Goal: Task Accomplishment & Management: Complete application form

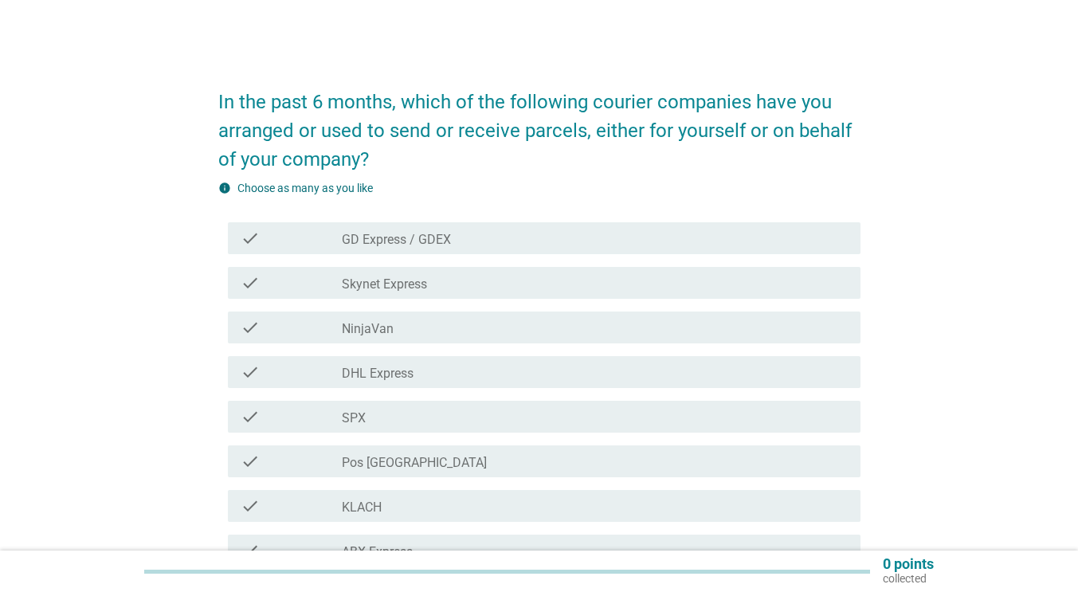
click at [456, 240] on div "check_box_outline_blank GD Express / GDEX" at bounding box center [595, 238] width 506 height 19
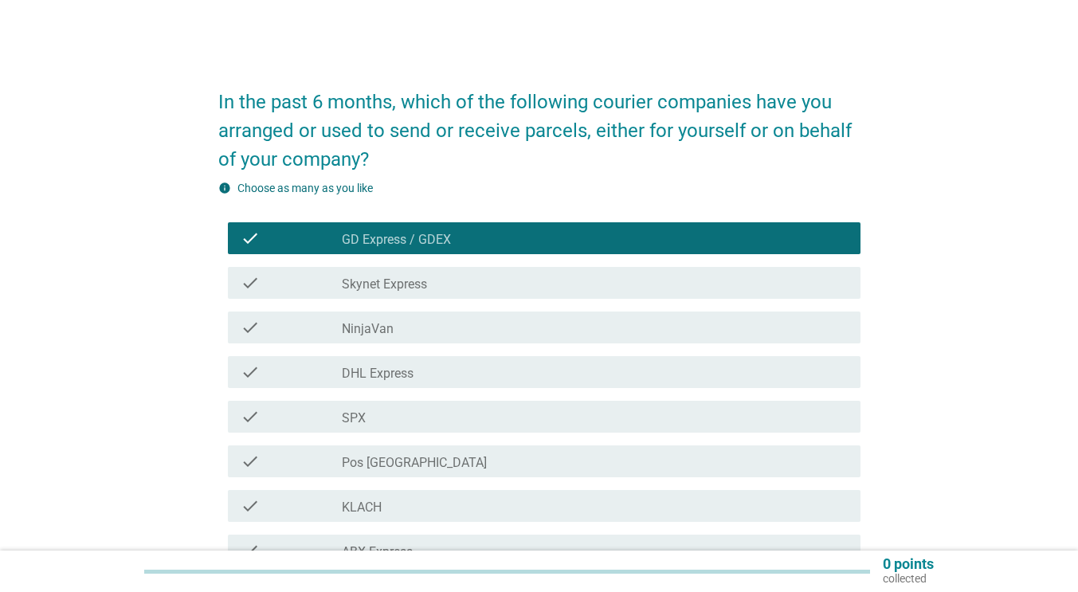
click at [473, 242] on div "check_box_outline_blank GD Express / GDEX" at bounding box center [595, 238] width 506 height 19
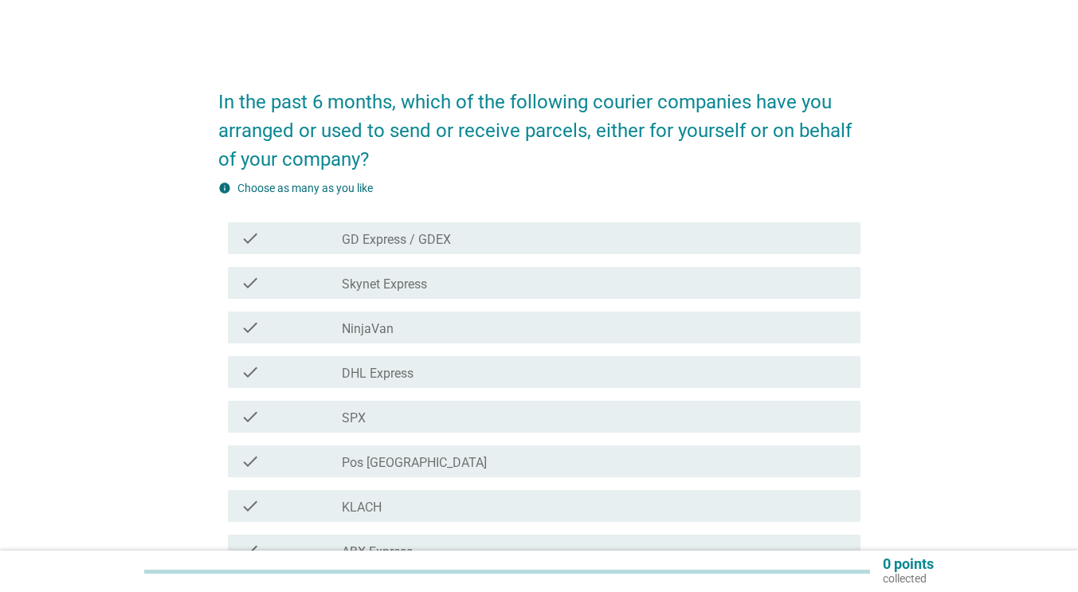
click at [430, 369] on div "check_box_outline_blank DHL Express" at bounding box center [595, 371] width 506 height 19
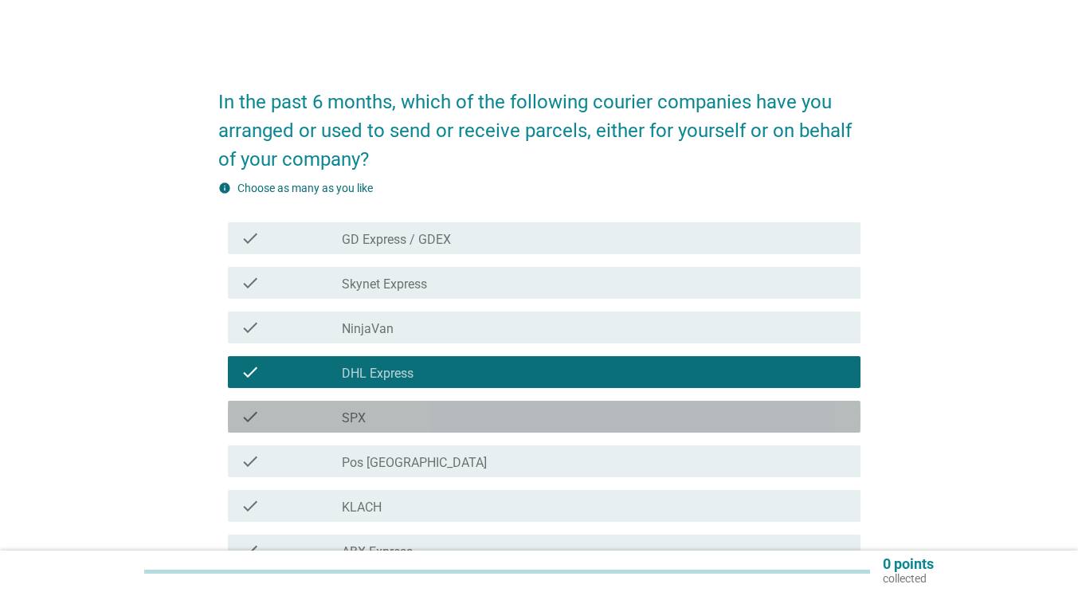
click at [424, 420] on div "check_box_outline_blank SPX" at bounding box center [595, 416] width 506 height 19
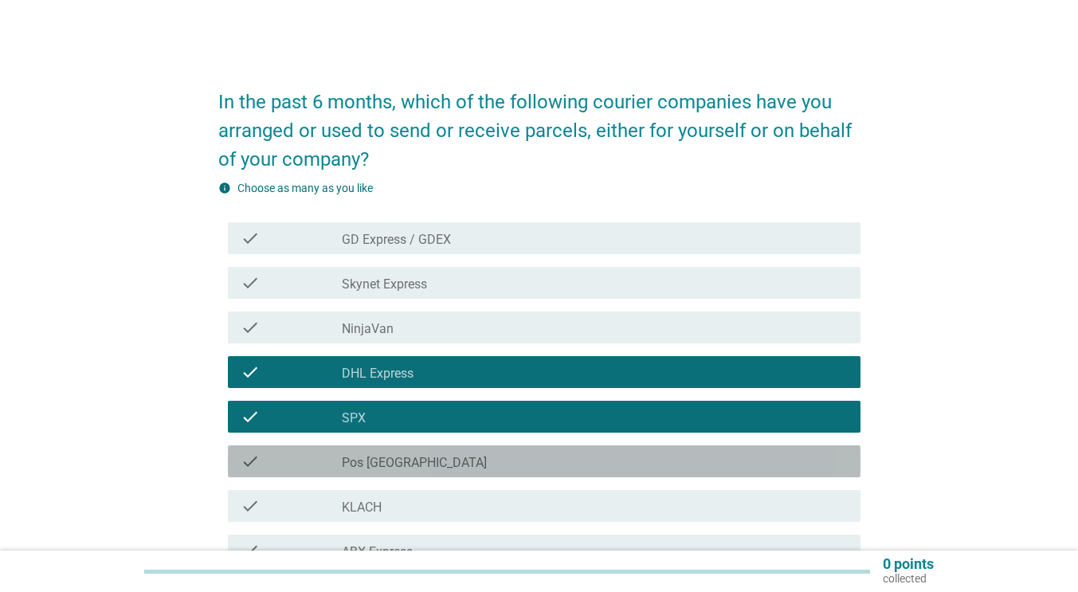
click at [424, 457] on div "check_box_outline_blank Pos [GEOGRAPHIC_DATA]" at bounding box center [595, 461] width 506 height 19
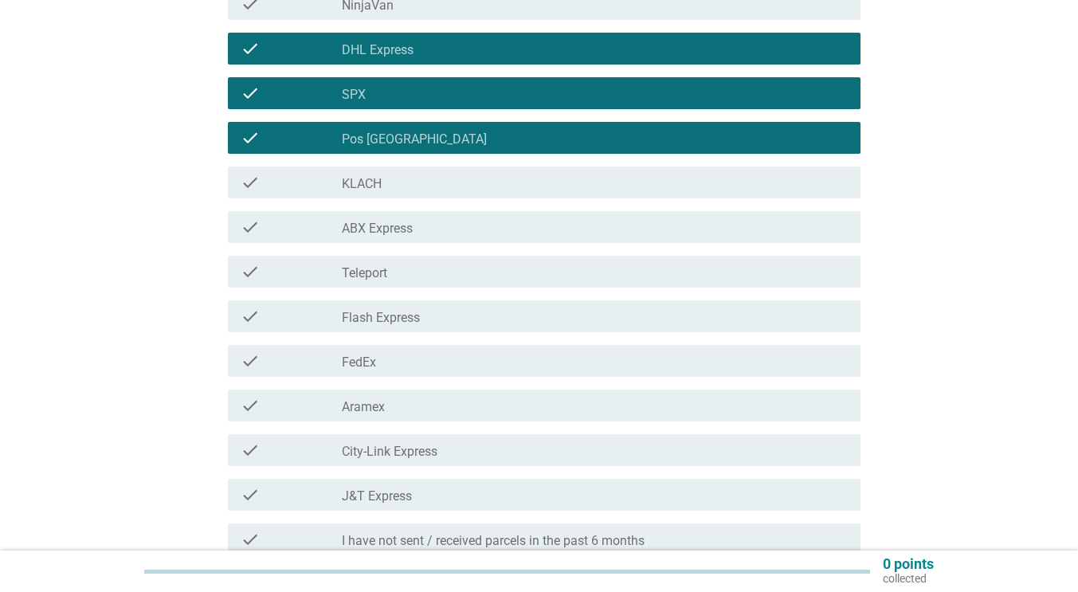
scroll to position [324, 0]
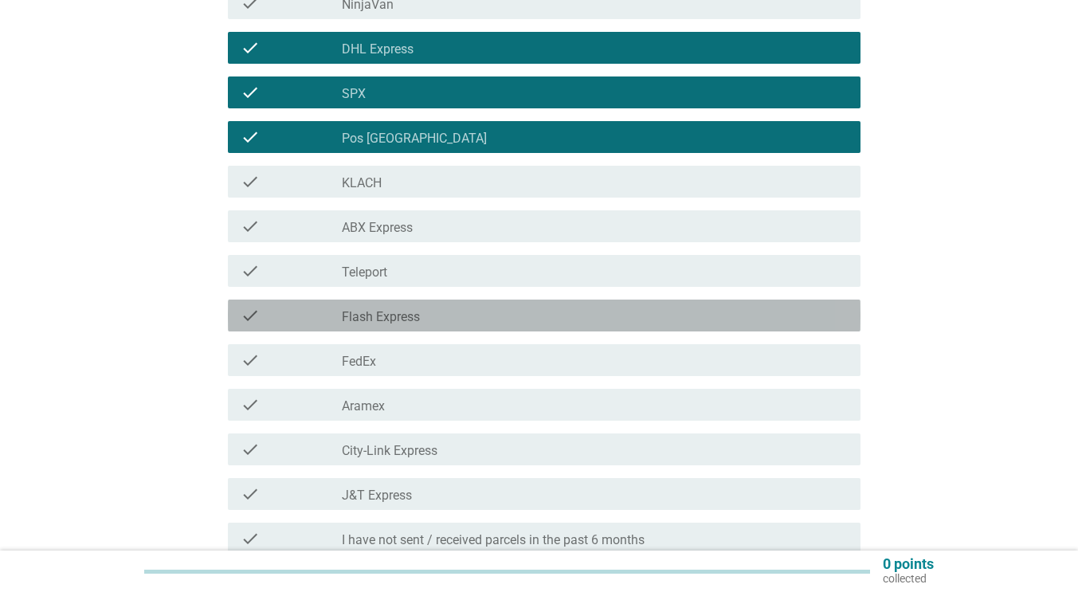
click at [433, 319] on div "check_box_outline_blank Flash Express" at bounding box center [595, 315] width 506 height 19
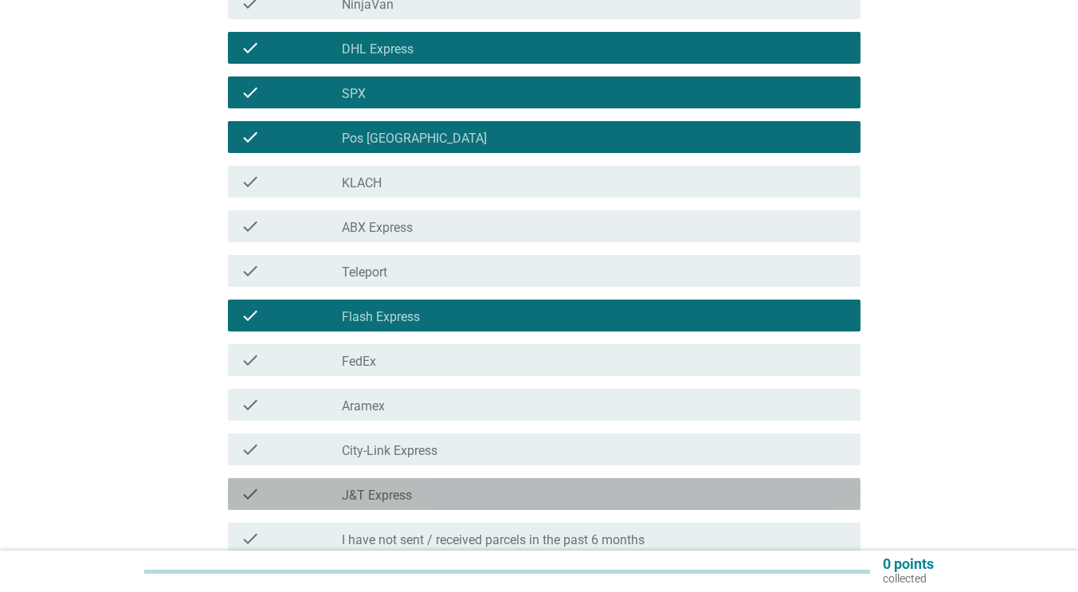
click at [406, 502] on label "J&T Express" at bounding box center [377, 496] width 70 height 16
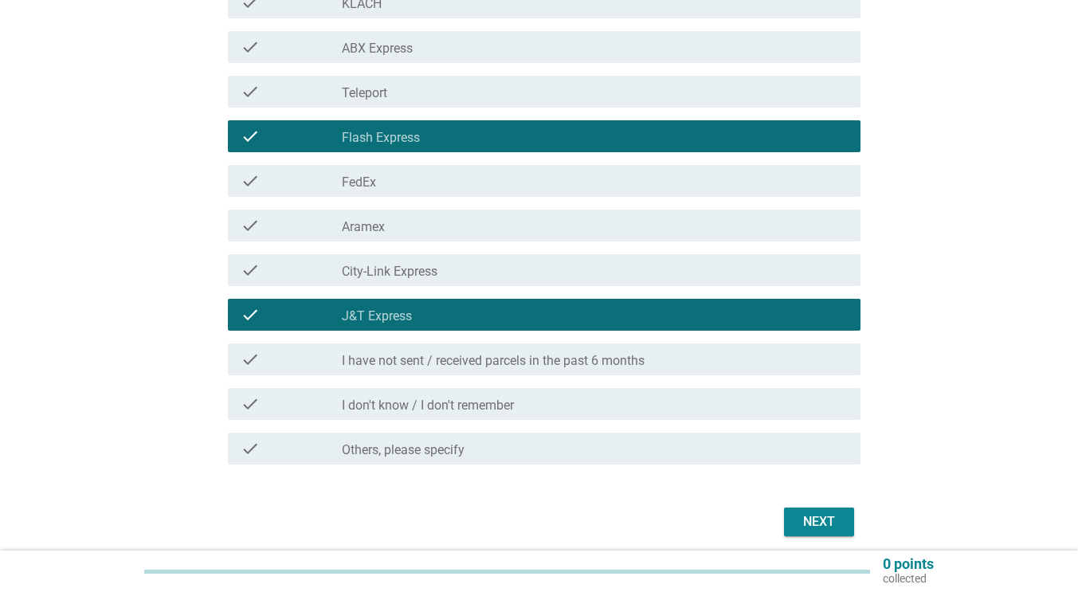
scroll to position [566, 0]
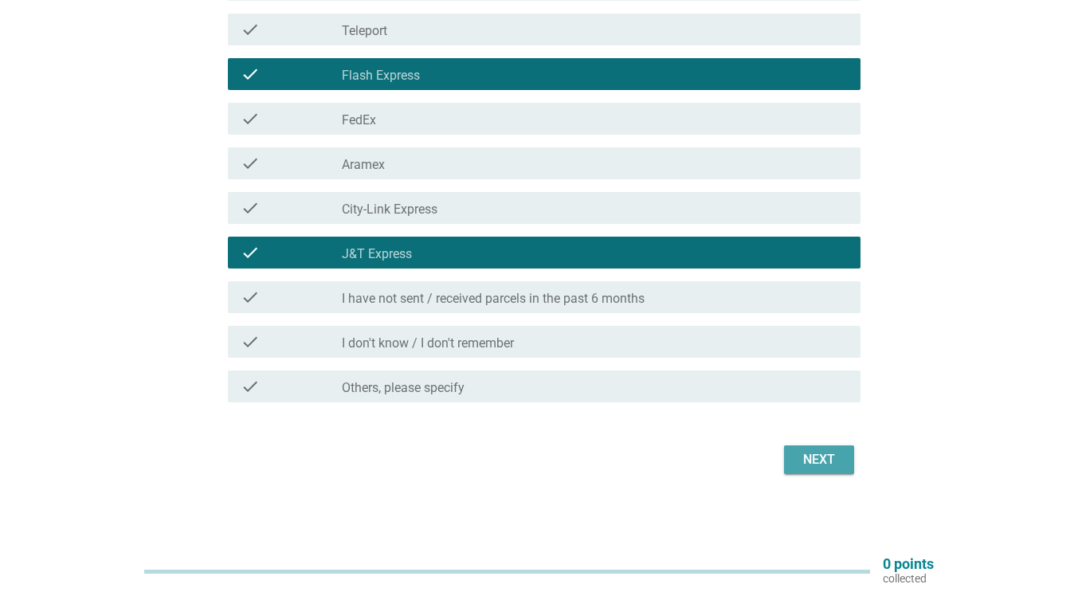
click at [806, 458] on div "Next" at bounding box center [819, 459] width 45 height 19
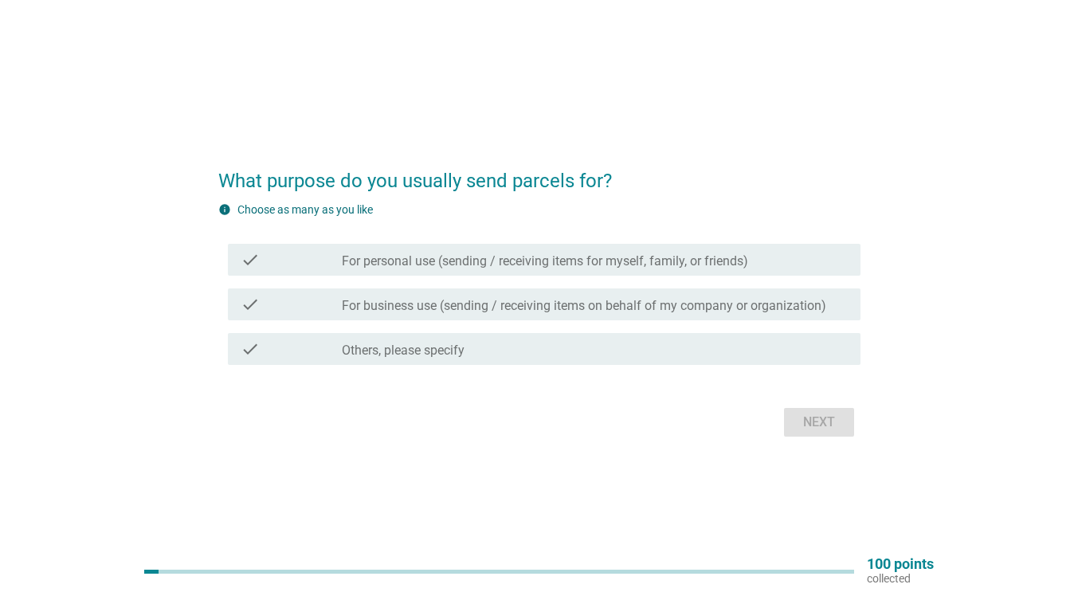
click at [398, 265] on label "For personal use (sending / receiving items for myself, family, or friends)" at bounding box center [545, 261] width 406 height 16
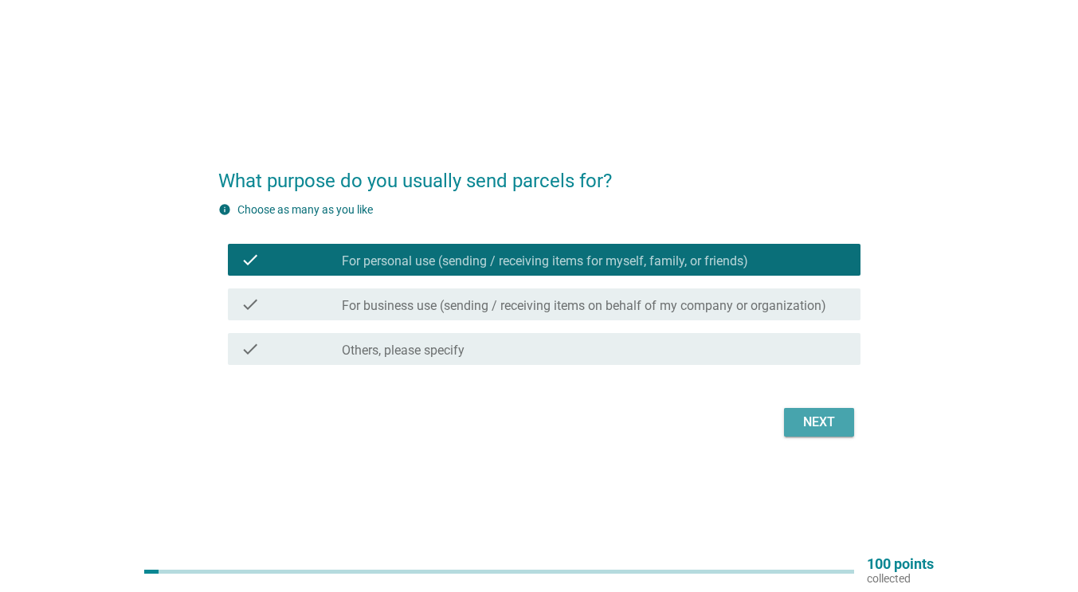
click at [806, 417] on div "Next" at bounding box center [819, 422] width 45 height 19
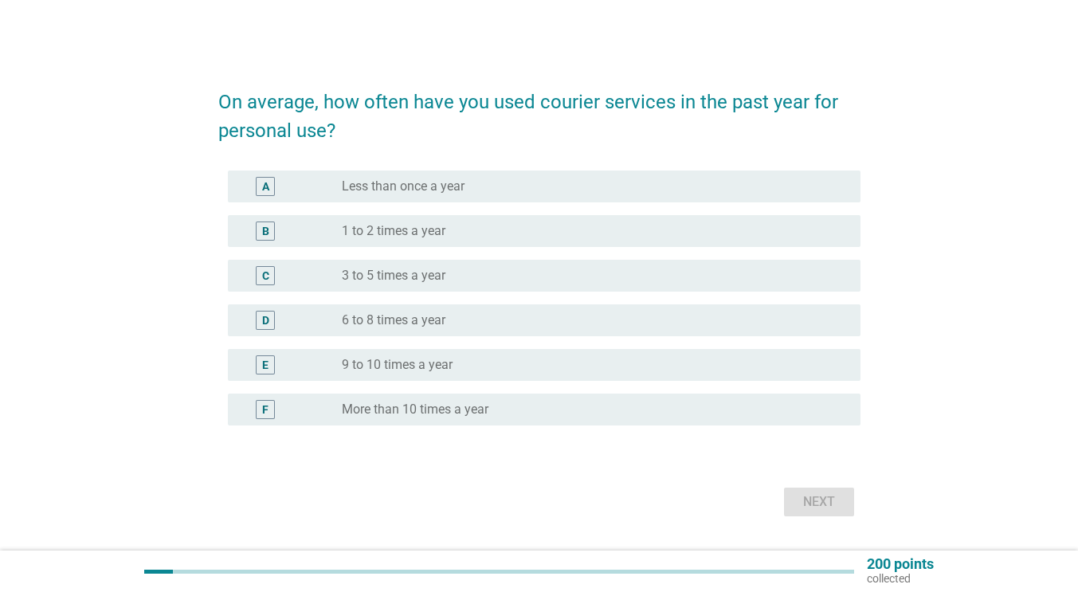
click at [263, 406] on div "F" at bounding box center [265, 410] width 6 height 17
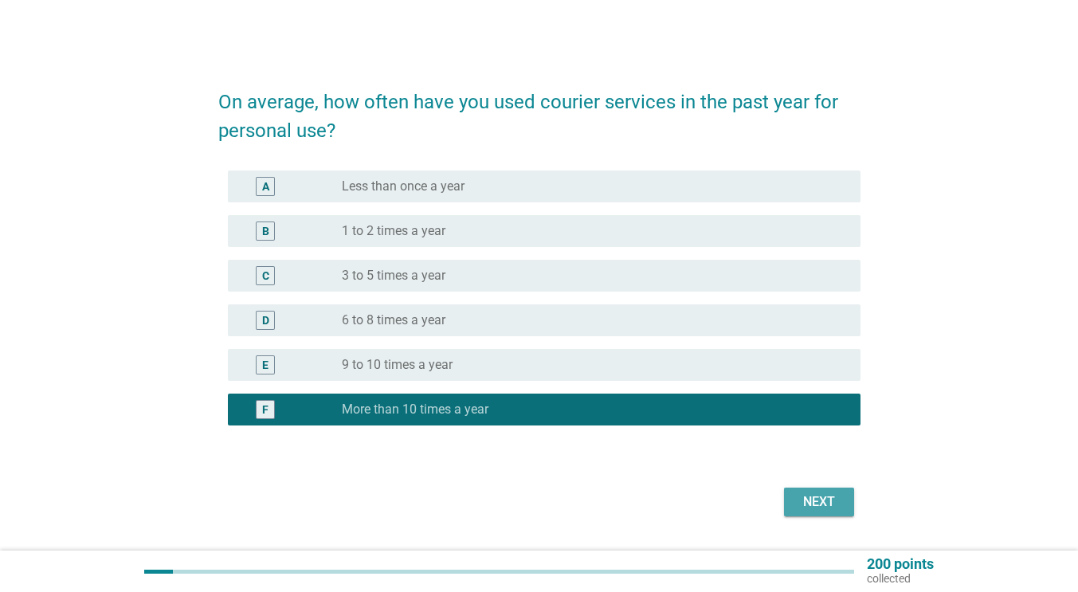
click at [805, 501] on div "Next" at bounding box center [819, 501] width 45 height 19
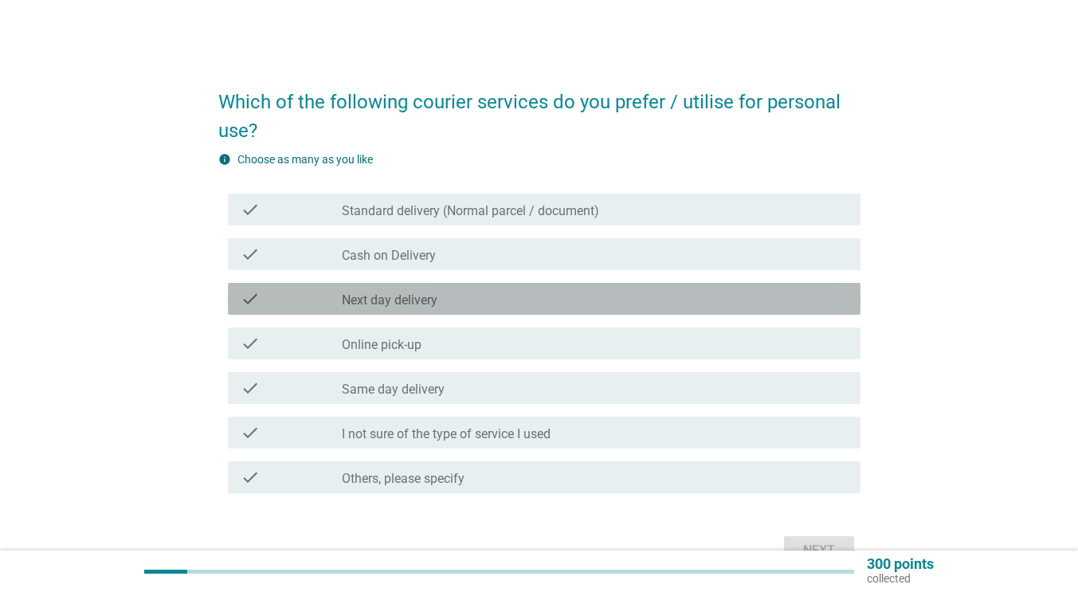
click at [324, 300] on div "check" at bounding box center [291, 298] width 101 height 19
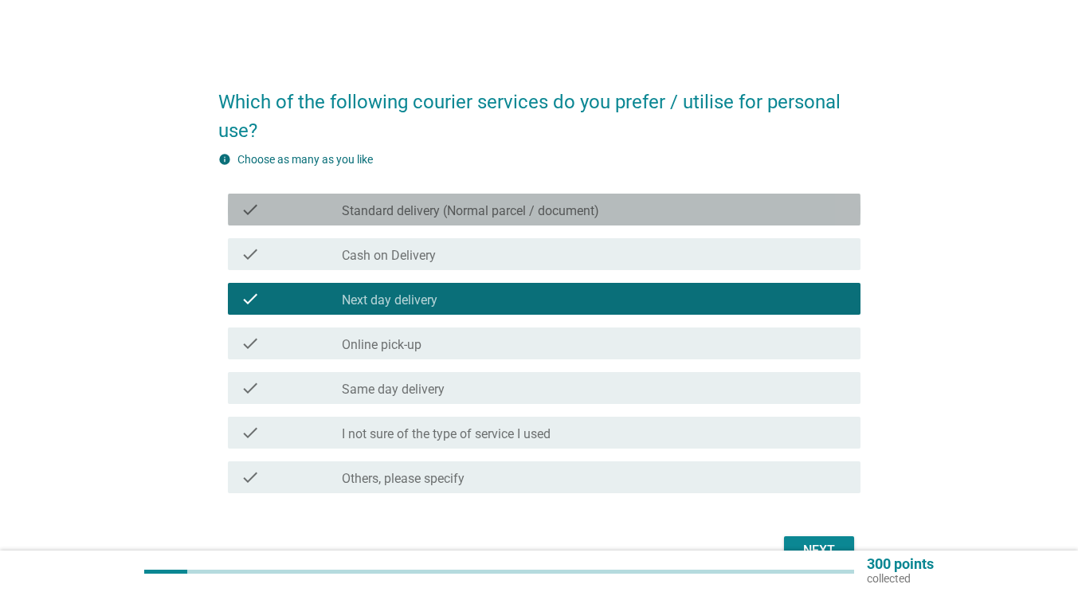
click at [405, 206] on label "Standard delivery (Normal parcel / document)" at bounding box center [470, 211] width 257 height 16
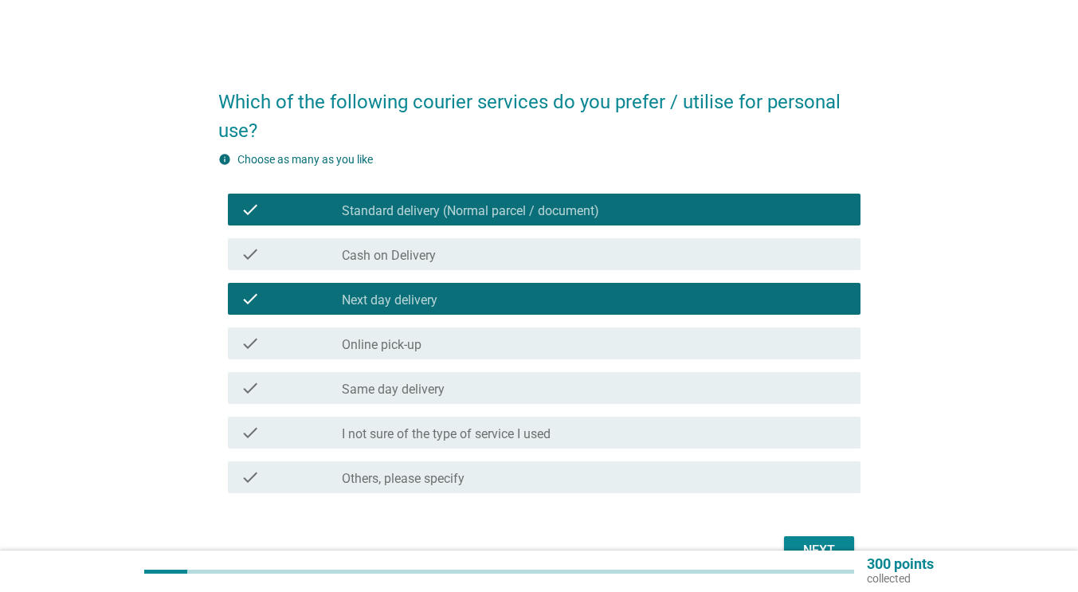
scroll to position [91, 0]
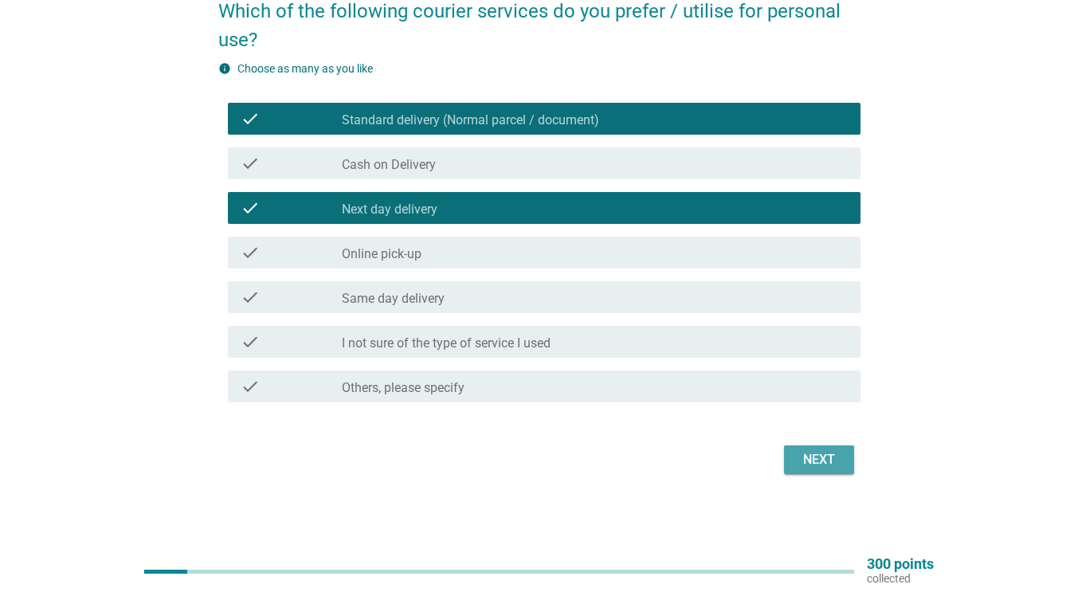
click at [808, 452] on div "Next" at bounding box center [819, 459] width 45 height 19
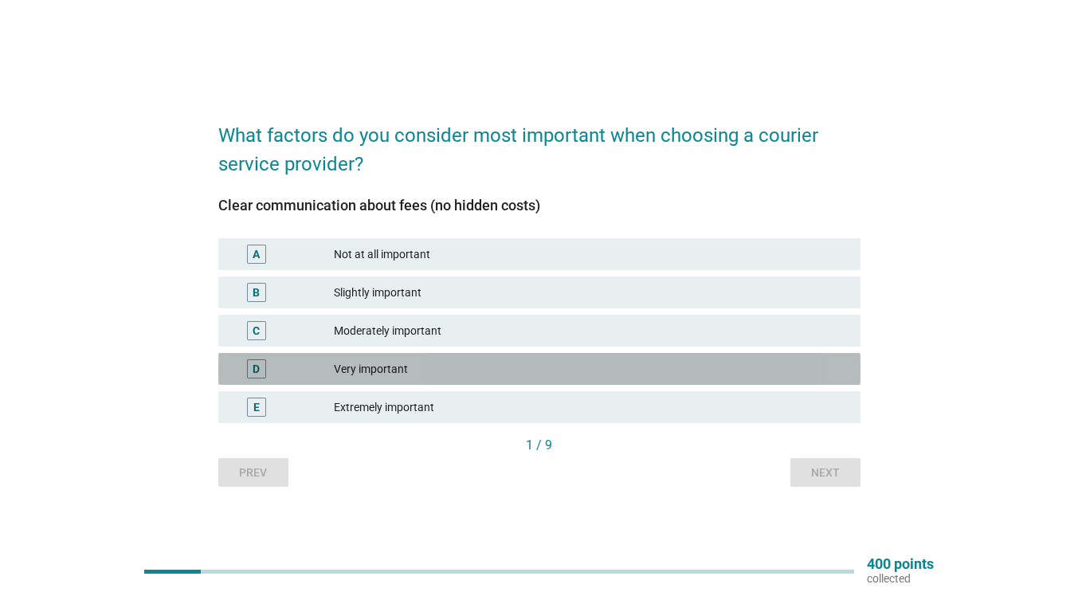
click at [253, 365] on div "D" at bounding box center [256, 369] width 7 height 17
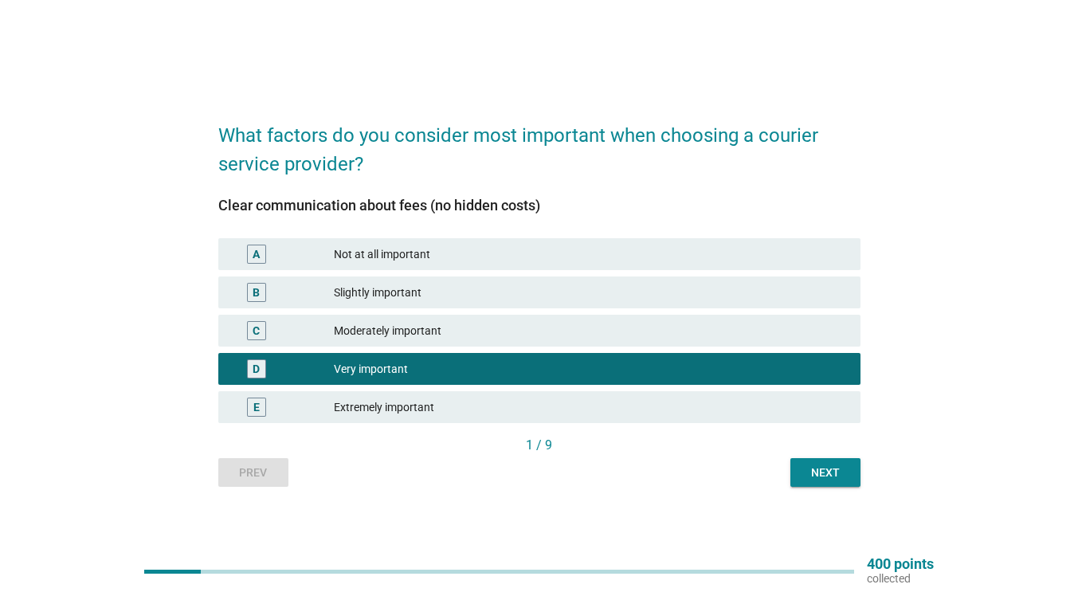
click at [810, 472] on div "Next" at bounding box center [825, 472] width 45 height 17
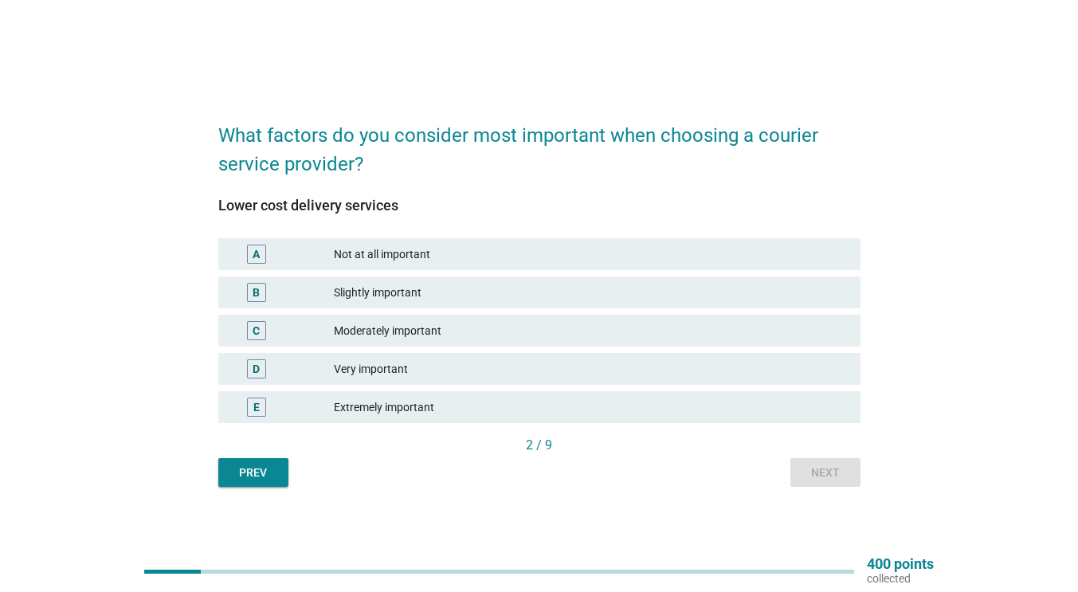
click at [257, 288] on div "B" at bounding box center [256, 292] width 7 height 17
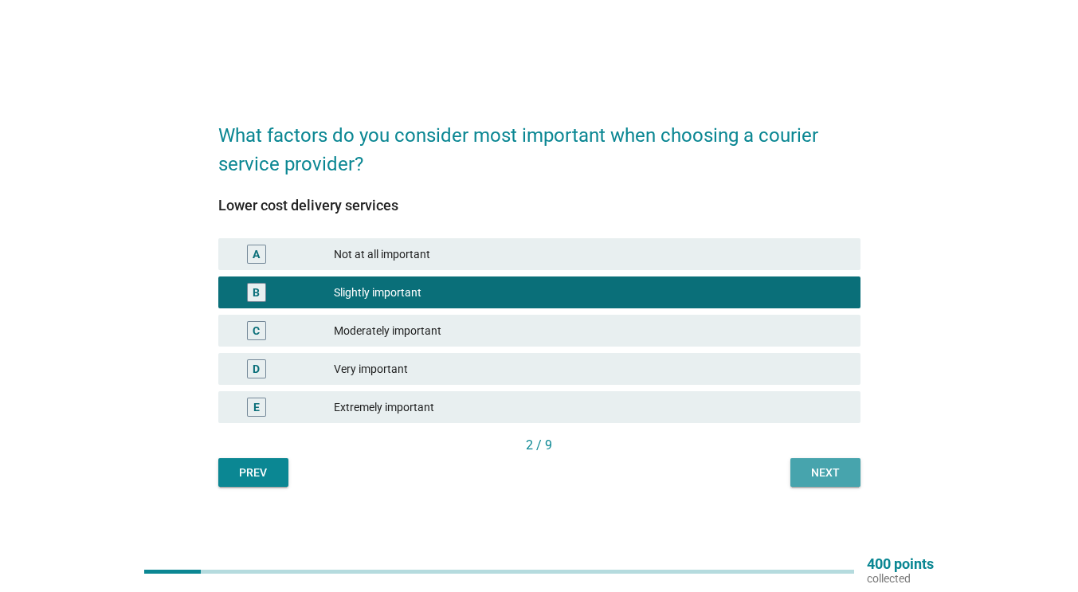
click at [814, 466] on div "Next" at bounding box center [825, 472] width 45 height 17
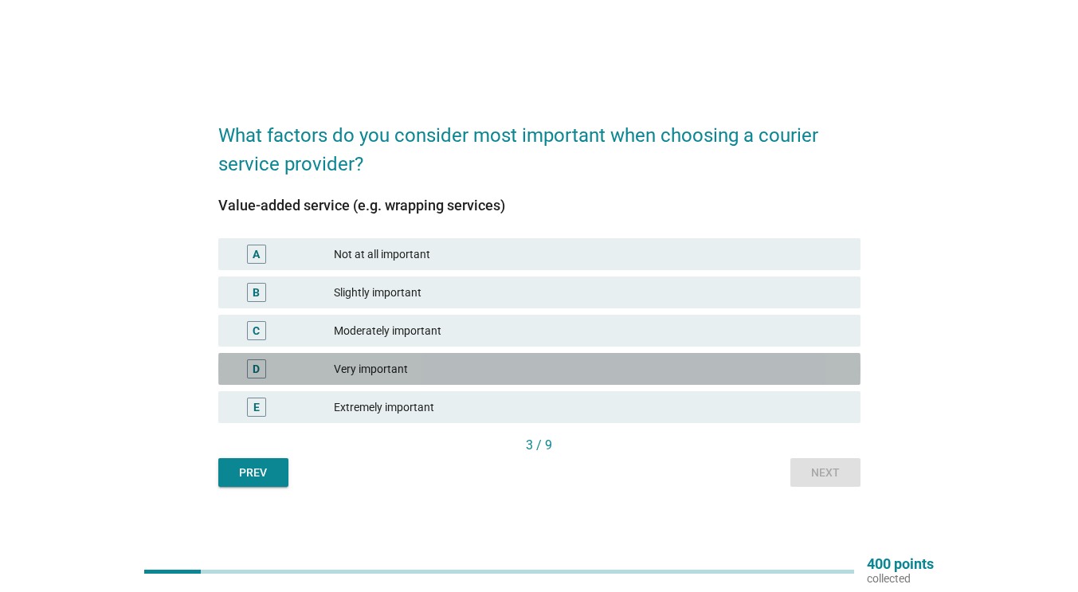
click at [251, 370] on div "D" at bounding box center [256, 368] width 19 height 19
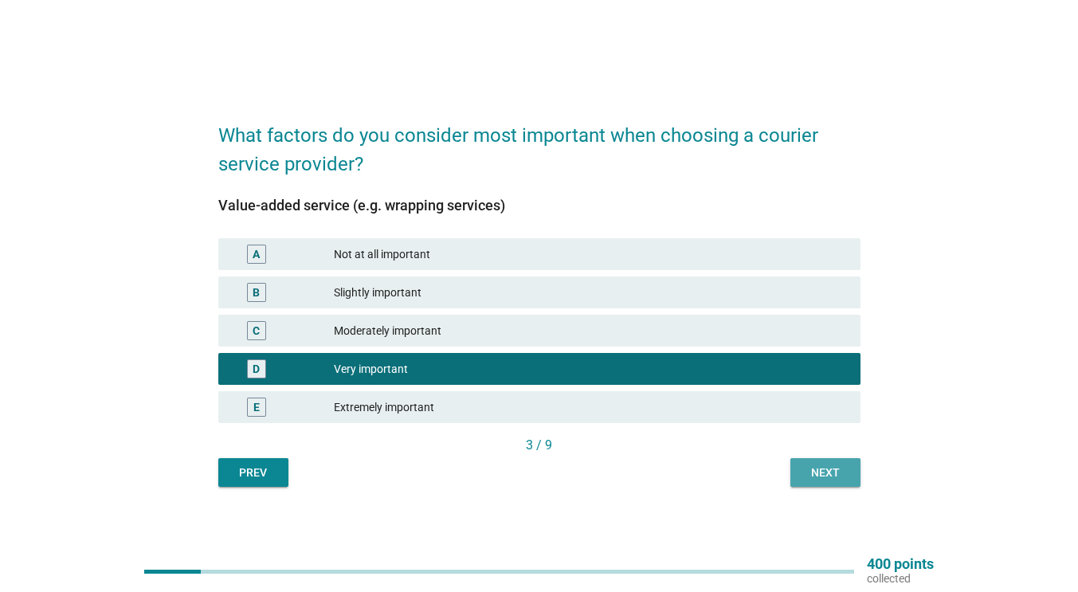
click at [815, 474] on div "Next" at bounding box center [825, 472] width 45 height 17
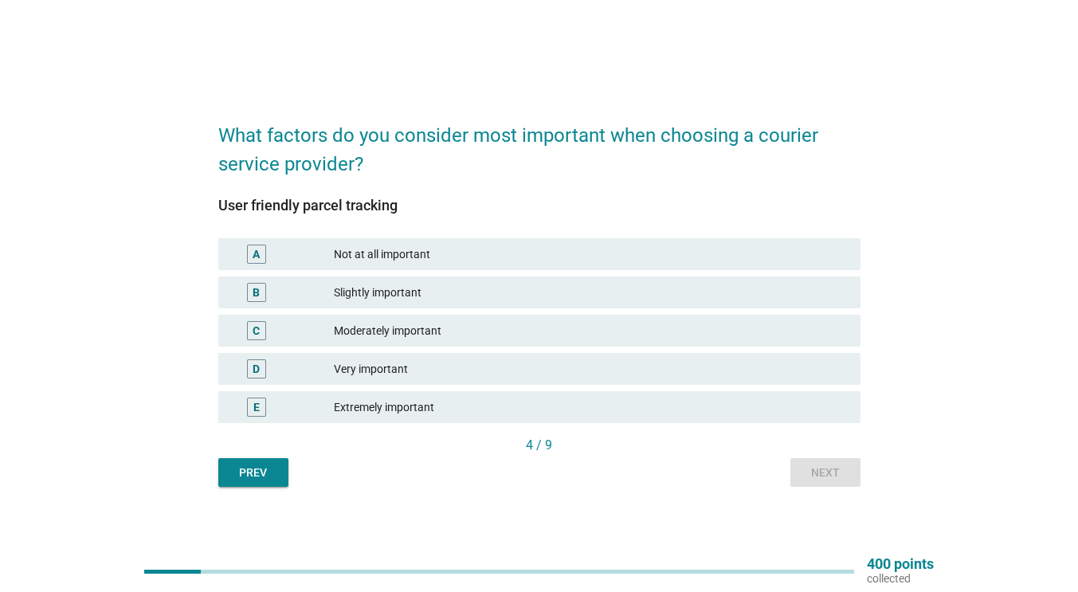
click at [258, 371] on div "D" at bounding box center [256, 369] width 7 height 17
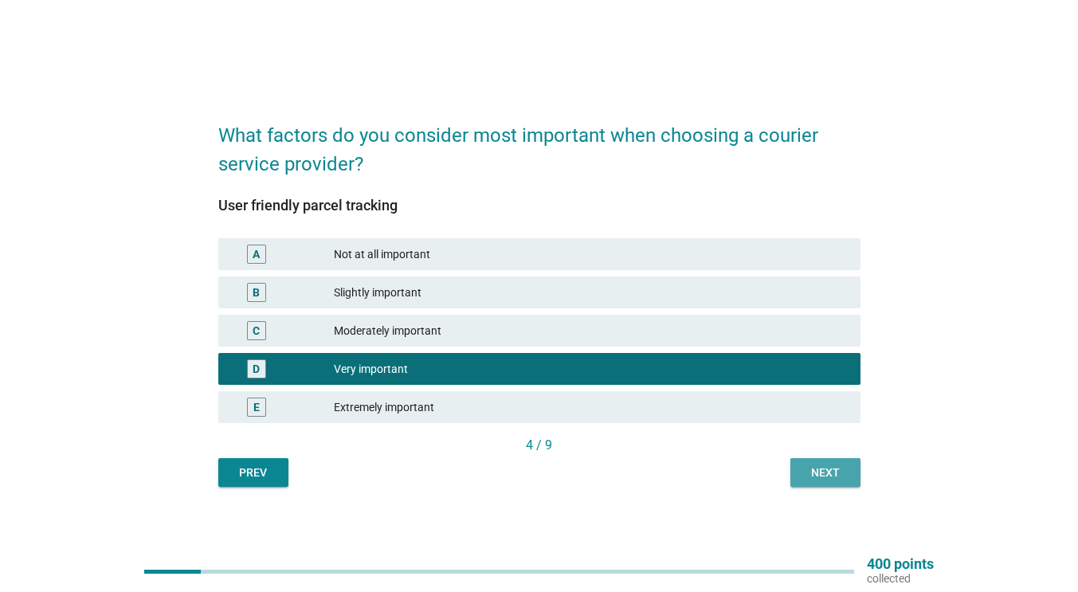
click at [844, 465] on div "Next" at bounding box center [825, 472] width 45 height 17
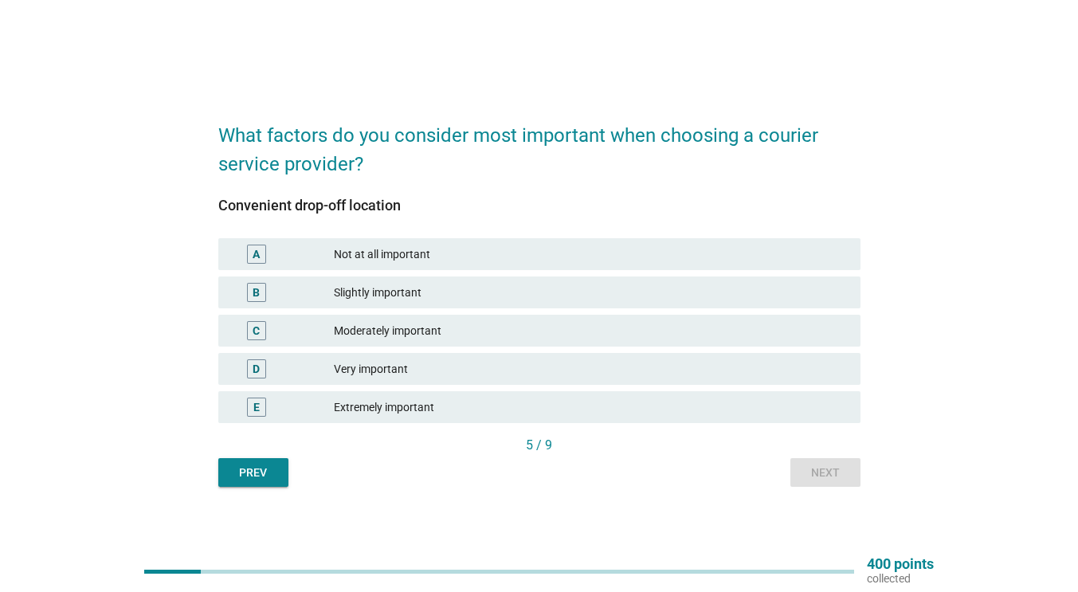
click at [259, 331] on div "C" at bounding box center [256, 331] width 7 height 17
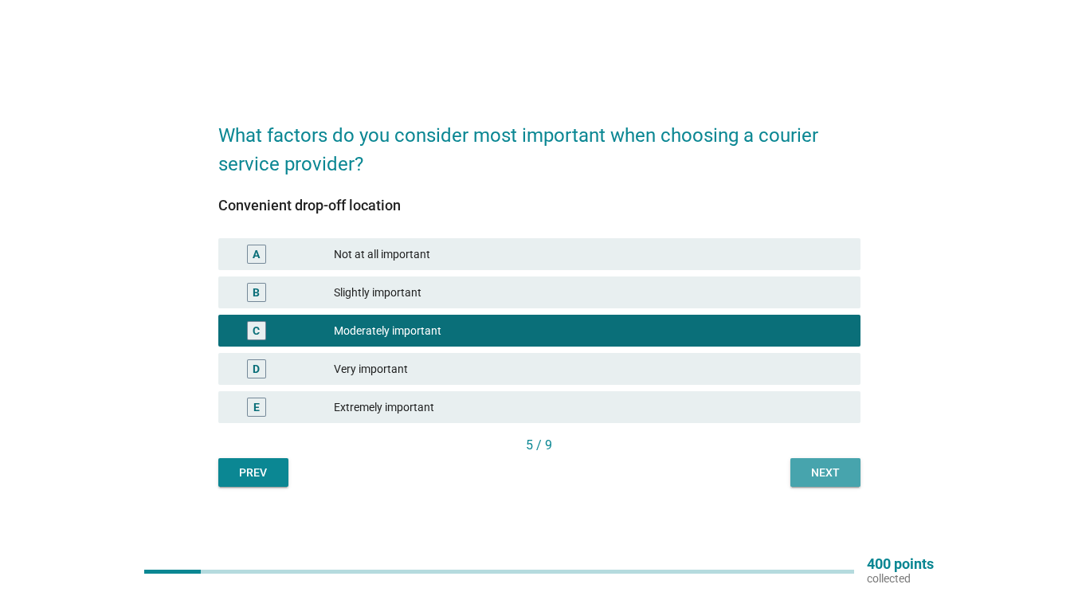
click at [809, 472] on div "Next" at bounding box center [825, 472] width 45 height 17
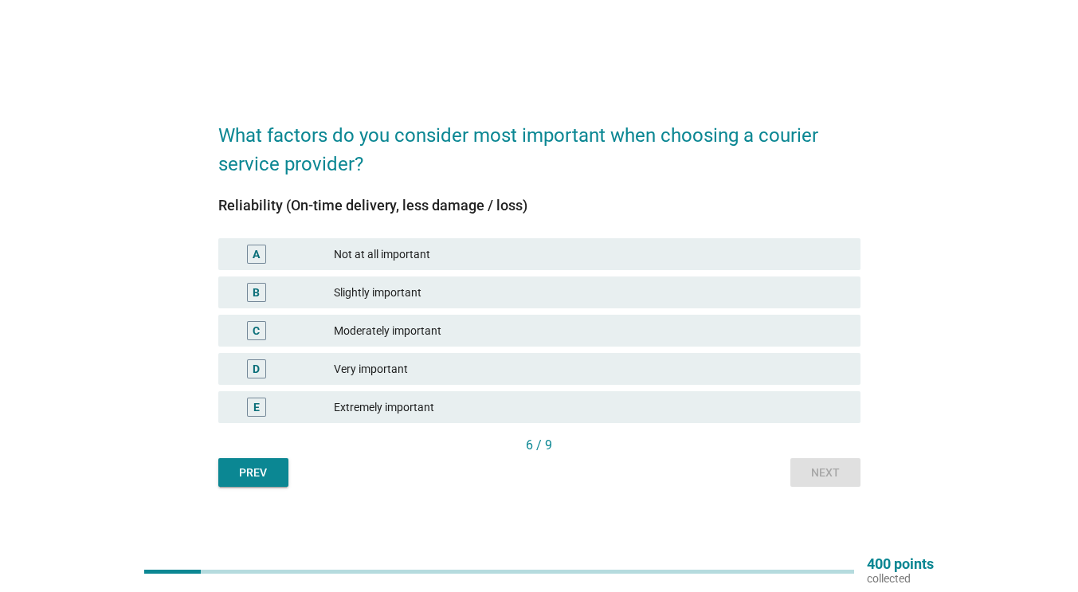
click at [256, 409] on div "E" at bounding box center [256, 407] width 6 height 17
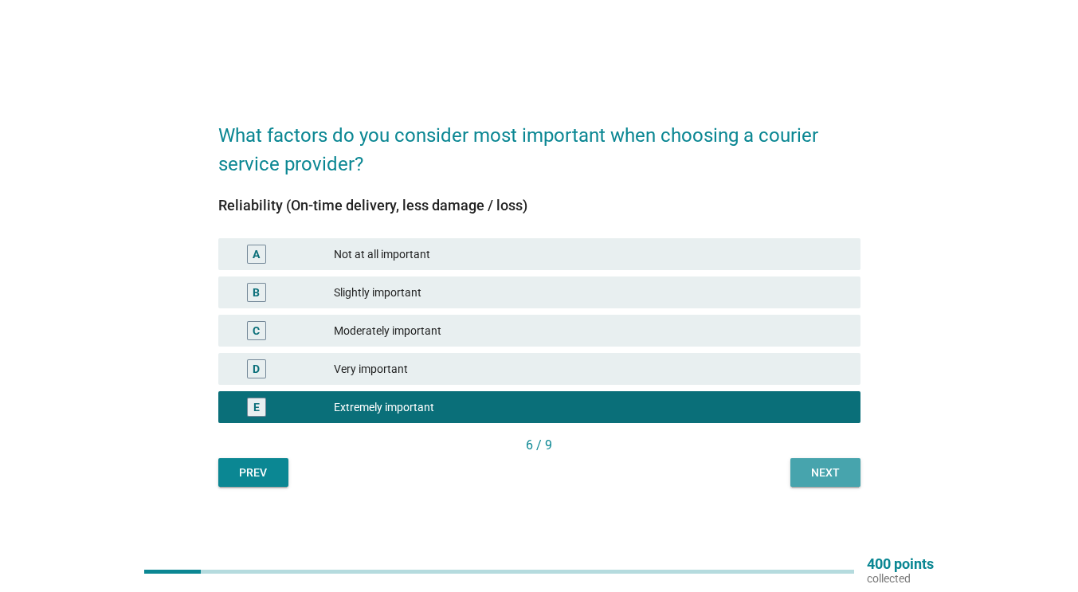
click at [845, 471] on div "Next" at bounding box center [825, 472] width 45 height 17
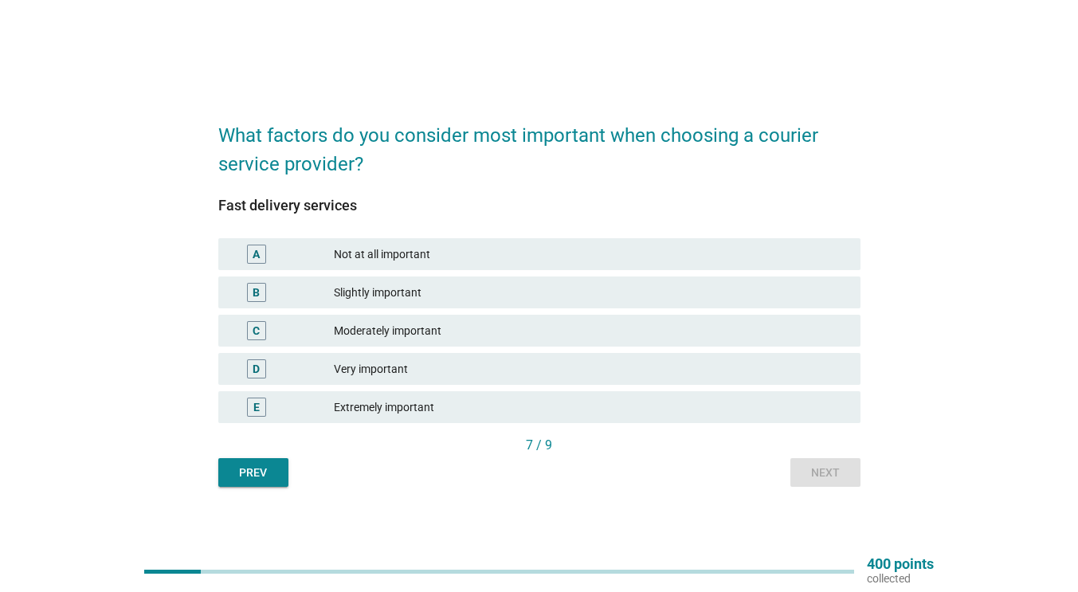
click at [256, 406] on div "E" at bounding box center [256, 407] width 6 height 17
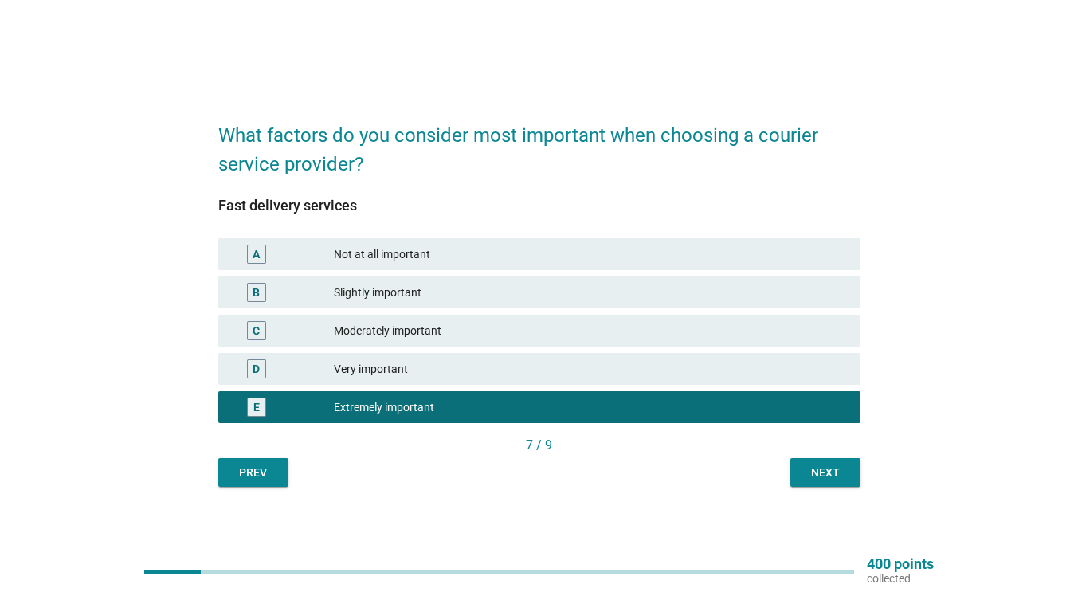
click at [825, 475] on div "Next" at bounding box center [825, 472] width 45 height 17
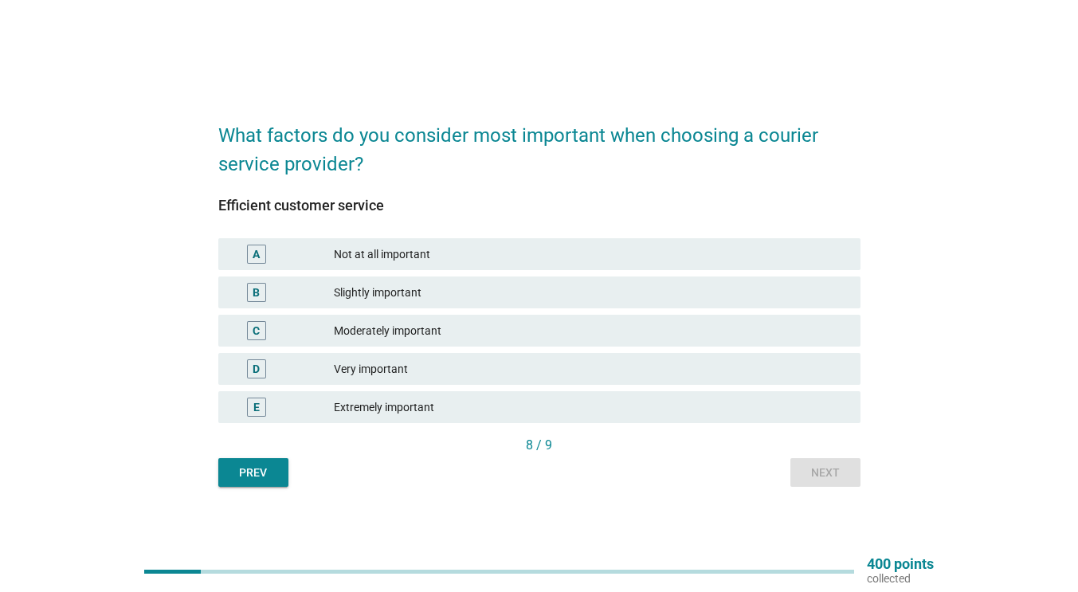
click at [259, 402] on div "E" at bounding box center [256, 407] width 6 height 17
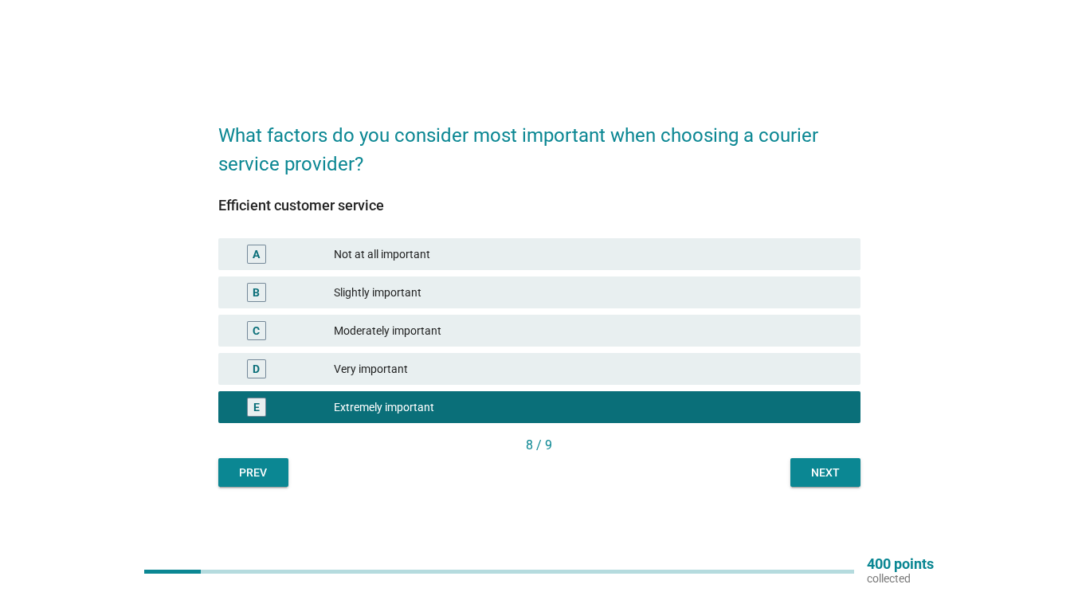
click at [819, 485] on button "Next" at bounding box center [825, 472] width 70 height 29
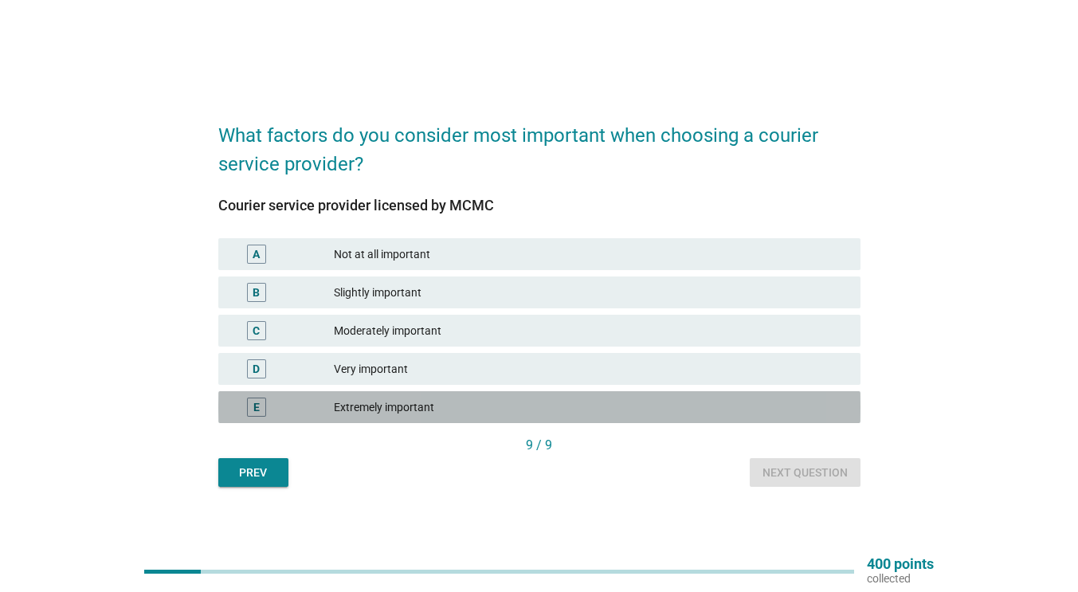
click at [261, 409] on div "E" at bounding box center [256, 407] width 19 height 19
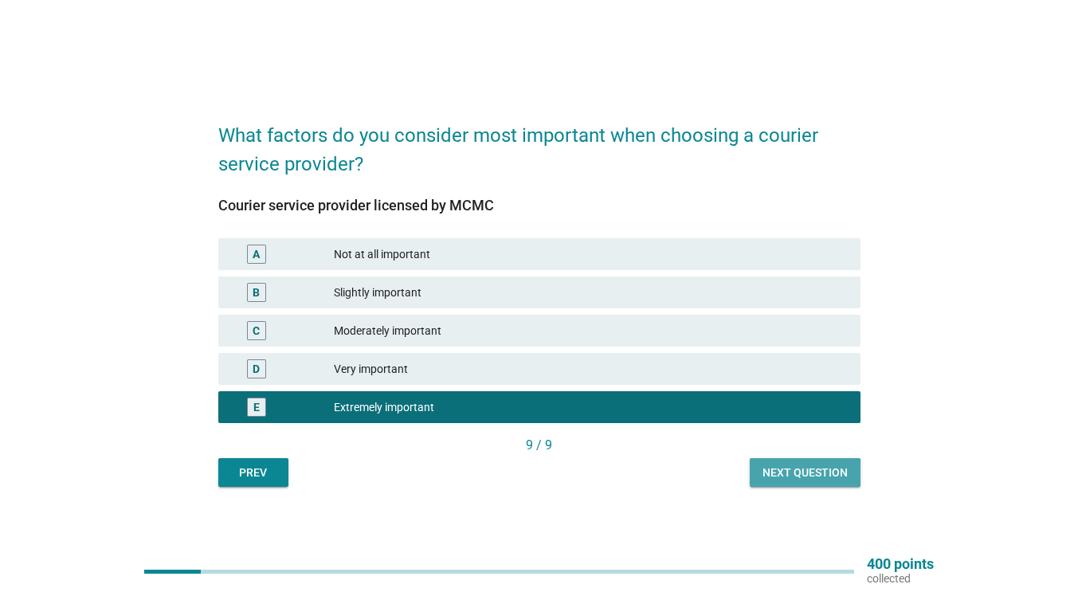
click at [805, 466] on div "Next question" at bounding box center [804, 472] width 85 height 17
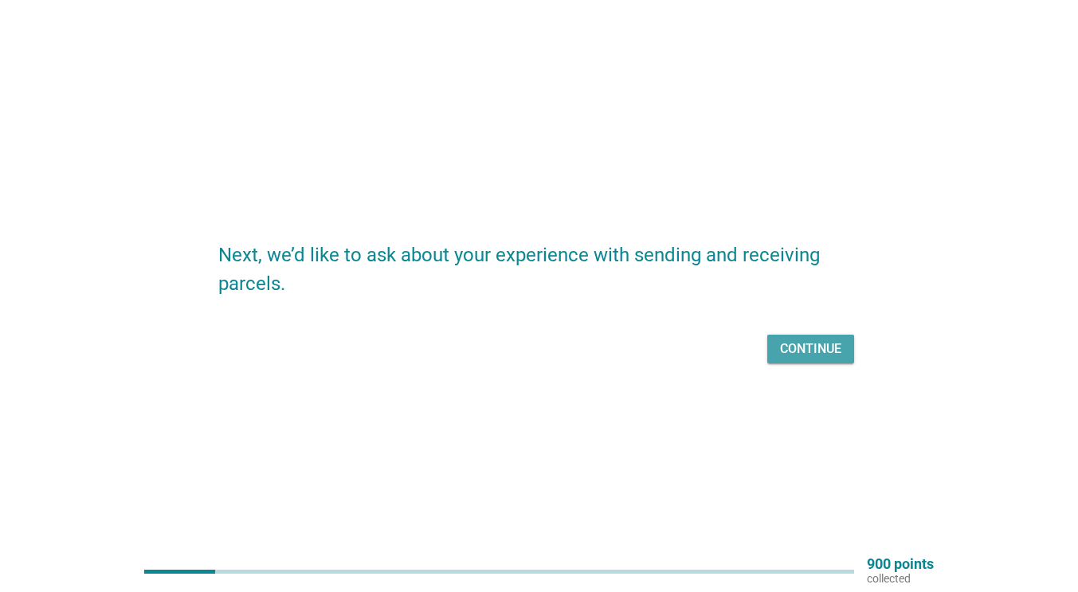
click at [800, 348] on div "Continue" at bounding box center [810, 348] width 61 height 19
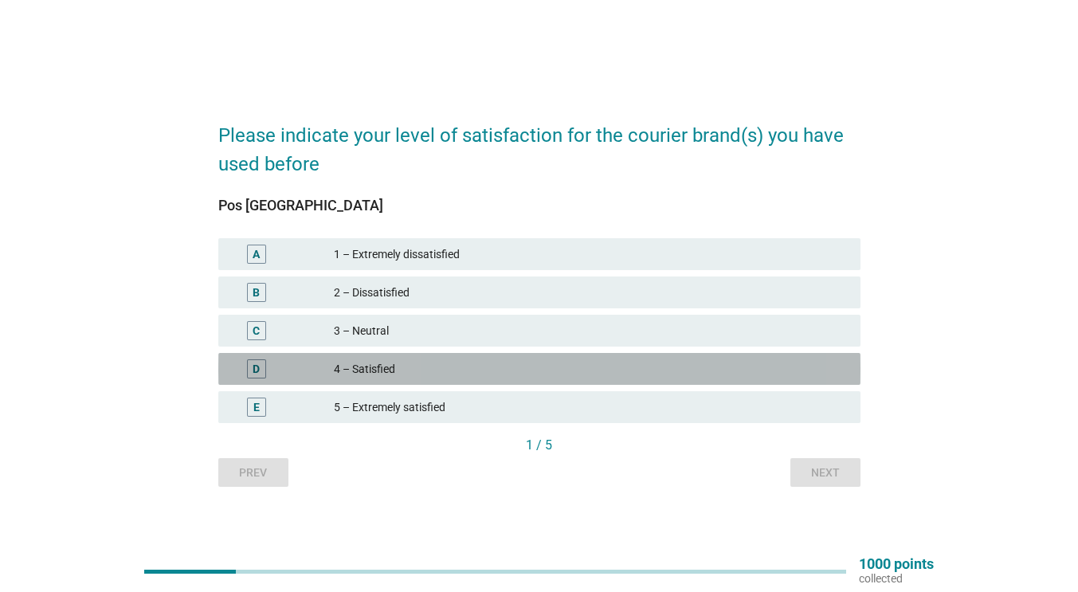
click at [254, 369] on div "D" at bounding box center [256, 369] width 7 height 17
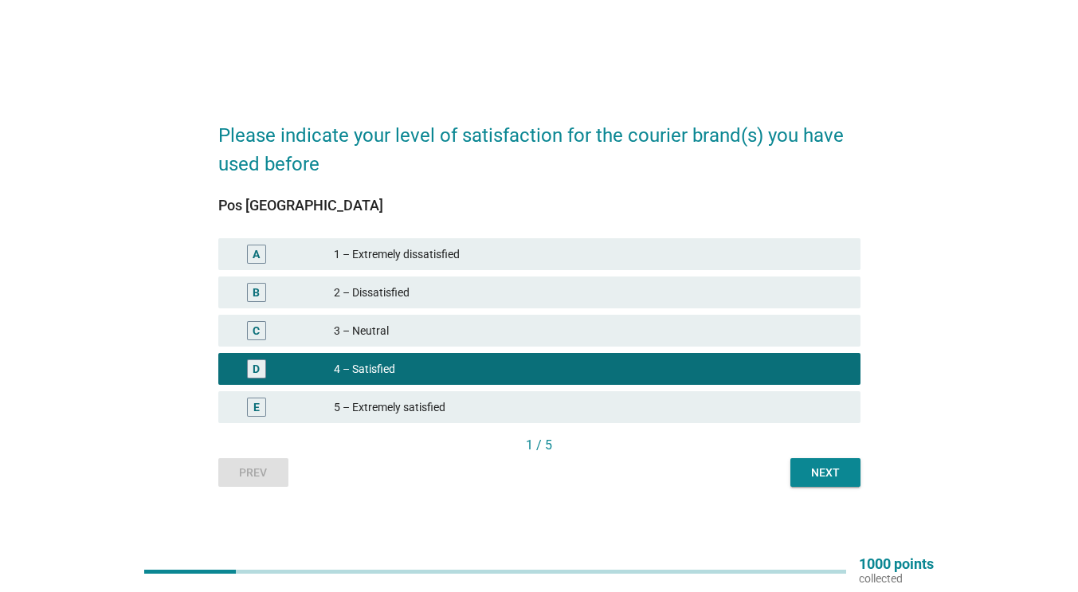
click at [252, 406] on div "E" at bounding box center [256, 407] width 19 height 19
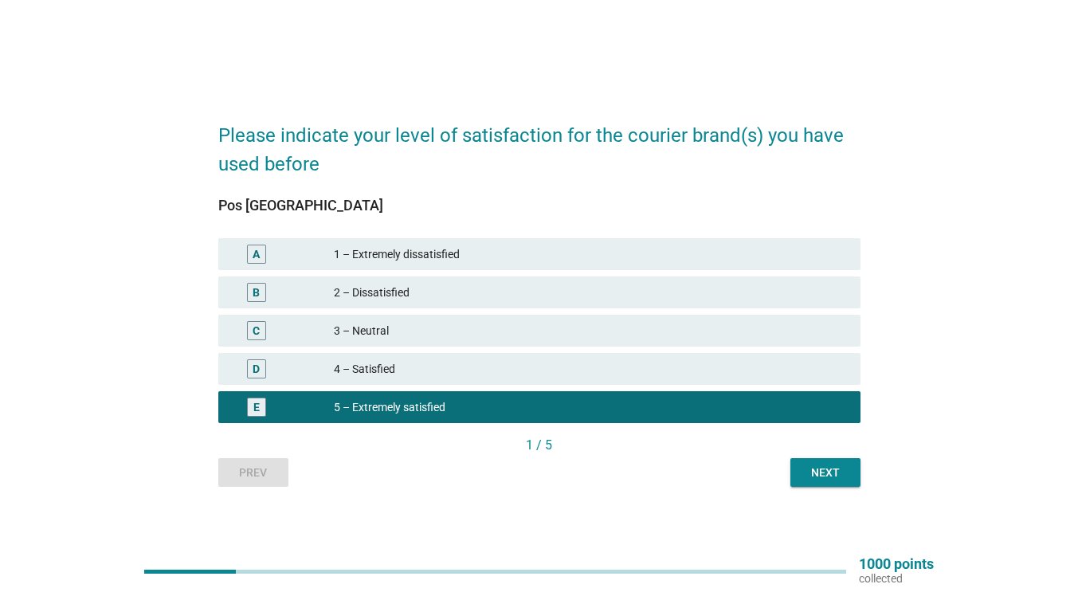
click at [844, 472] on div "Next" at bounding box center [825, 472] width 45 height 17
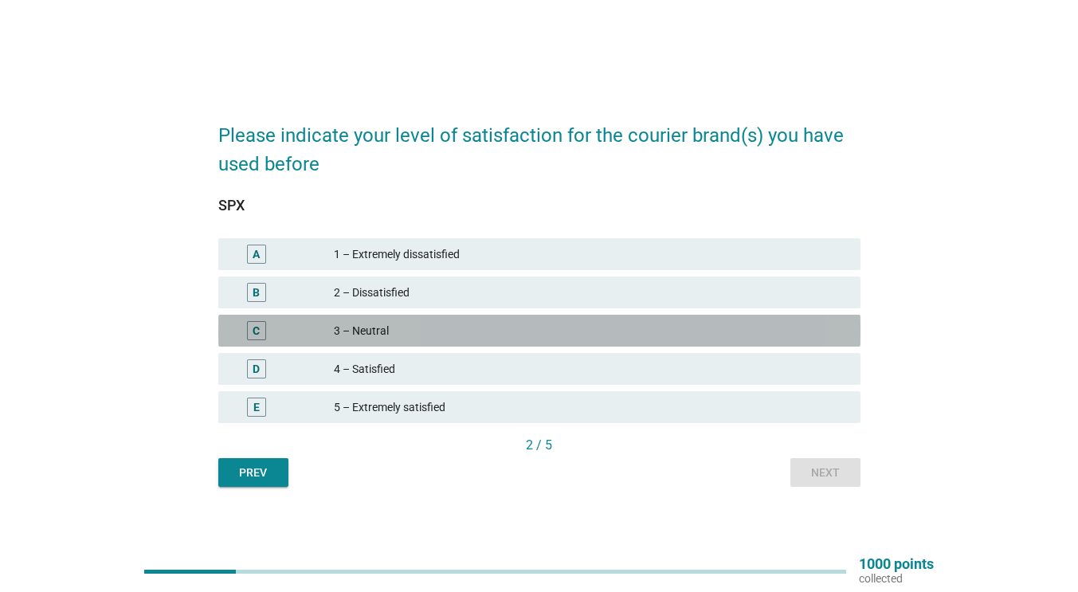
click at [258, 332] on div "C" at bounding box center [256, 331] width 7 height 17
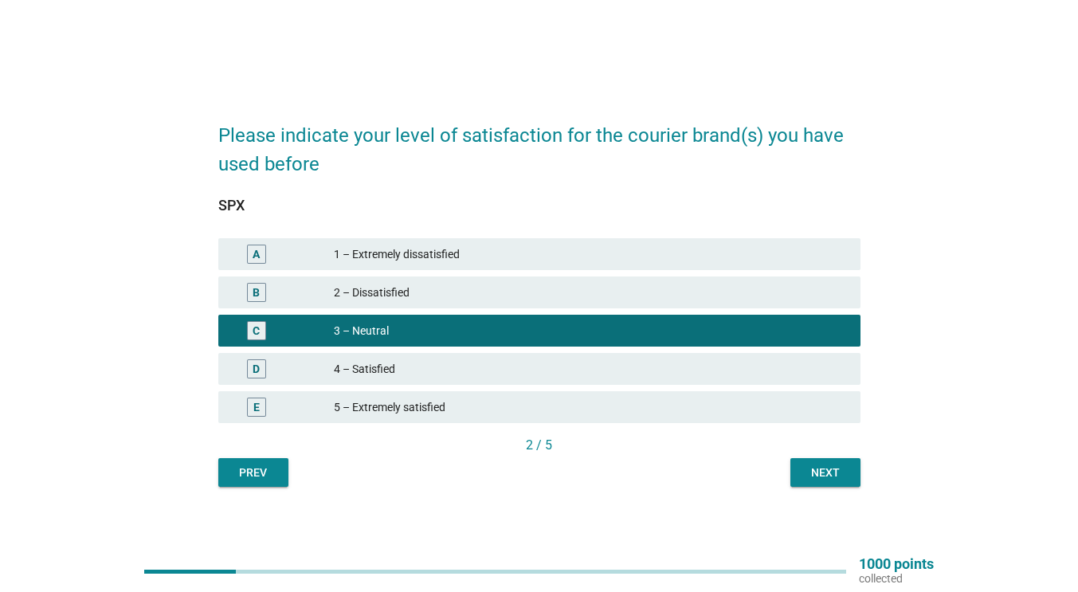
click at [378, 366] on div "4 – Satisfied" at bounding box center [591, 368] width 514 height 19
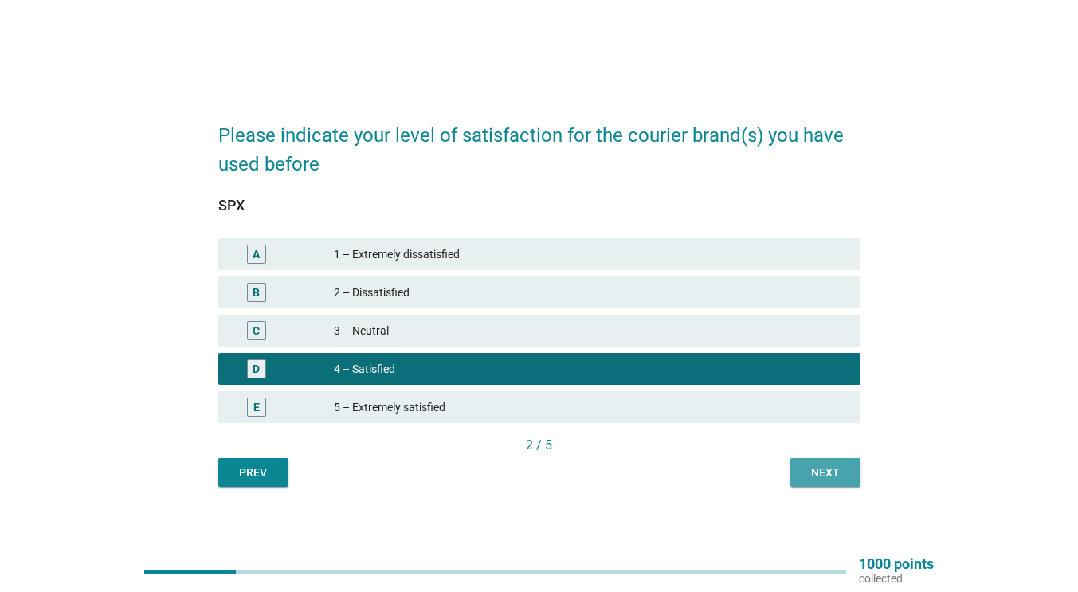
click at [816, 472] on div "Next" at bounding box center [825, 472] width 45 height 17
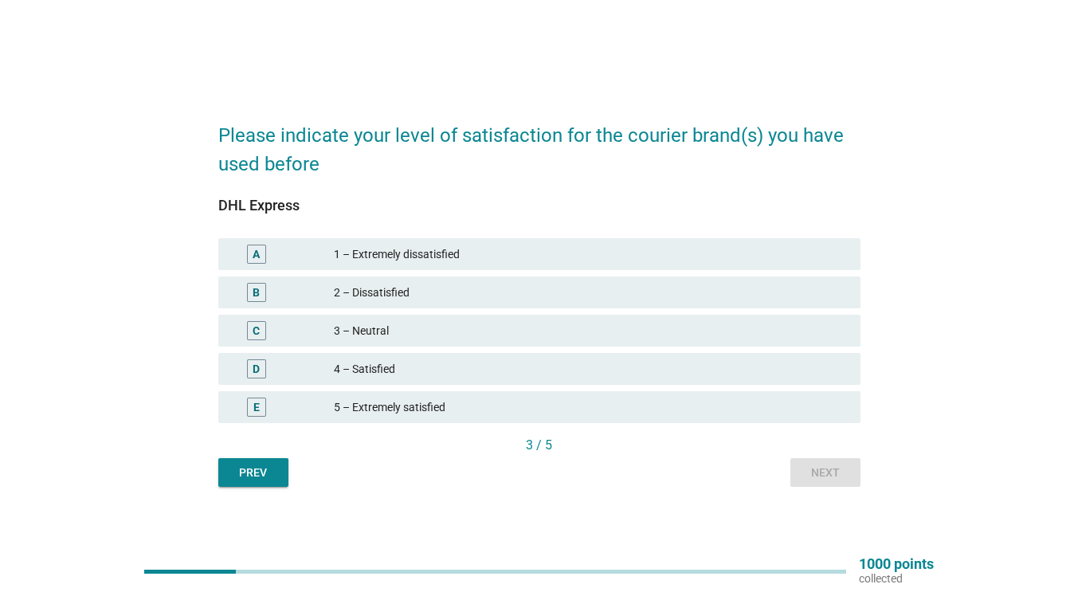
click at [262, 403] on div "E" at bounding box center [256, 407] width 19 height 19
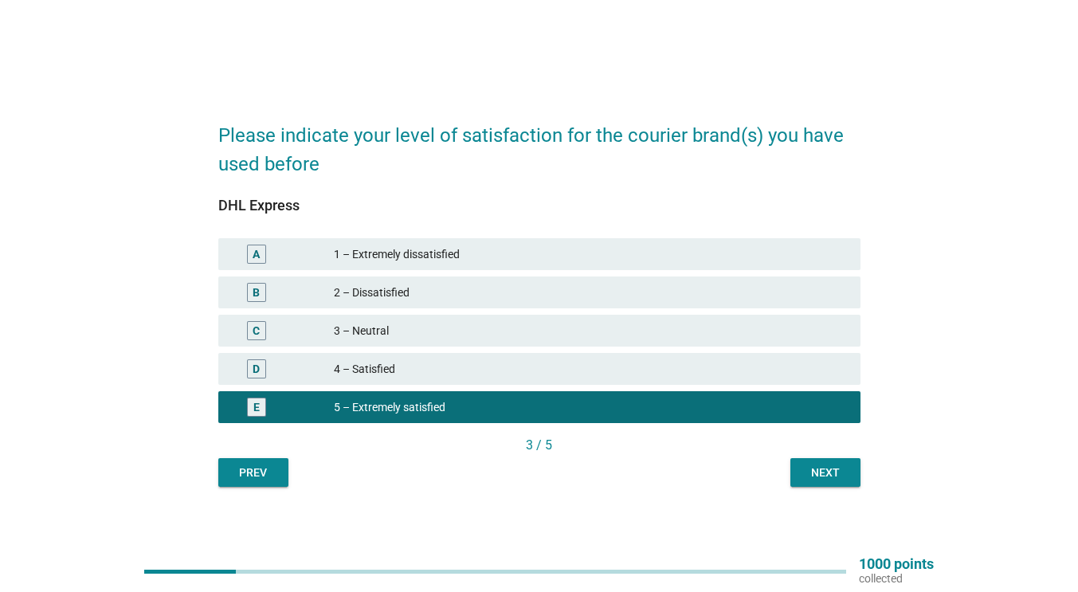
click at [830, 469] on div "Next" at bounding box center [825, 472] width 45 height 17
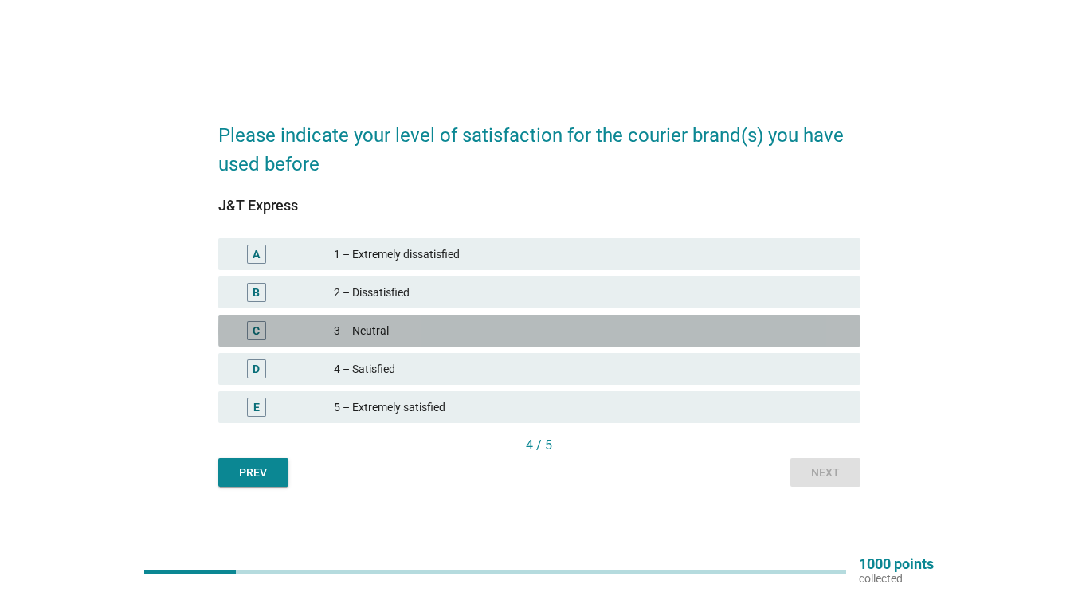
click at [252, 327] on div "C" at bounding box center [256, 330] width 19 height 19
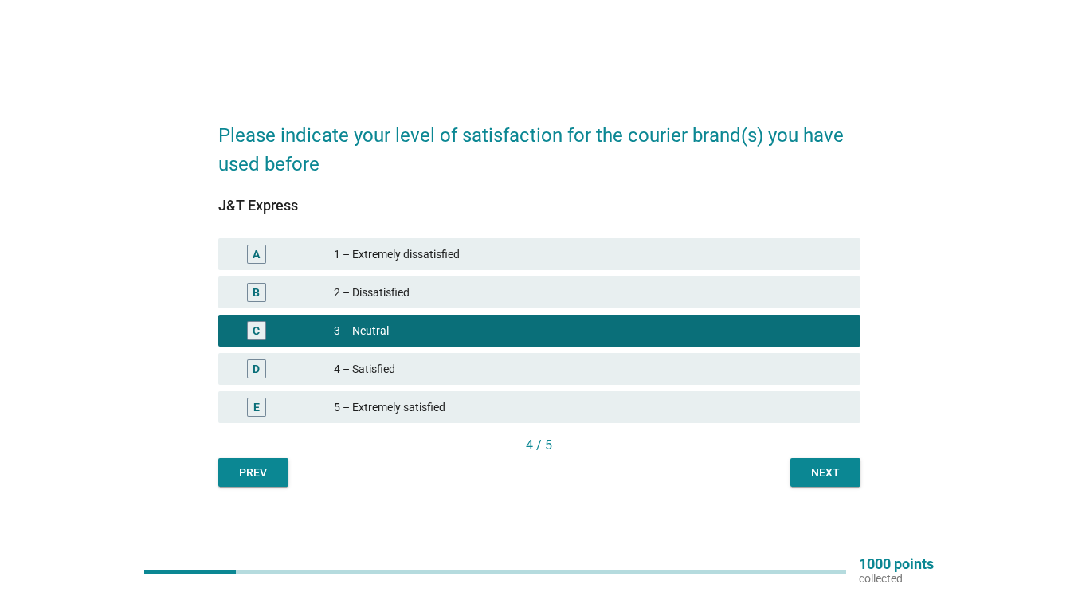
click at [844, 476] on div "Next" at bounding box center [825, 472] width 45 height 17
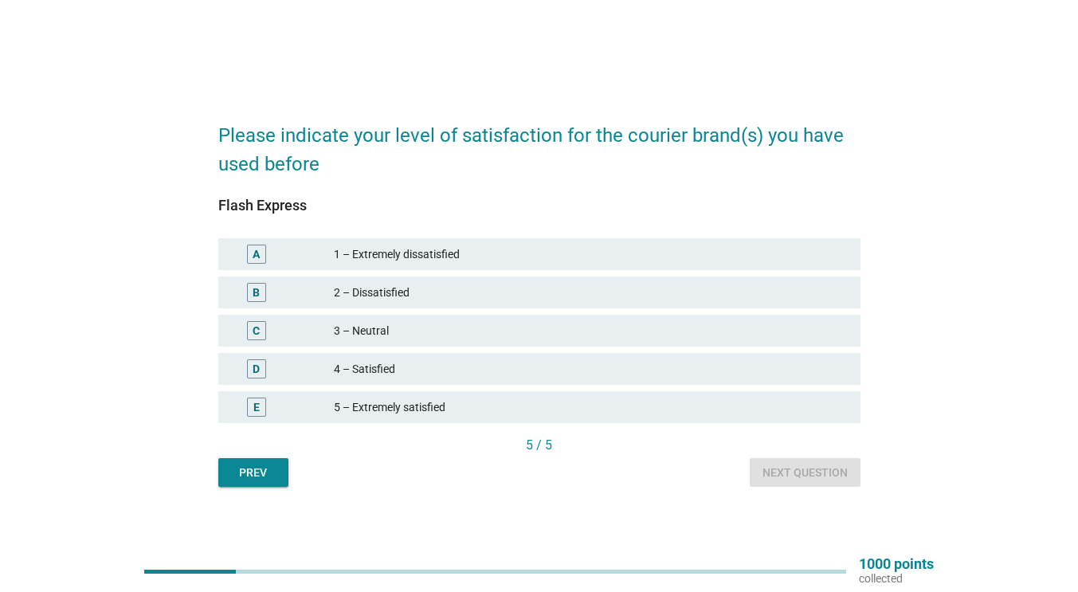
click at [257, 300] on div "B" at bounding box center [256, 292] width 7 height 17
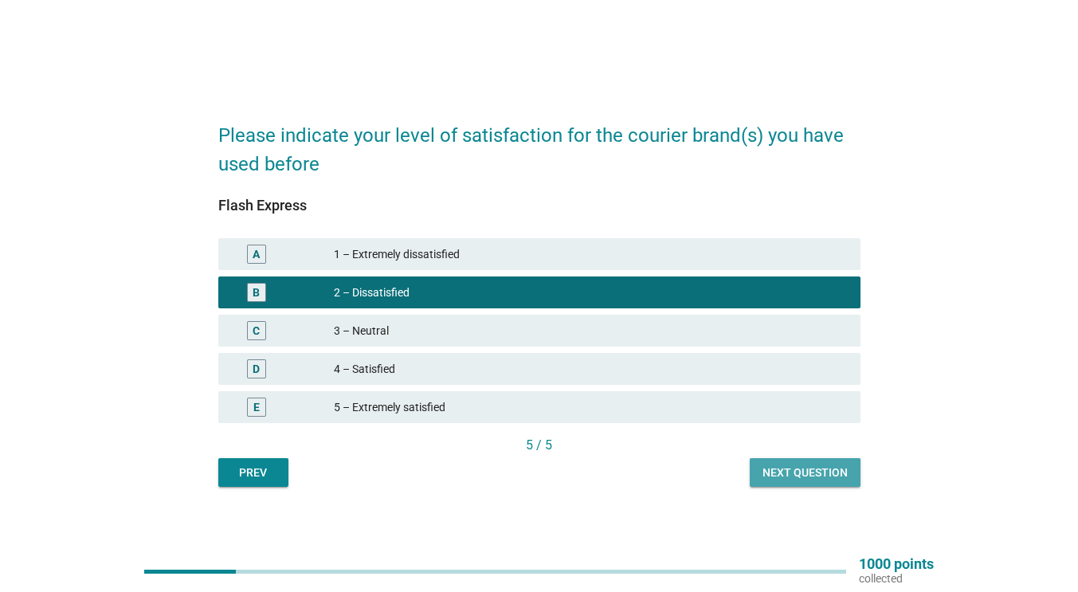
click at [783, 468] on div "Next question" at bounding box center [804, 472] width 85 height 17
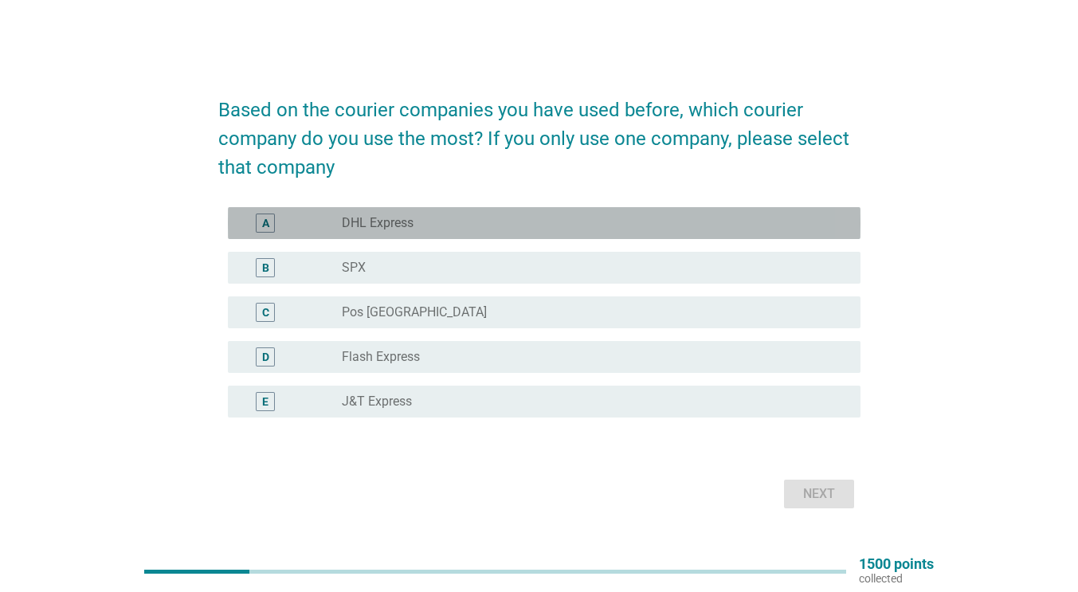
click at [311, 222] on div "A" at bounding box center [291, 223] width 101 height 19
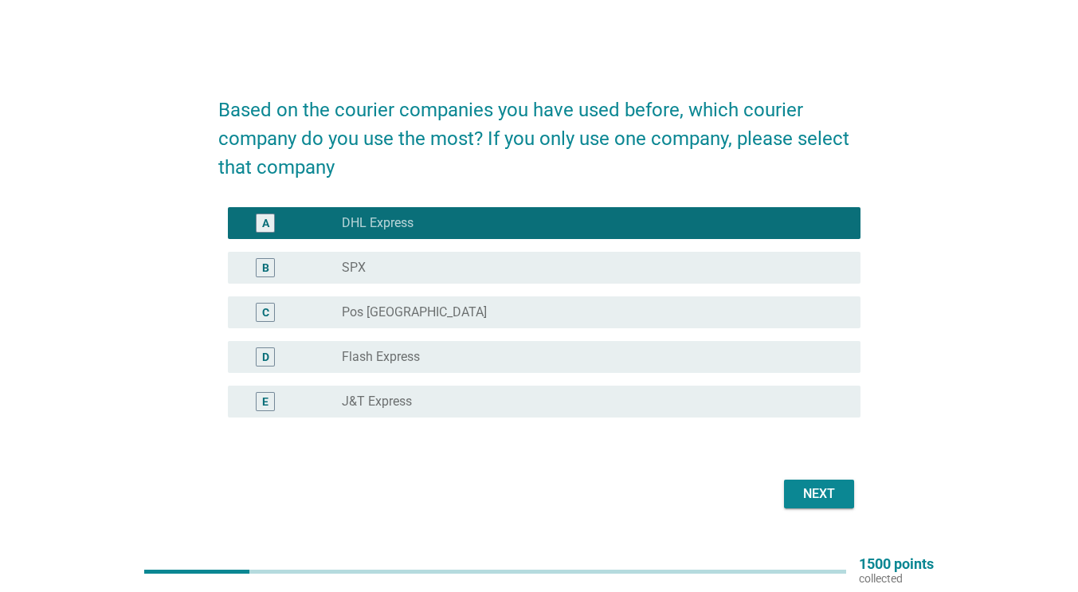
click at [278, 312] on div "C" at bounding box center [266, 312] width 51 height 19
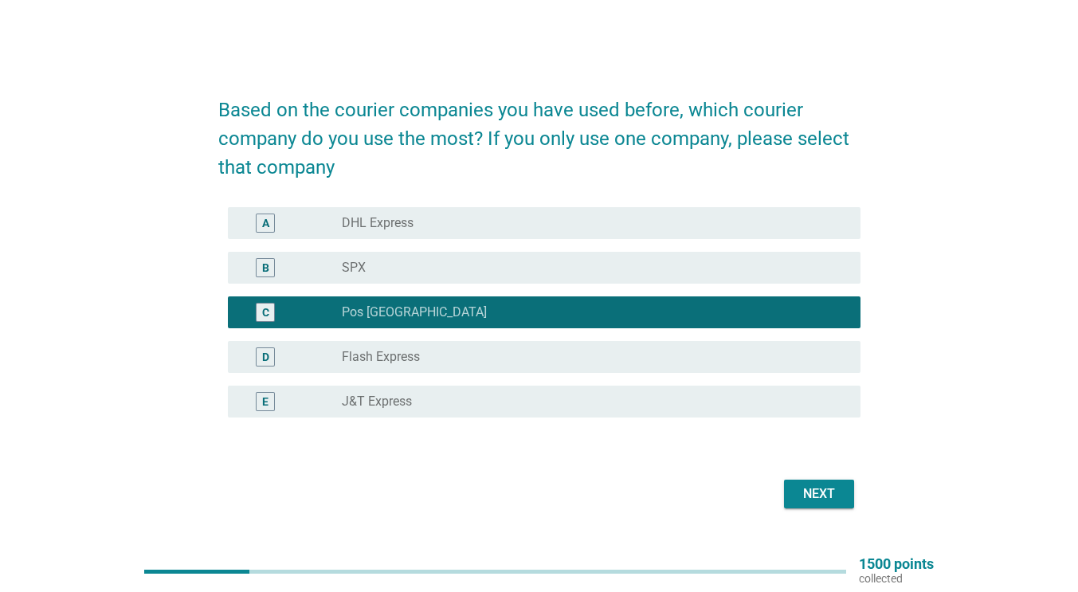
click at [831, 496] on div "Next" at bounding box center [819, 493] width 45 height 19
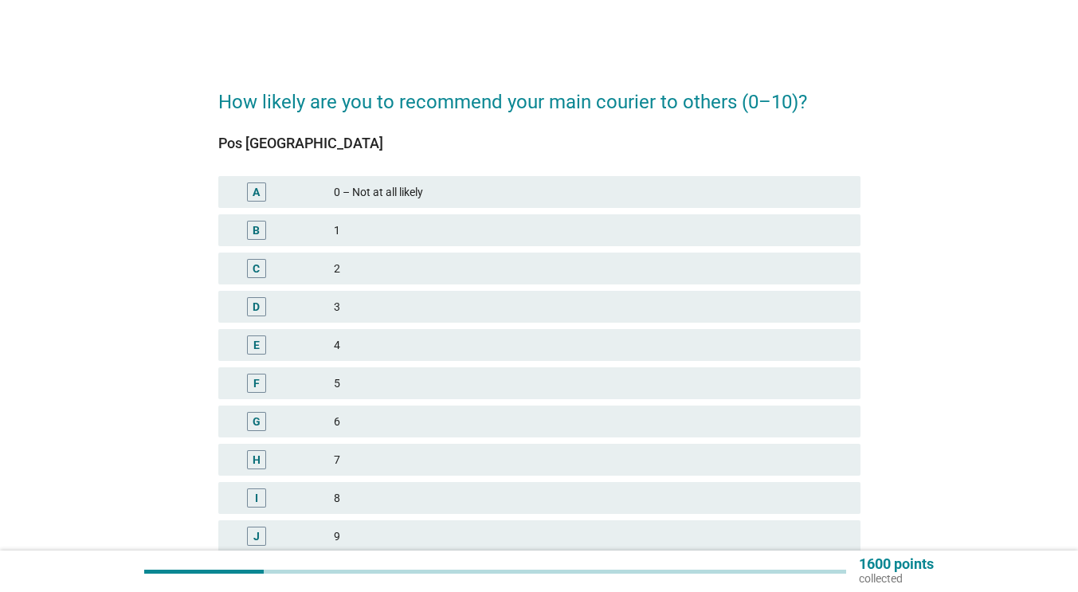
click at [598, 443] on div "H 7" at bounding box center [539, 460] width 649 height 38
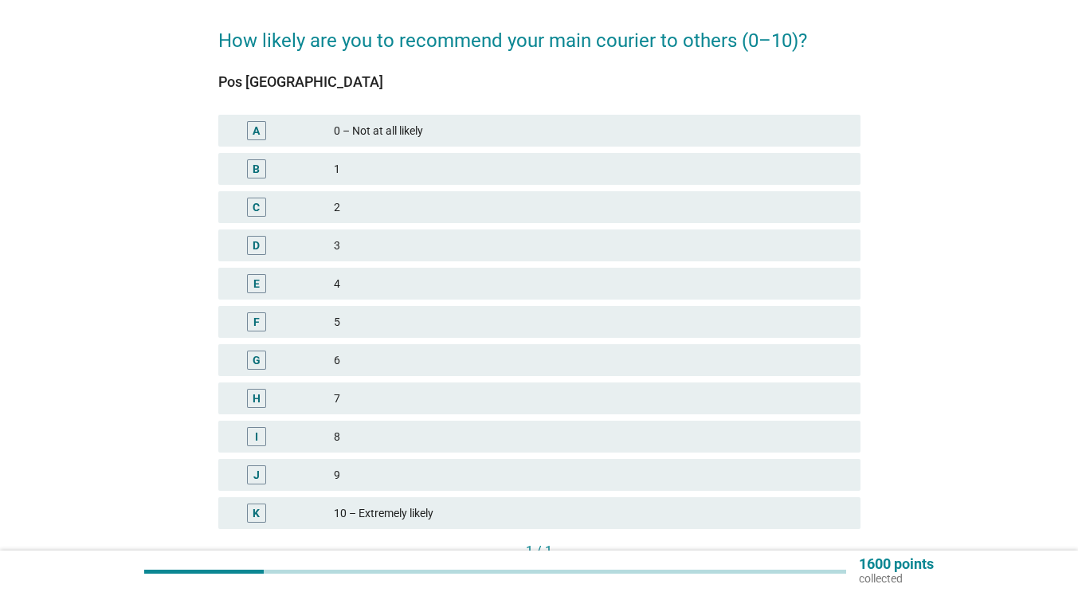
scroll to position [72, 0]
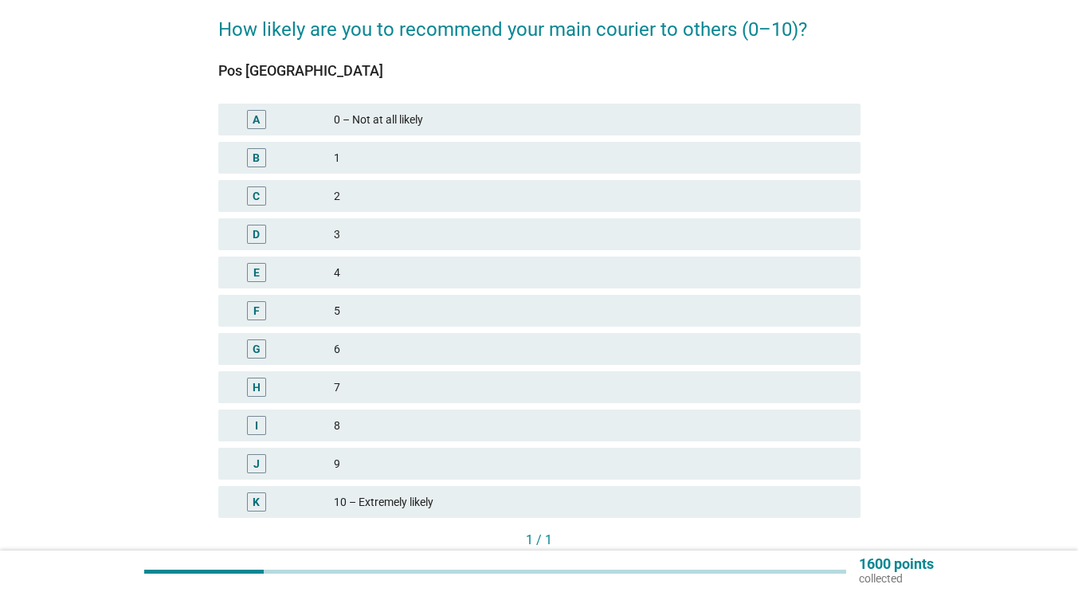
click at [256, 425] on div "I" at bounding box center [256, 425] width 3 height 17
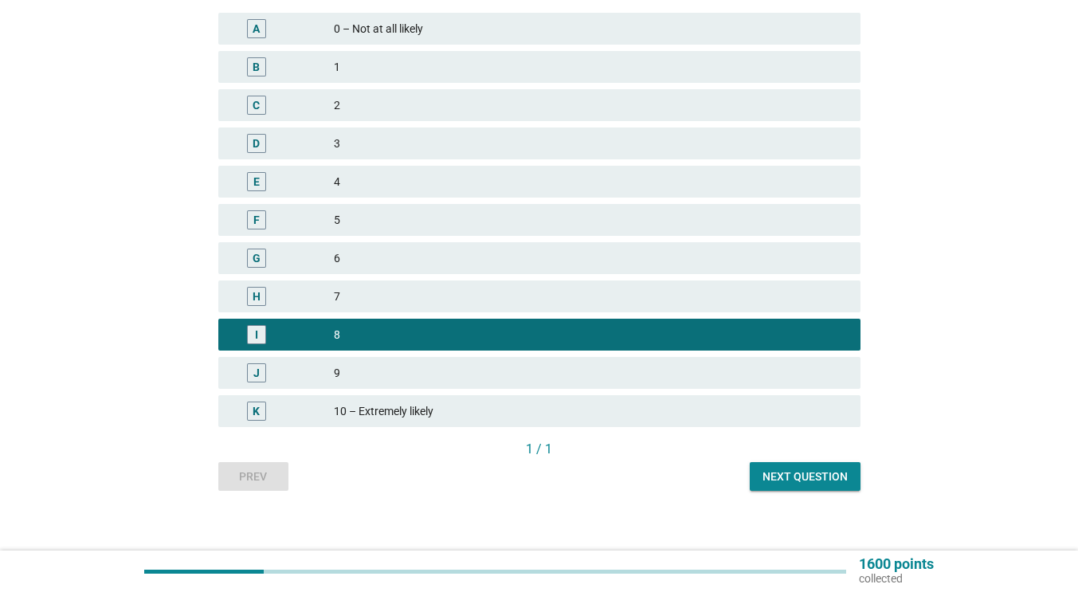
scroll to position [164, 0]
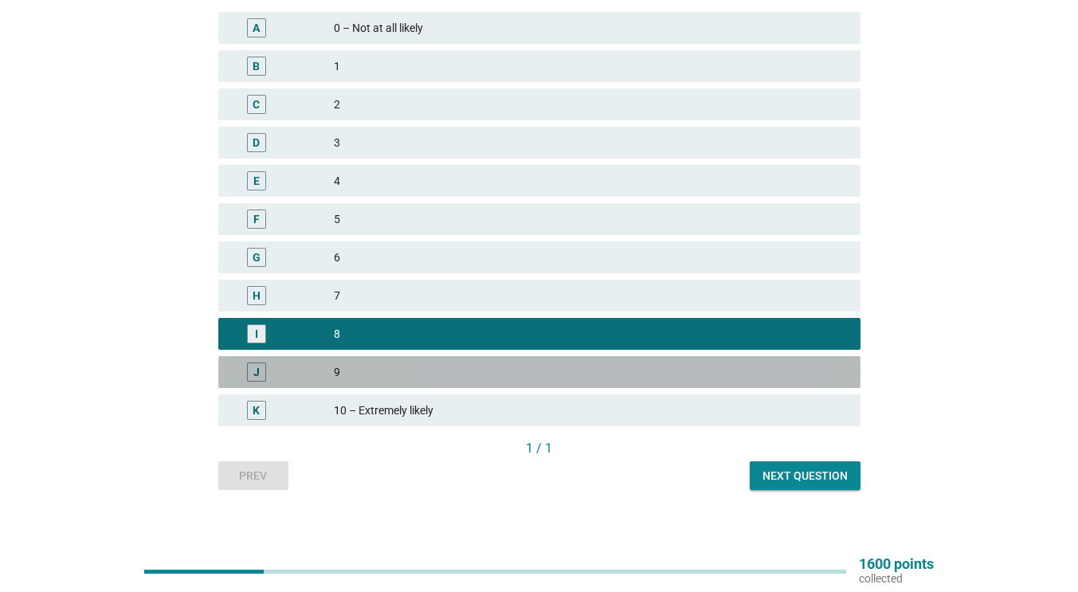
click at [402, 375] on div "9" at bounding box center [591, 371] width 514 height 19
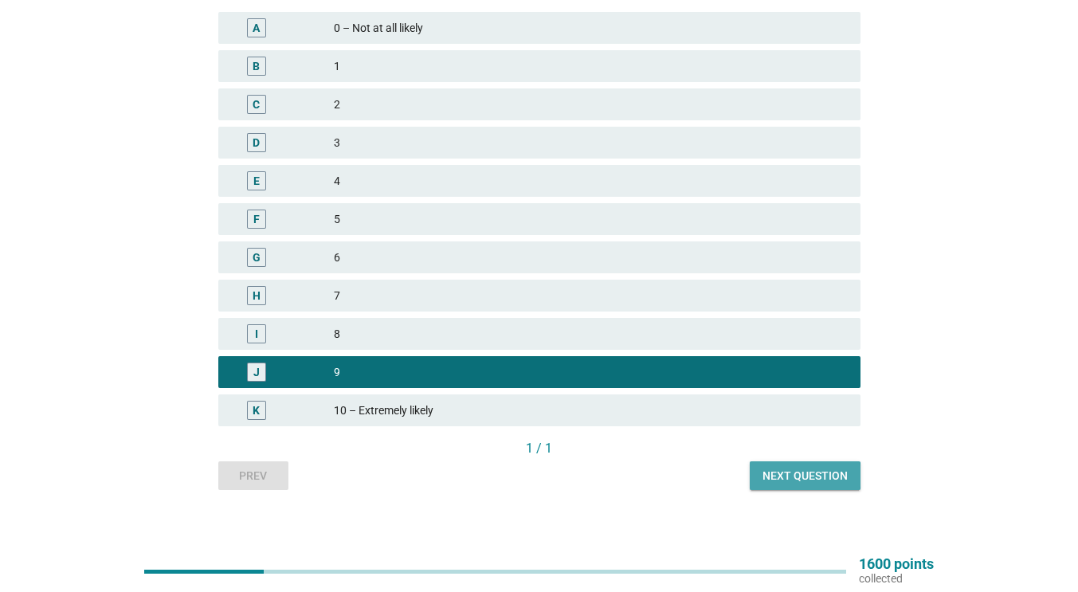
click at [782, 483] on div "Next question" at bounding box center [804, 476] width 85 height 17
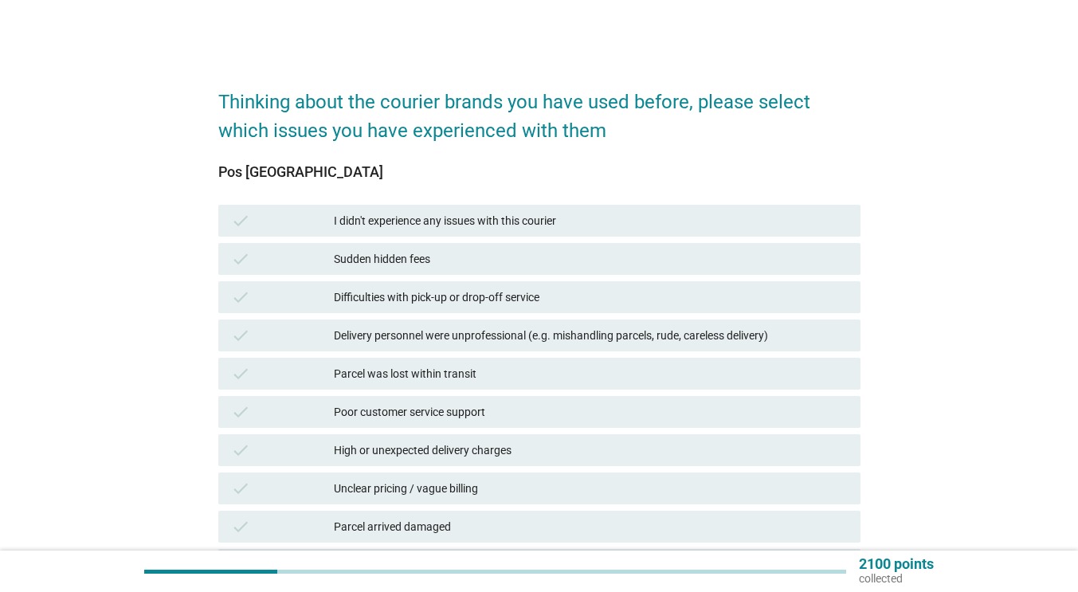
click at [445, 221] on div "I didn't experience any issues with this courier" at bounding box center [591, 220] width 514 height 19
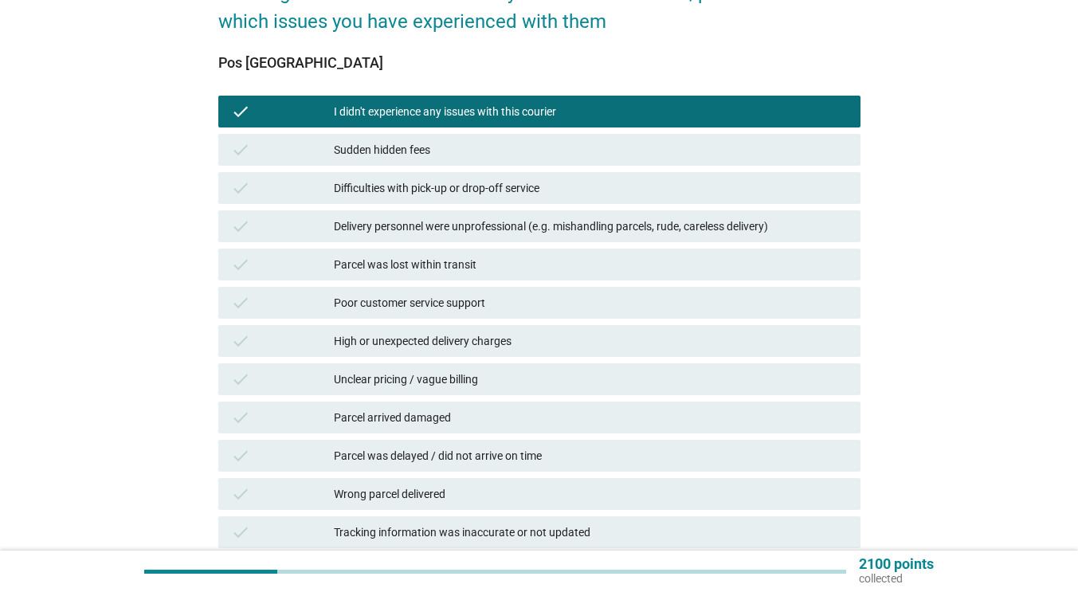
scroll to position [280, 0]
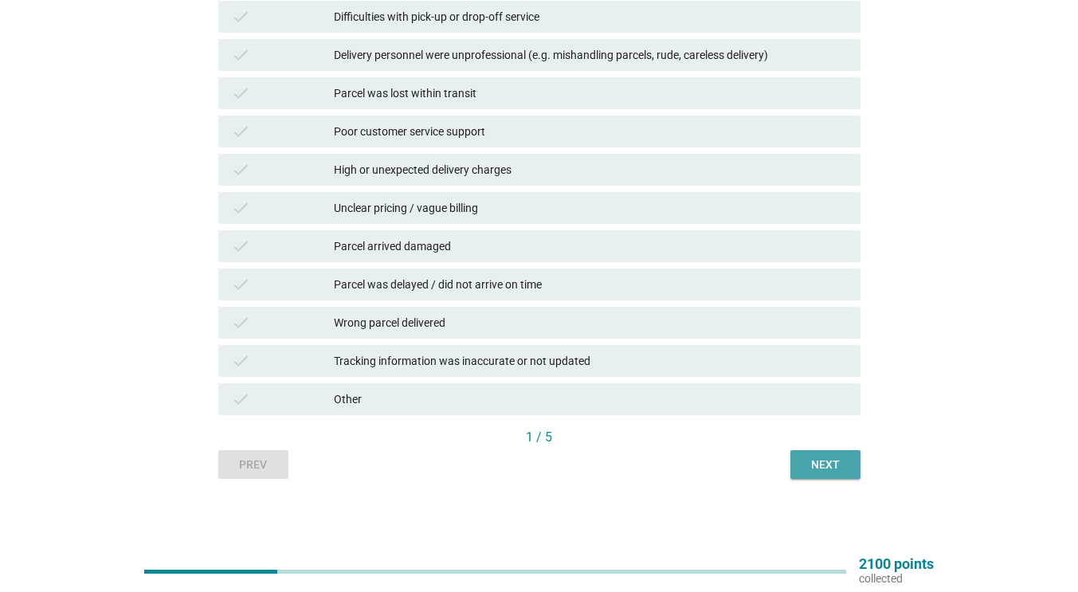
click at [817, 460] on div "Next" at bounding box center [825, 465] width 45 height 17
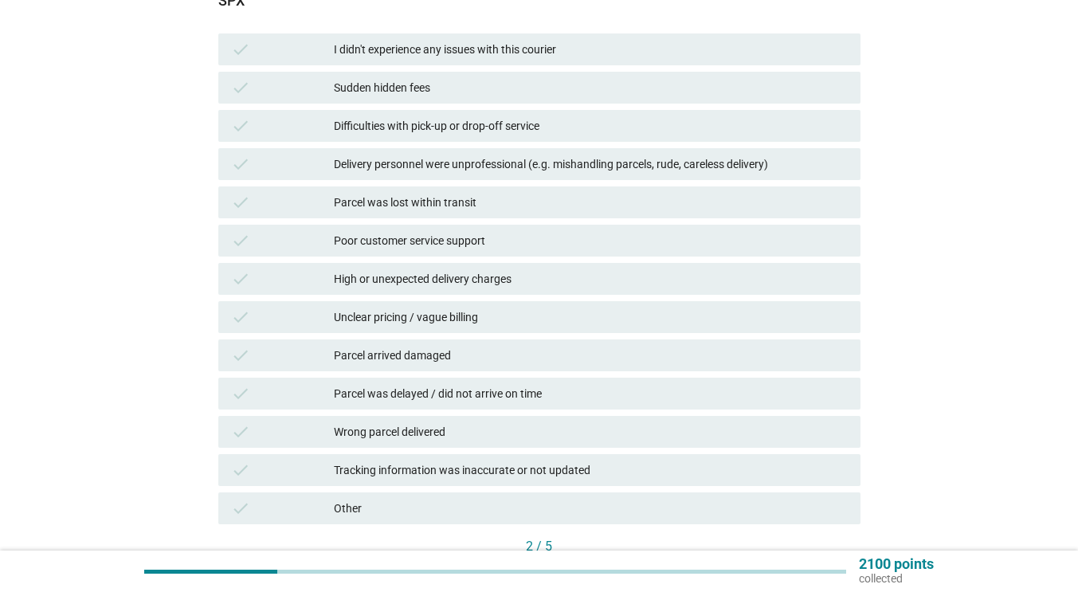
scroll to position [190, 0]
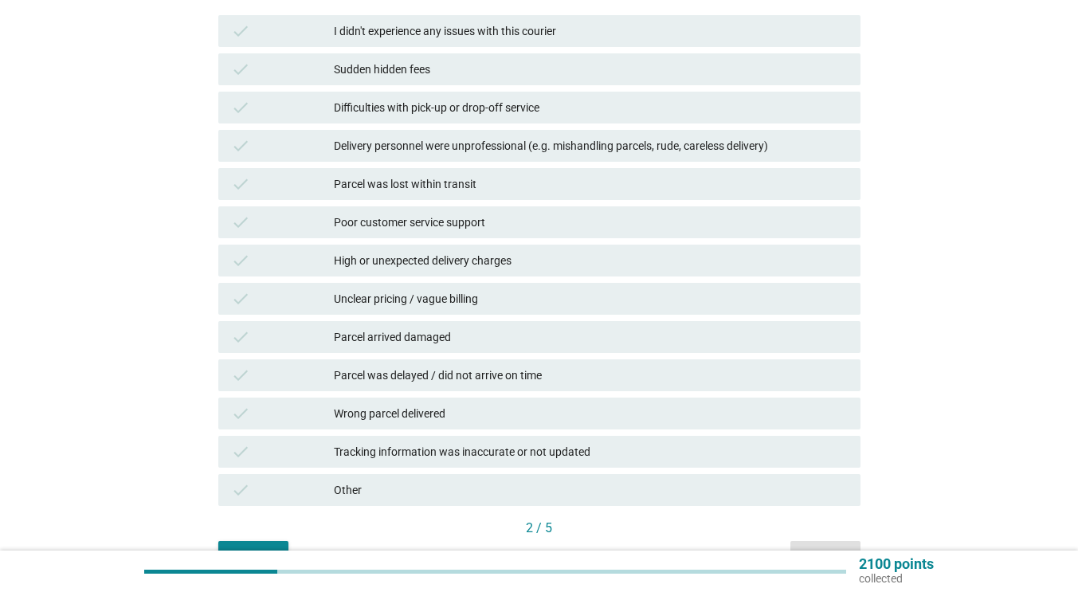
click at [446, 335] on div "Parcel arrived damaged" at bounding box center [591, 336] width 514 height 19
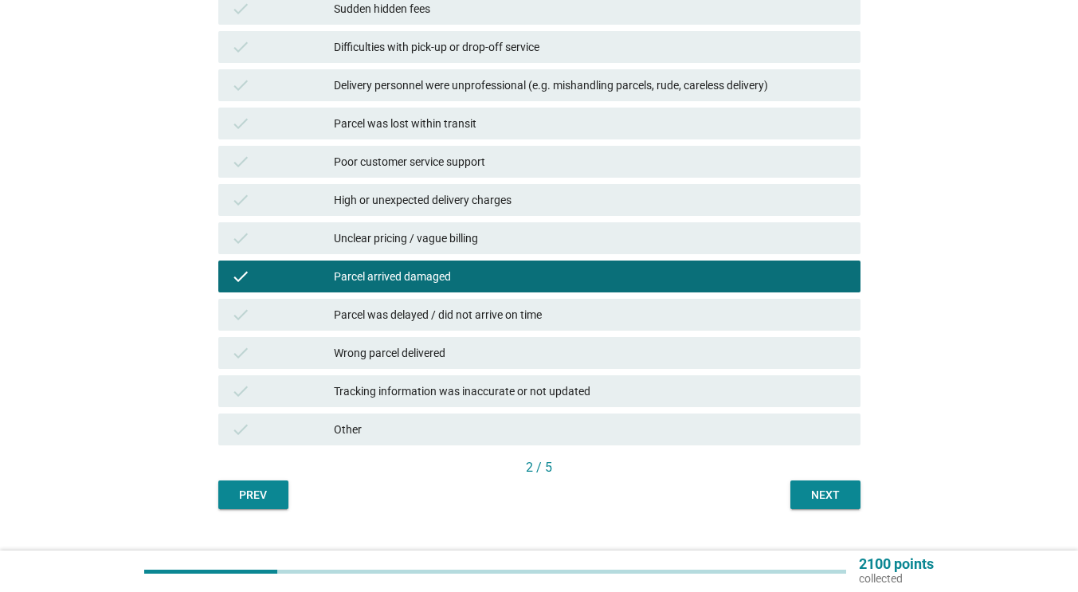
scroll to position [252, 0]
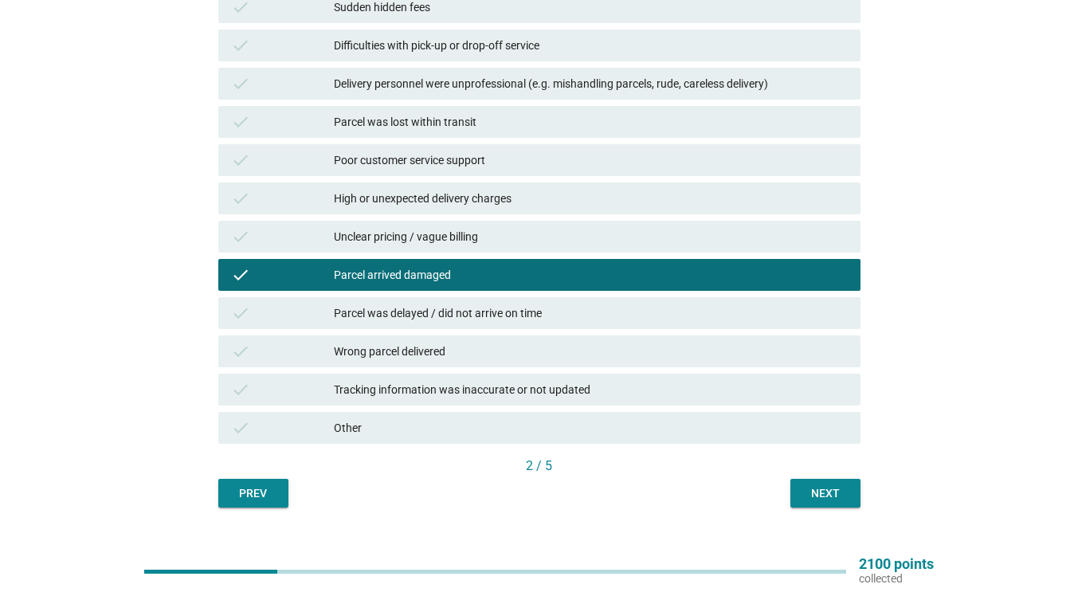
click at [819, 492] on div "Next" at bounding box center [825, 493] width 45 height 17
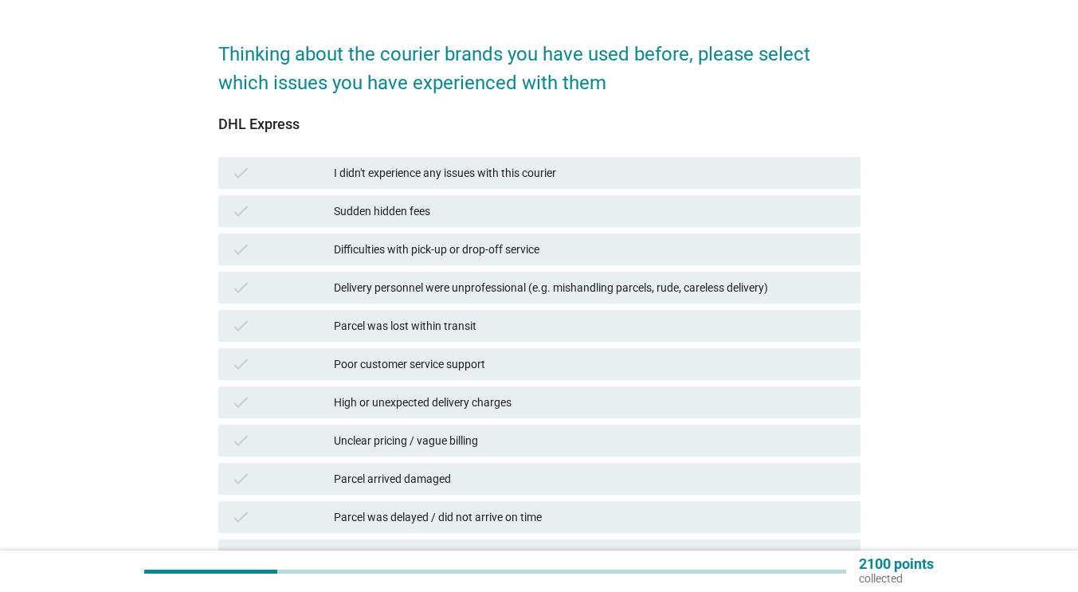
scroll to position [47, 0]
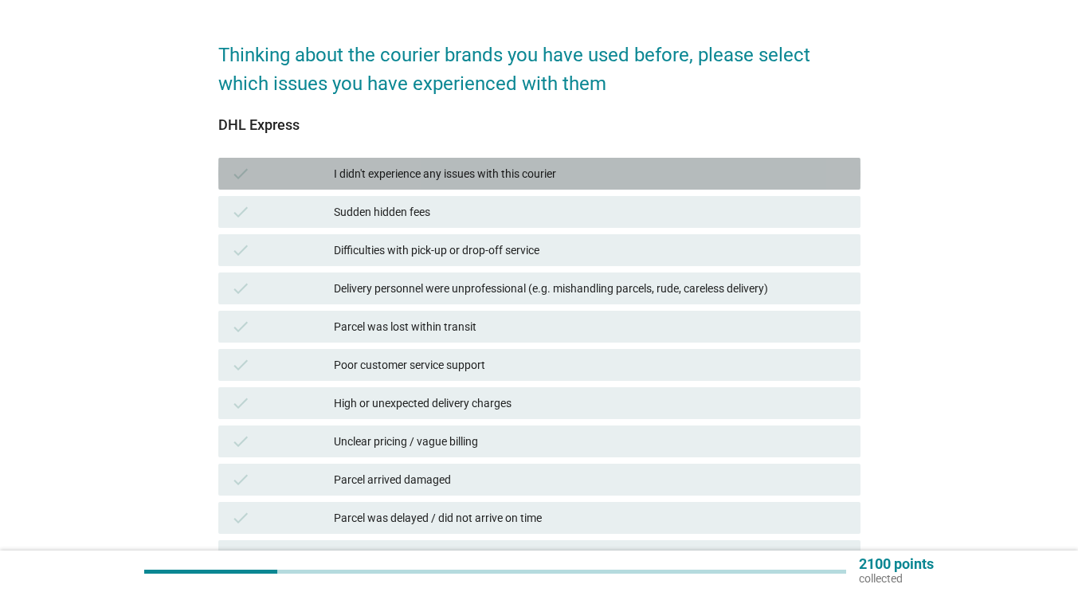
click at [425, 172] on div "I didn't experience any issues with this courier" at bounding box center [591, 173] width 514 height 19
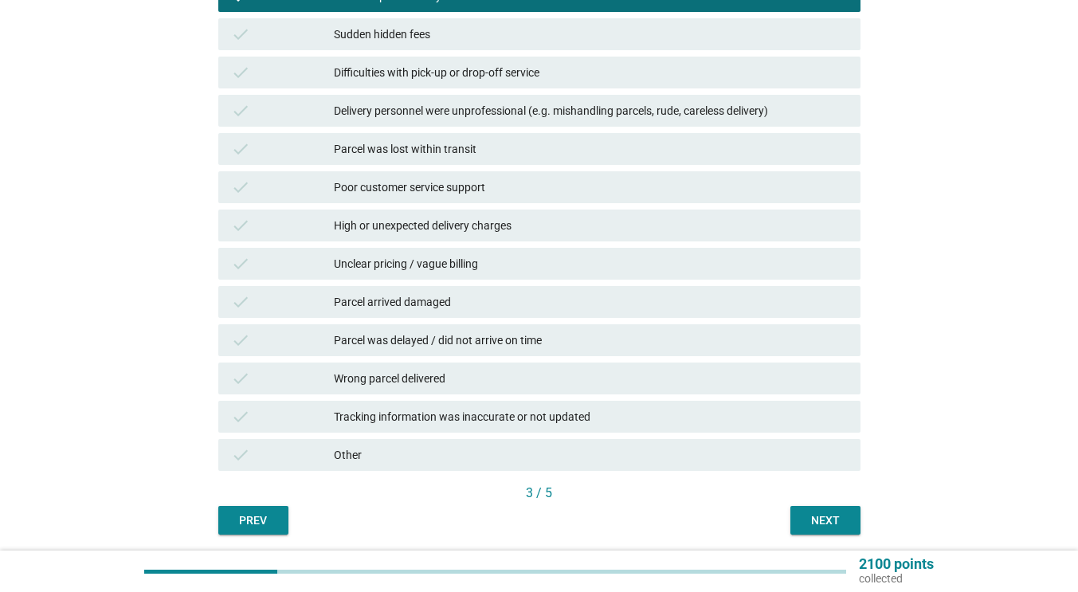
scroll to position [233, 0]
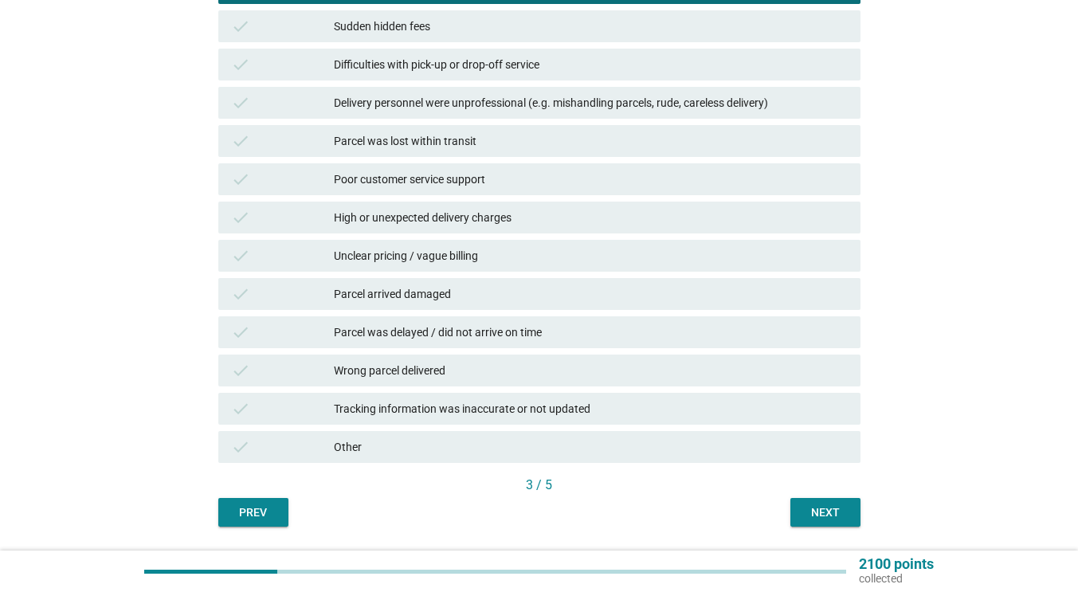
click at [829, 500] on button "Next" at bounding box center [825, 512] width 70 height 29
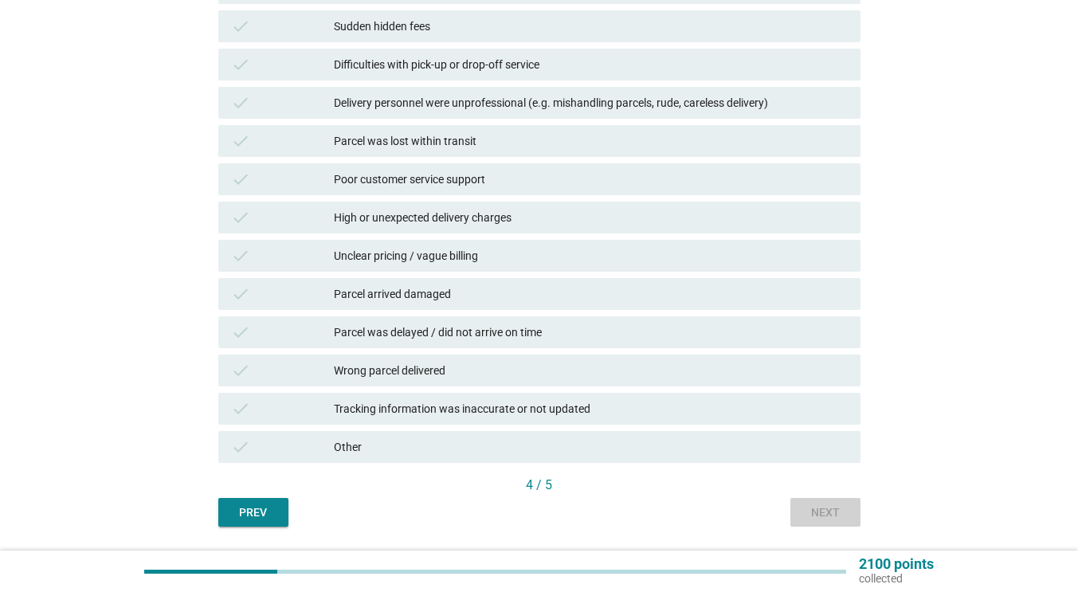
scroll to position [0, 0]
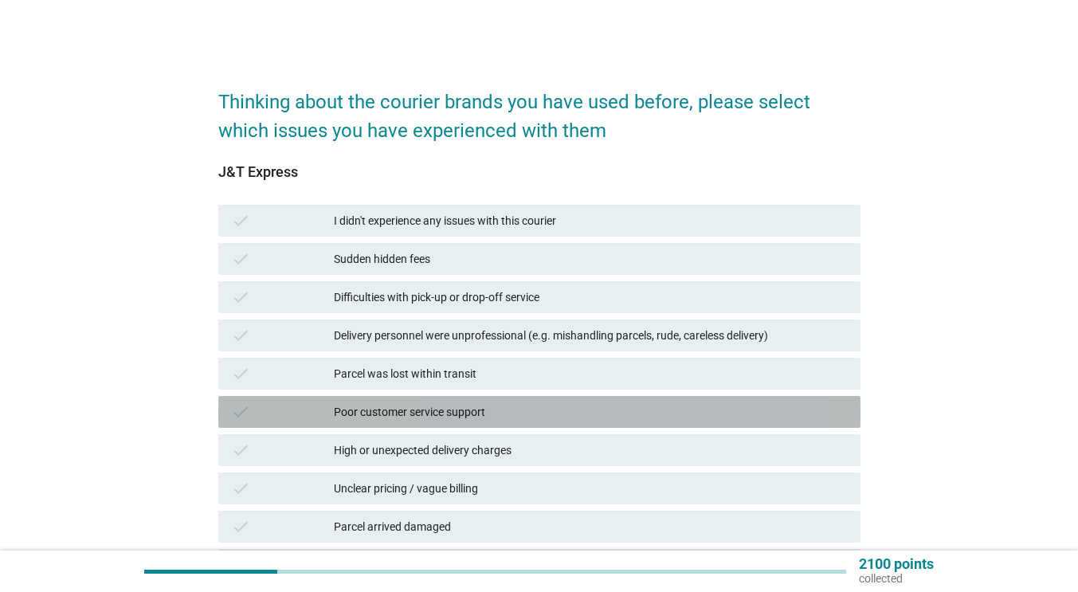
click at [316, 412] on div "check" at bounding box center [282, 411] width 103 height 19
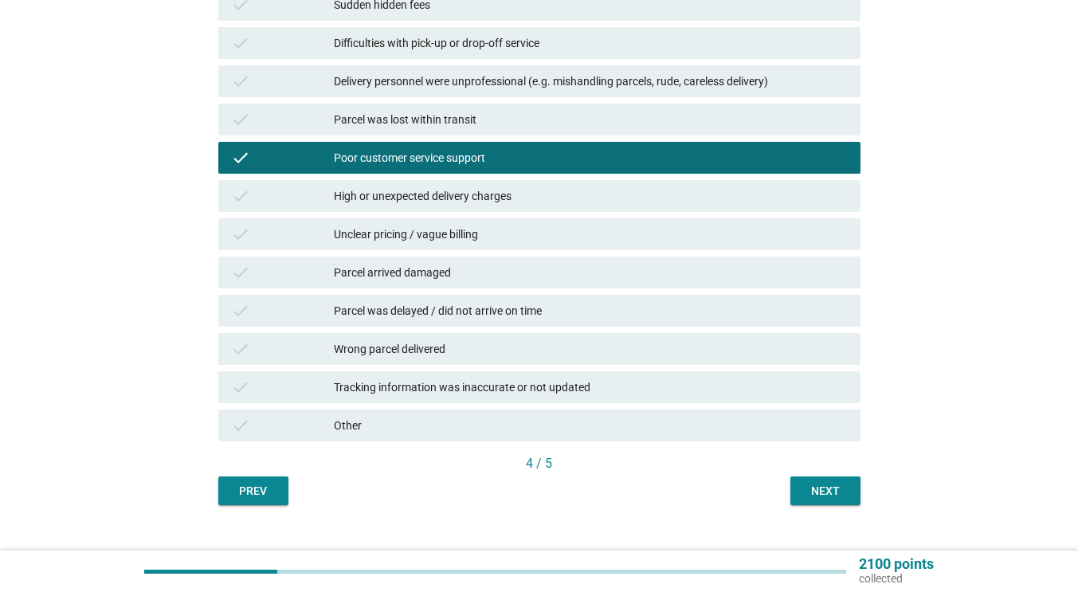
scroll to position [256, 0]
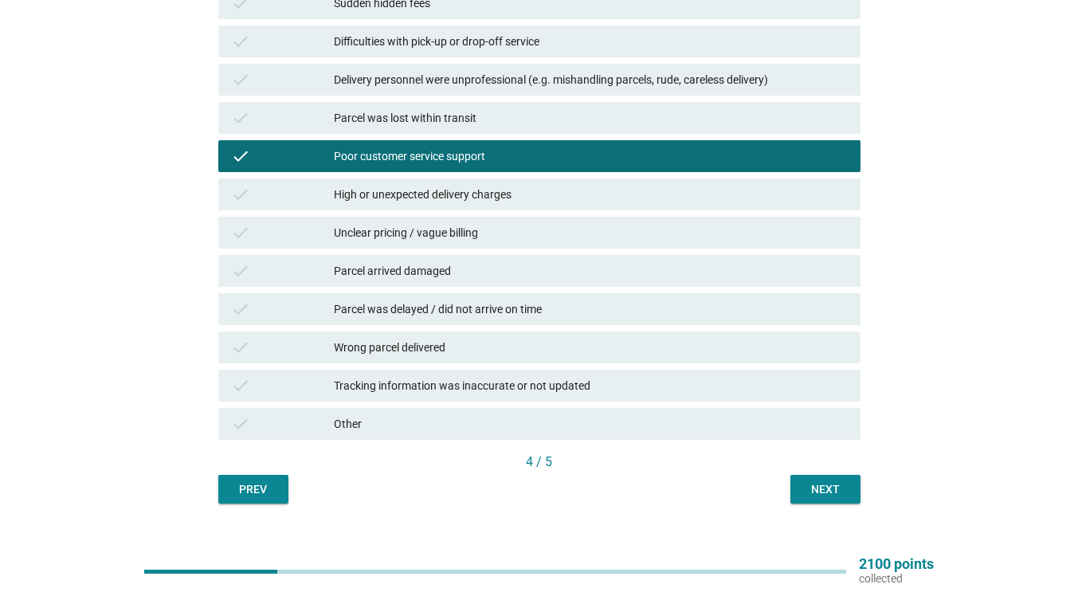
click at [437, 270] on div "Parcel arrived damaged" at bounding box center [591, 270] width 514 height 19
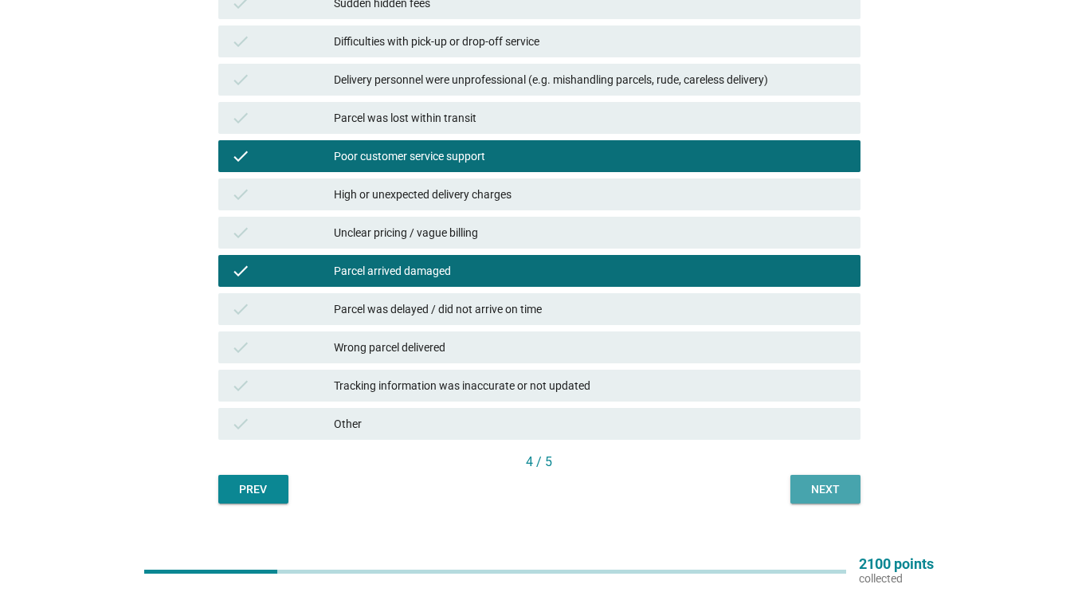
click at [814, 480] on button "Next" at bounding box center [825, 489] width 70 height 29
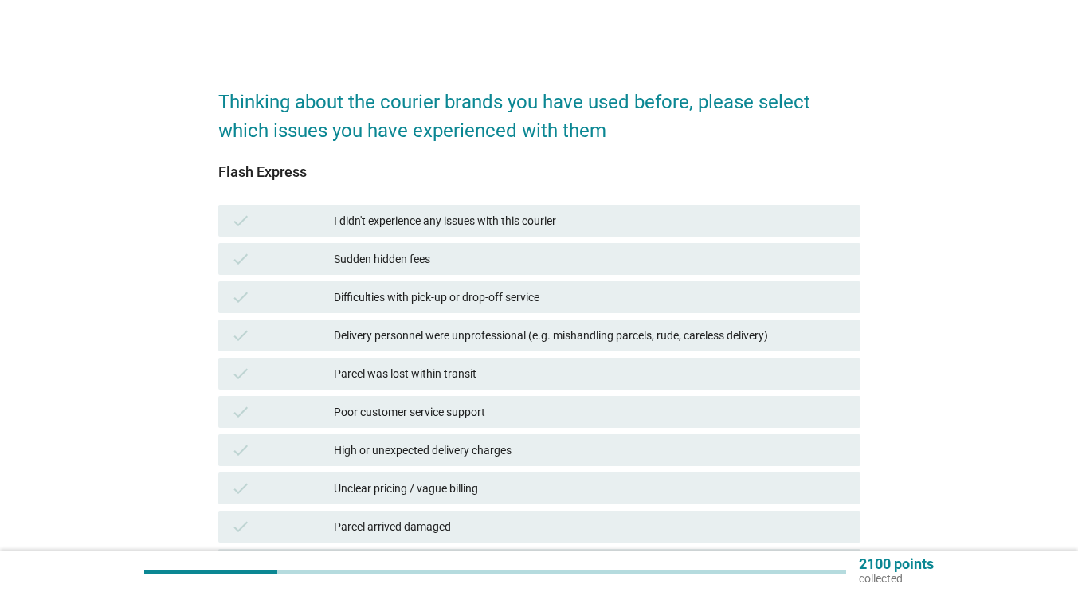
click at [303, 413] on div "check" at bounding box center [282, 411] width 103 height 19
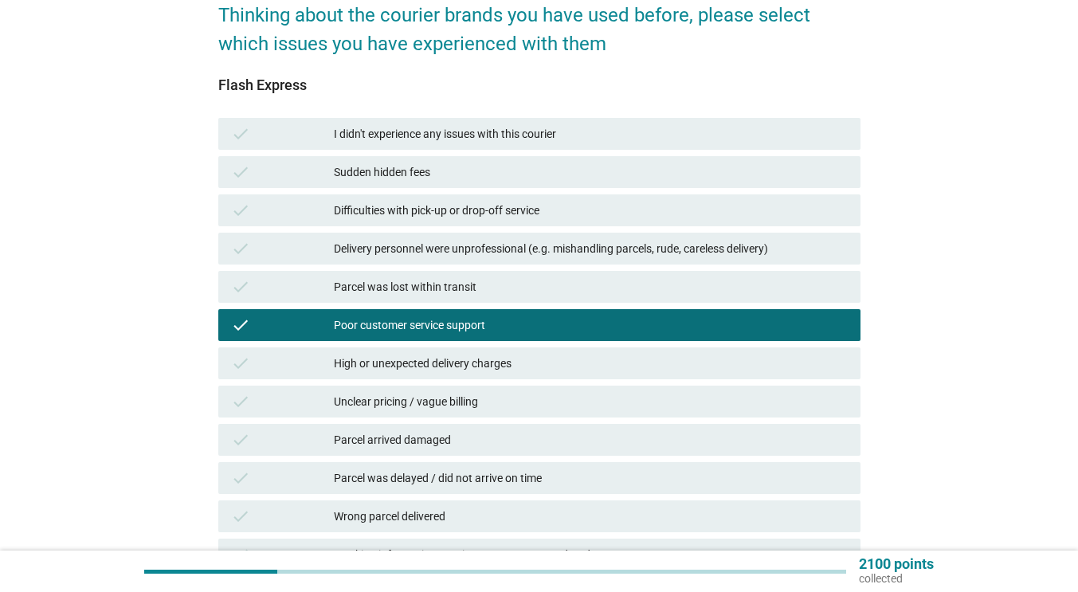
scroll to position [153, 0]
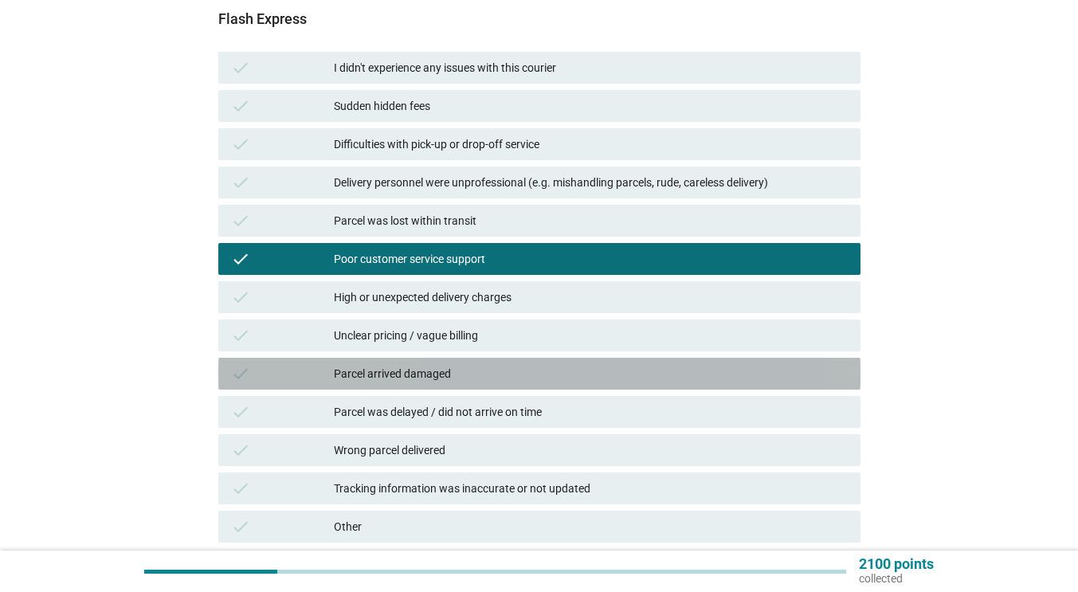
click at [323, 372] on div "check" at bounding box center [282, 373] width 103 height 19
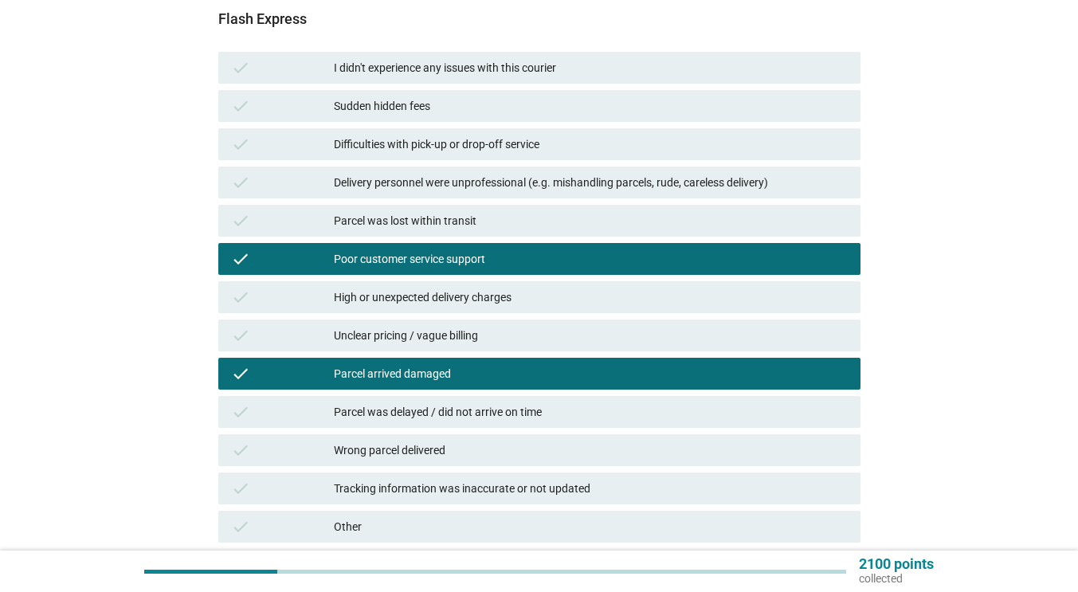
scroll to position [191, 0]
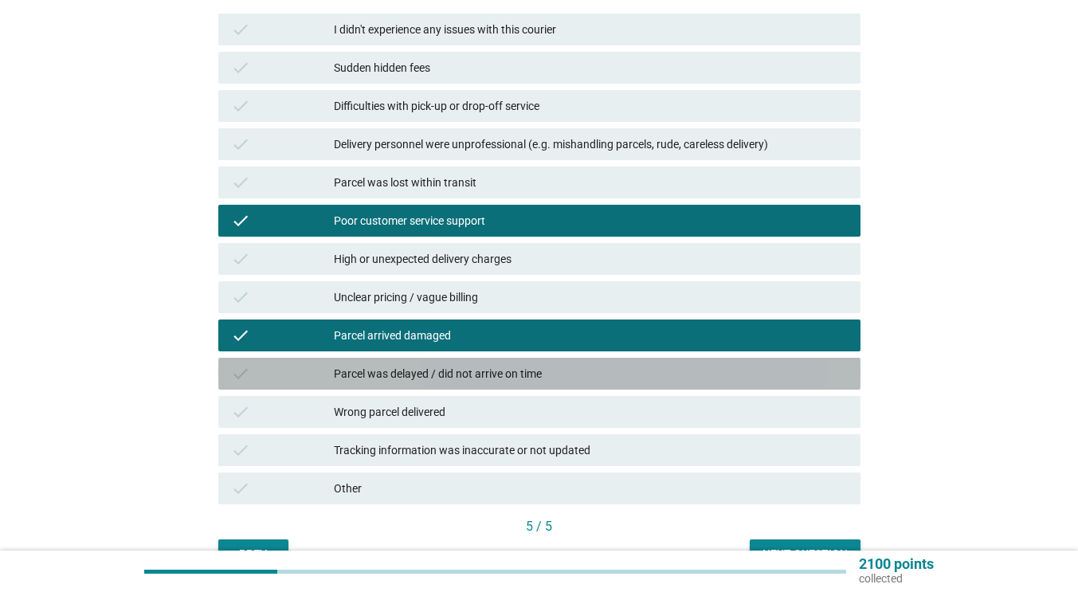
click at [312, 369] on div "check" at bounding box center [282, 373] width 103 height 19
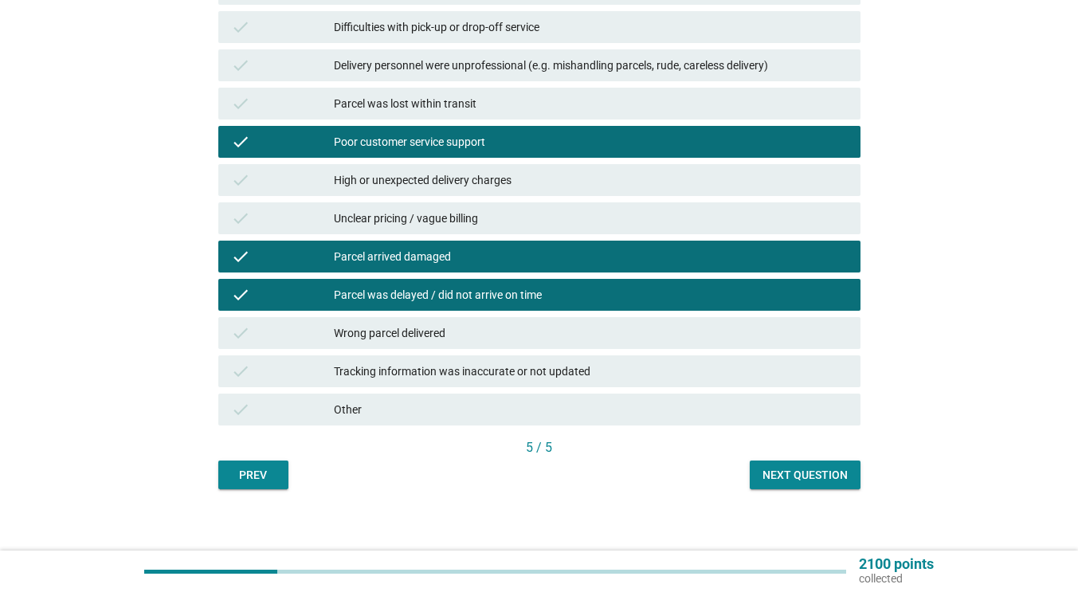
scroll to position [271, 0]
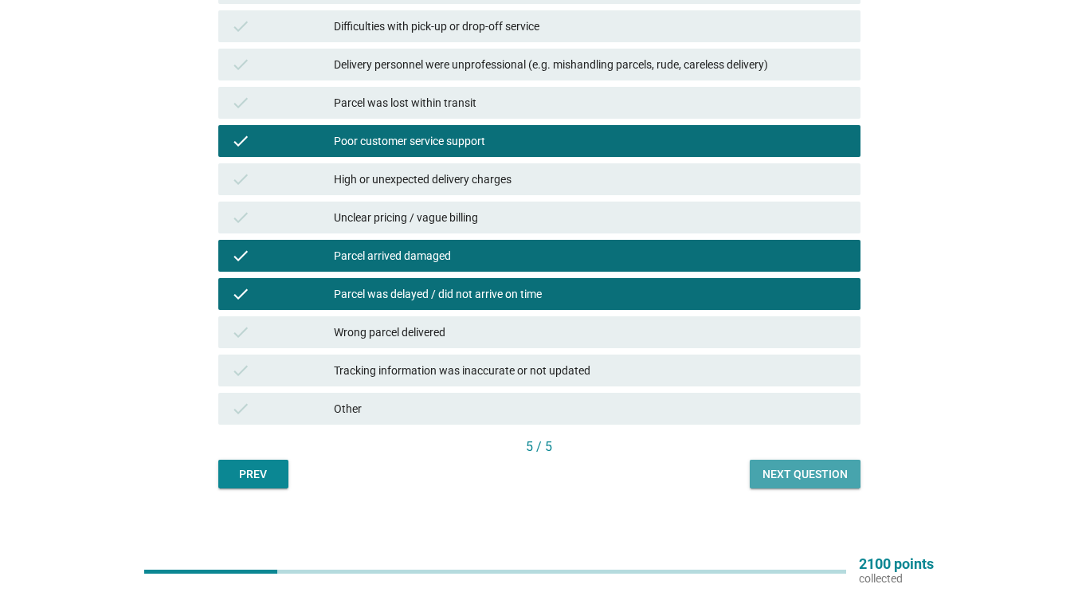
click at [777, 463] on button "Next question" at bounding box center [805, 474] width 111 height 29
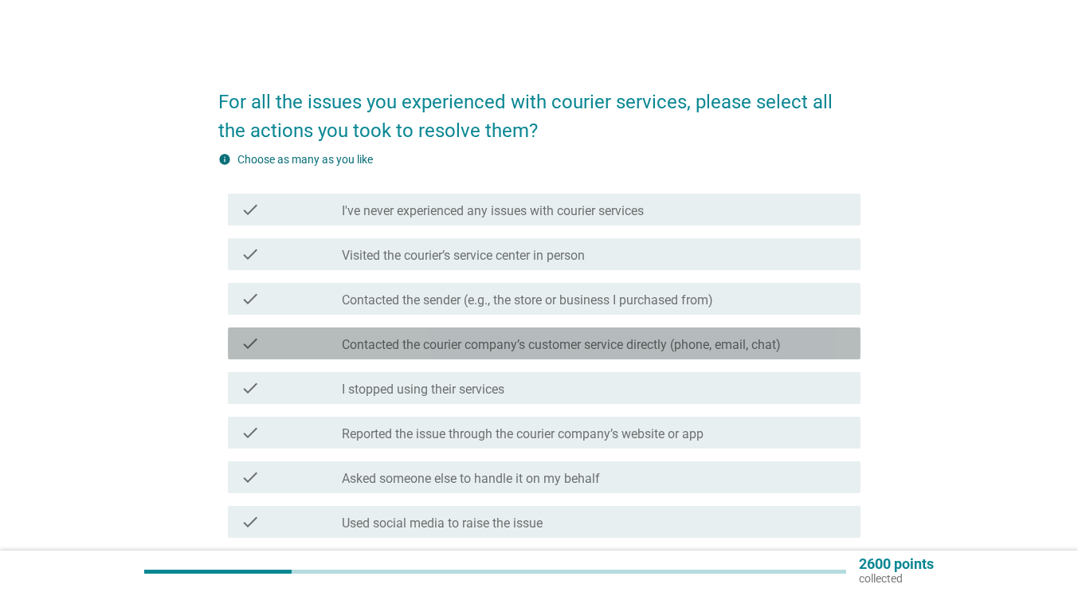
click at [398, 342] on label "Contacted the courier company’s customer service directly (phone, email, chat)" at bounding box center [561, 345] width 439 height 16
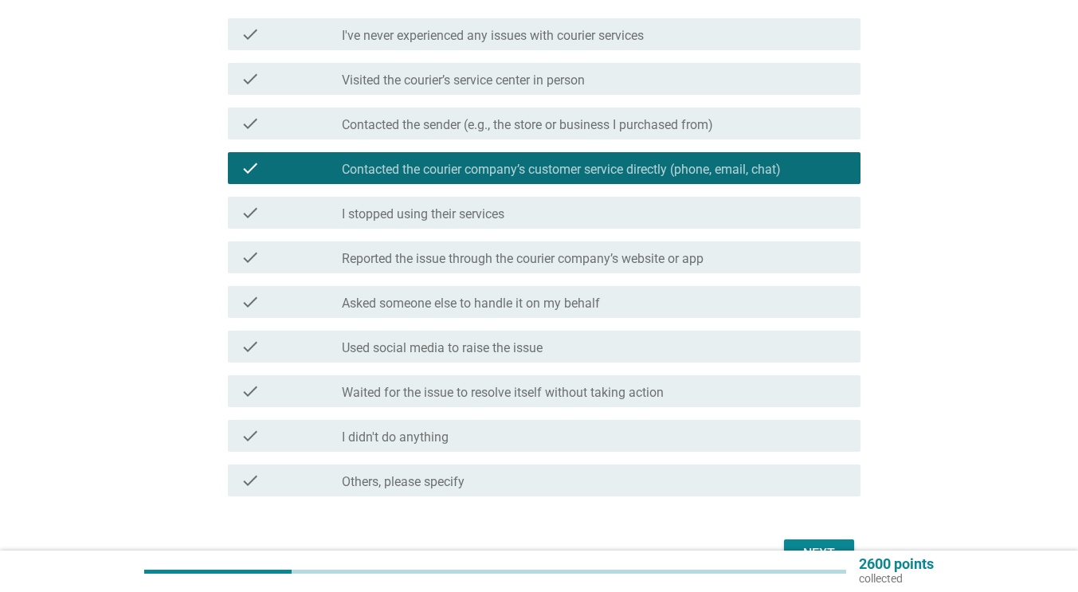
scroll to position [176, 0]
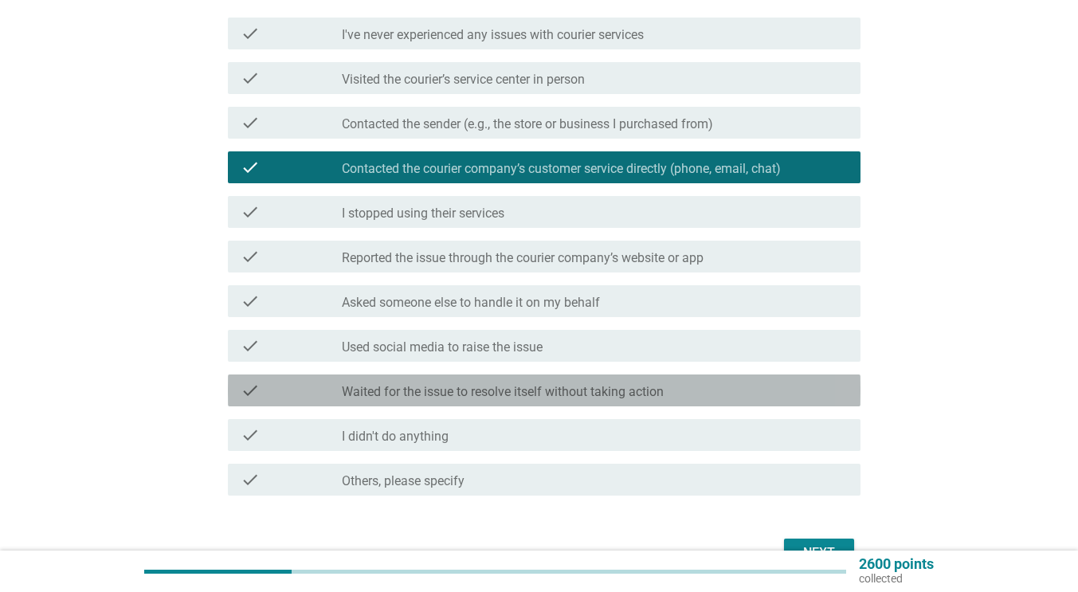
click at [392, 387] on label "Waited for the issue to resolve itself without taking action" at bounding box center [503, 392] width 322 height 16
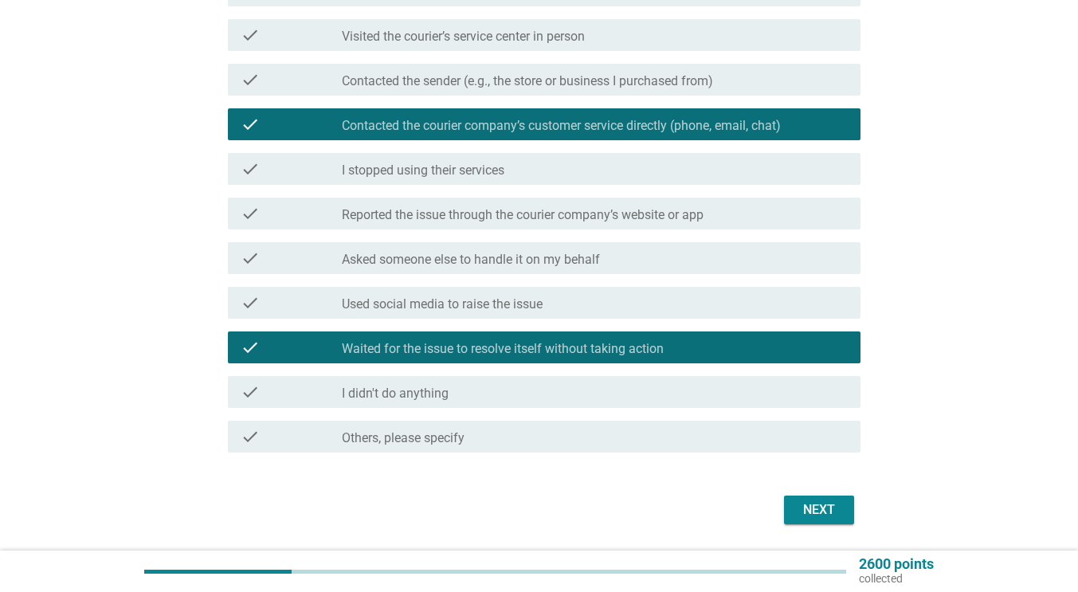
scroll to position [269, 0]
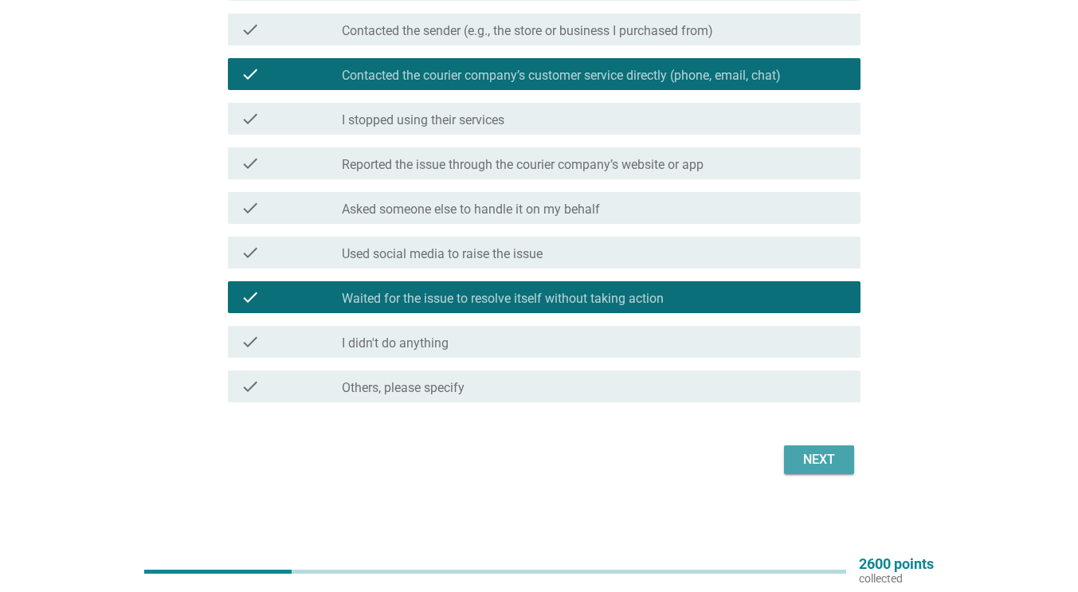
click at [824, 462] on div "Next" at bounding box center [819, 459] width 45 height 19
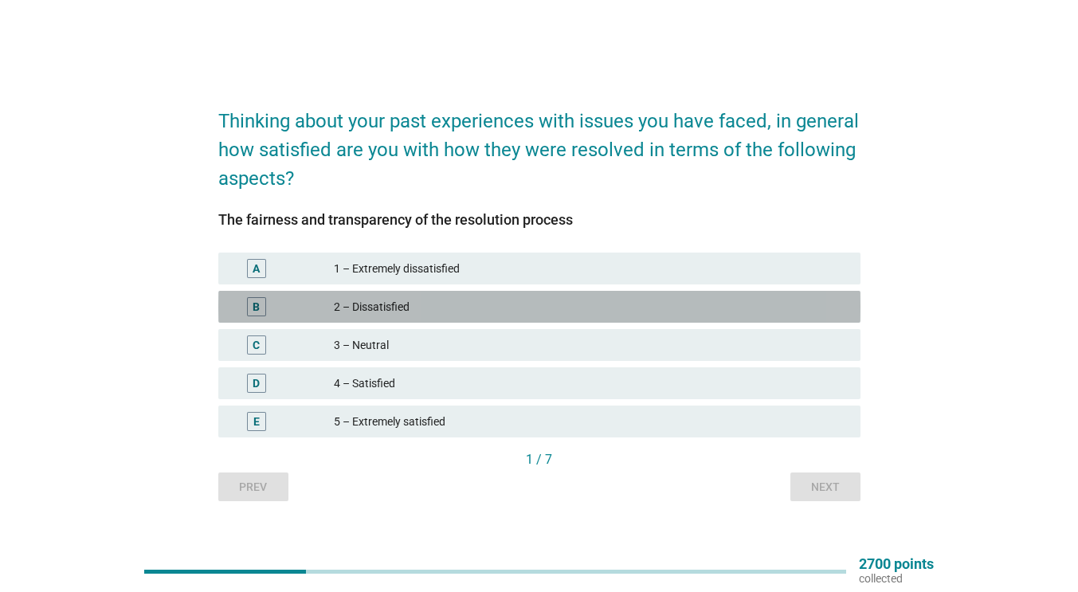
click at [282, 300] on div "B" at bounding box center [282, 306] width 103 height 19
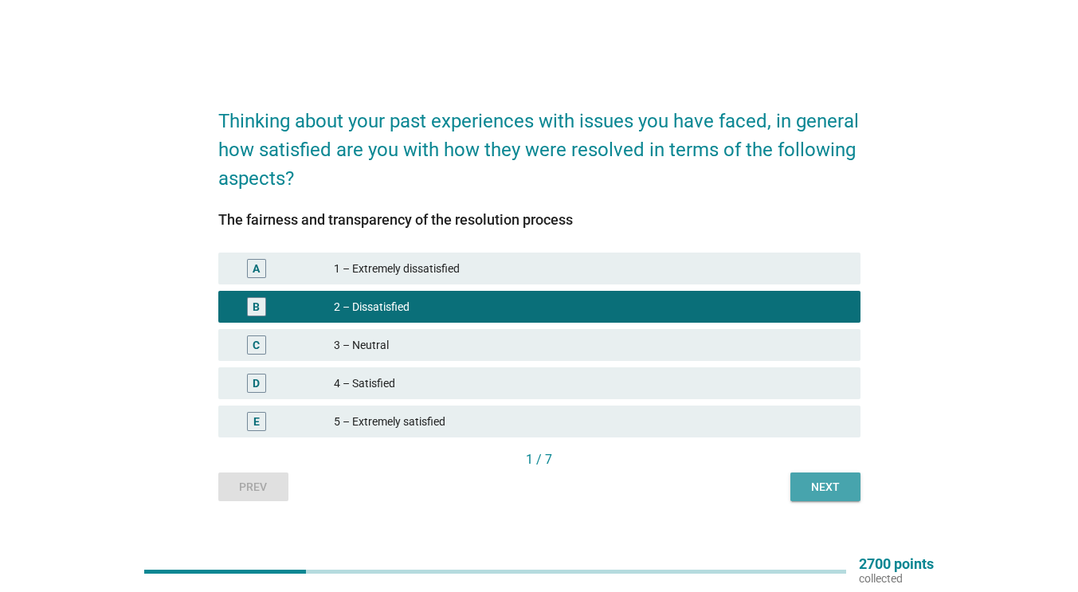
click at [825, 484] on div "Next" at bounding box center [825, 487] width 45 height 17
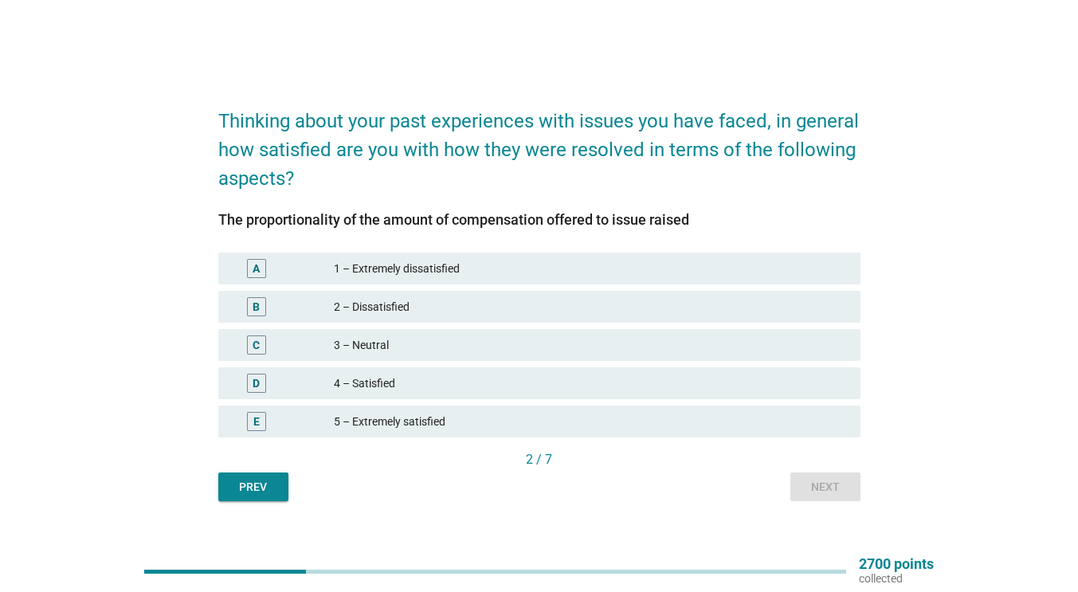
click at [457, 247] on div "The proportionality of the amount of compensation offered to issue raised A 1 –…" at bounding box center [539, 331] width 642 height 238
click at [406, 310] on div "2 – Dissatisfied" at bounding box center [591, 306] width 514 height 19
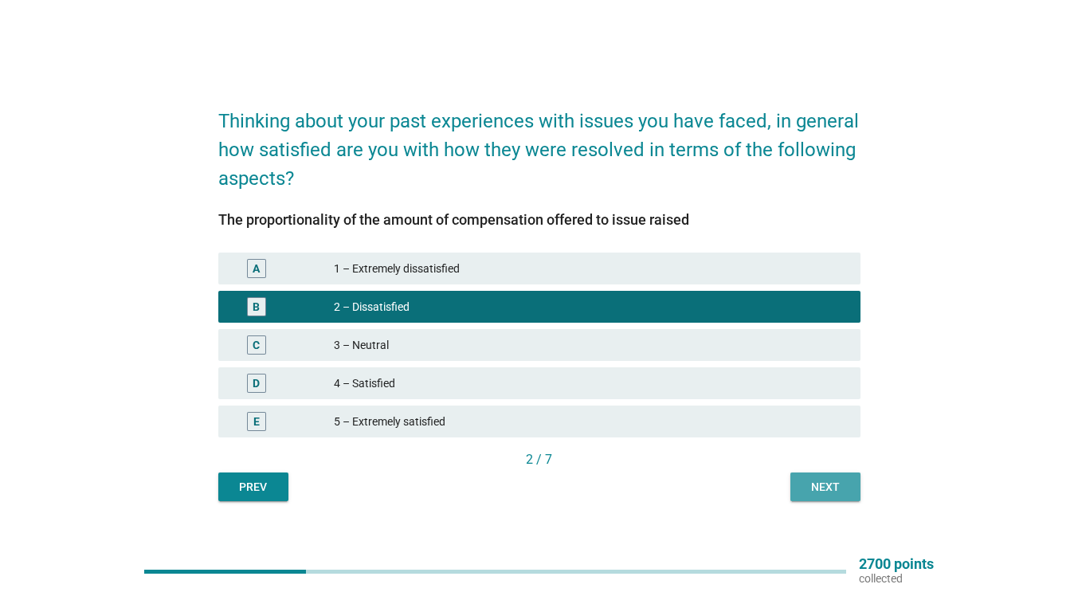
click at [815, 491] on div "Next" at bounding box center [825, 487] width 45 height 17
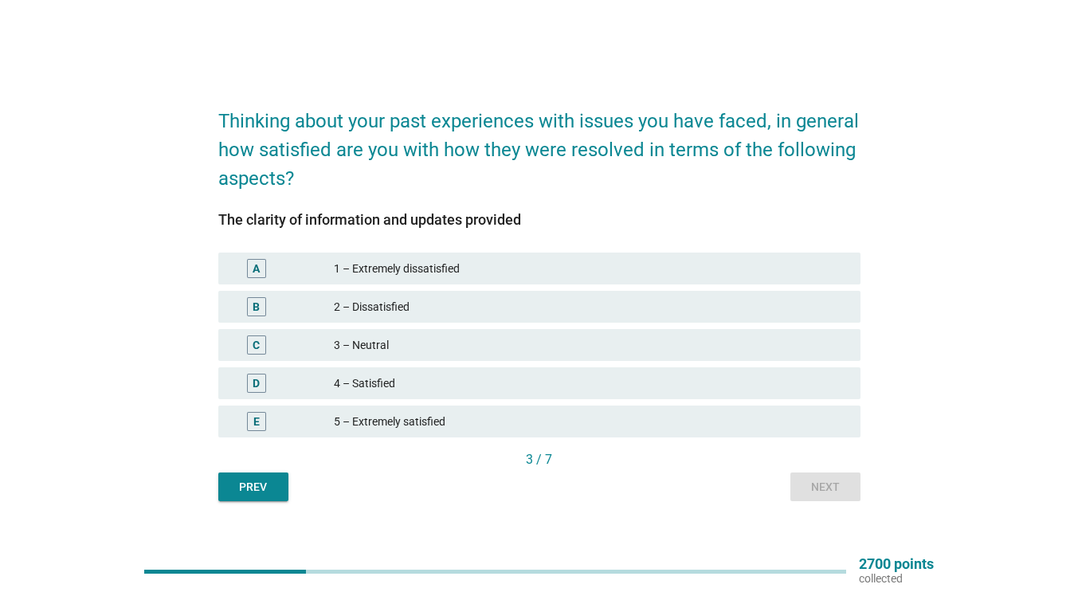
click at [384, 311] on div "2 – Dissatisfied" at bounding box center [591, 306] width 514 height 19
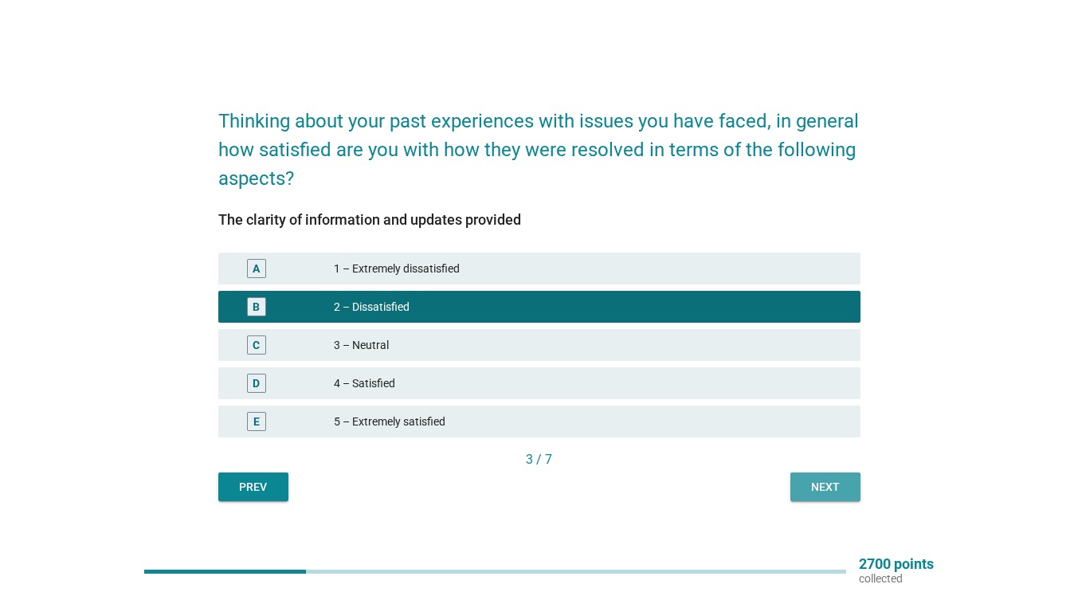
click at [813, 483] on div "Next" at bounding box center [825, 487] width 45 height 17
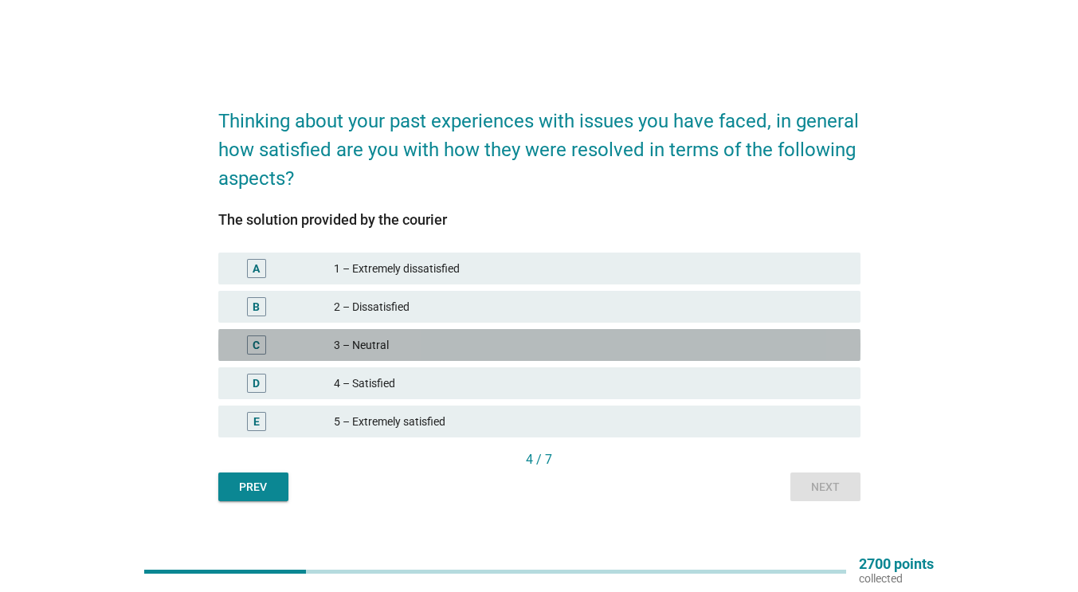
click at [383, 342] on div "3 – Neutral" at bounding box center [591, 344] width 514 height 19
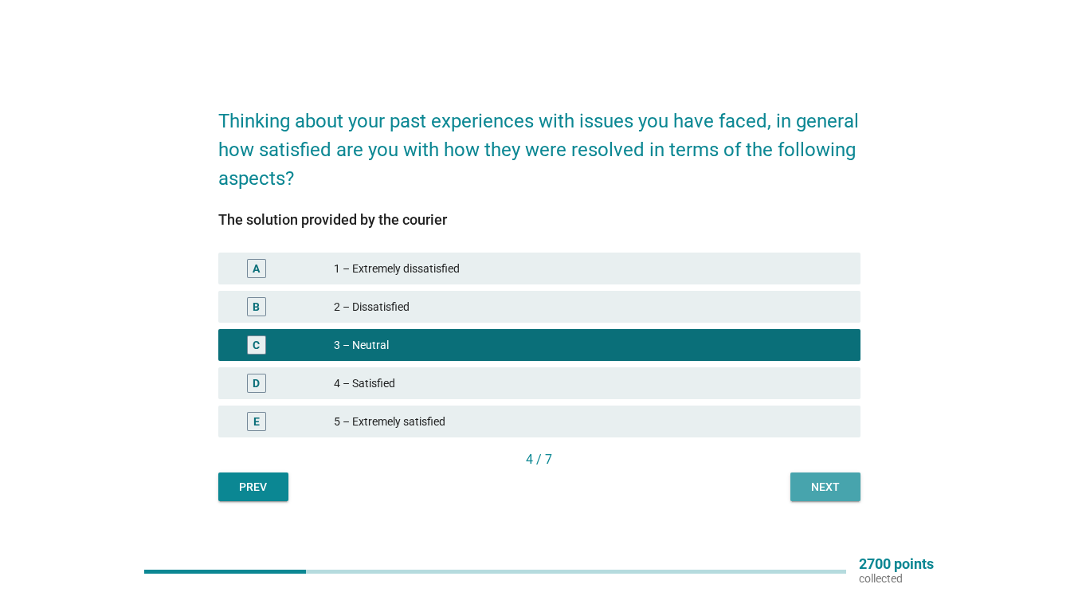
click at [826, 490] on div "Next" at bounding box center [825, 487] width 45 height 17
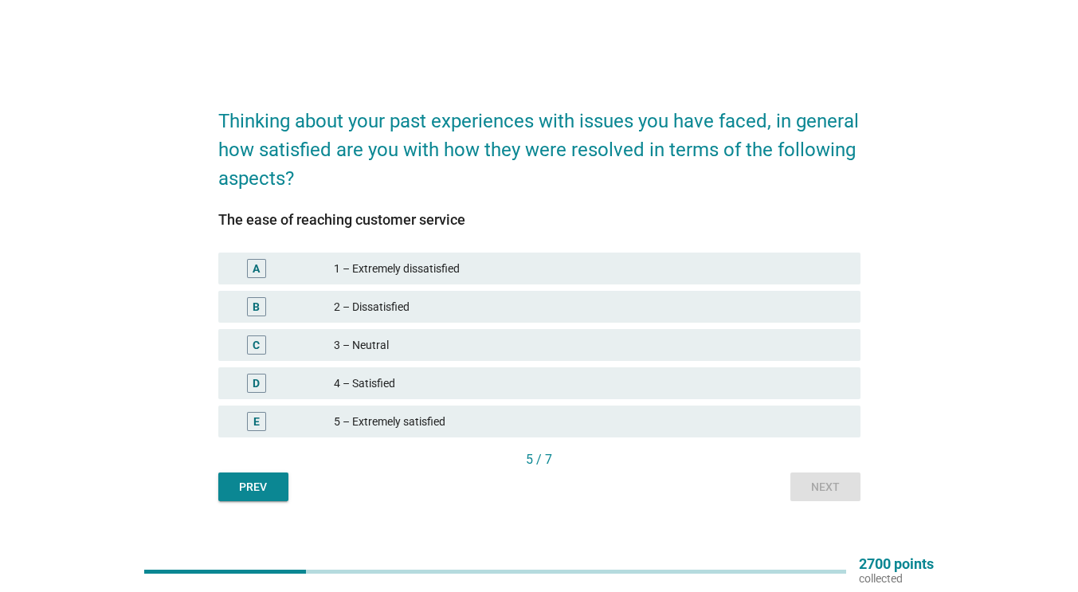
click at [353, 341] on div "3 – Neutral" at bounding box center [591, 344] width 514 height 19
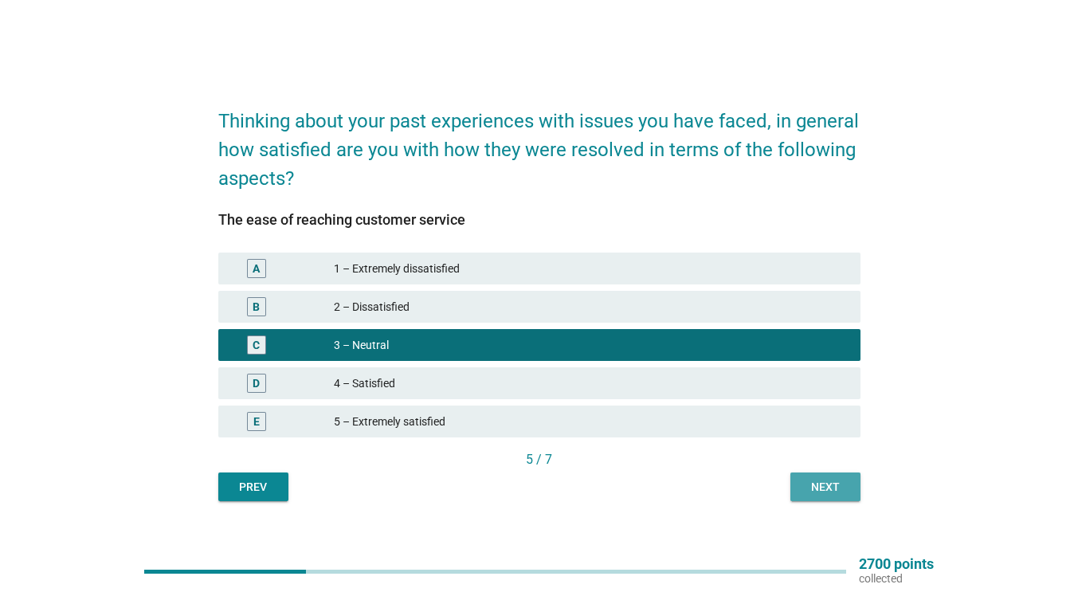
click at [835, 494] on div "Next" at bounding box center [825, 487] width 45 height 17
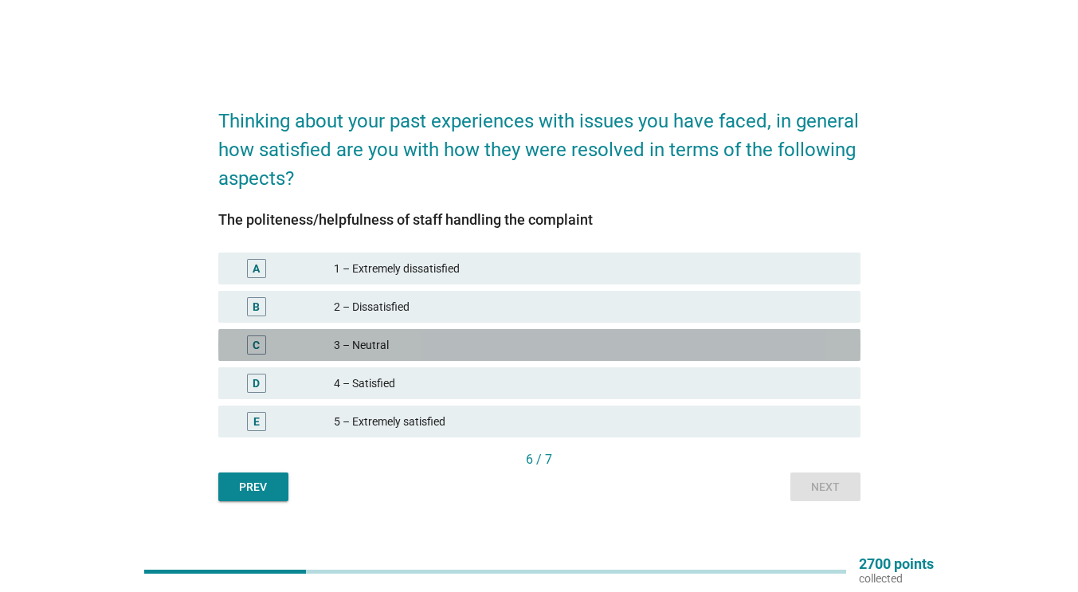
click at [362, 338] on div "3 – Neutral" at bounding box center [591, 344] width 514 height 19
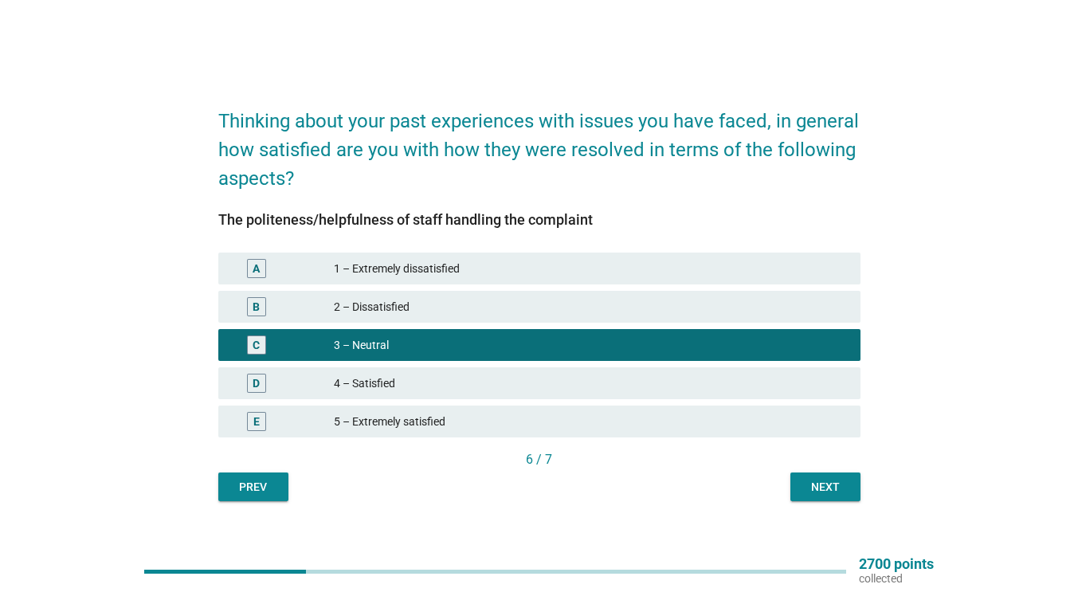
click at [829, 497] on button "Next" at bounding box center [825, 486] width 70 height 29
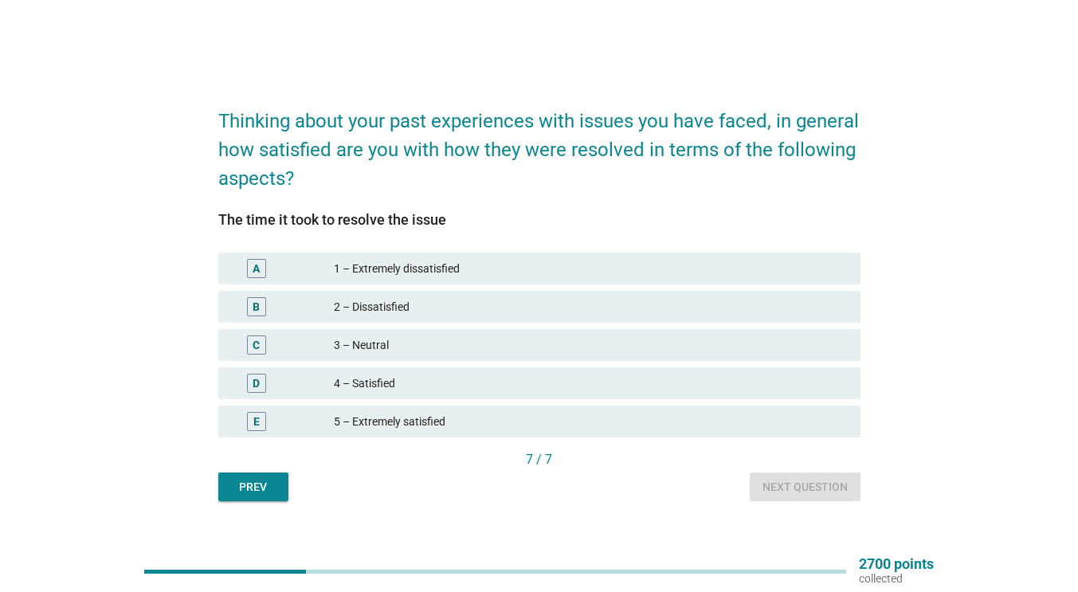
click at [326, 339] on div "C" at bounding box center [282, 344] width 103 height 19
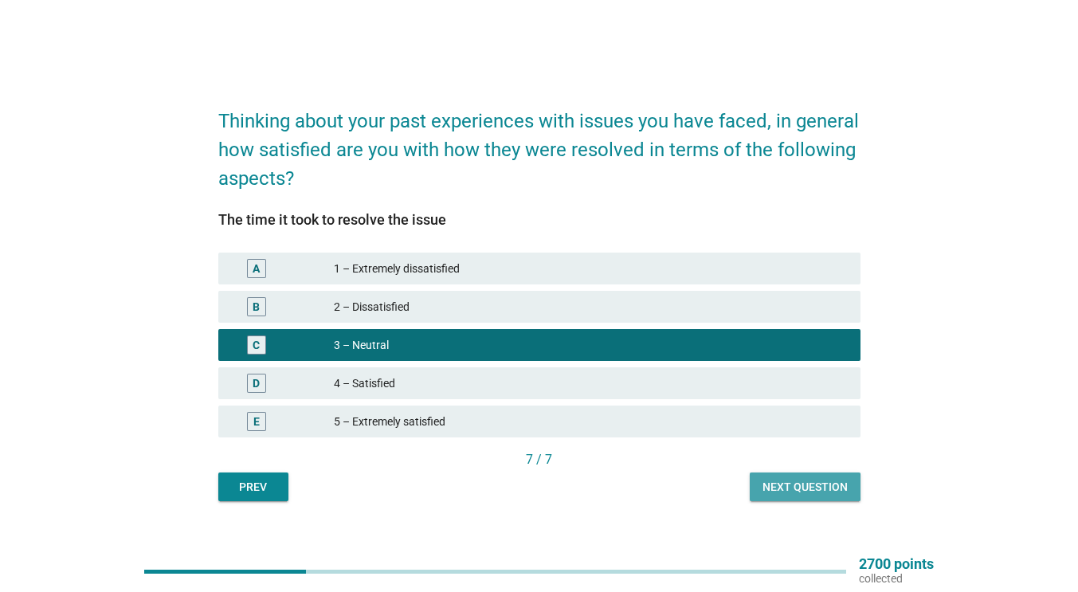
click at [779, 497] on button "Next question" at bounding box center [805, 486] width 111 height 29
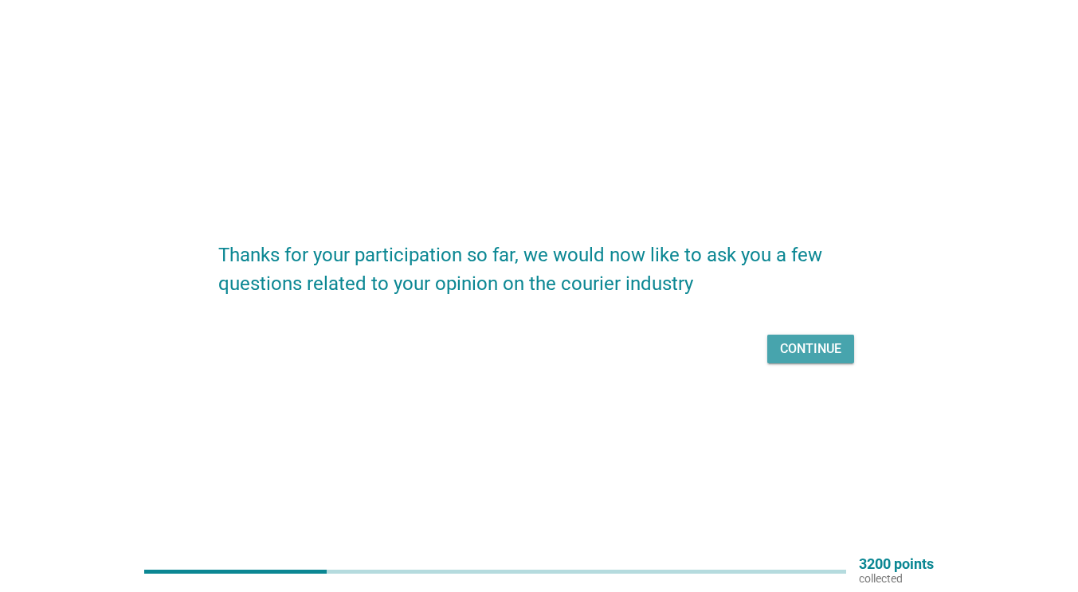
click at [811, 335] on button "Continue" at bounding box center [810, 349] width 87 height 29
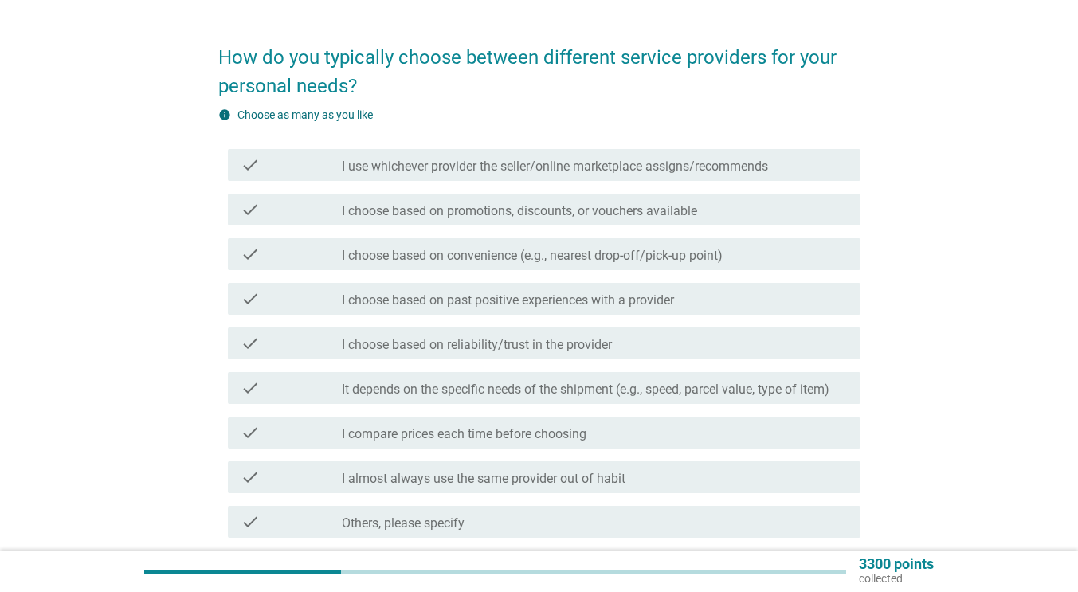
scroll to position [61, 0]
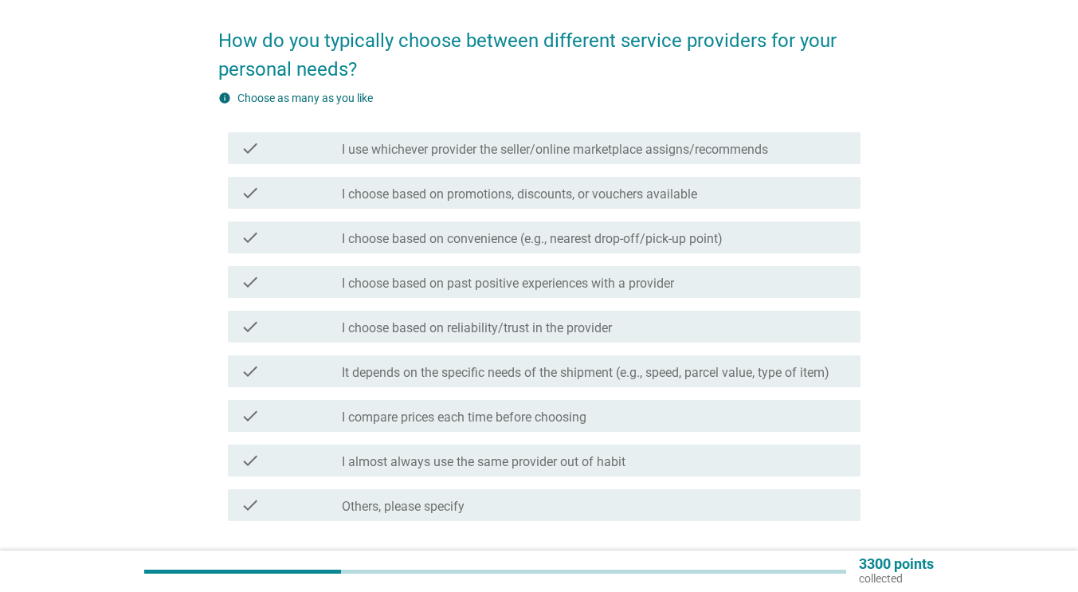
click at [439, 327] on label "I choose based on reliability/trust in the provider" at bounding box center [477, 328] width 270 height 16
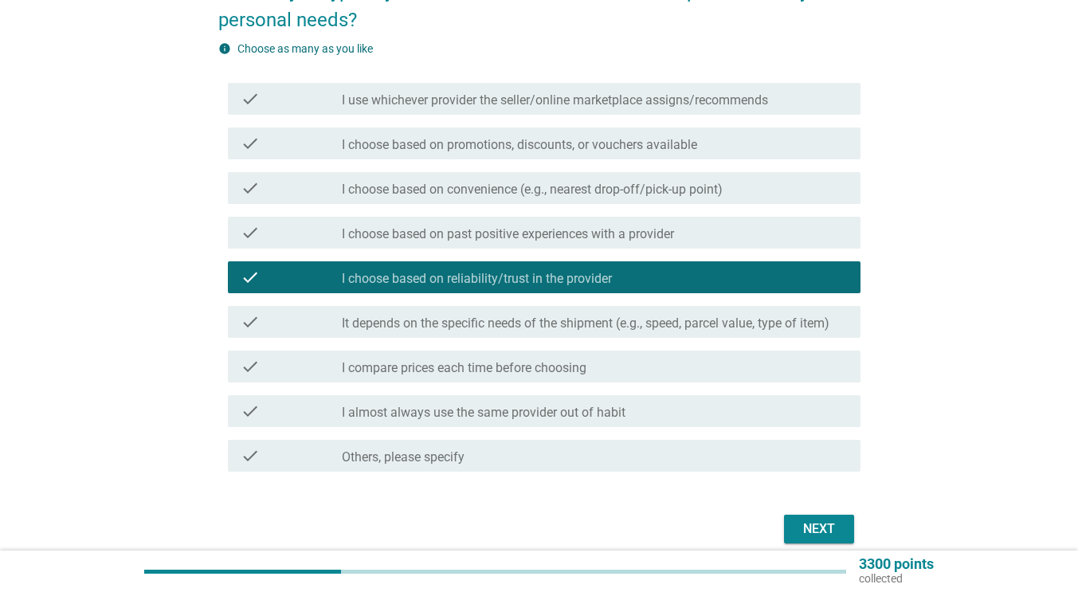
scroll to position [112, 0]
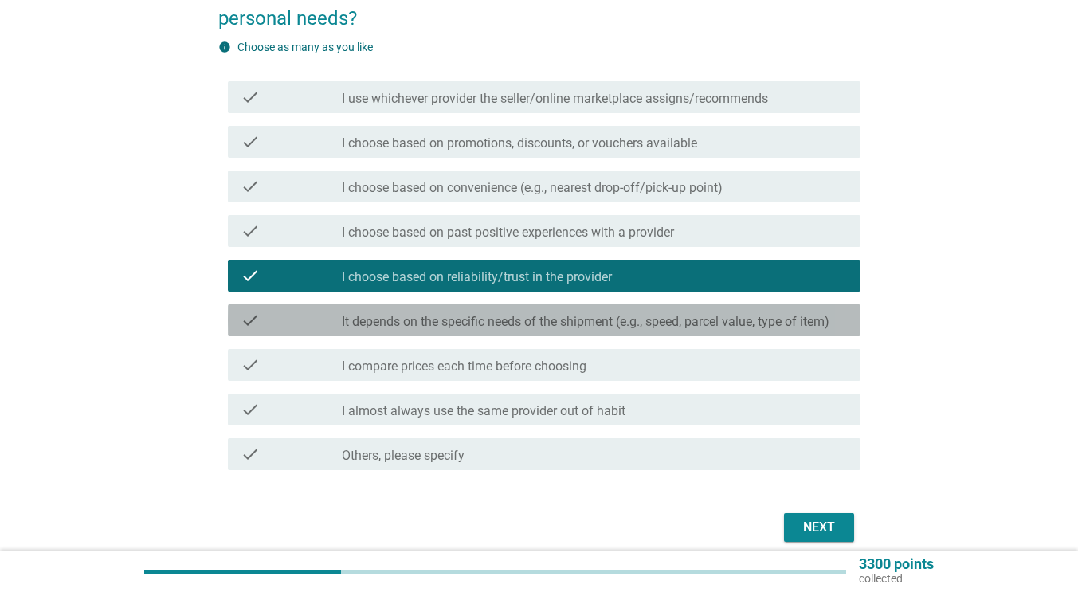
click at [545, 315] on label "It depends on the specific needs of the shipment (e.g., speed, parcel value, ty…" at bounding box center [586, 322] width 488 height 16
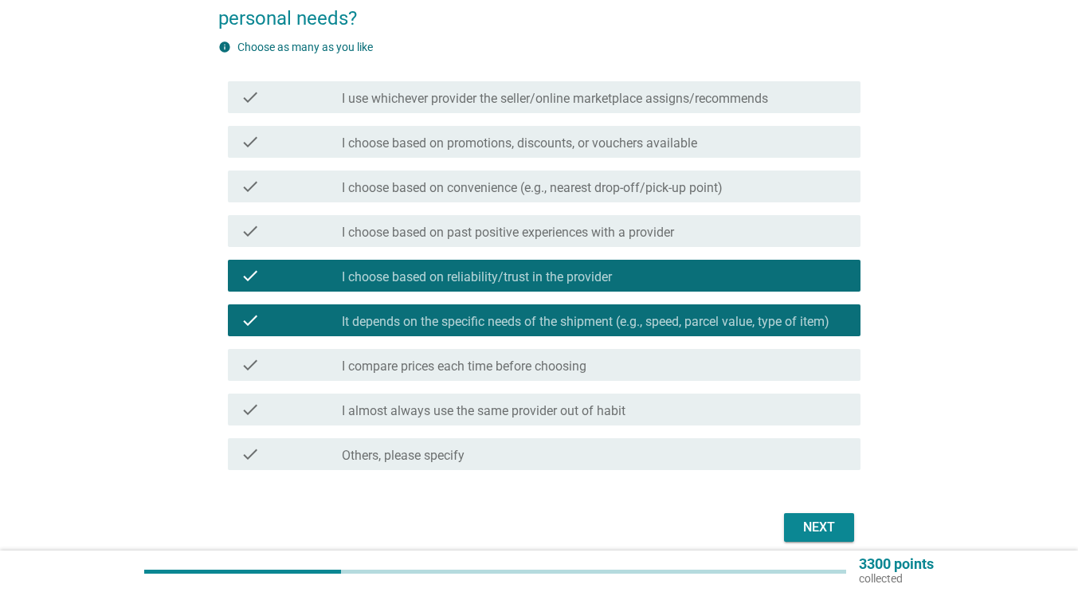
click at [820, 513] on button "Next" at bounding box center [819, 527] width 70 height 29
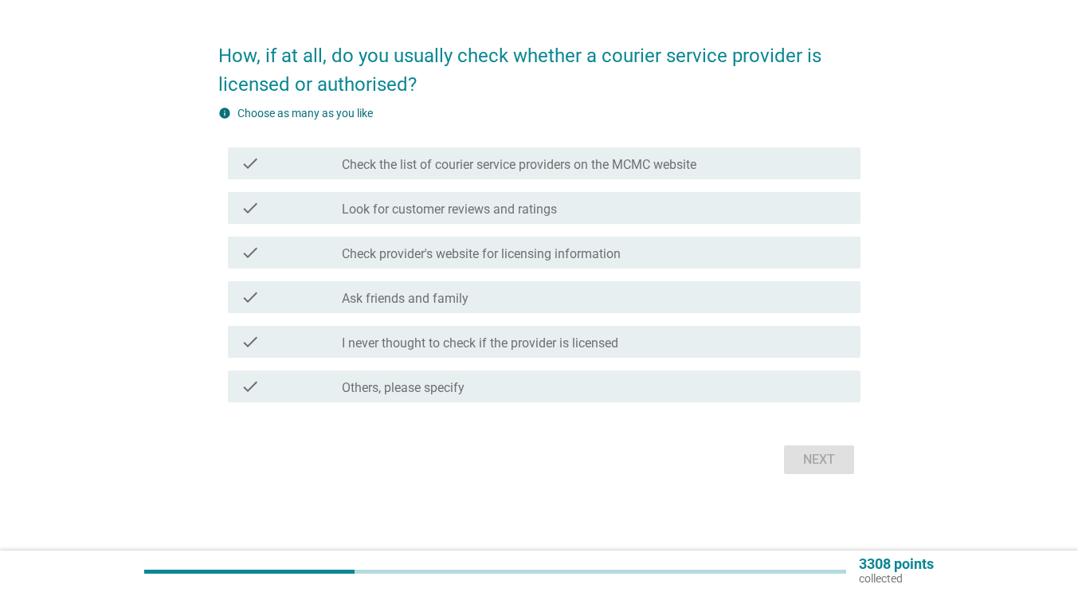
scroll to position [0, 0]
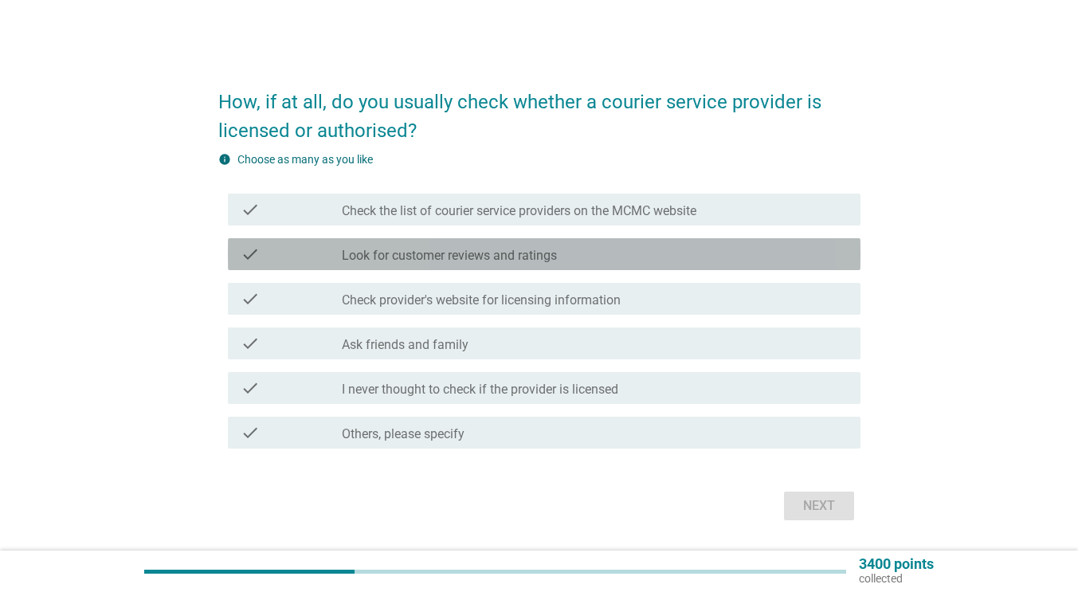
click at [443, 256] on label "Look for customer reviews and ratings" at bounding box center [449, 256] width 215 height 16
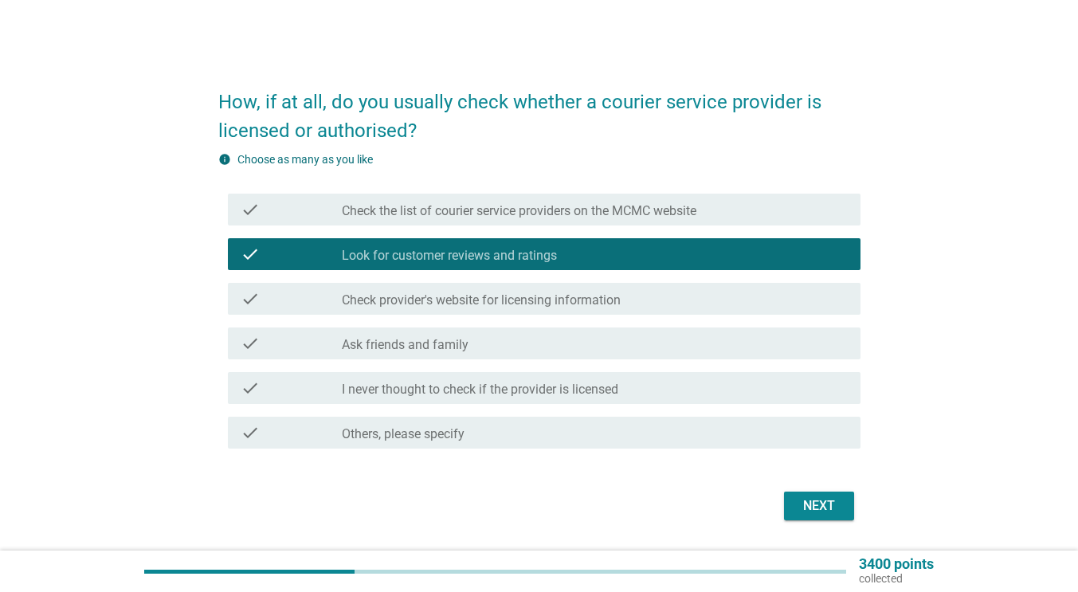
click at [498, 347] on div "check_box_outline_blank Ask friends and family" at bounding box center [595, 343] width 506 height 19
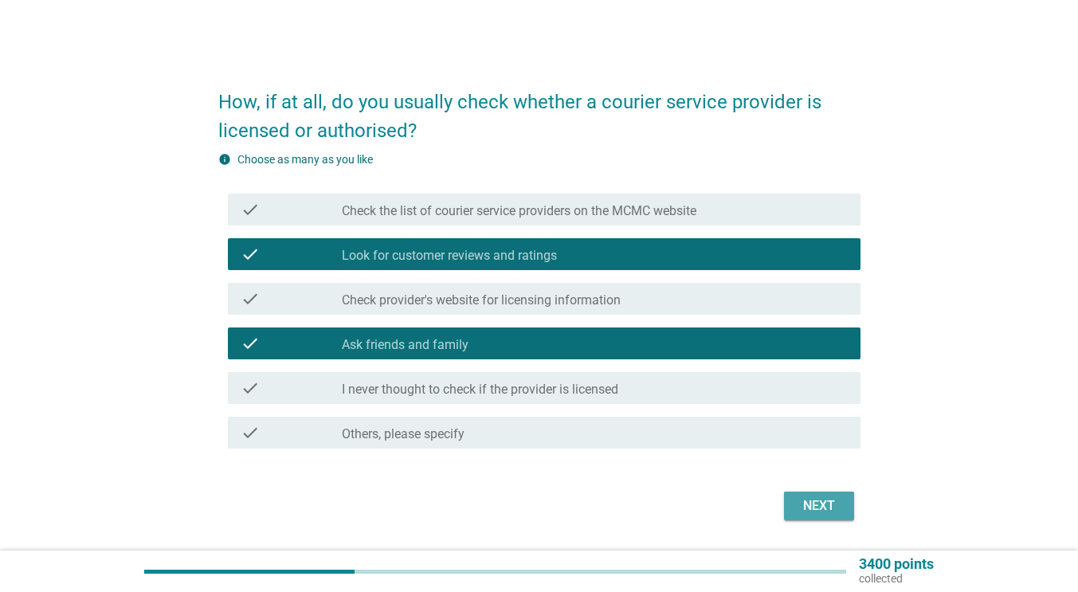
click at [813, 506] on div "Next" at bounding box center [819, 505] width 45 height 19
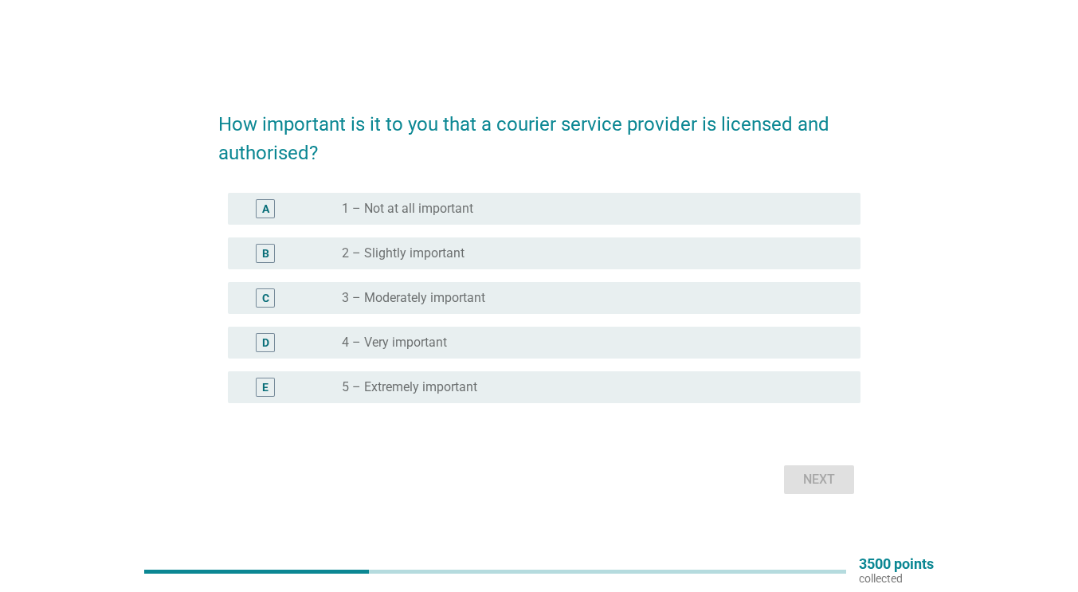
click at [425, 386] on label "5 – Extremely important" at bounding box center [409, 387] width 135 height 16
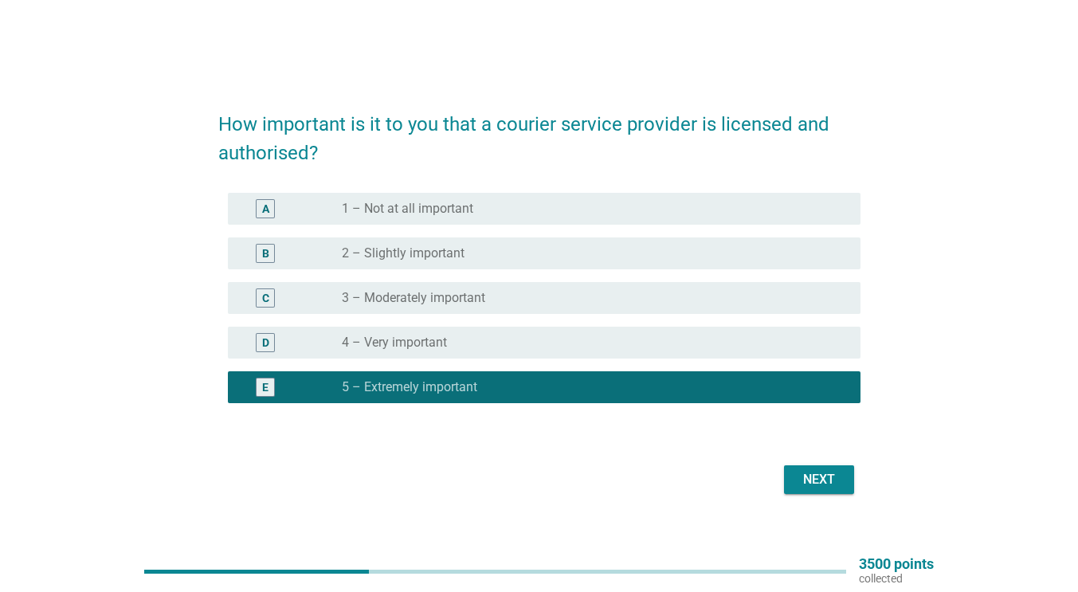
click at [802, 476] on div "Next" at bounding box center [819, 479] width 45 height 19
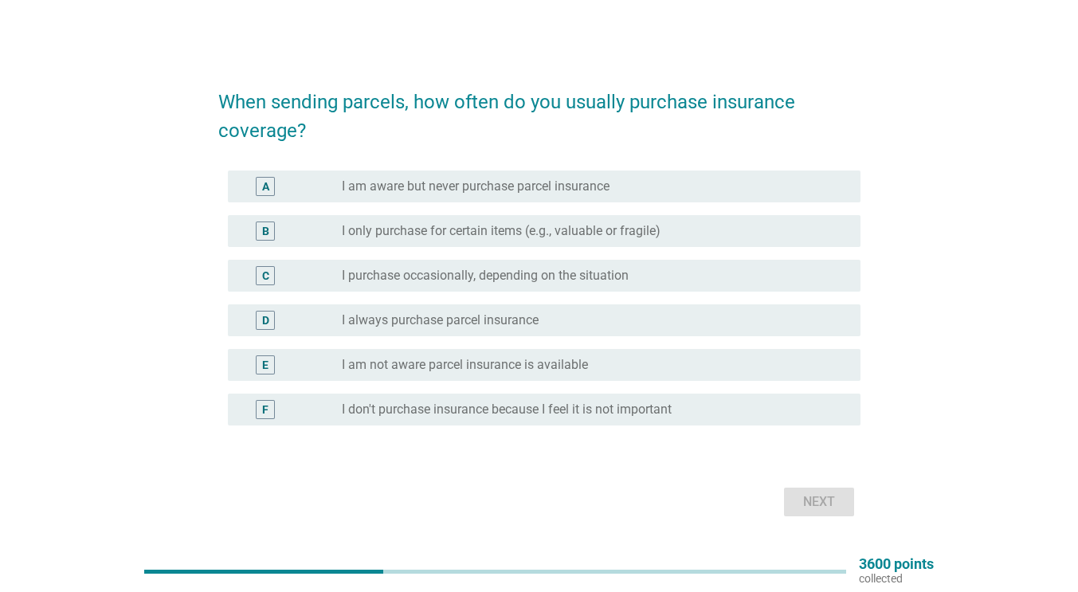
click at [457, 234] on label "I only purchase for certain items (e.g., valuable or fragile)" at bounding box center [501, 231] width 319 height 16
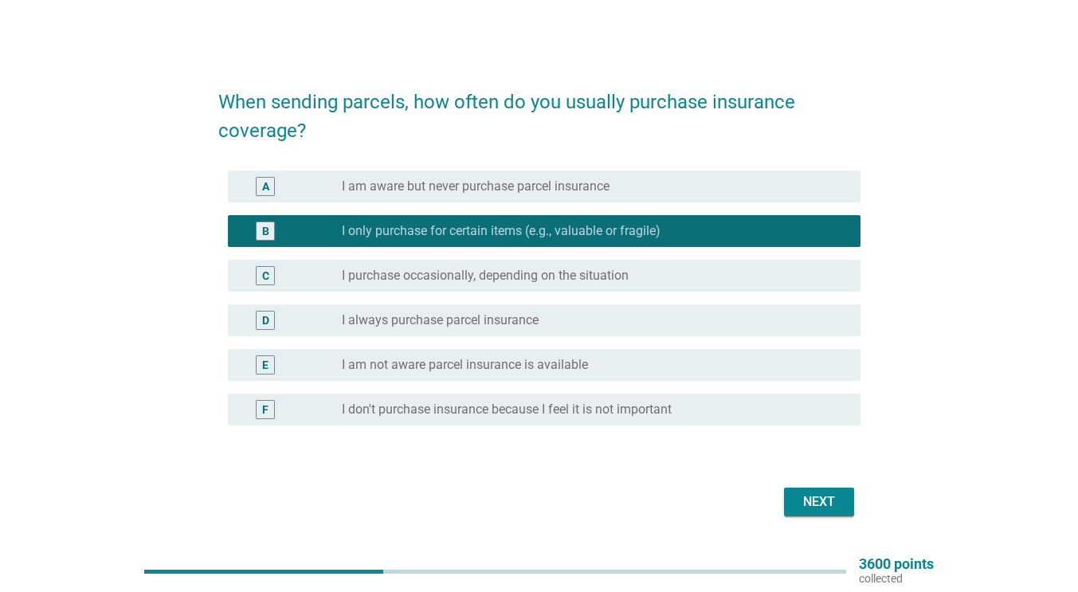
click at [629, 272] on label "I purchase occasionally, depending on the situation" at bounding box center [485, 276] width 287 height 16
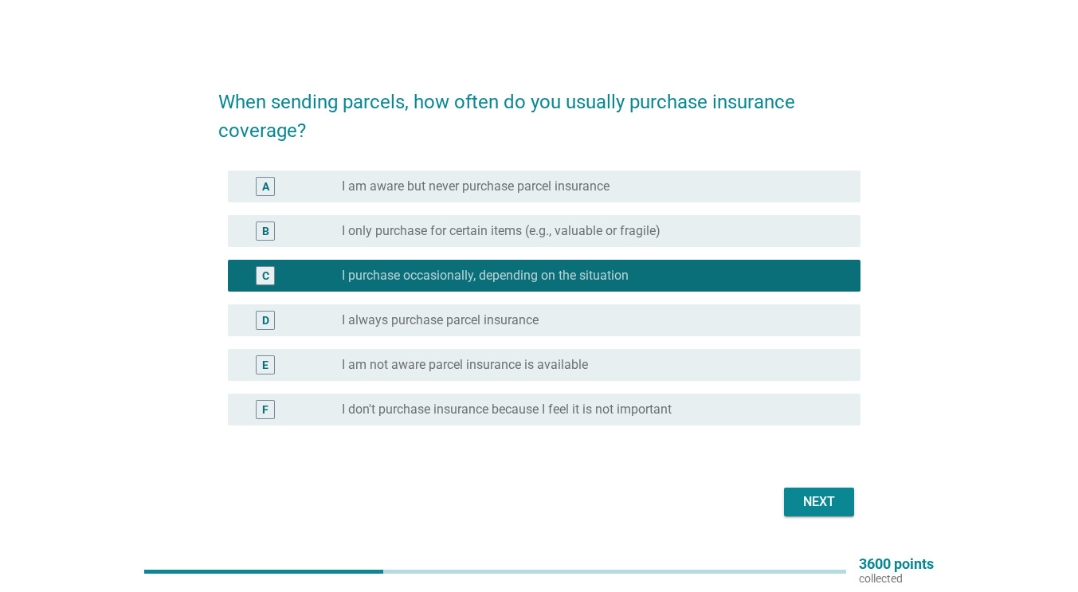
click at [660, 233] on label "I only purchase for certain items (e.g., valuable or fragile)" at bounding box center [501, 231] width 319 height 16
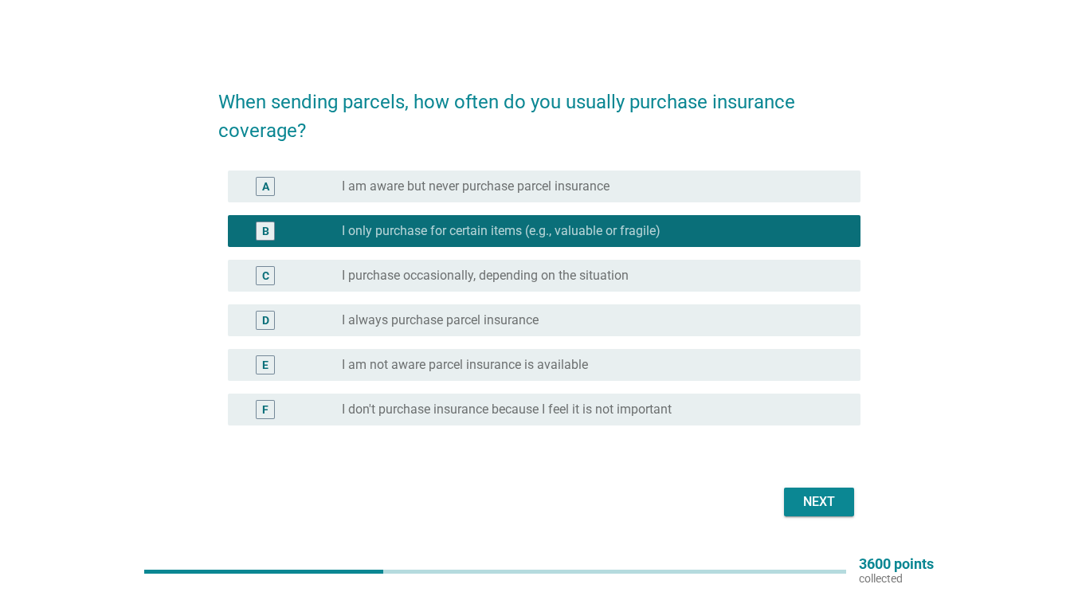
click at [811, 493] on div "Next" at bounding box center [819, 501] width 45 height 19
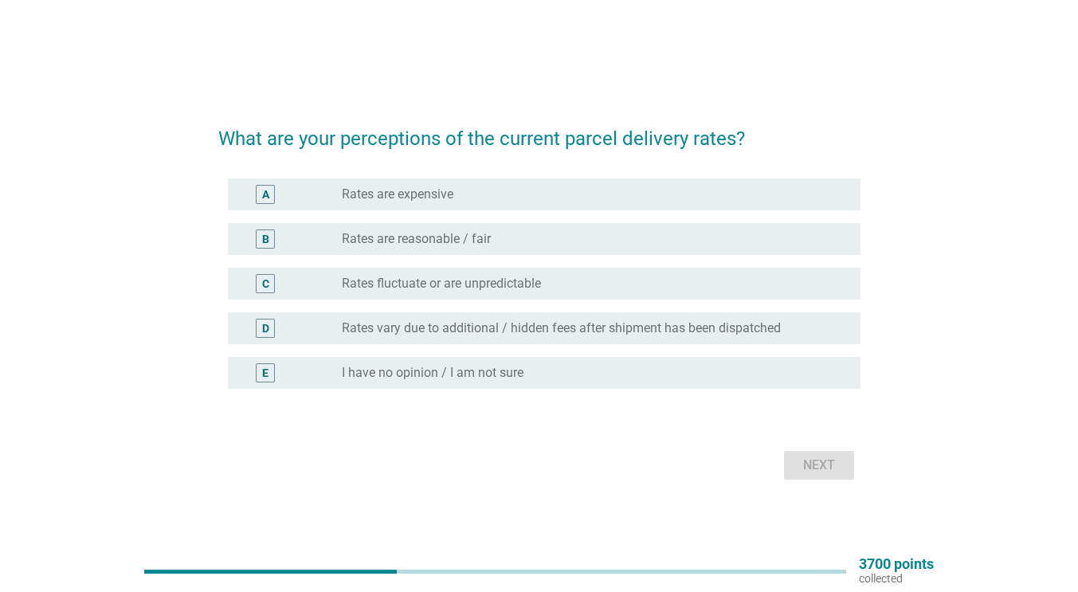
click at [420, 284] on label "Rates fluctuate or are unpredictable" at bounding box center [441, 284] width 199 height 16
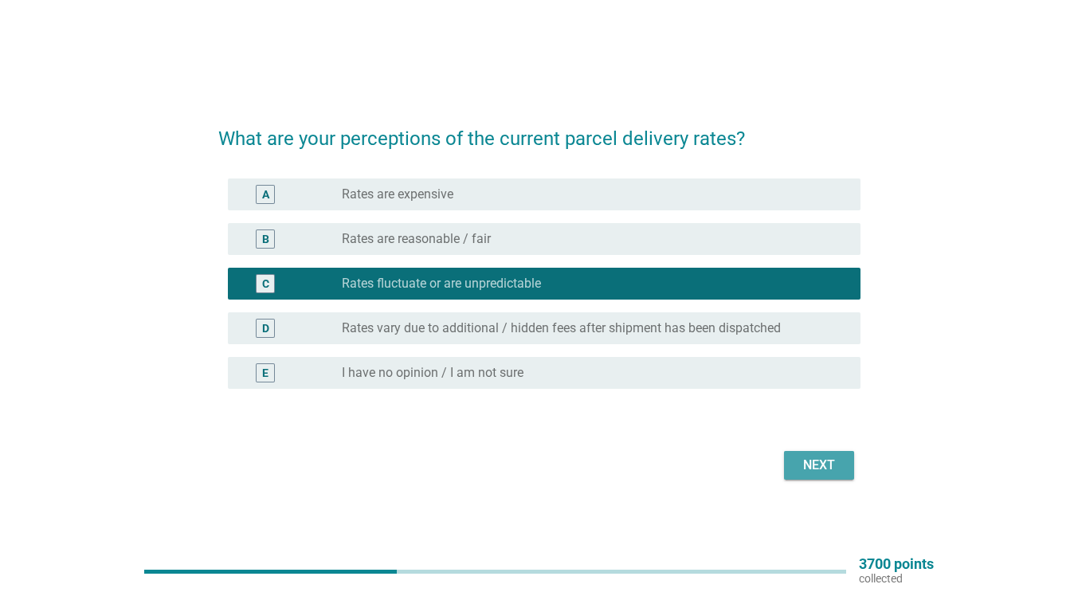
click at [810, 456] on div "Next" at bounding box center [819, 465] width 45 height 19
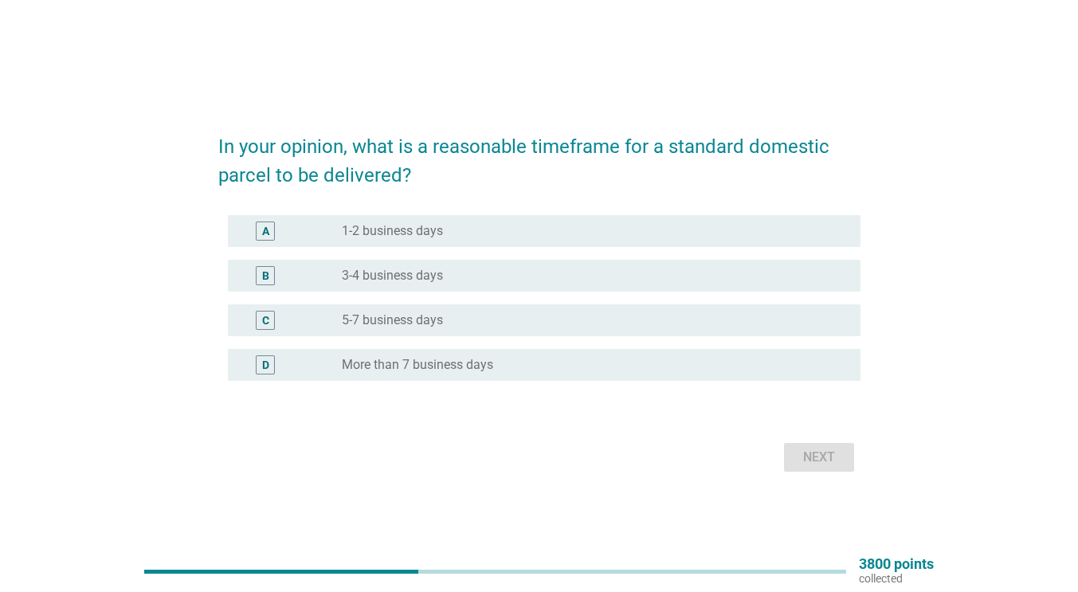
click at [452, 414] on form "In your opinion, what is a reasonable timeframe for a standard domestic parcel …" at bounding box center [539, 296] width 642 height 360
click at [362, 224] on label "1-2 business days" at bounding box center [392, 231] width 101 height 16
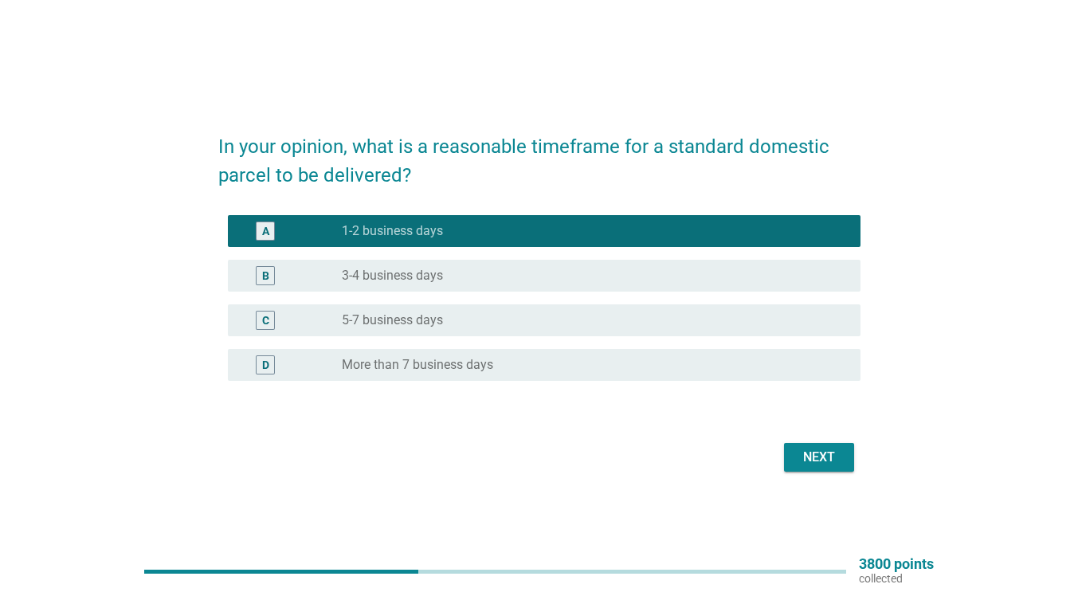
click at [806, 453] on div "Next" at bounding box center [819, 457] width 45 height 19
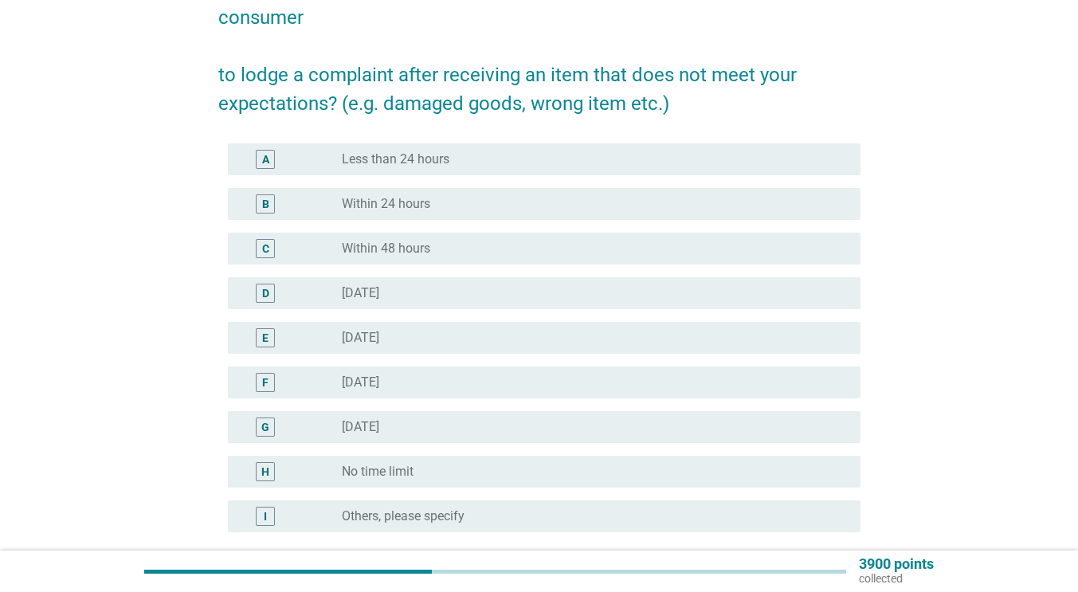
scroll to position [117, 0]
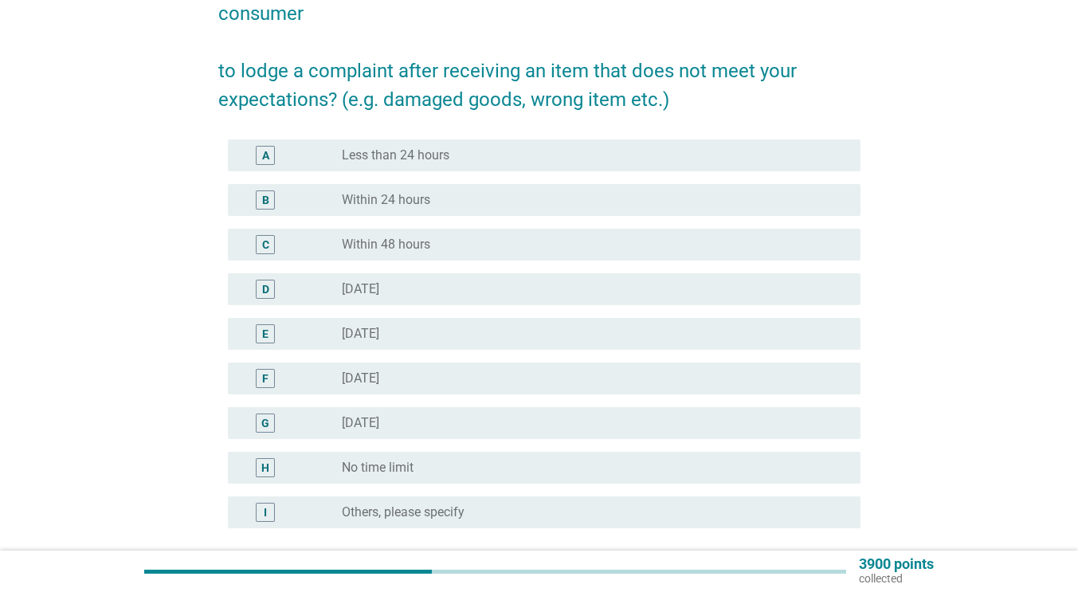
click at [477, 155] on div "radio_button_unchecked Less than 24 hours" at bounding box center [588, 155] width 493 height 16
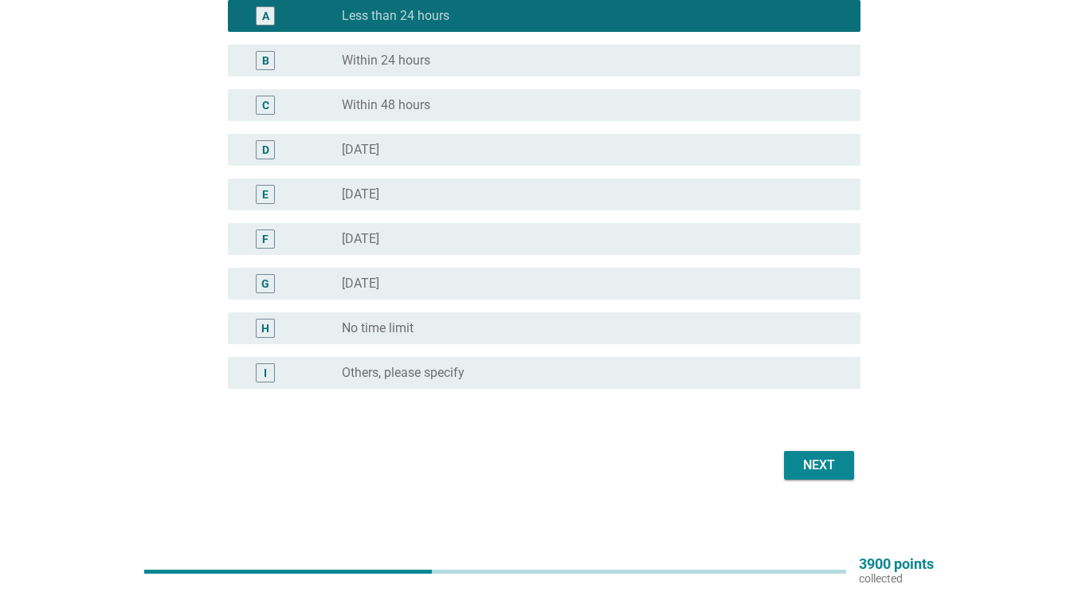
scroll to position [257, 0]
click at [806, 449] on div "Next" at bounding box center [539, 464] width 642 height 38
click at [807, 458] on div "Next" at bounding box center [819, 464] width 45 height 19
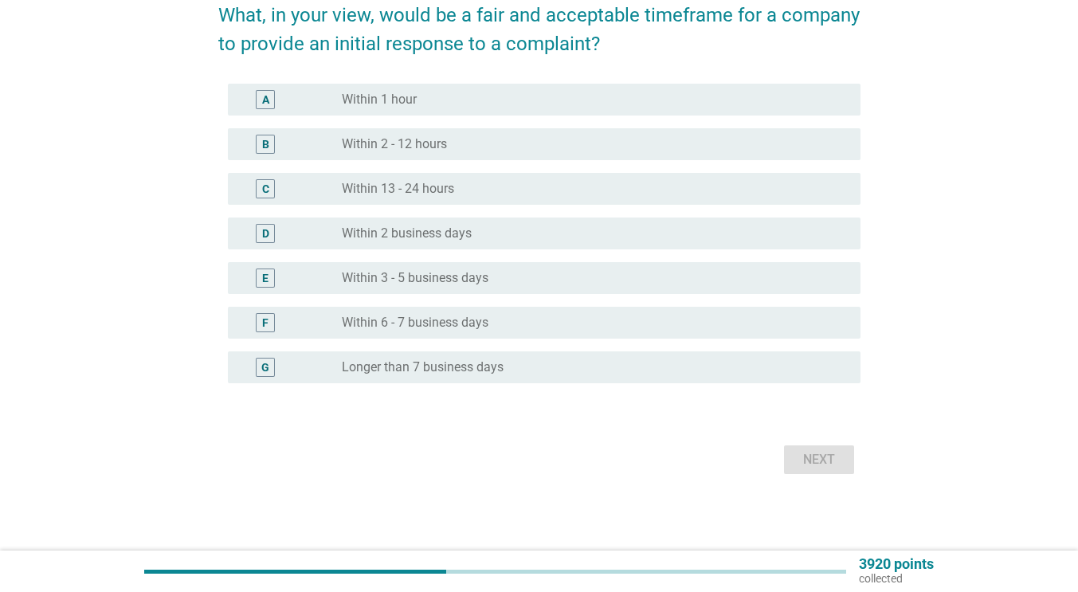
scroll to position [0, 0]
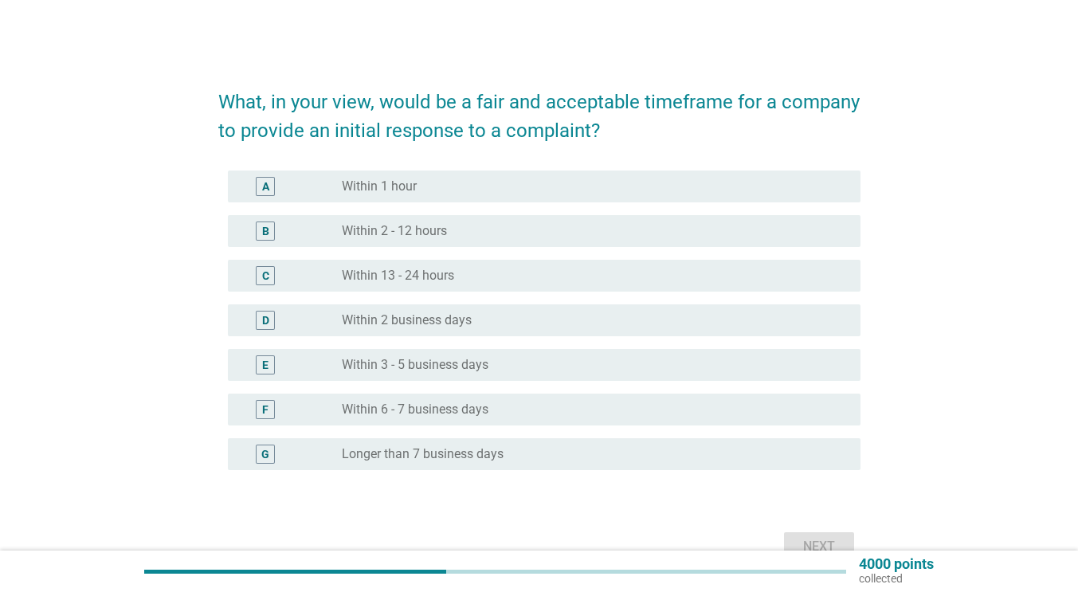
click at [409, 228] on label "Within 2 - 12 hours" at bounding box center [394, 231] width 105 height 16
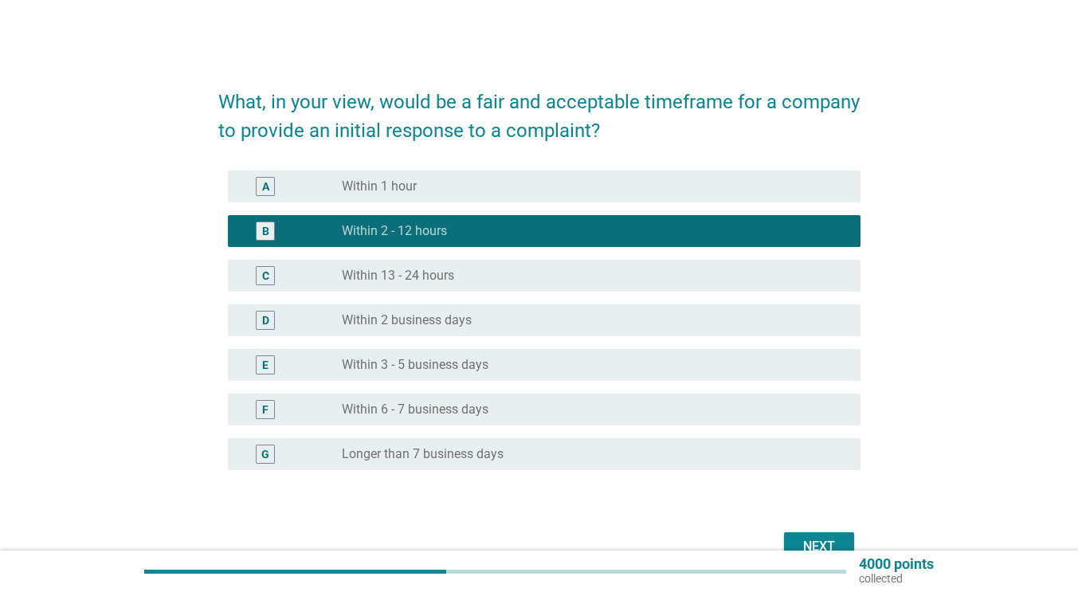
click at [435, 279] on label "Within 13 - 24 hours" at bounding box center [398, 276] width 112 height 16
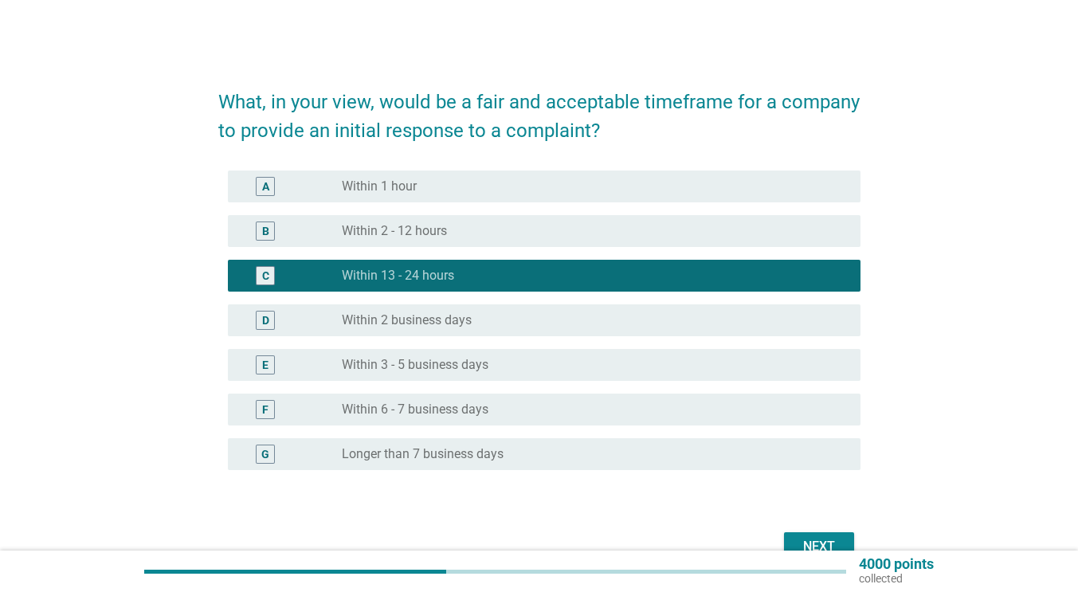
scroll to position [72, 0]
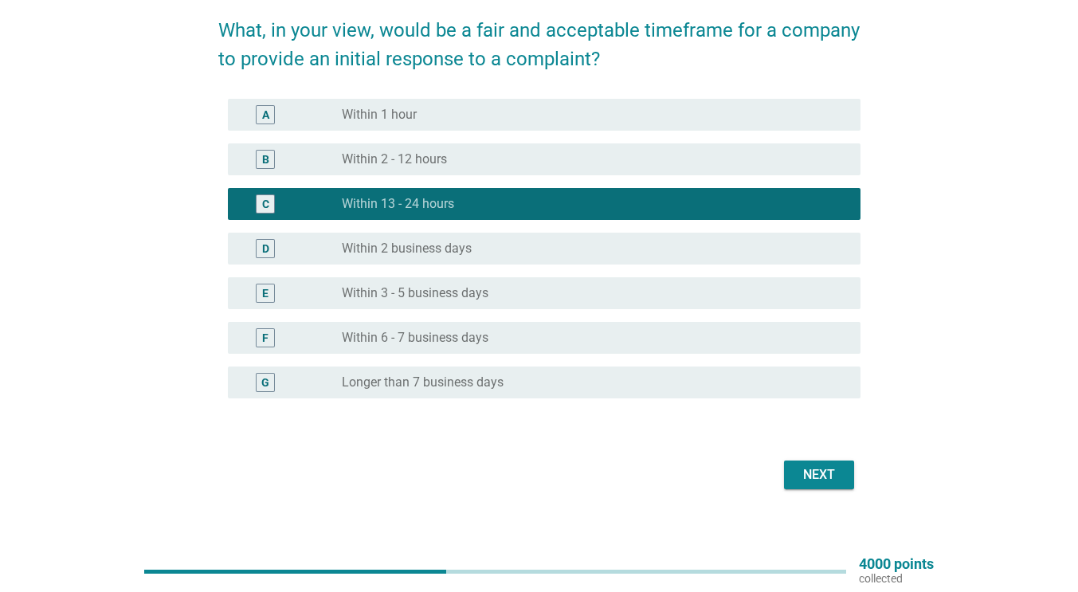
click at [808, 476] on div "Next" at bounding box center [819, 474] width 45 height 19
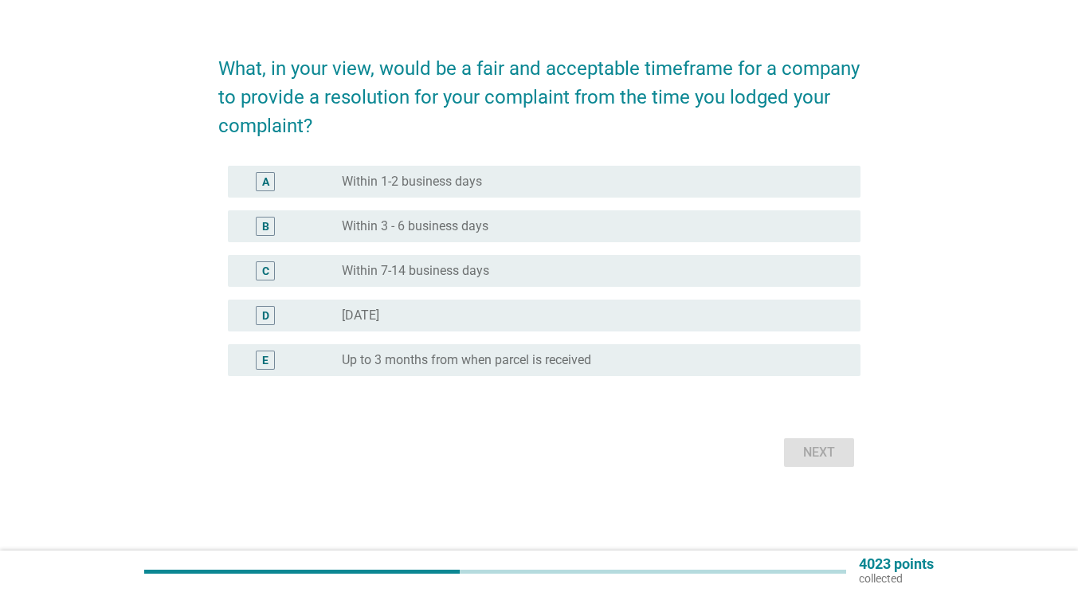
scroll to position [0, 0]
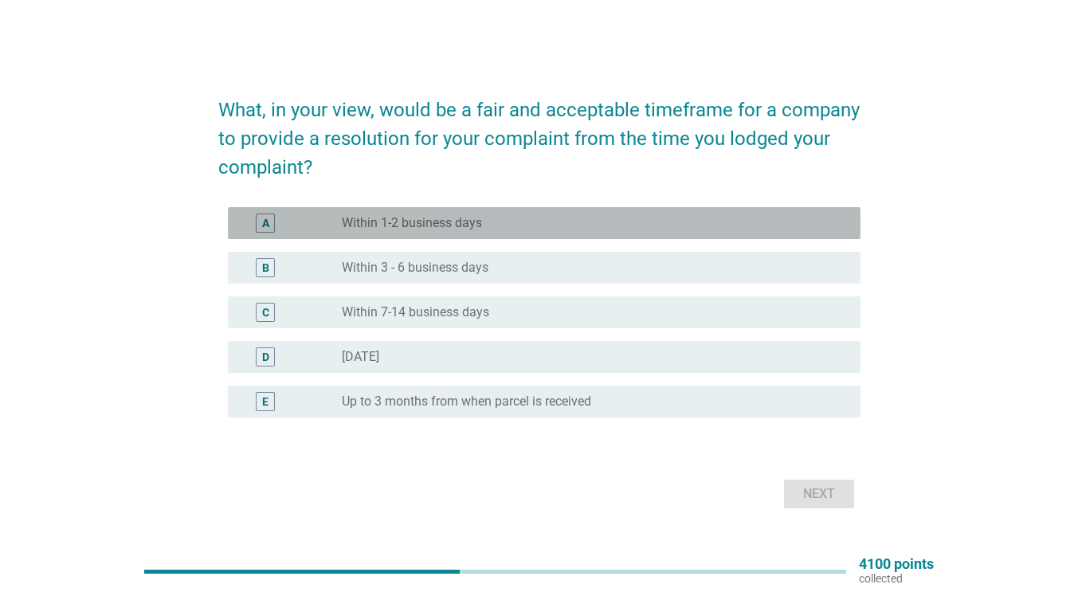
click at [398, 225] on label "Within 1-2 business days" at bounding box center [412, 223] width 140 height 16
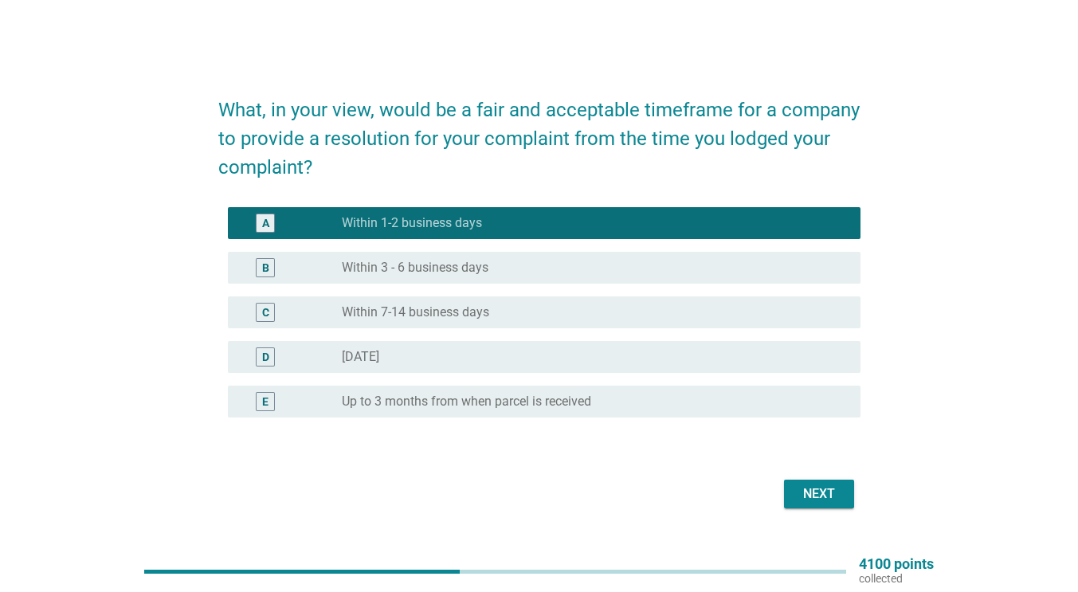
click at [799, 493] on div "Next" at bounding box center [819, 493] width 45 height 19
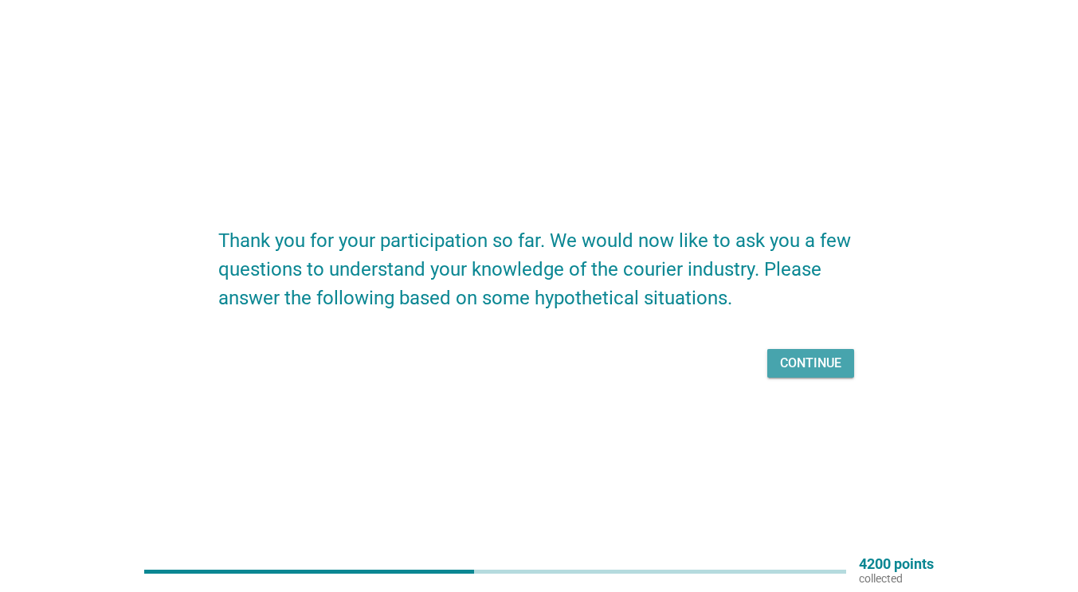
click at [800, 374] on button "Continue" at bounding box center [810, 363] width 87 height 29
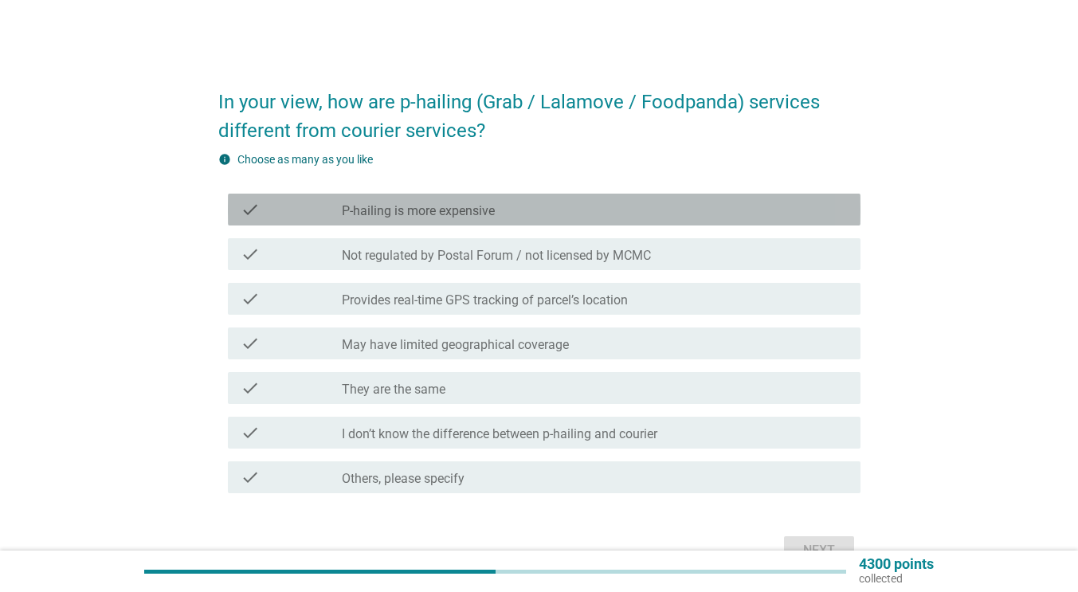
click at [542, 207] on div "check_box_outline_blank P-hailing is more expensive" at bounding box center [595, 209] width 506 height 19
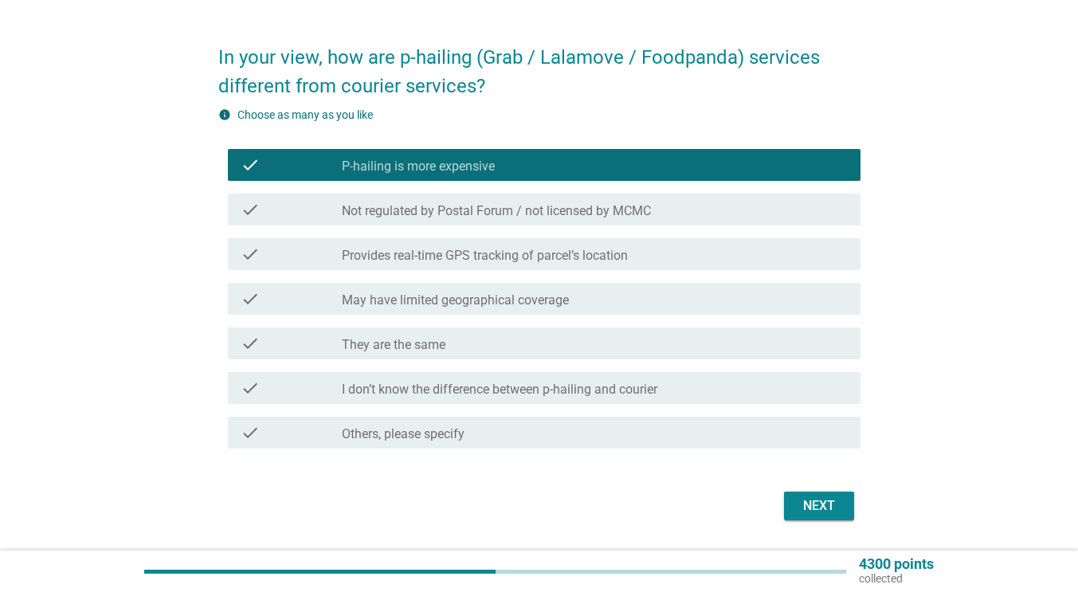
scroll to position [45, 0]
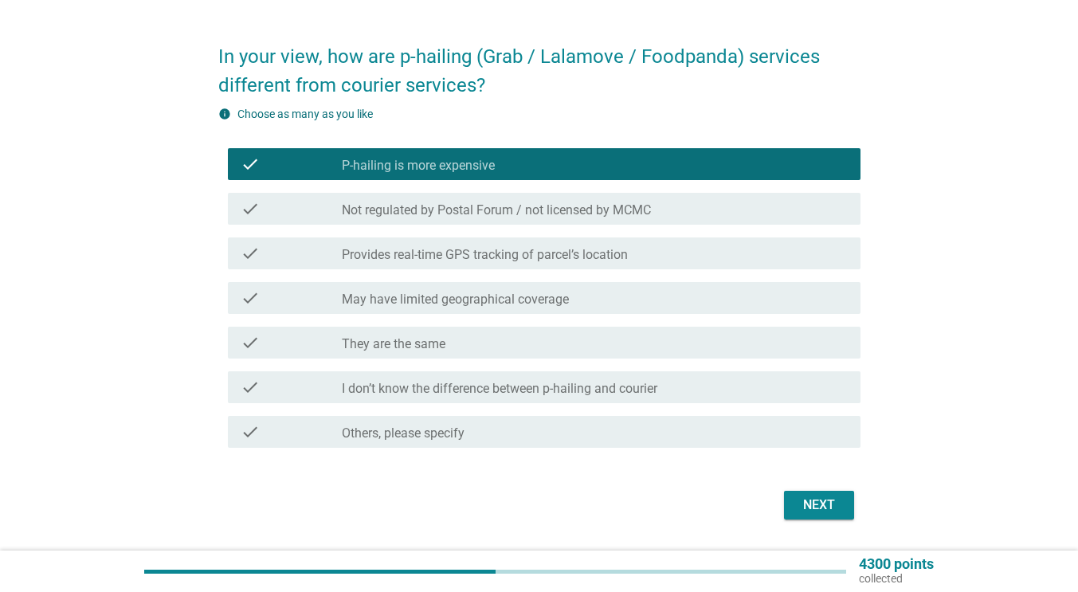
click at [489, 389] on label "I don’t know the difference between p-hailing and courier" at bounding box center [499, 389] width 315 height 16
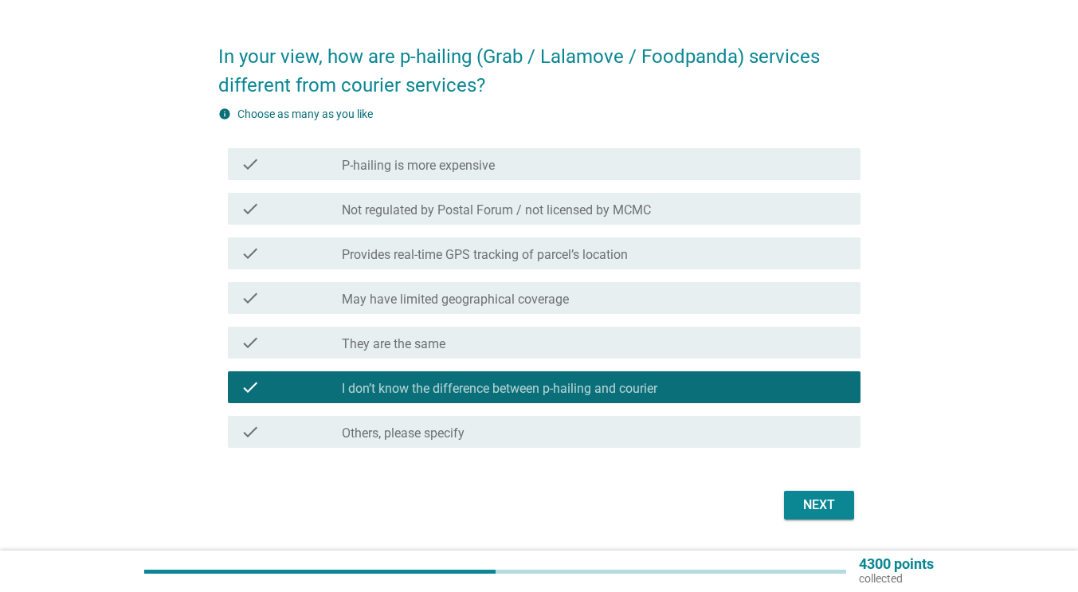
click at [477, 171] on label "P-hailing is more expensive" at bounding box center [418, 166] width 153 height 16
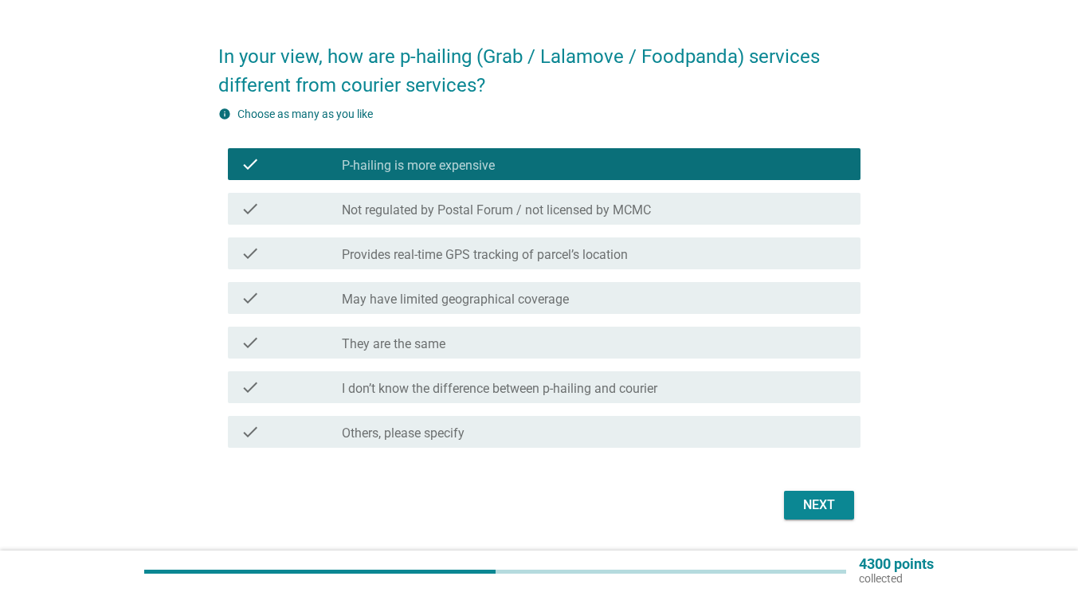
click at [813, 503] on div "Next" at bounding box center [819, 505] width 45 height 19
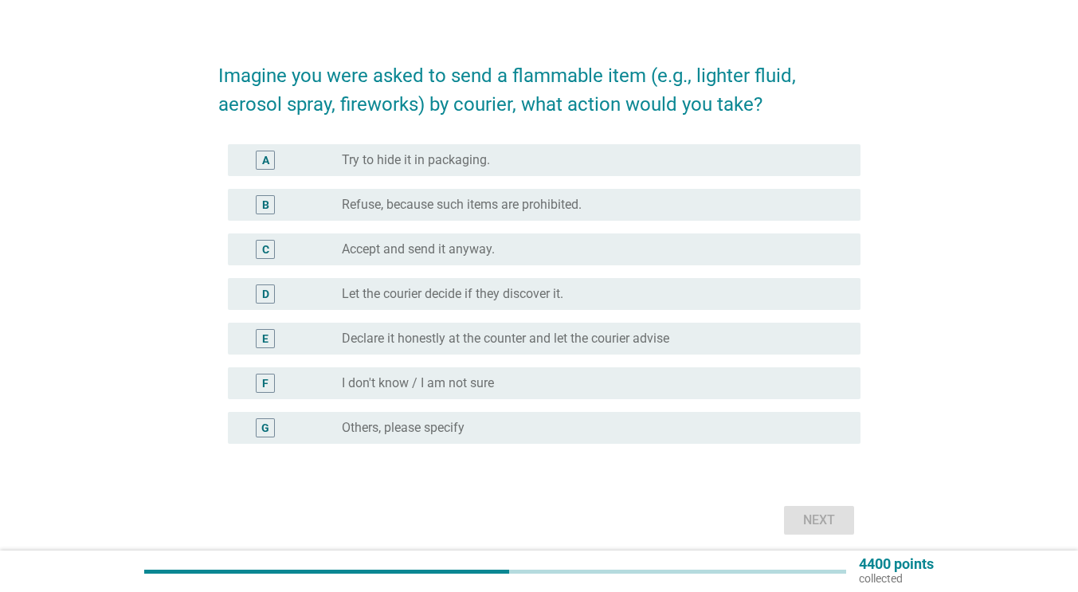
scroll to position [29, 0]
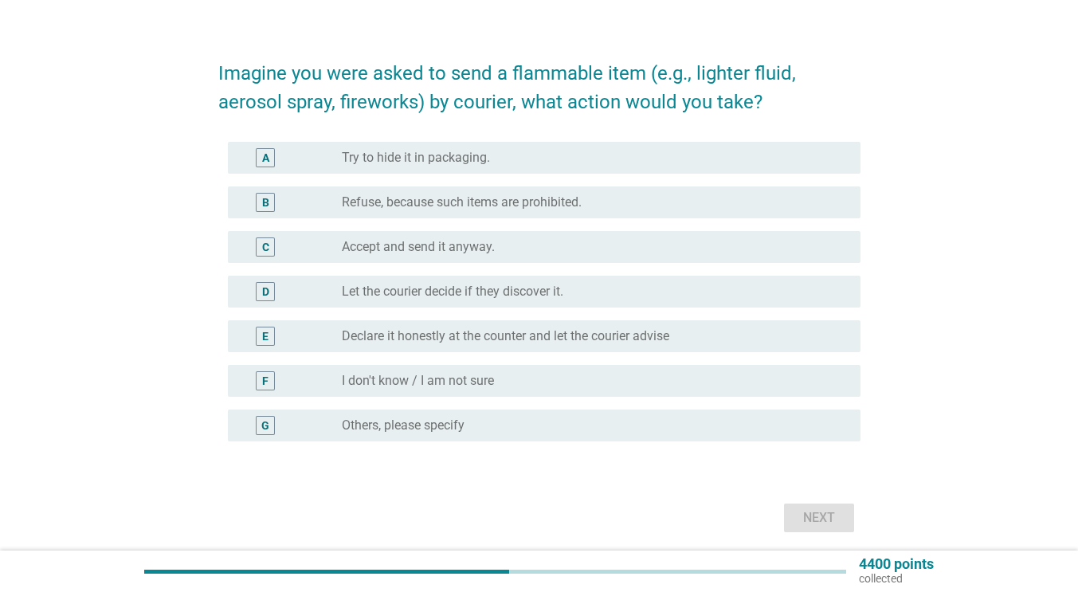
click at [532, 334] on label "Declare it honestly at the counter and let the courier advise" at bounding box center [505, 336] width 327 height 16
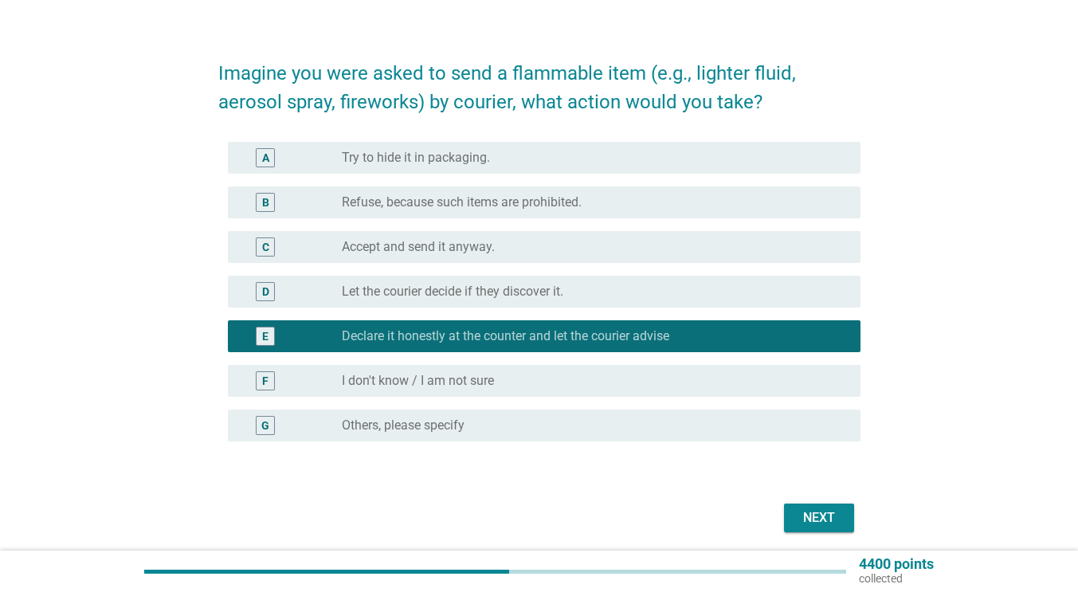
click at [795, 519] on button "Next" at bounding box center [819, 518] width 70 height 29
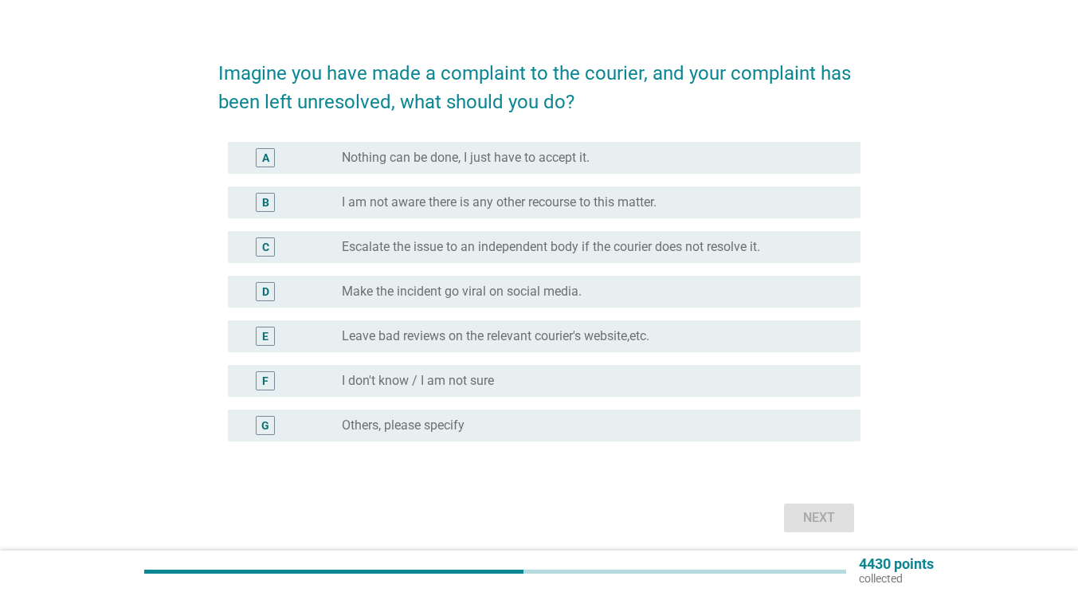
scroll to position [0, 0]
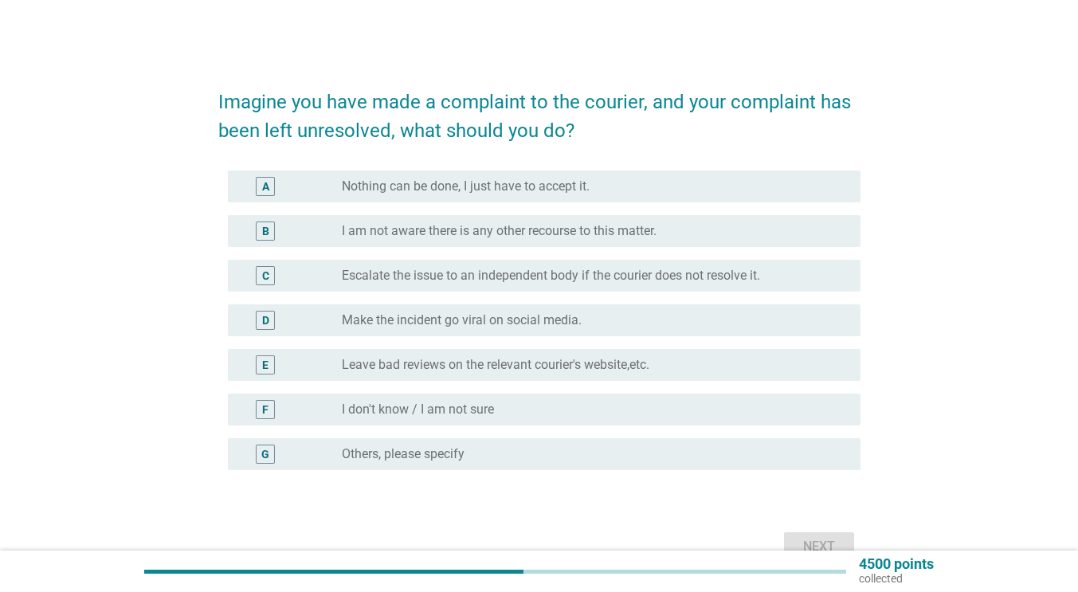
click at [574, 356] on div "radio_button_unchecked Leave bad reviews on the relevant courier's website,etc." at bounding box center [595, 364] width 506 height 19
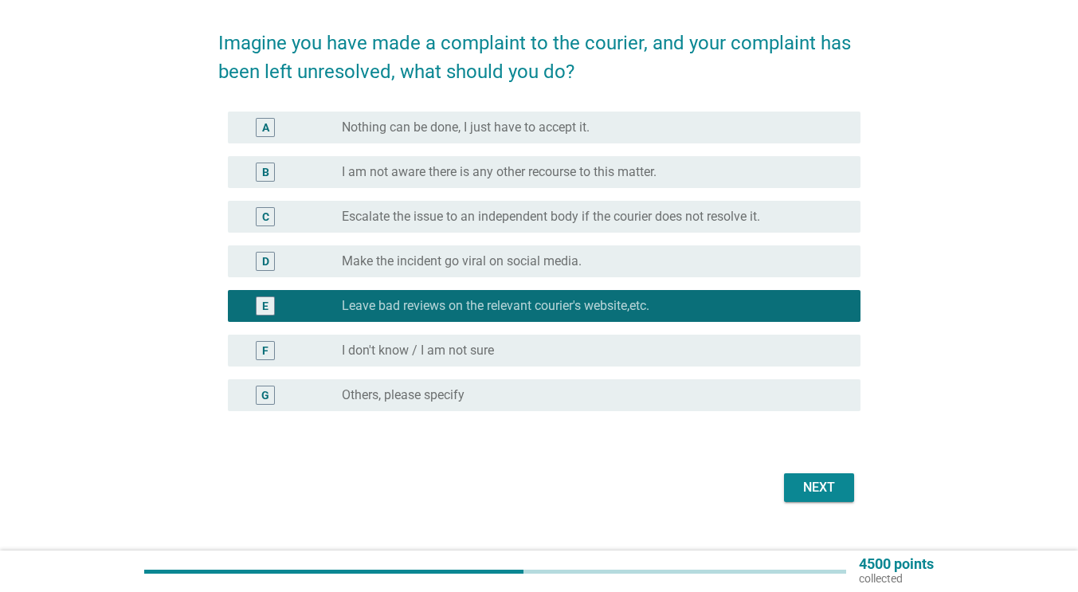
scroll to position [61, 0]
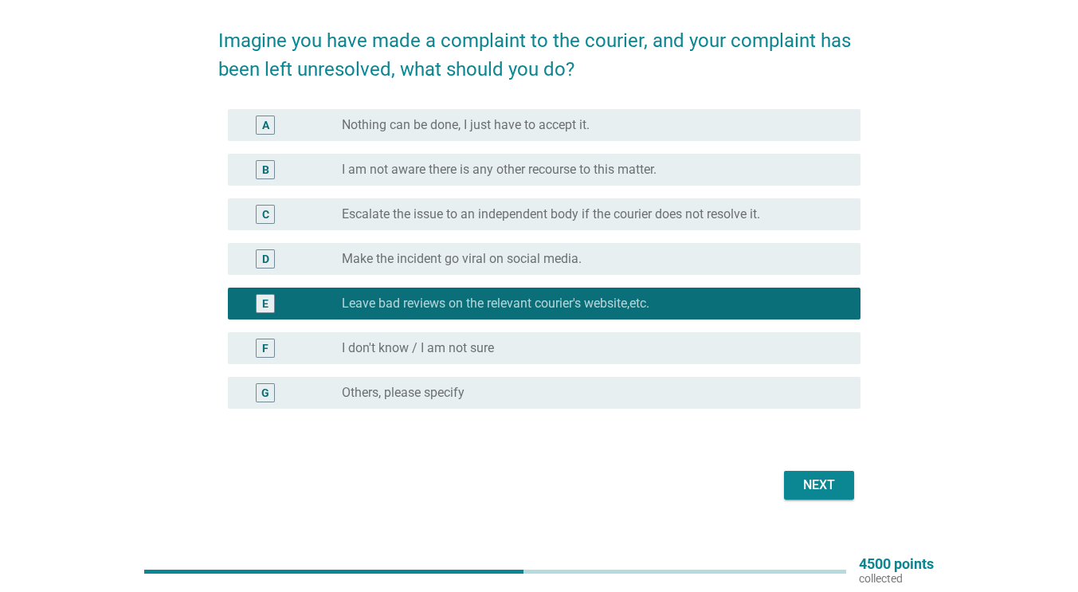
click at [823, 482] on div "Next" at bounding box center [819, 485] width 45 height 19
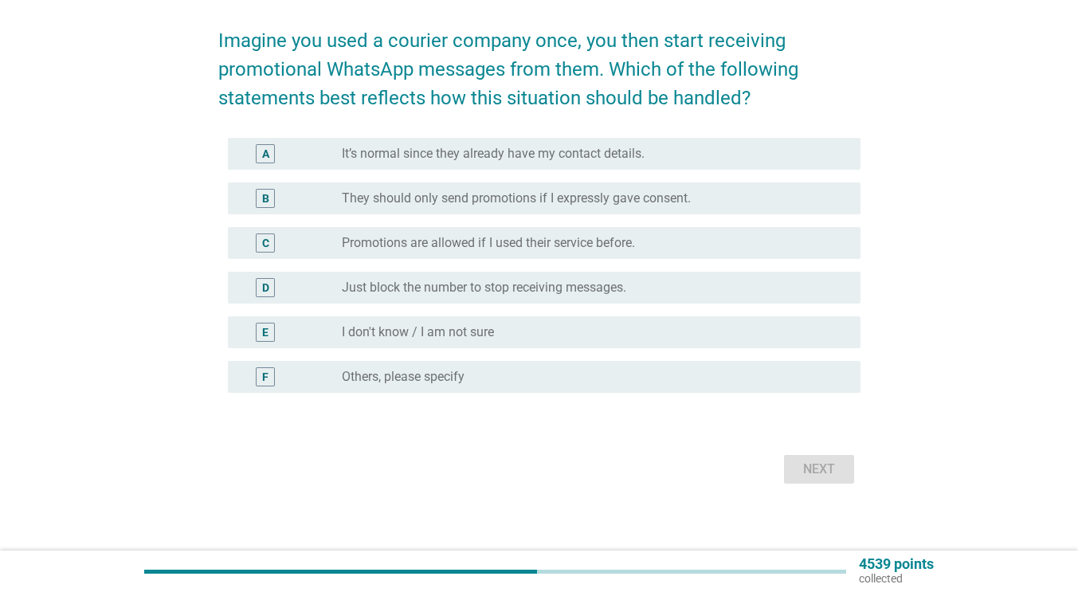
scroll to position [0, 0]
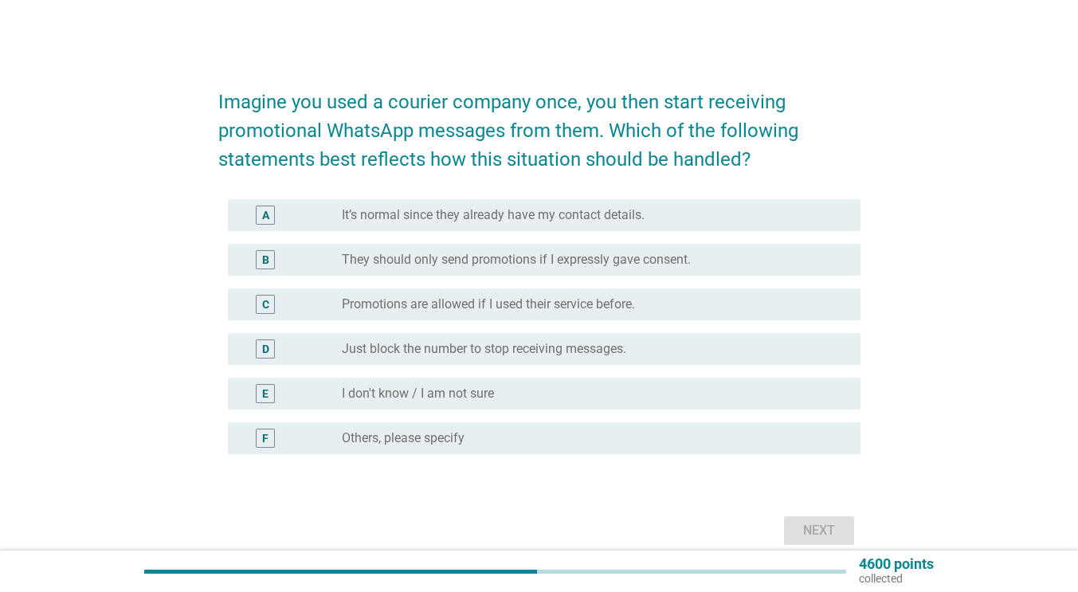
click at [550, 267] on label "They should only send promotions if I expressly gave consent." at bounding box center [516, 260] width 349 height 16
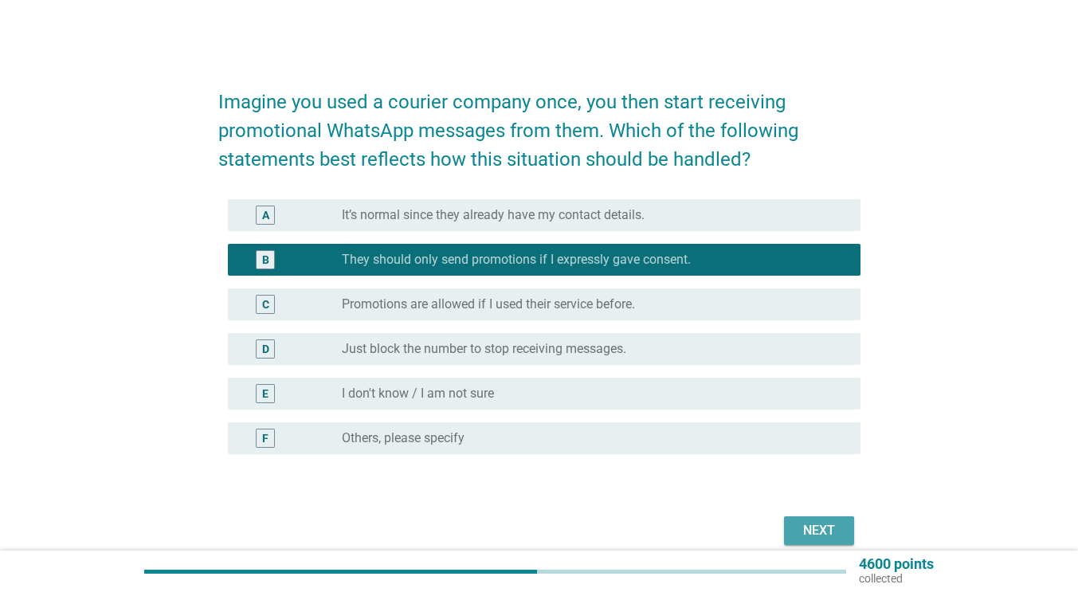
click at [828, 525] on div "Next" at bounding box center [819, 530] width 45 height 19
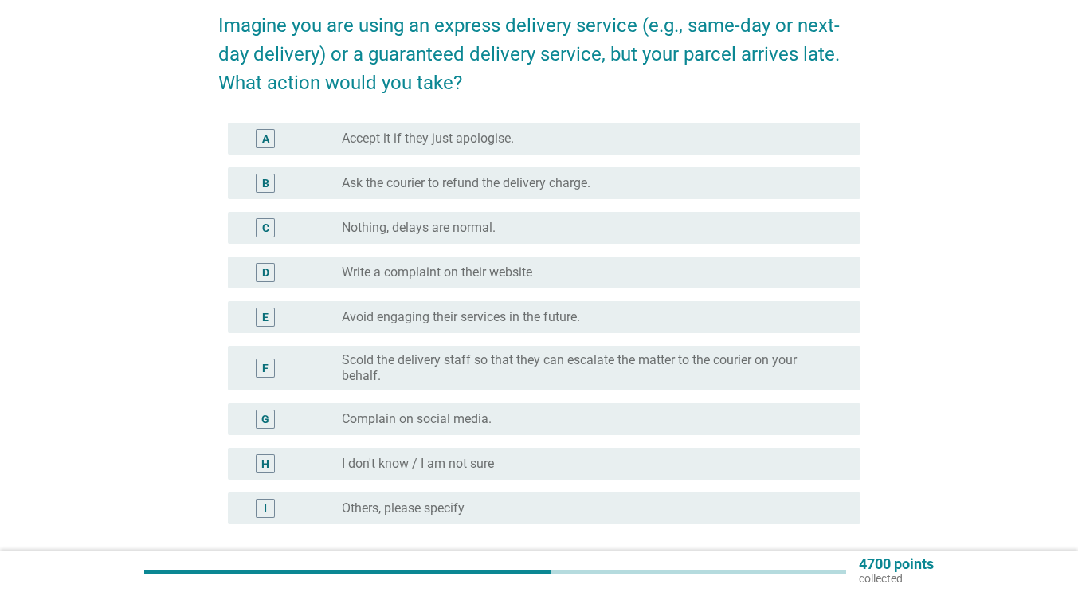
scroll to position [76, 0]
click at [513, 187] on label "Ask the courier to refund the delivery charge." at bounding box center [466, 184] width 249 height 16
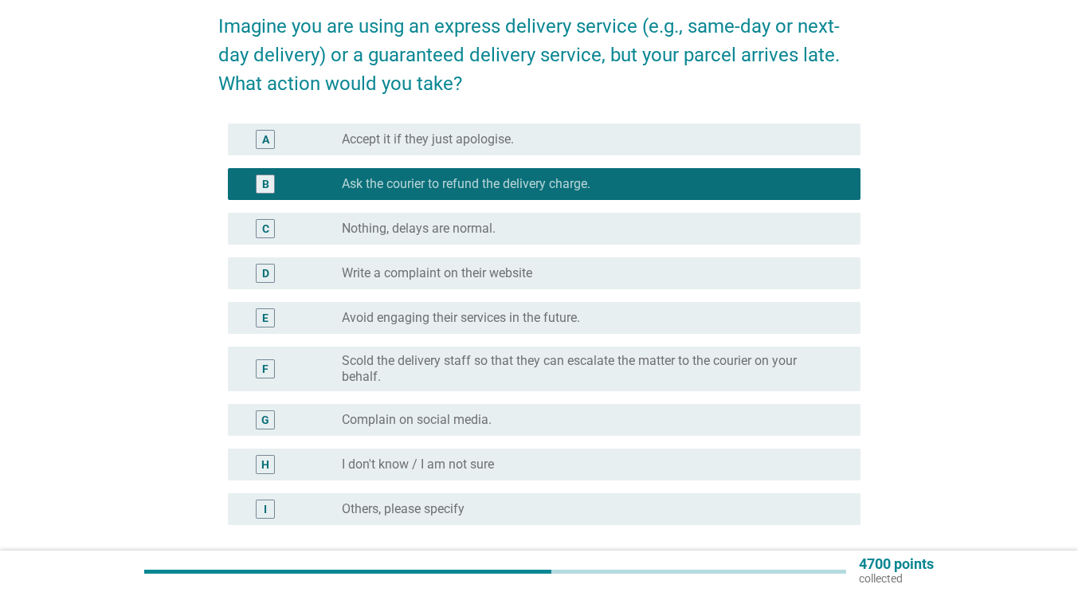
scroll to position [217, 0]
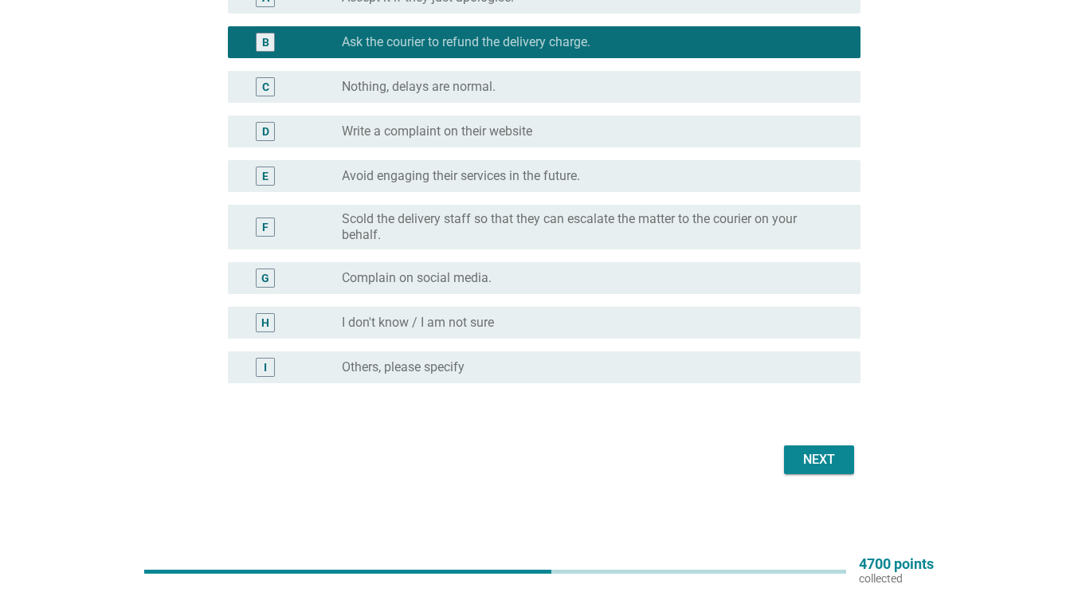
click at [815, 463] on div "Next" at bounding box center [819, 459] width 45 height 19
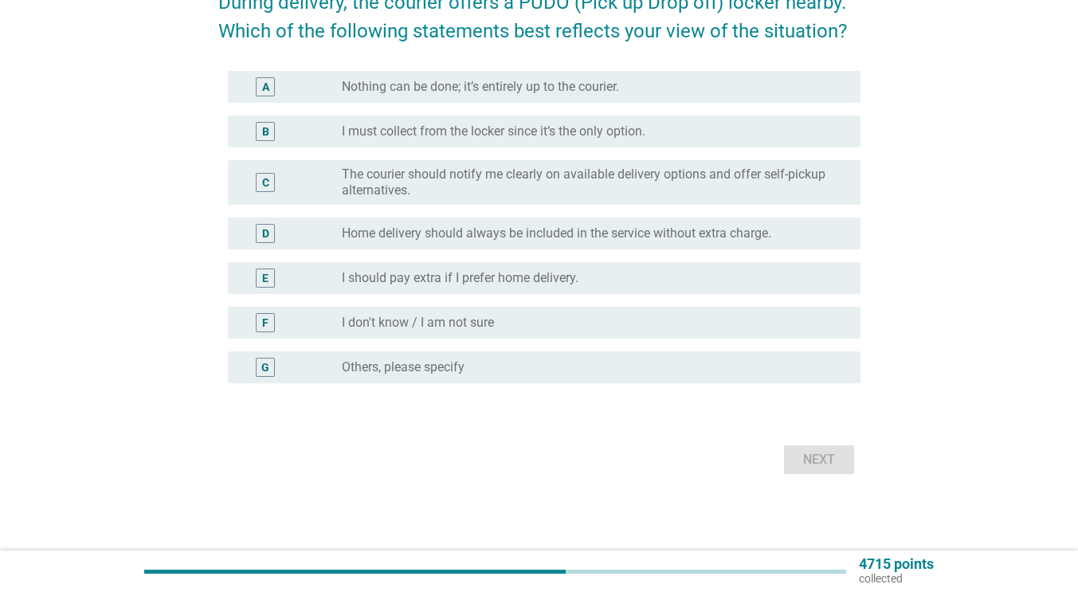
scroll to position [0, 0]
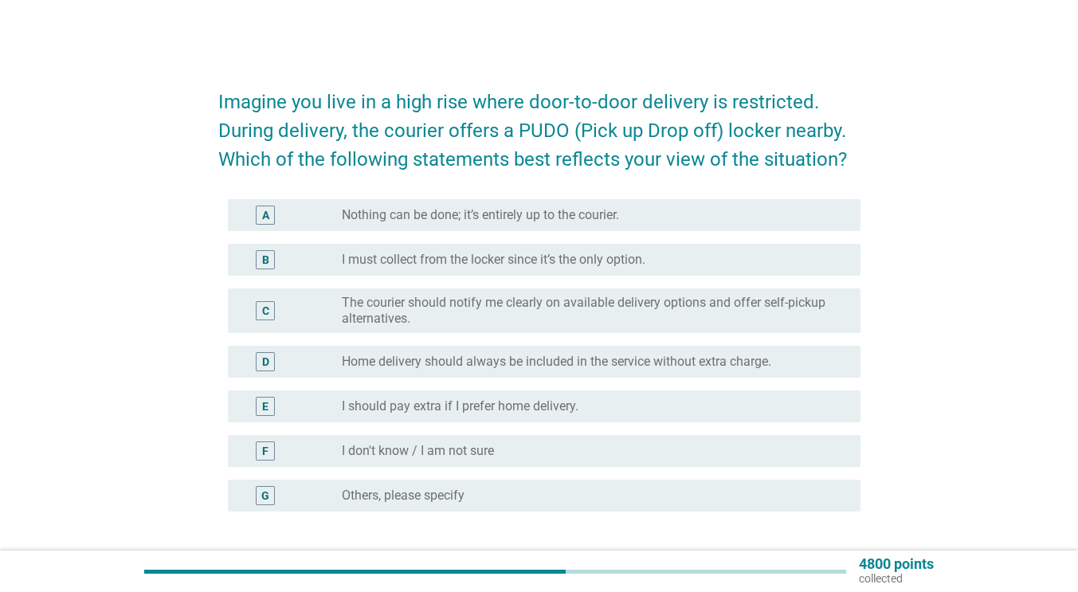
click at [468, 309] on label "The courier should notify me clearly on available delivery options and offer se…" at bounding box center [588, 311] width 493 height 32
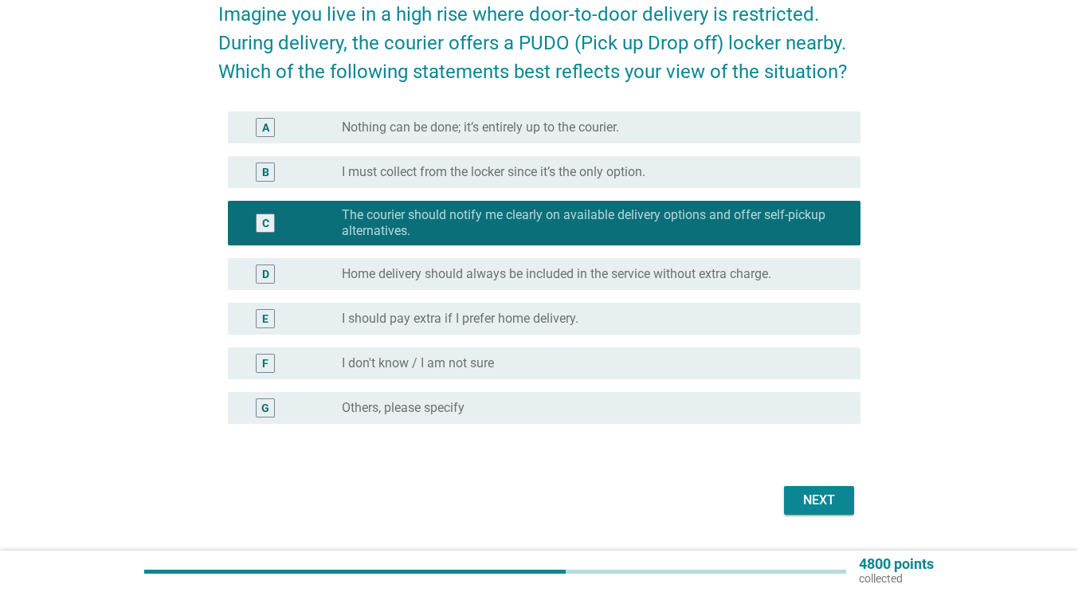
scroll to position [88, 0]
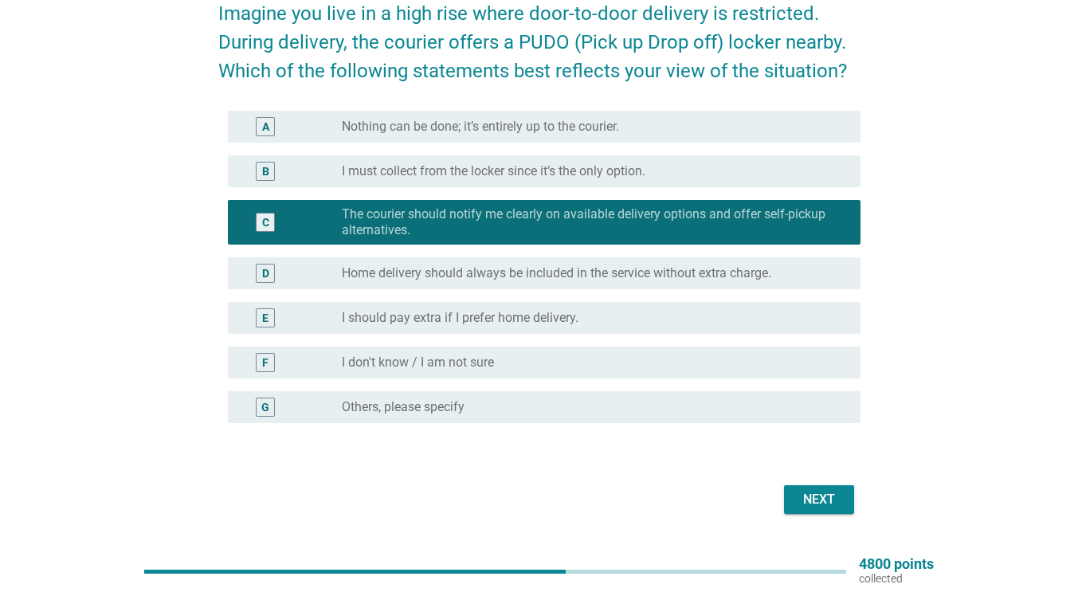
click at [813, 495] on div "Next" at bounding box center [819, 499] width 45 height 19
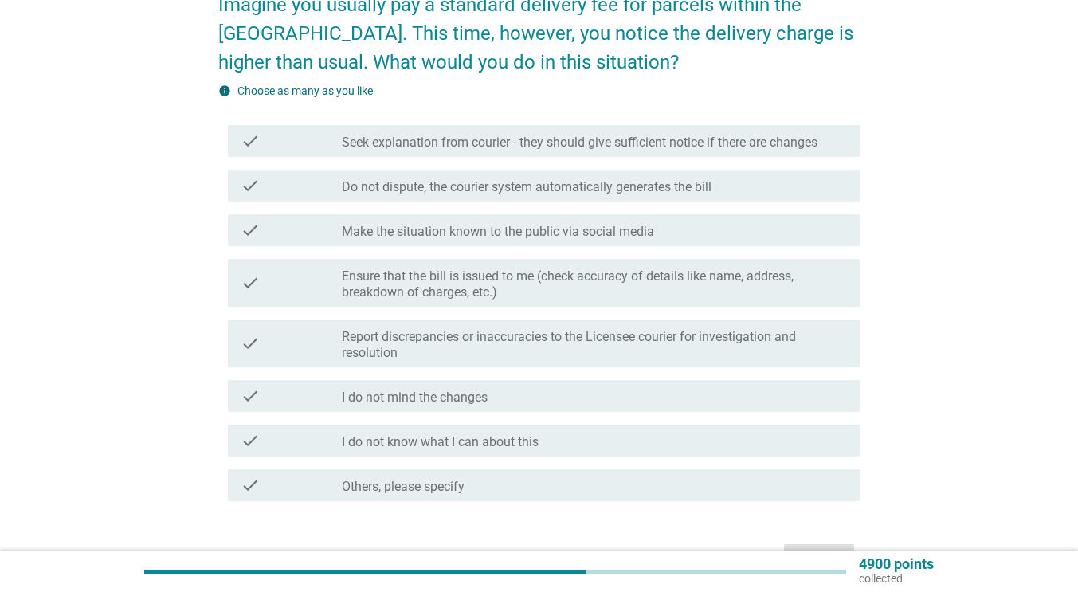
scroll to position [98, 0]
click at [542, 292] on label "Ensure that the bill is issued to me (check accuracy of details like name, addr…" at bounding box center [595, 284] width 506 height 32
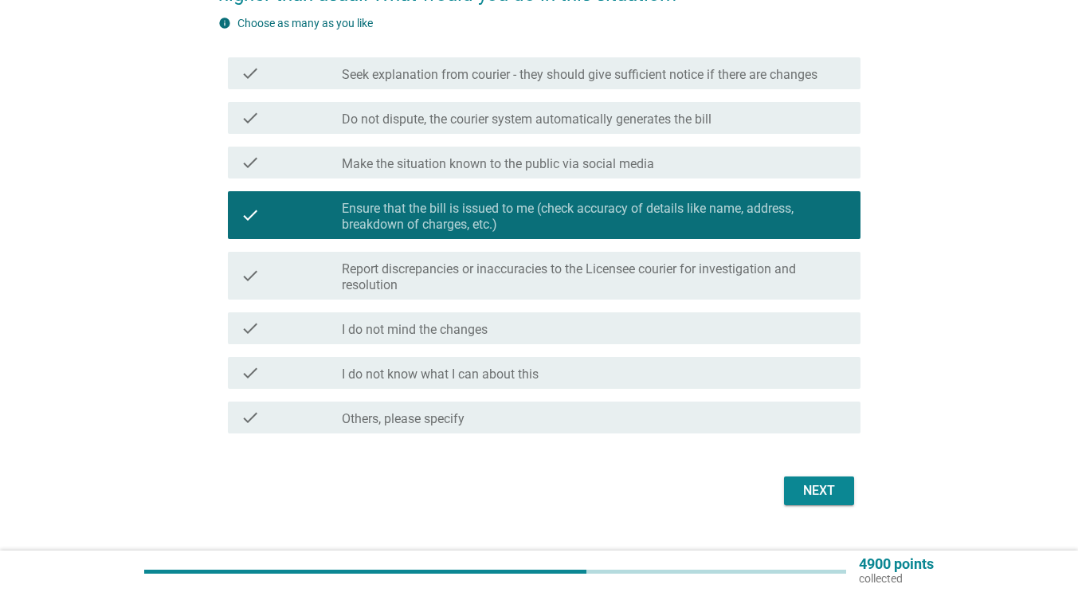
scroll to position [169, 0]
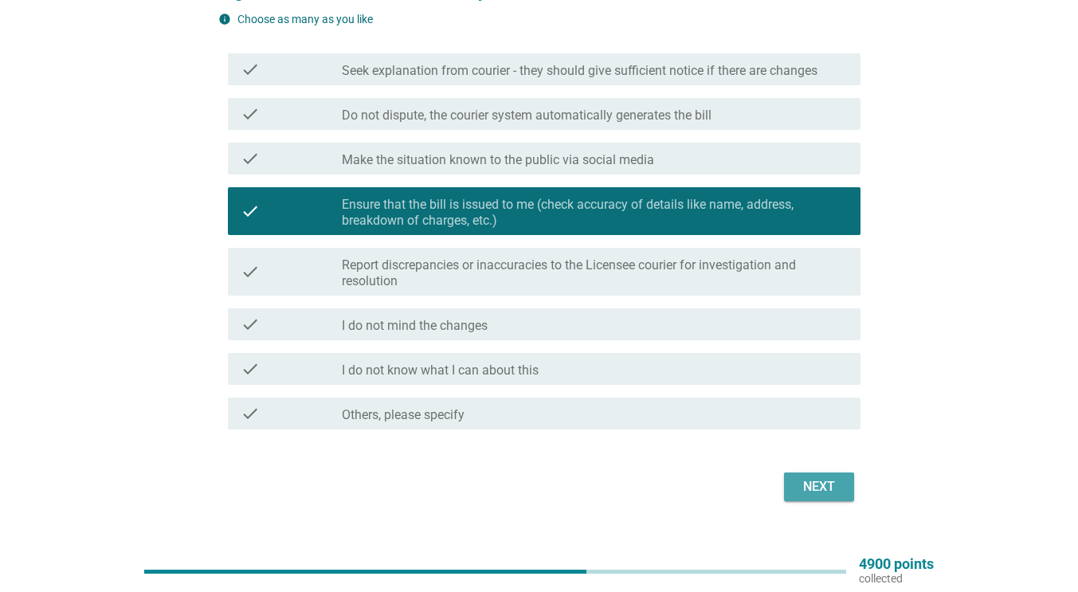
click at [804, 498] on button "Next" at bounding box center [819, 486] width 70 height 29
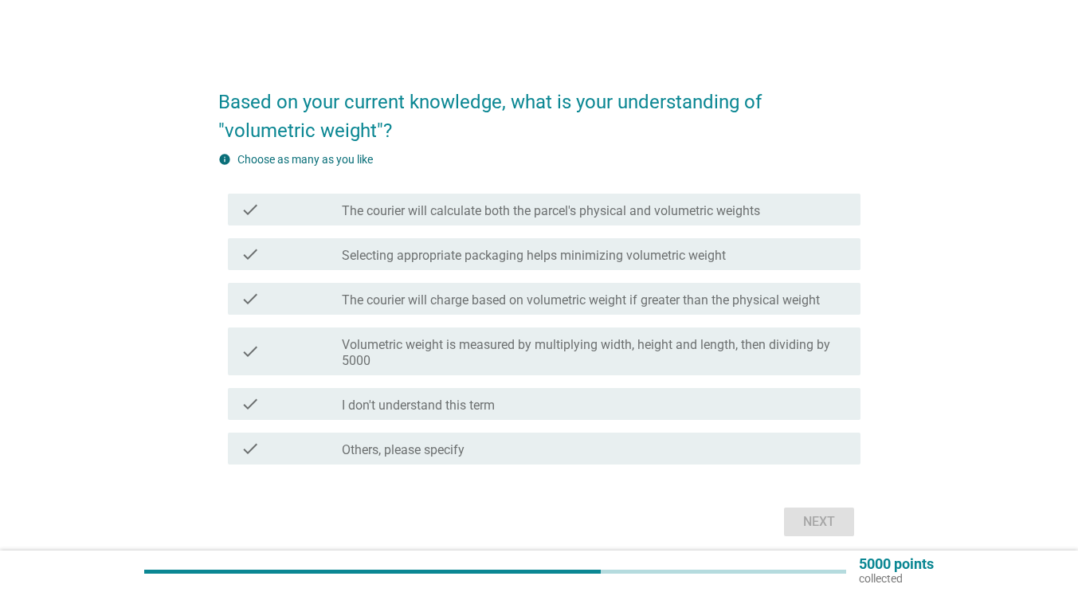
click at [501, 203] on label "The courier will calculate both the parcel's physical and volumetric weights" at bounding box center [551, 211] width 418 height 16
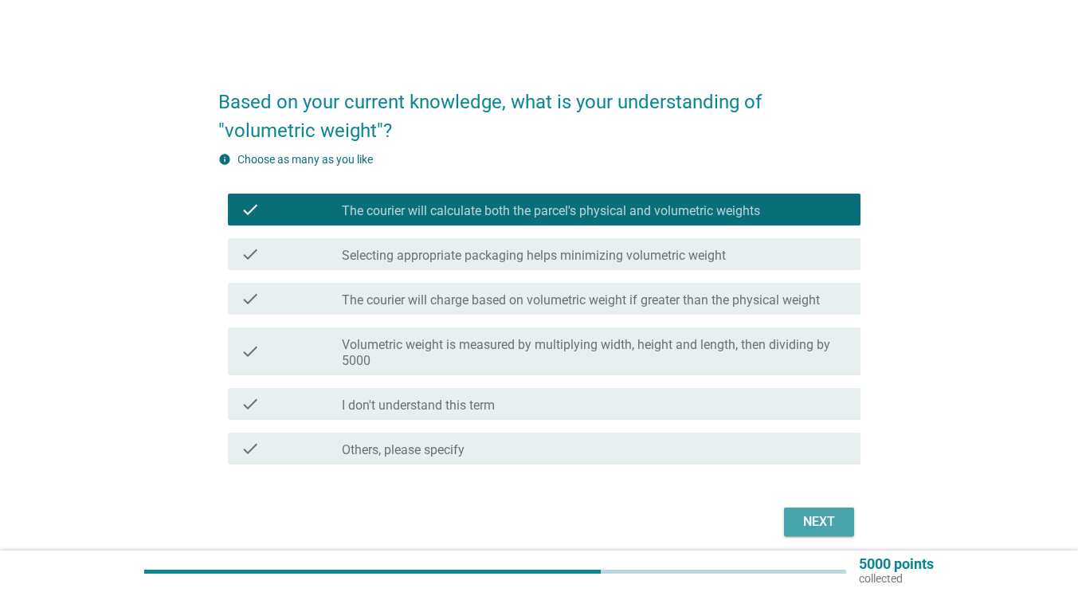
click at [825, 522] on div "Next" at bounding box center [819, 521] width 45 height 19
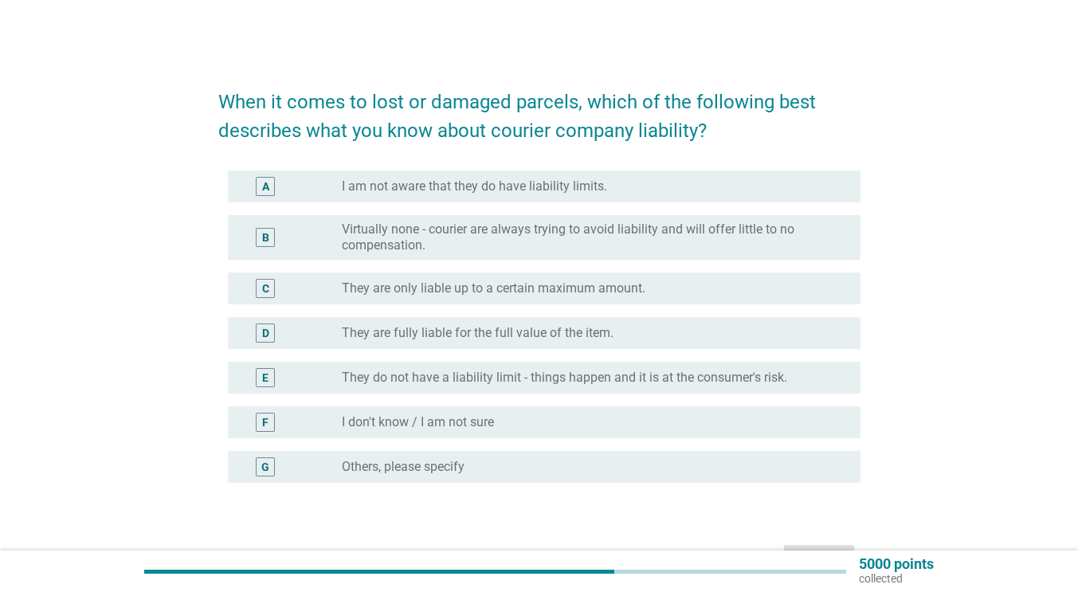
click at [456, 413] on div "radio_button_unchecked I don't know / I am not sure" at bounding box center [595, 422] width 506 height 19
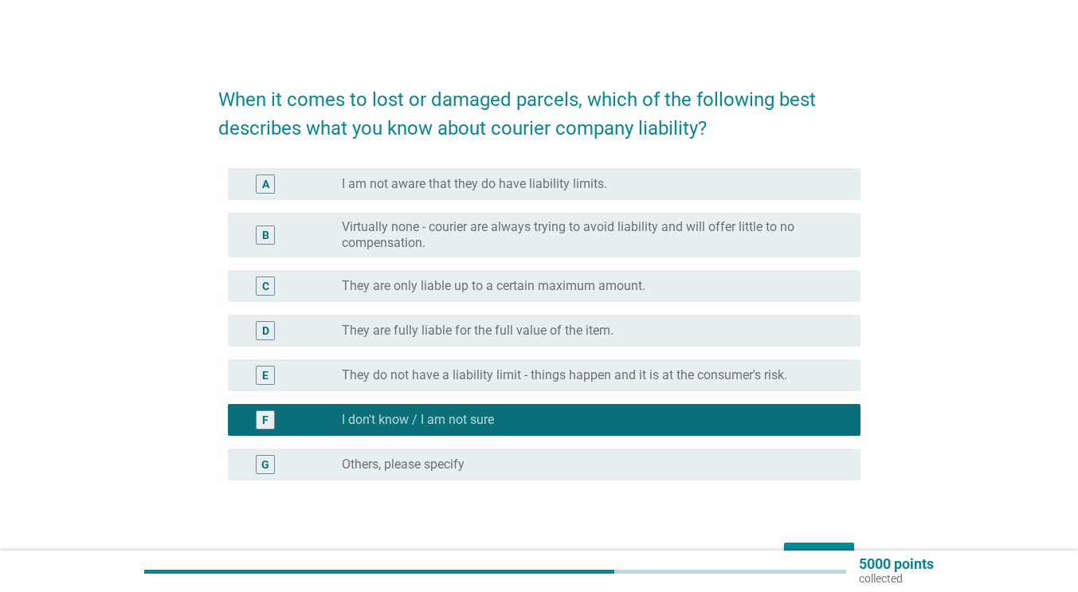
scroll to position [100, 0]
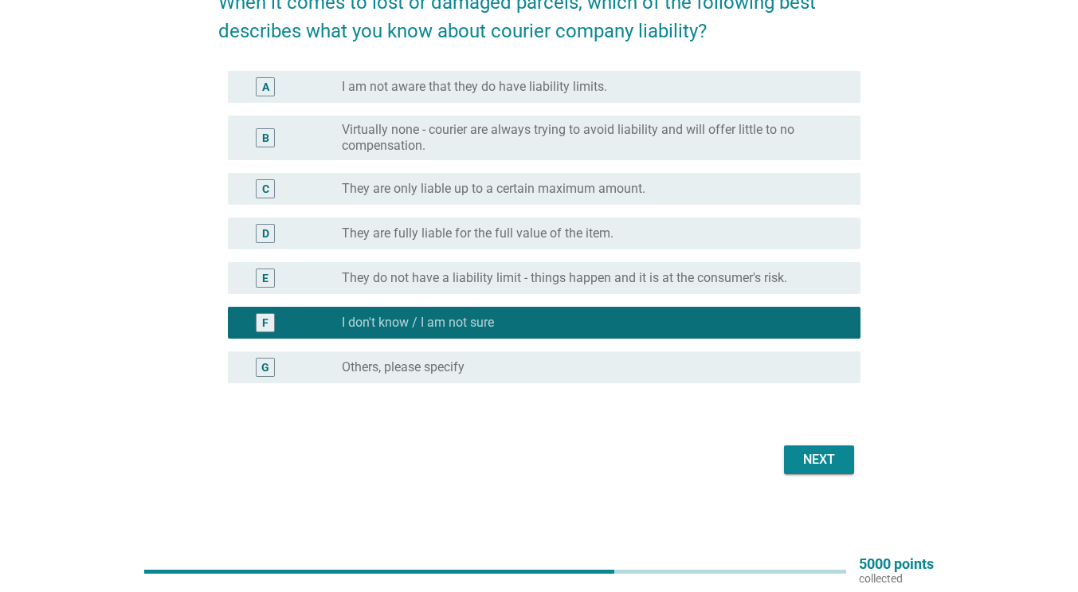
click at [832, 453] on div "Next" at bounding box center [819, 459] width 45 height 19
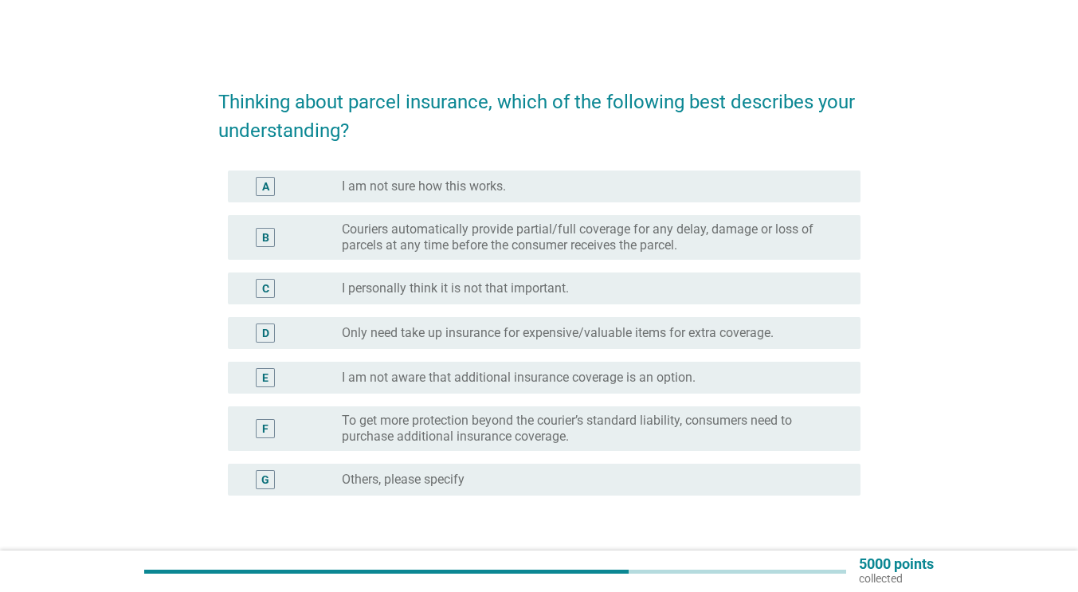
click at [488, 241] on label "Couriers automatically provide partial/full coverage for any delay, damage or l…" at bounding box center [588, 237] width 493 height 32
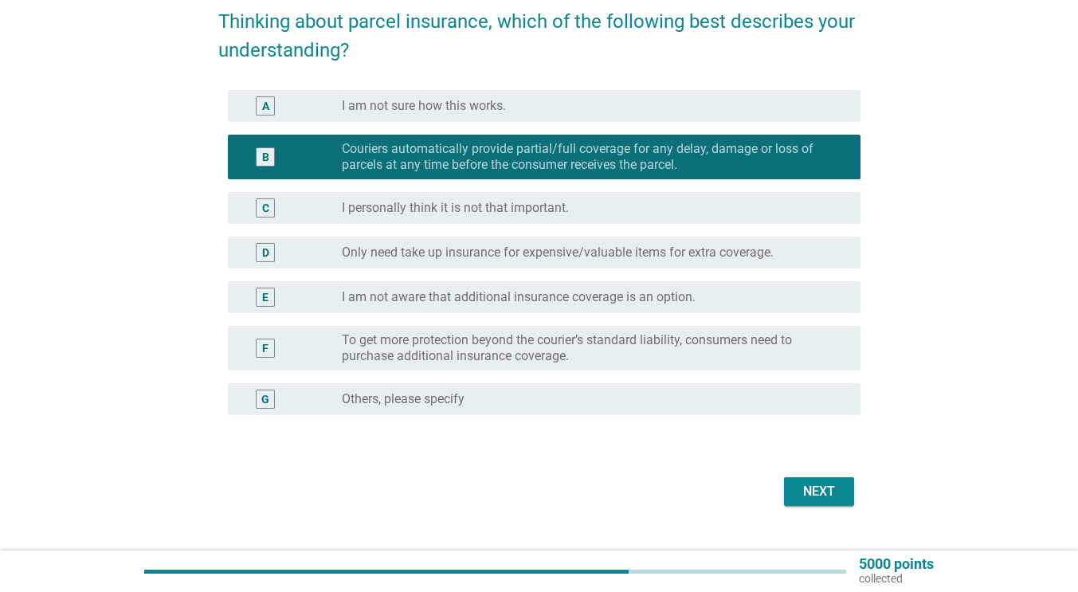
scroll to position [81, 0]
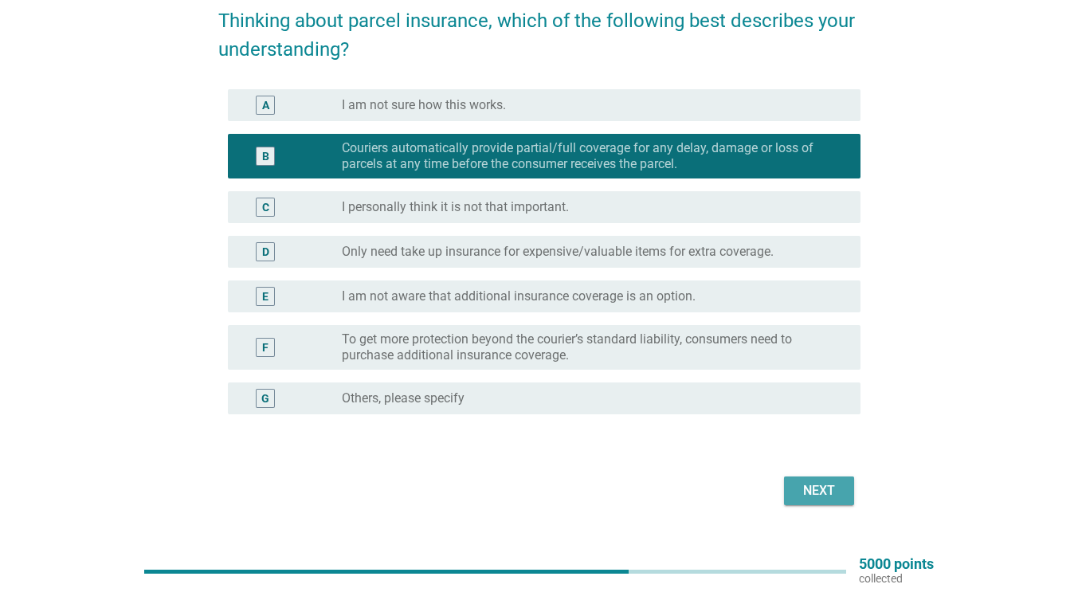
click at [806, 496] on div "Next" at bounding box center [819, 490] width 45 height 19
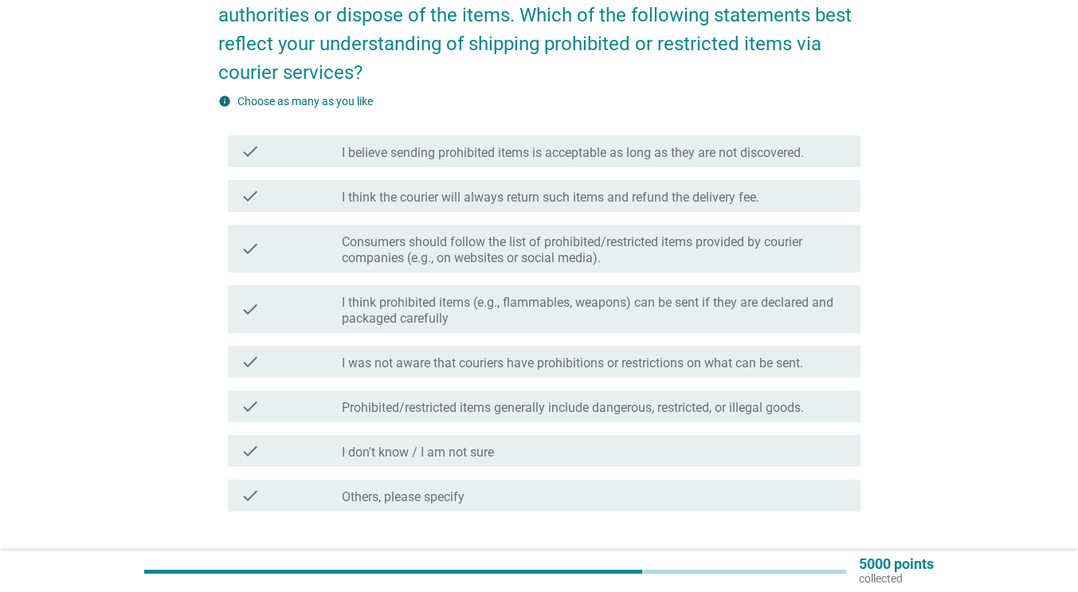
scroll to position [146, 0]
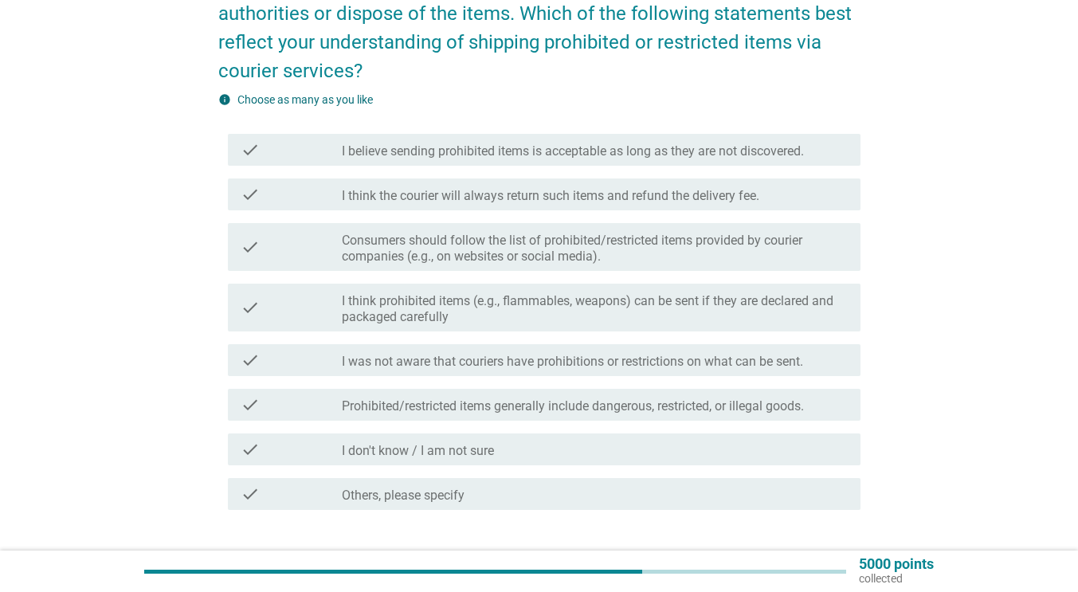
click at [625, 246] on label "Consumers should follow the list of prohibited/restricted items provided by cou…" at bounding box center [595, 249] width 506 height 32
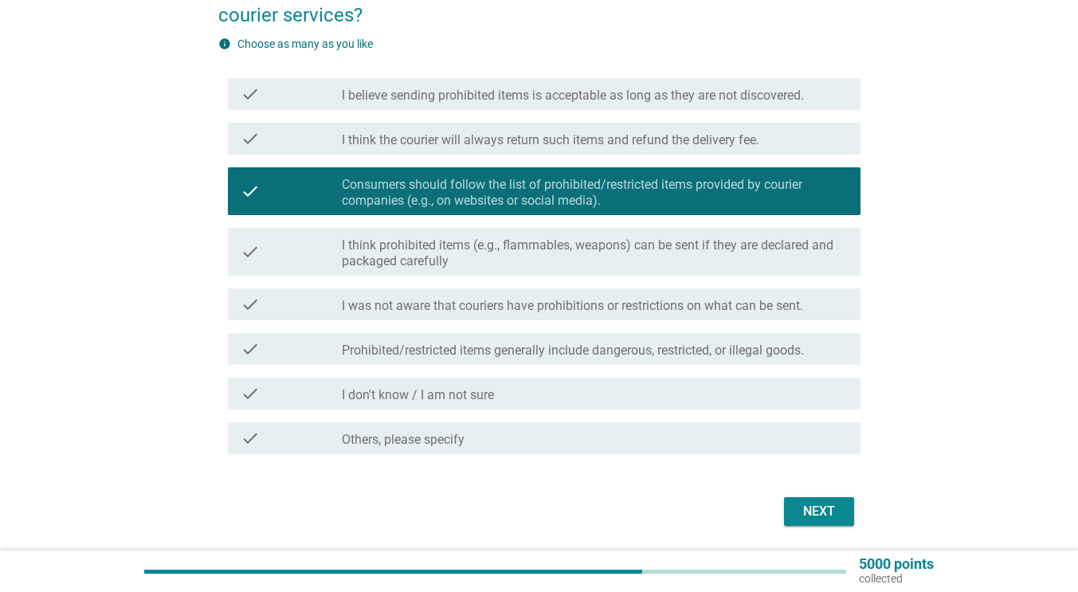
scroll to position [253, 0]
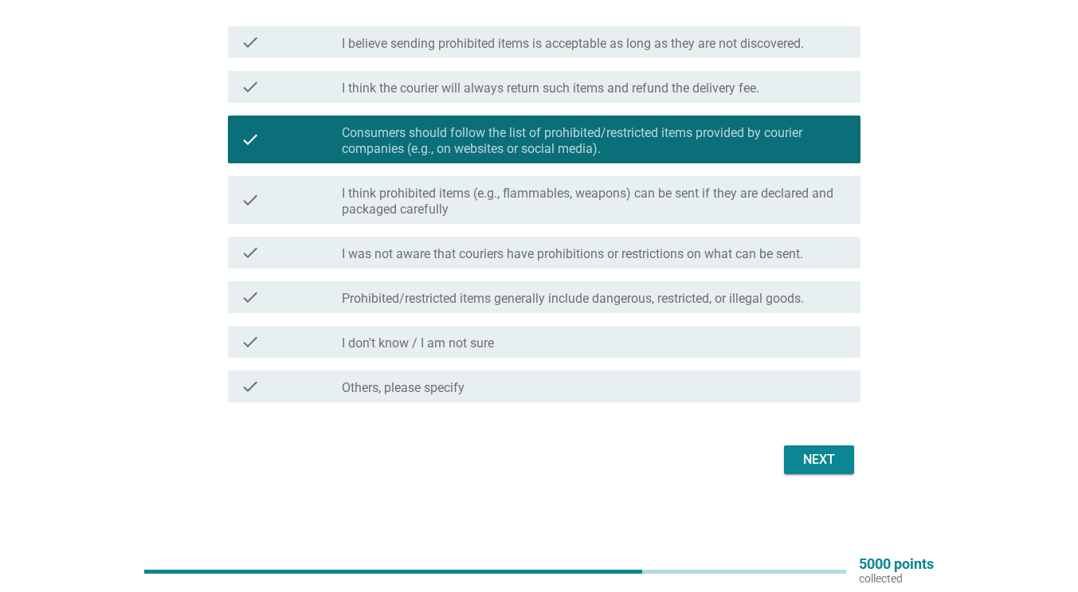
click at [817, 457] on div "Next" at bounding box center [819, 459] width 45 height 19
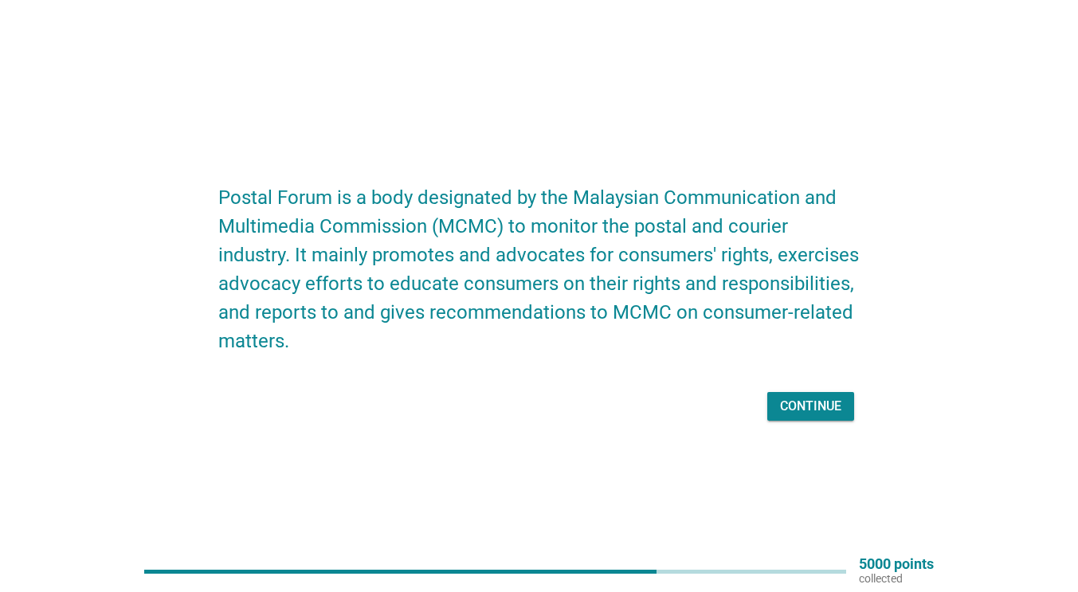
click at [809, 406] on div "Continue" at bounding box center [810, 406] width 61 height 19
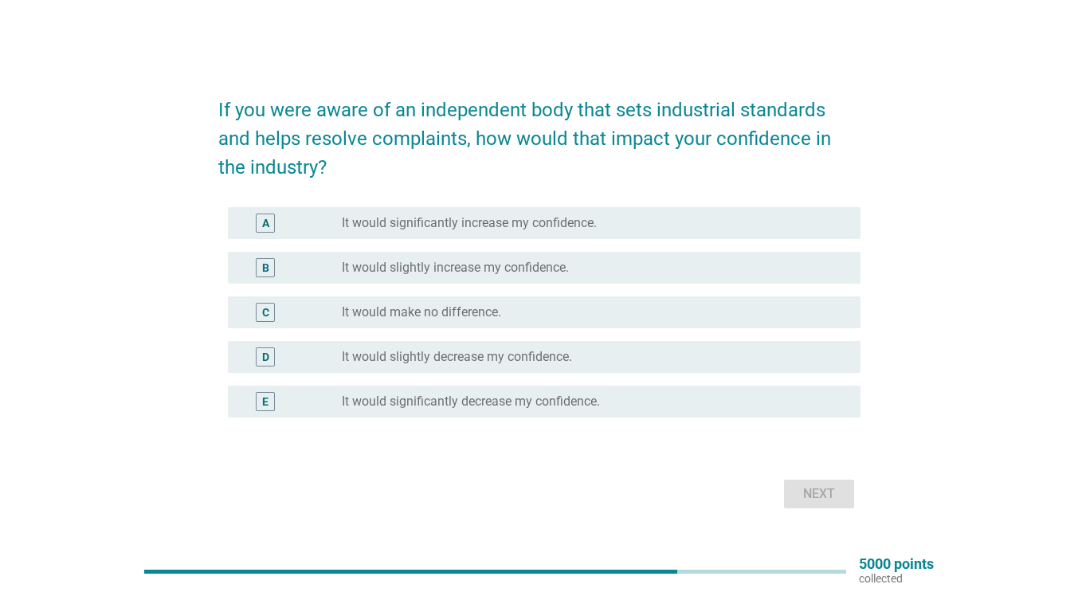
click at [446, 222] on label "It would significantly increase my confidence." at bounding box center [469, 223] width 255 height 16
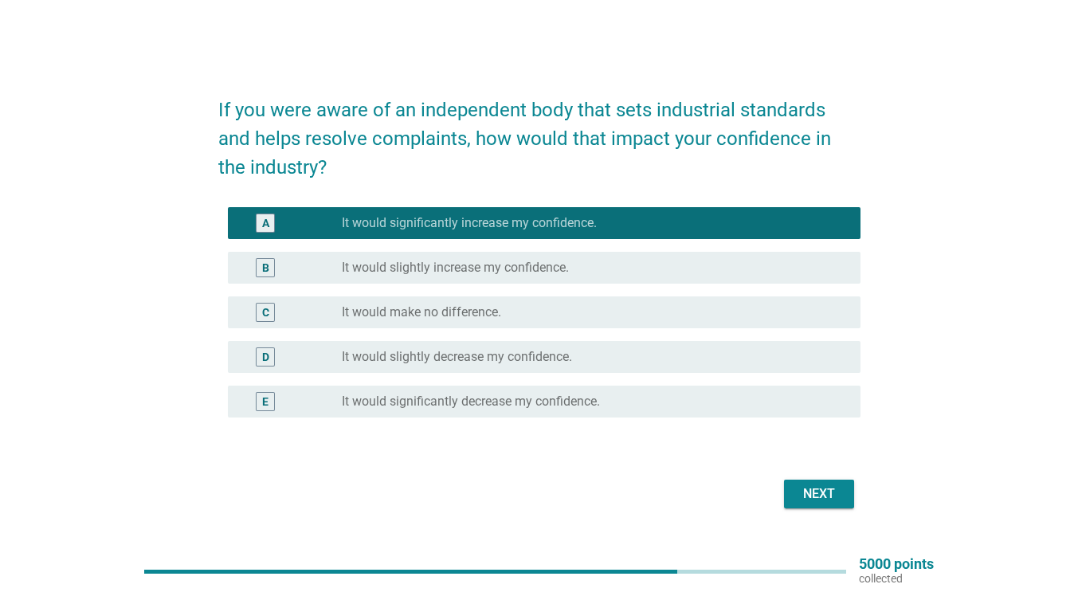
click at [817, 488] on div "Next" at bounding box center [819, 493] width 45 height 19
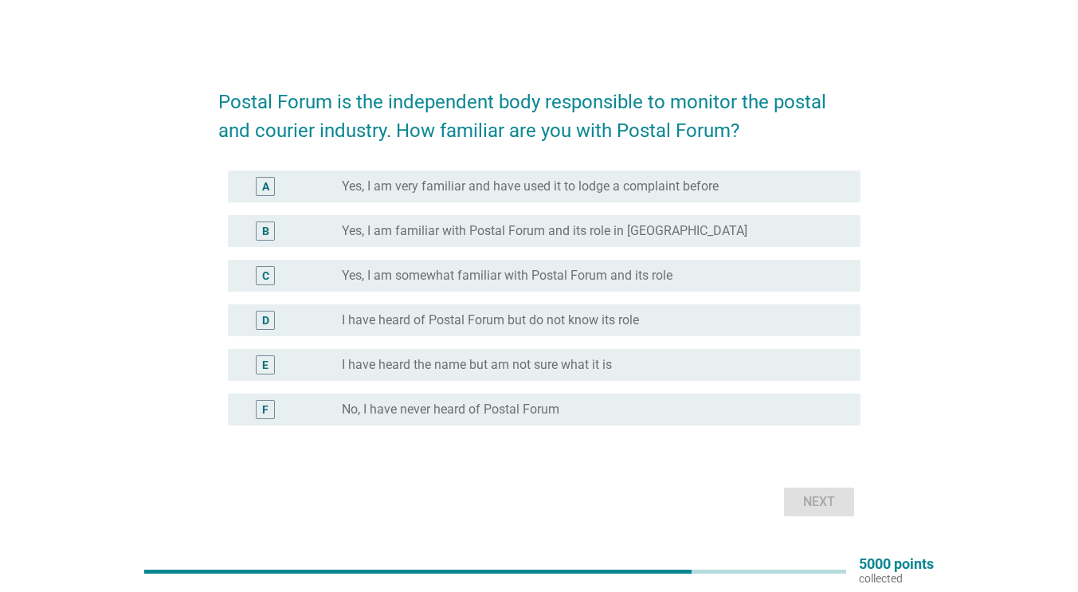
click at [452, 367] on label "I have heard the name but am not sure what it is" at bounding box center [477, 365] width 270 height 16
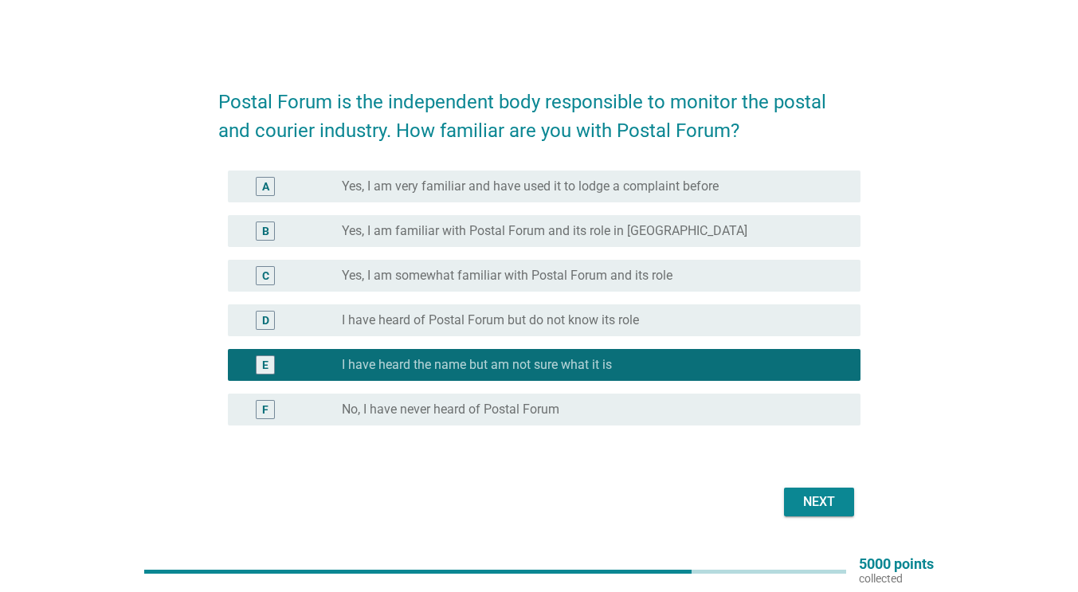
click at [673, 413] on div "radio_button_unchecked No, I have never heard of Postal Forum" at bounding box center [588, 410] width 493 height 16
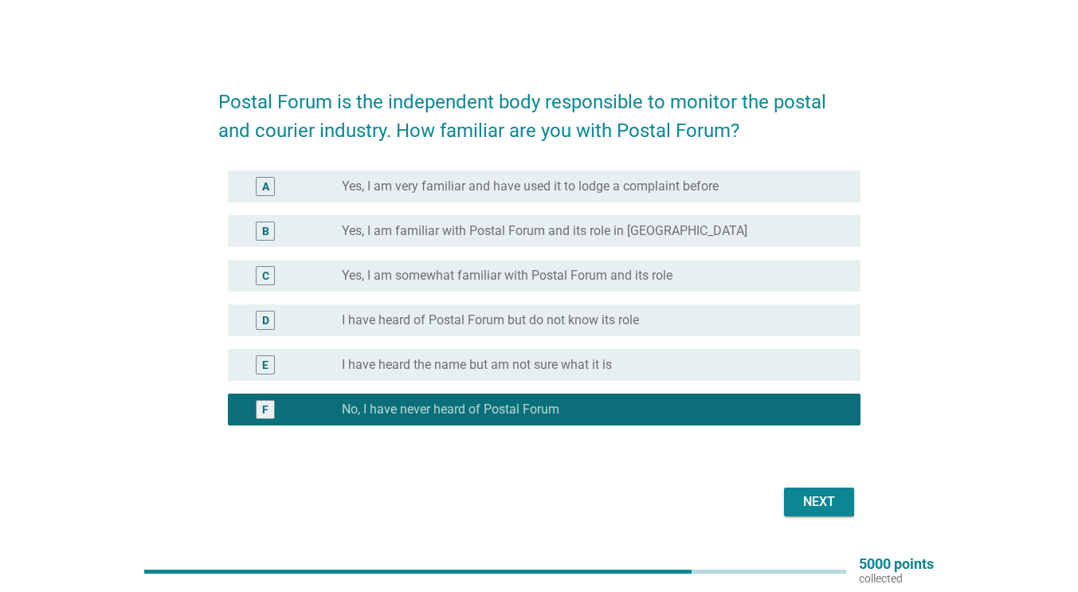
click at [809, 505] on div "Next" at bounding box center [819, 501] width 45 height 19
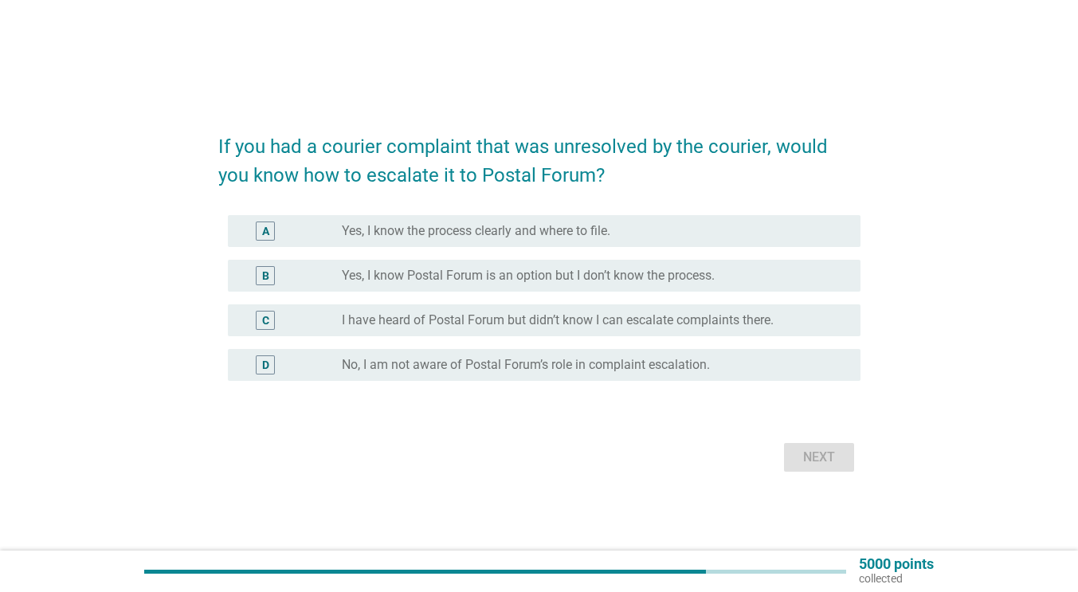
click at [464, 363] on label "No, I am not aware of Postal Forum’s role in complaint escalation." at bounding box center [526, 365] width 368 height 16
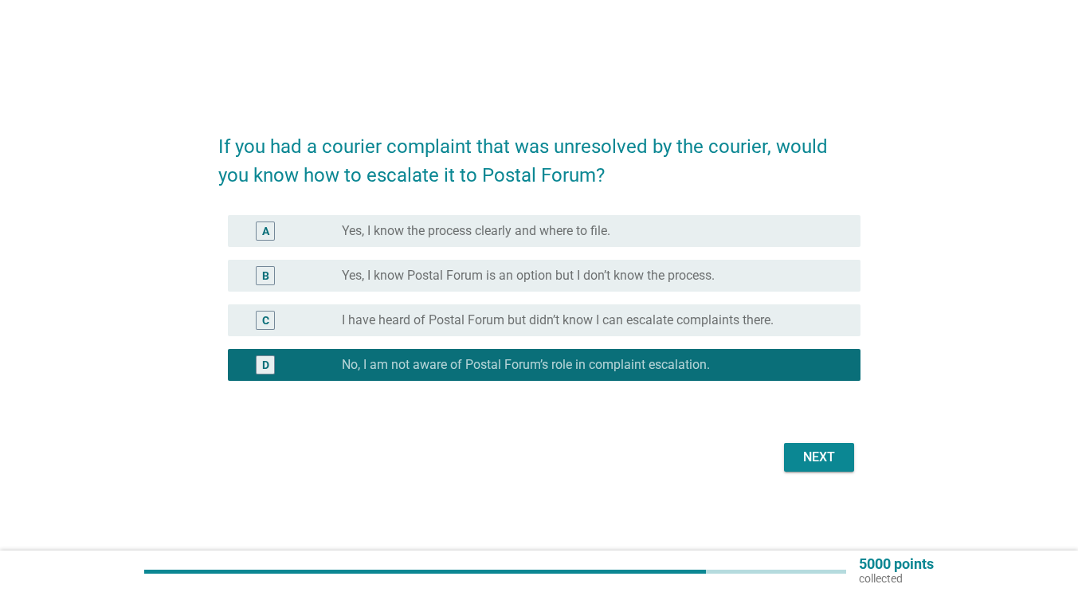
click at [805, 454] on div "Next" at bounding box center [819, 457] width 45 height 19
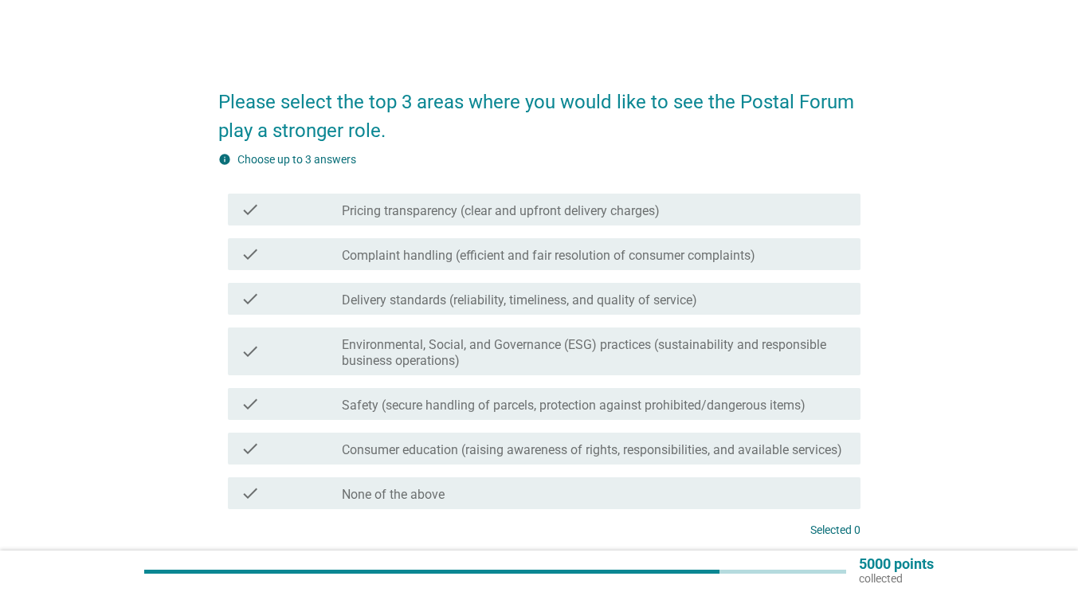
click at [441, 213] on label "Pricing transparency (clear and upfront delivery charges)" at bounding box center [501, 211] width 318 height 16
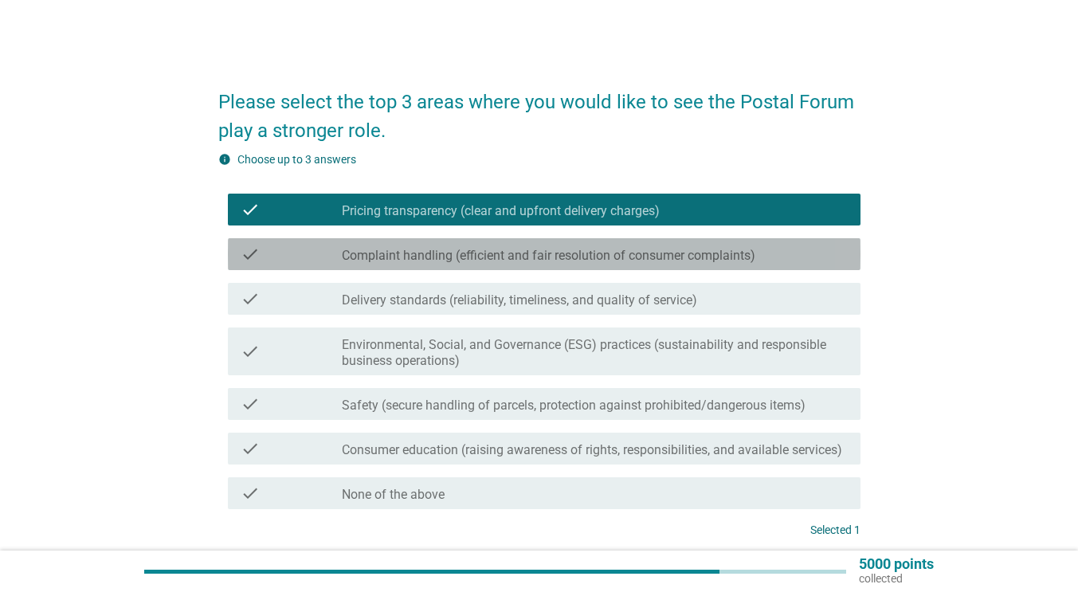
click at [428, 257] on label "Complaint handling (efficient and fair resolution of consumer complaints)" at bounding box center [548, 256] width 413 height 16
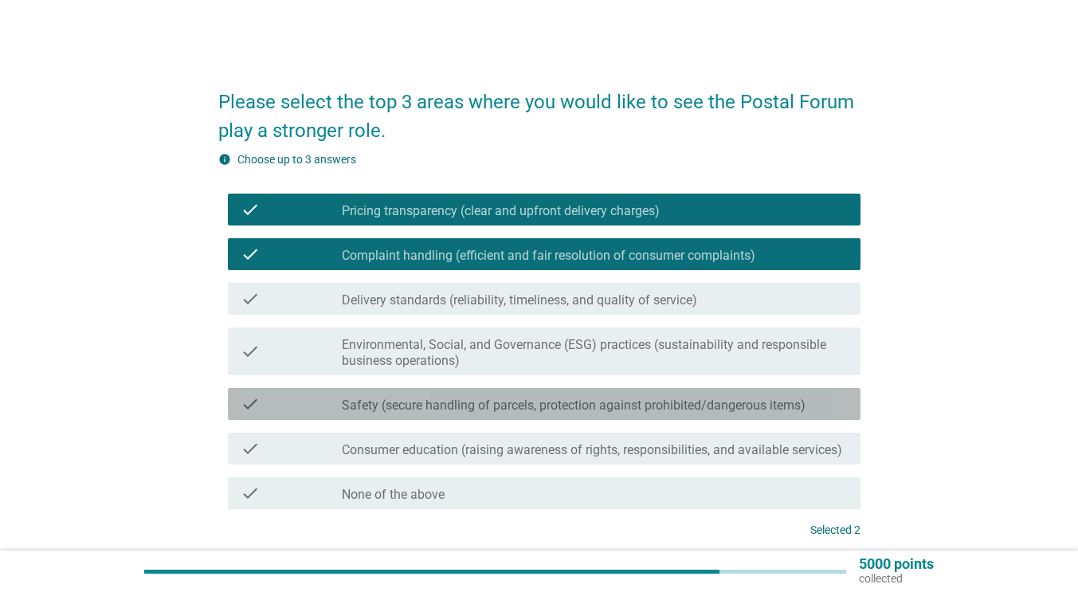
click at [446, 404] on label "Safety (secure handling of parcels, protection against prohibited/dangerous ite…" at bounding box center [574, 406] width 464 height 16
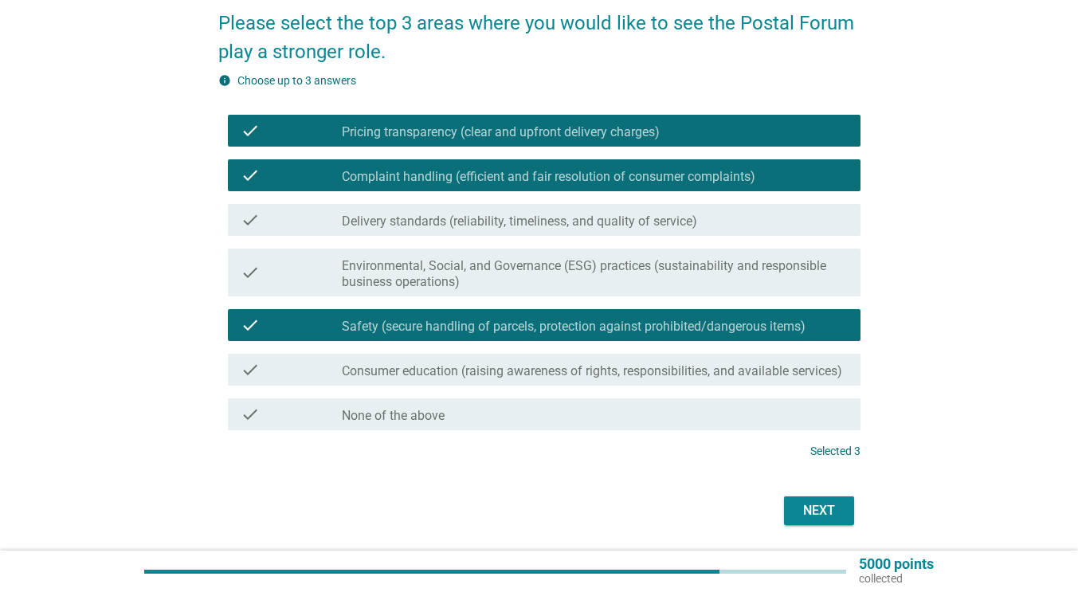
scroll to position [80, 0]
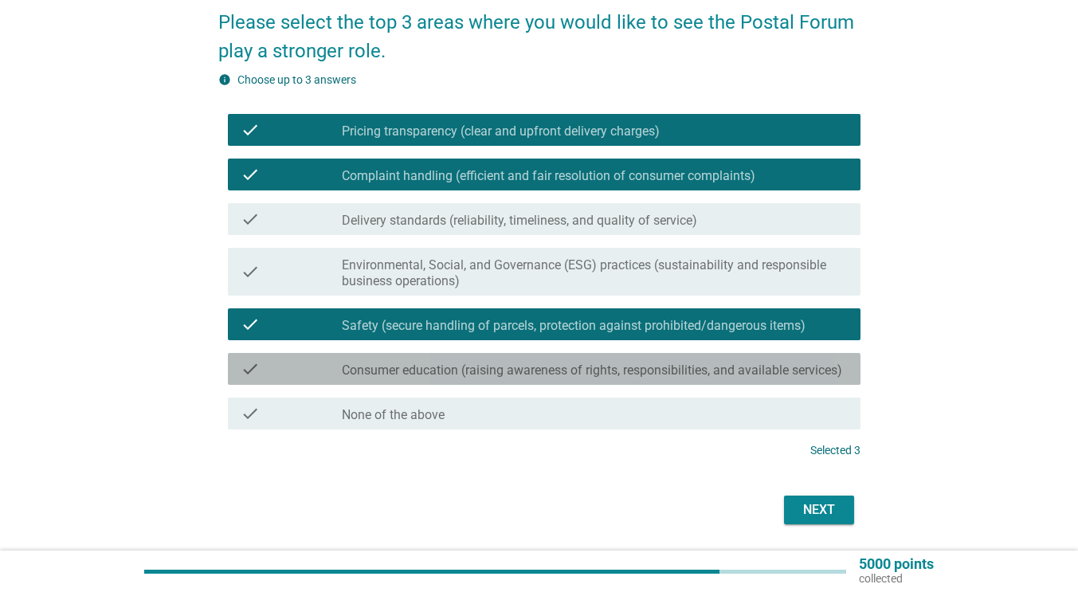
click at [528, 378] on label "Consumer education (raising awareness of rights, responsibilities, and availabl…" at bounding box center [592, 370] width 500 height 16
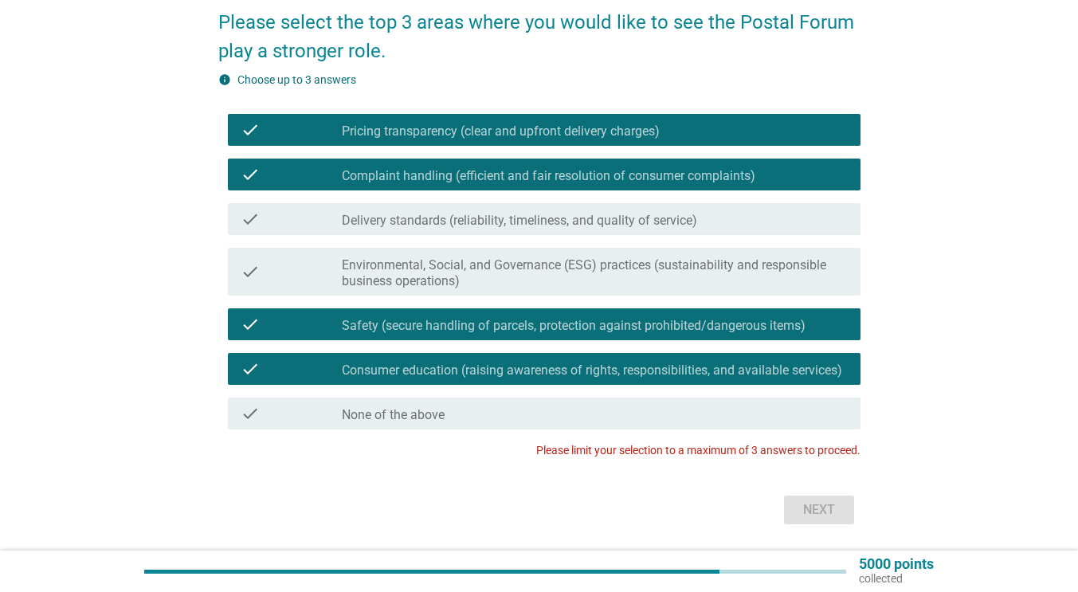
click at [609, 373] on label "Consumer education (raising awareness of rights, responsibilities, and availabl…" at bounding box center [592, 370] width 500 height 16
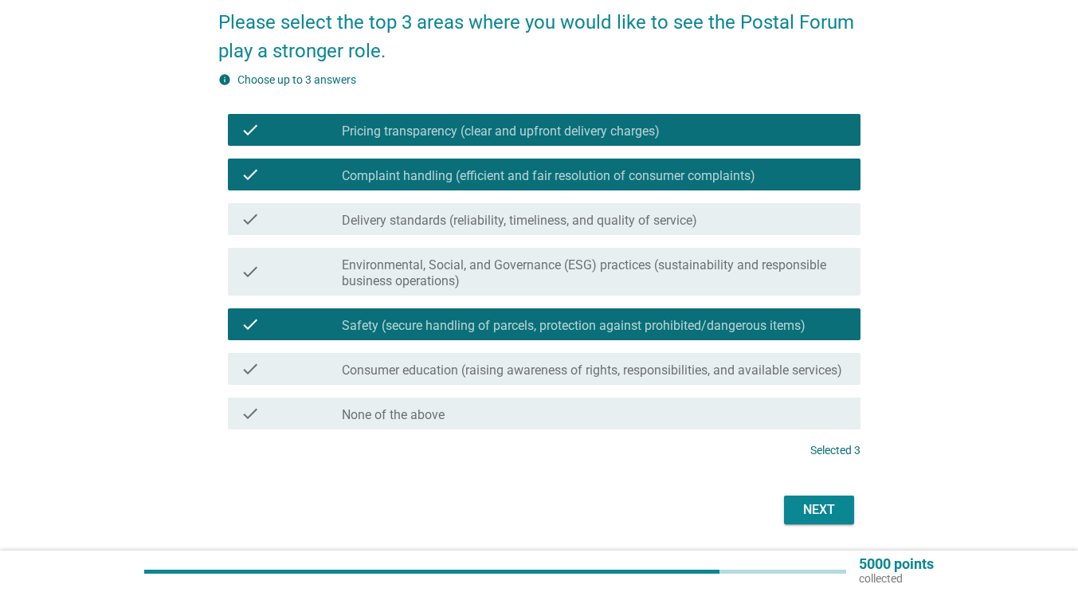
click at [791, 515] on button "Next" at bounding box center [819, 510] width 70 height 29
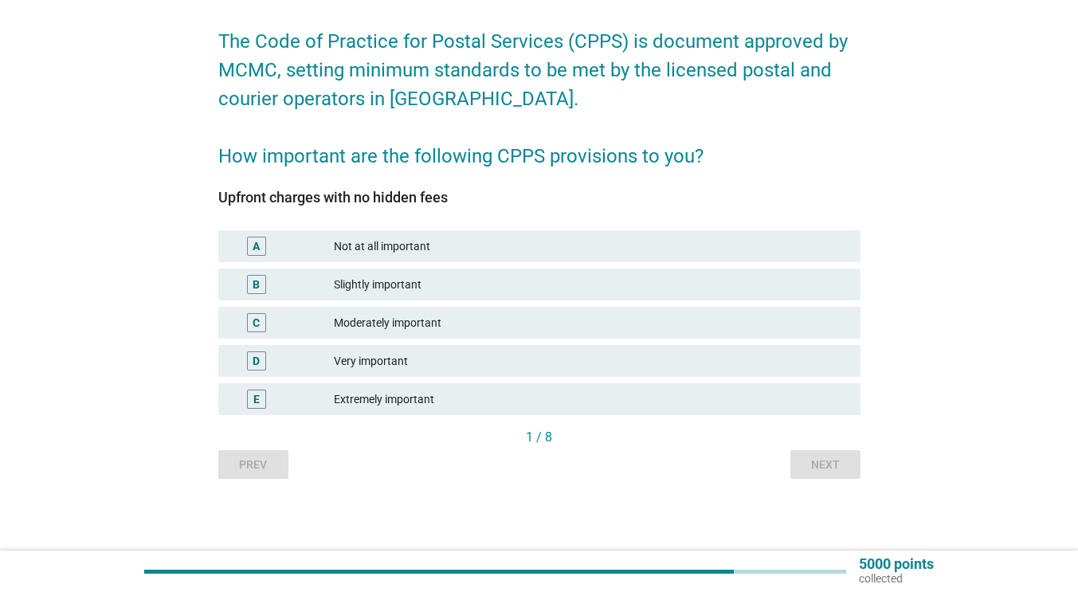
scroll to position [0, 0]
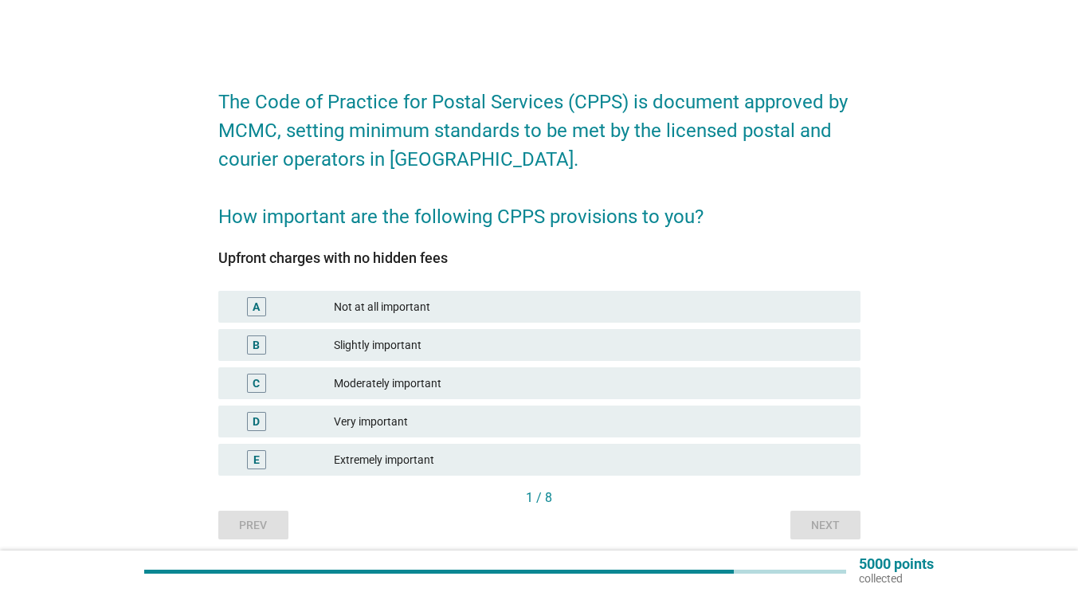
click at [417, 429] on div "Very important" at bounding box center [591, 421] width 514 height 19
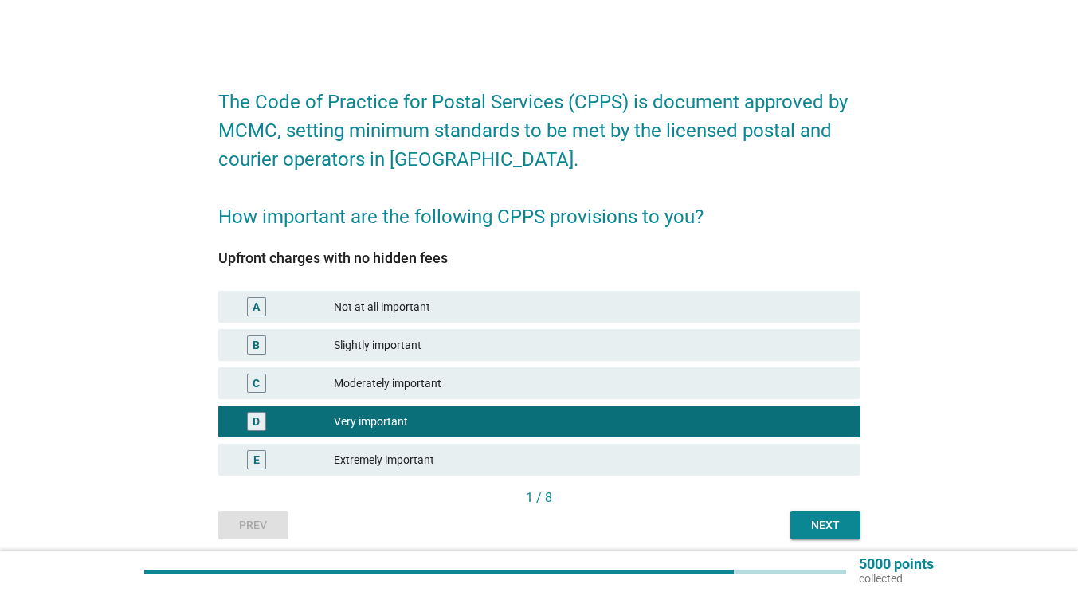
click at [821, 527] on div "Next" at bounding box center [825, 525] width 45 height 17
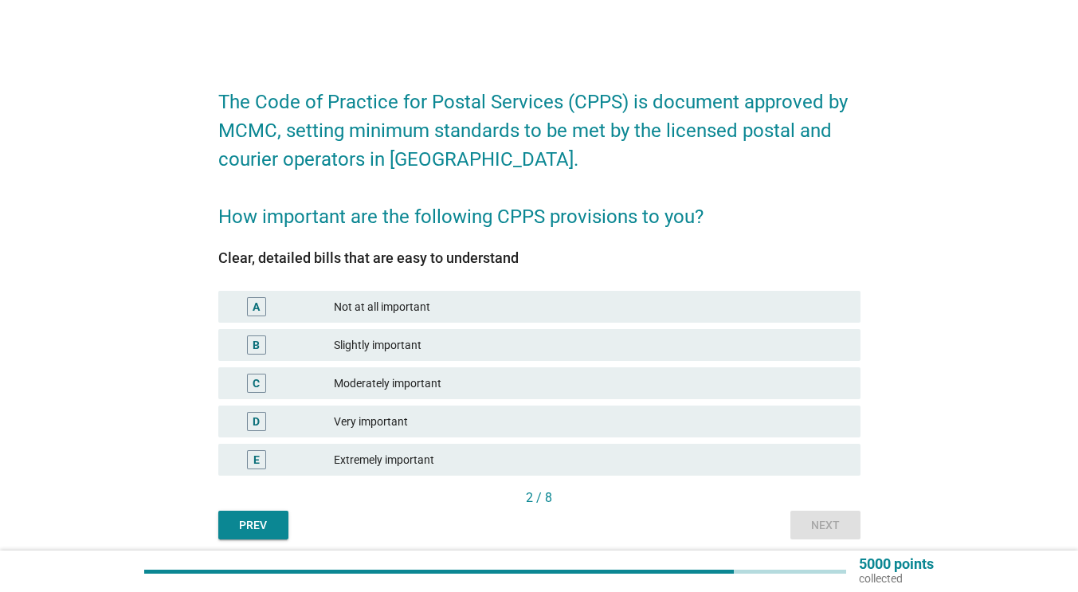
click at [255, 452] on div "E" at bounding box center [256, 460] width 6 height 17
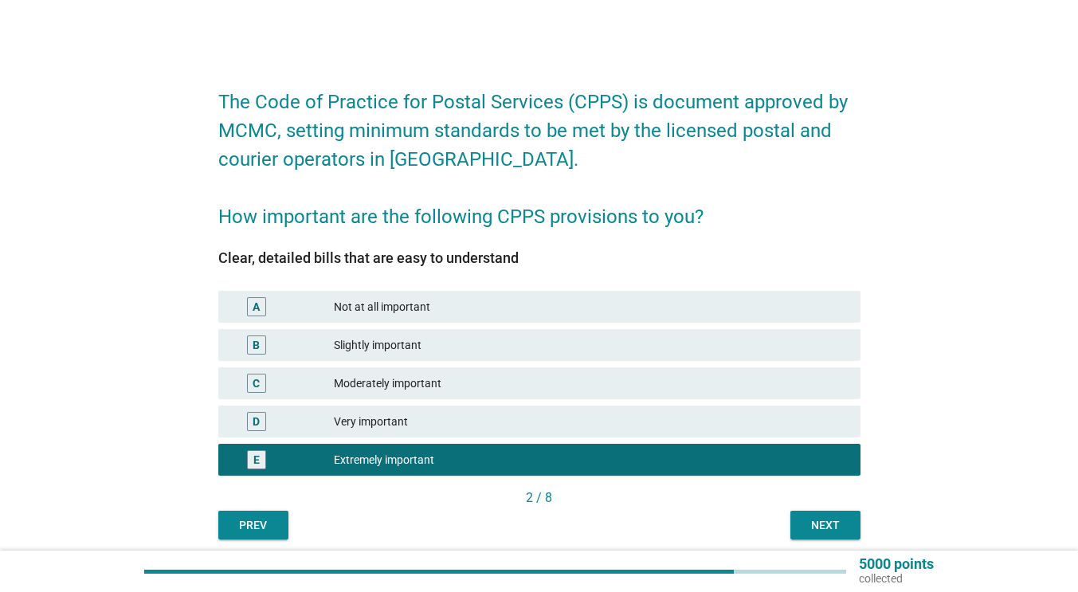
click at [829, 527] on div "Next" at bounding box center [825, 525] width 45 height 17
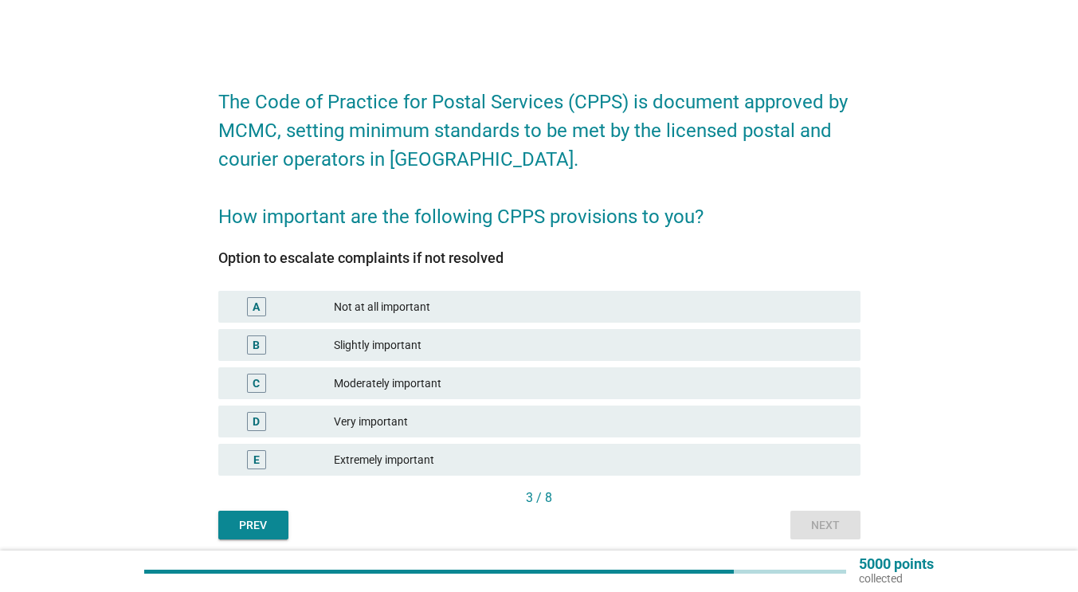
click at [256, 460] on div "E" at bounding box center [256, 460] width 6 height 17
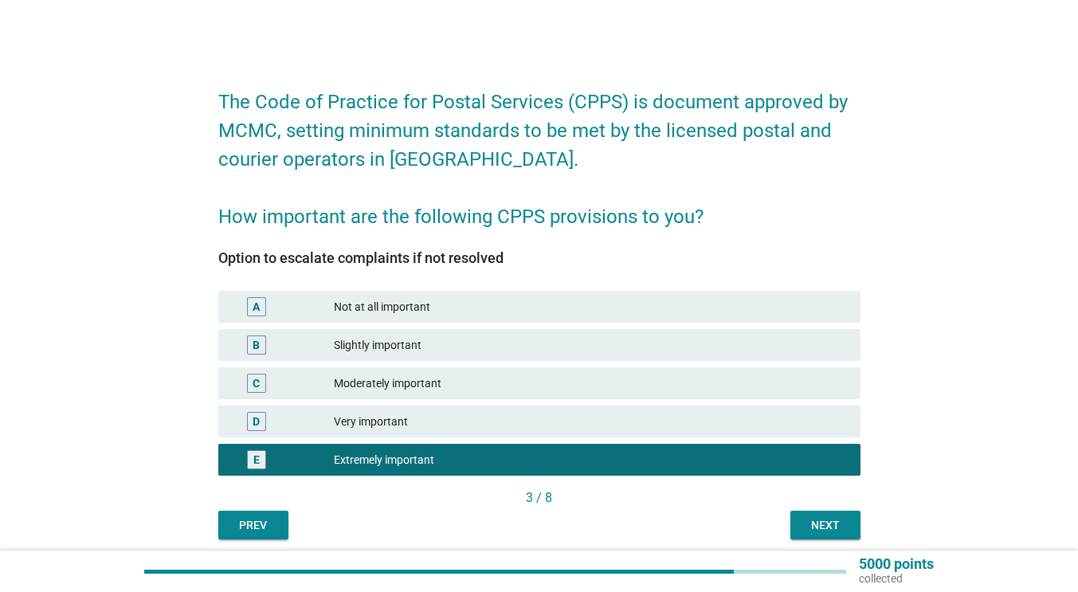
click at [821, 519] on div "Next" at bounding box center [825, 525] width 45 height 17
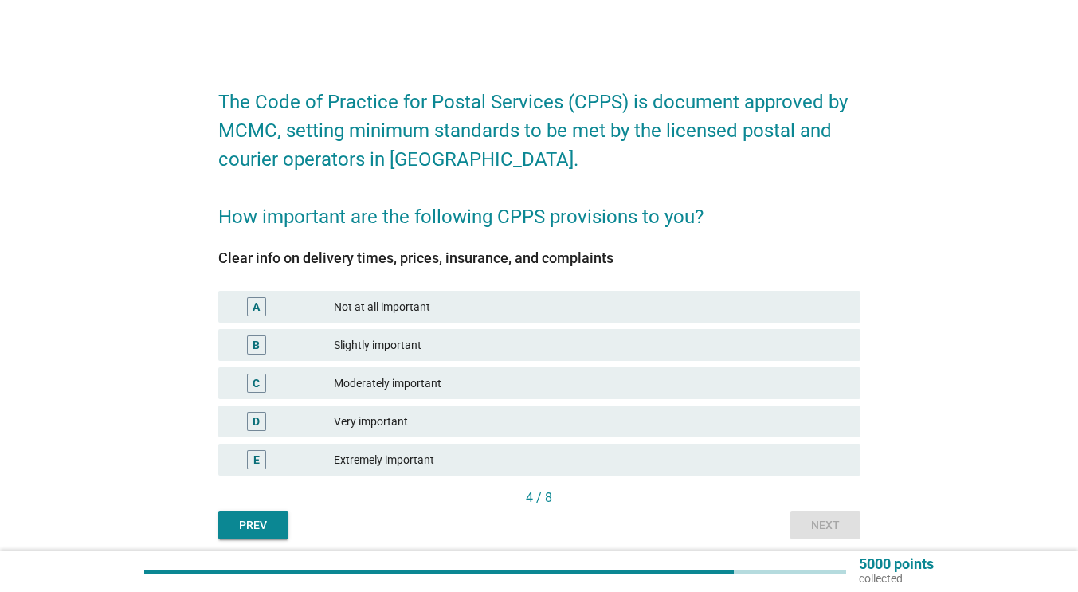
click at [258, 461] on div "E" at bounding box center [256, 460] width 6 height 17
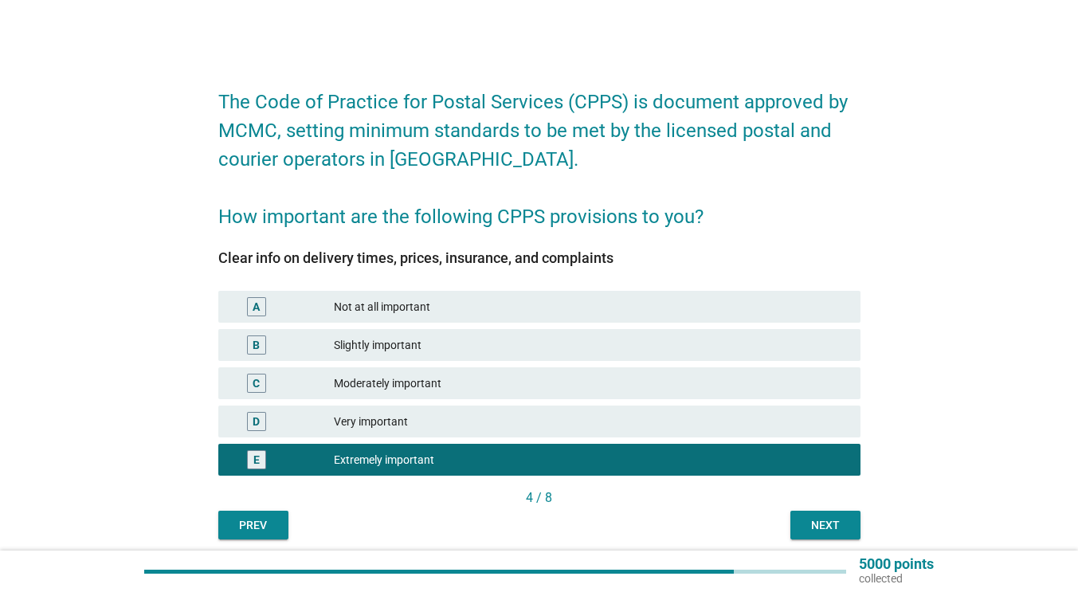
click at [817, 524] on div "Next" at bounding box center [825, 525] width 45 height 17
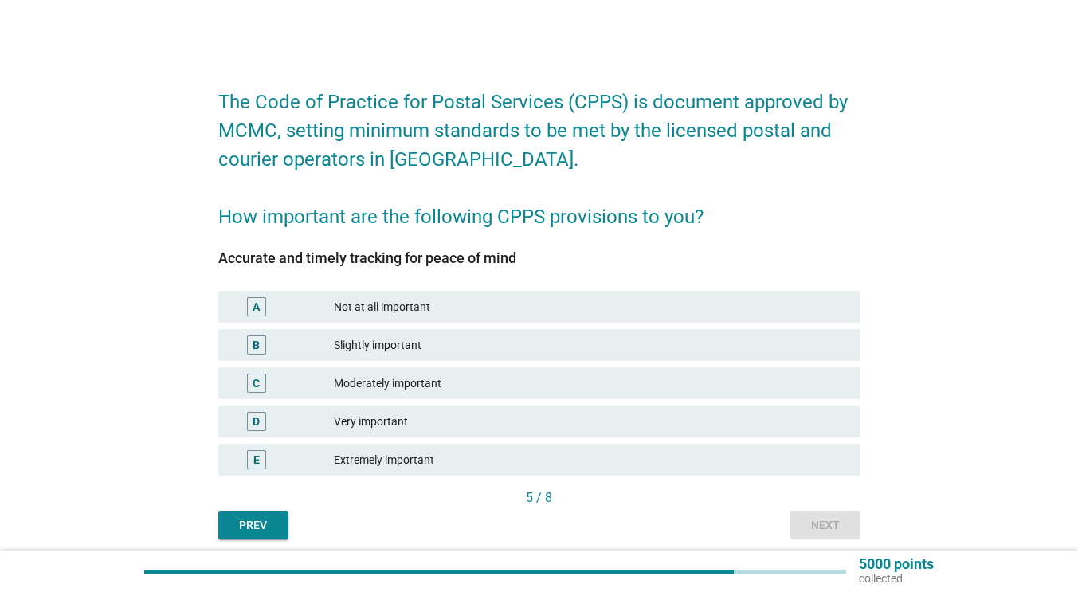
click at [258, 464] on div "E" at bounding box center [256, 460] width 6 height 17
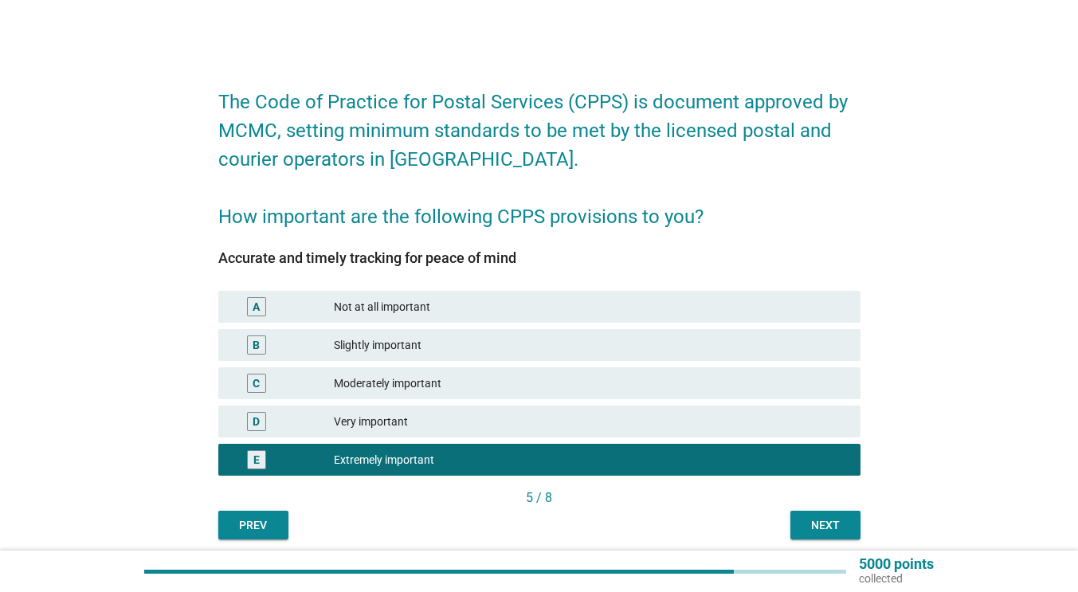
click at [822, 518] on div "Next" at bounding box center [825, 525] width 45 height 17
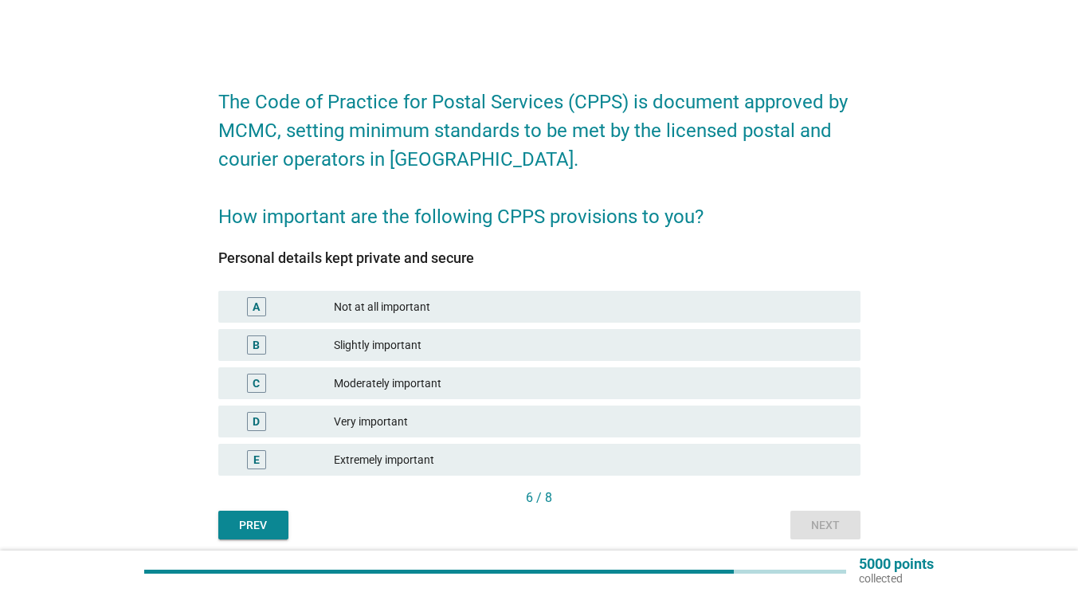
click at [252, 448] on div "E Extremely important" at bounding box center [539, 460] width 642 height 32
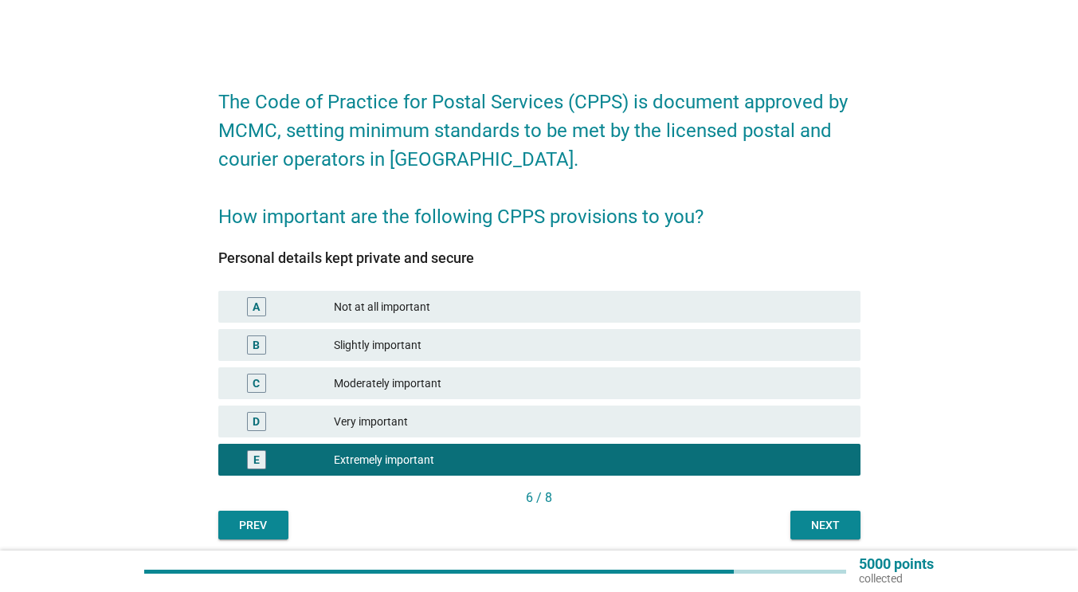
click at [826, 525] on div "Next" at bounding box center [825, 525] width 45 height 17
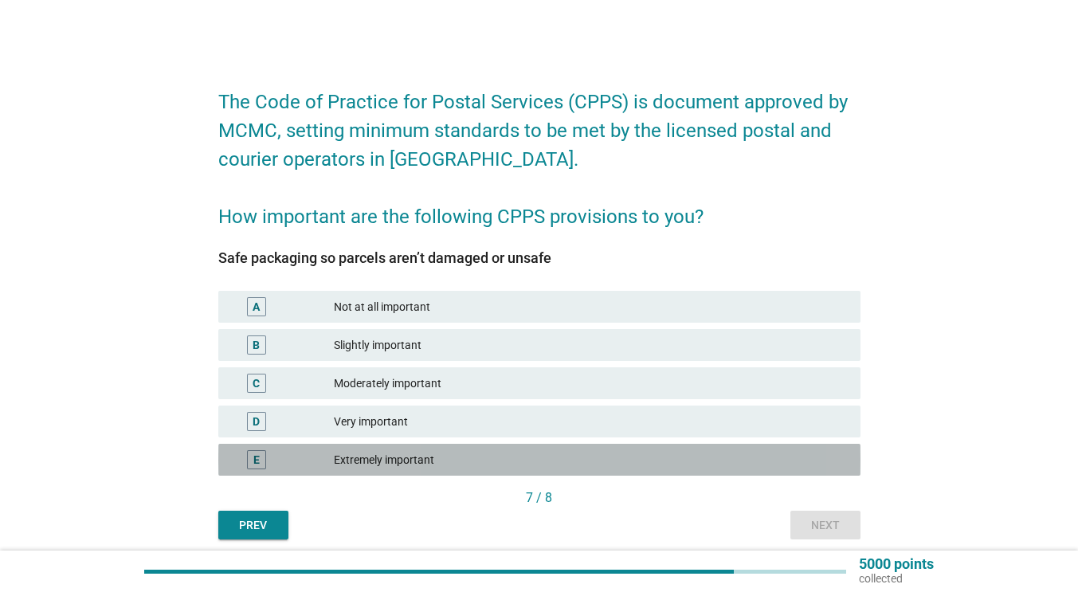
click at [256, 463] on div "E" at bounding box center [256, 460] width 6 height 17
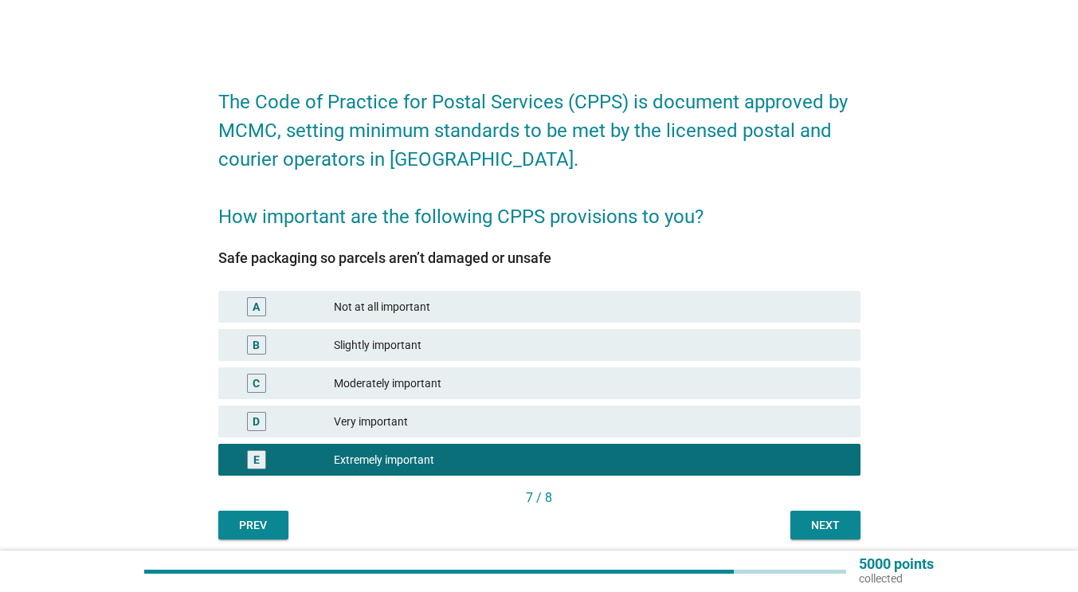
click at [813, 519] on div "Next" at bounding box center [825, 525] width 45 height 17
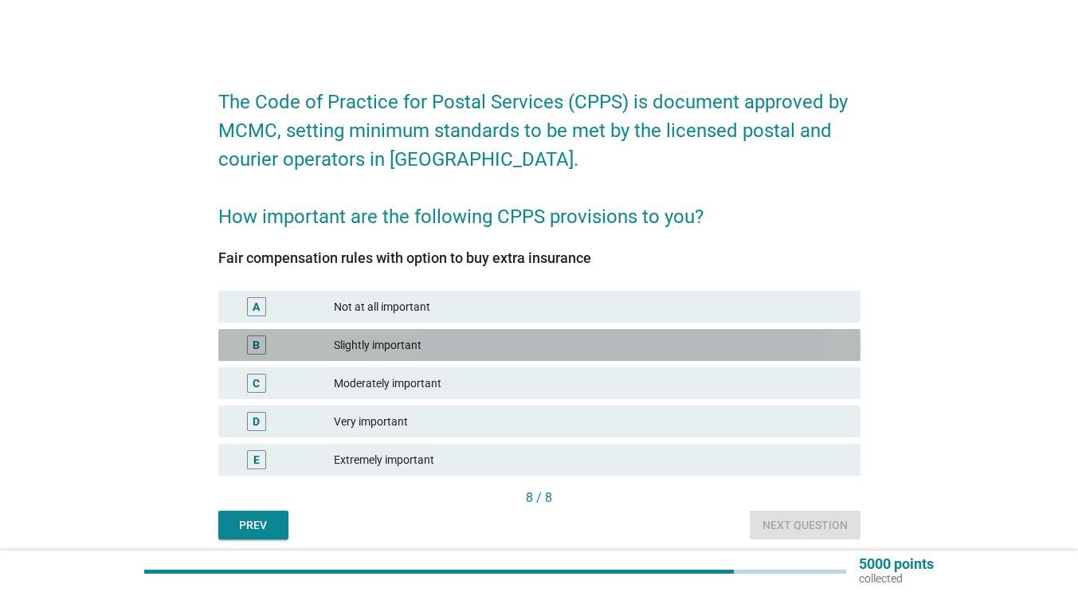
click at [256, 343] on div "B" at bounding box center [256, 345] width 7 height 17
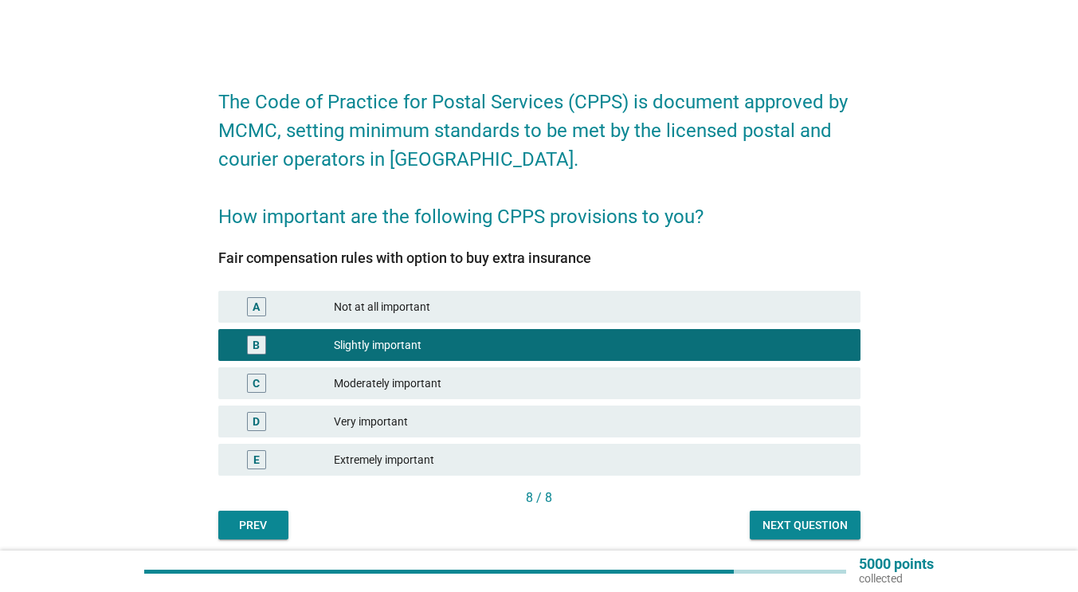
click at [770, 515] on button "Next question" at bounding box center [805, 525] width 111 height 29
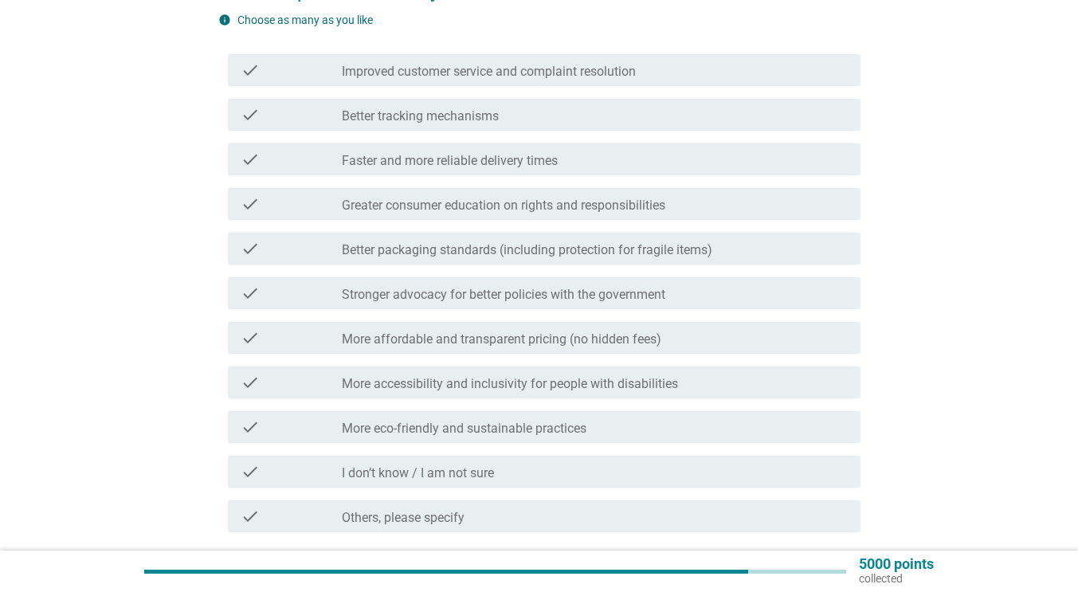
scroll to position [112, 0]
click at [481, 165] on label "Faster and more reliable delivery times" at bounding box center [450, 159] width 216 height 16
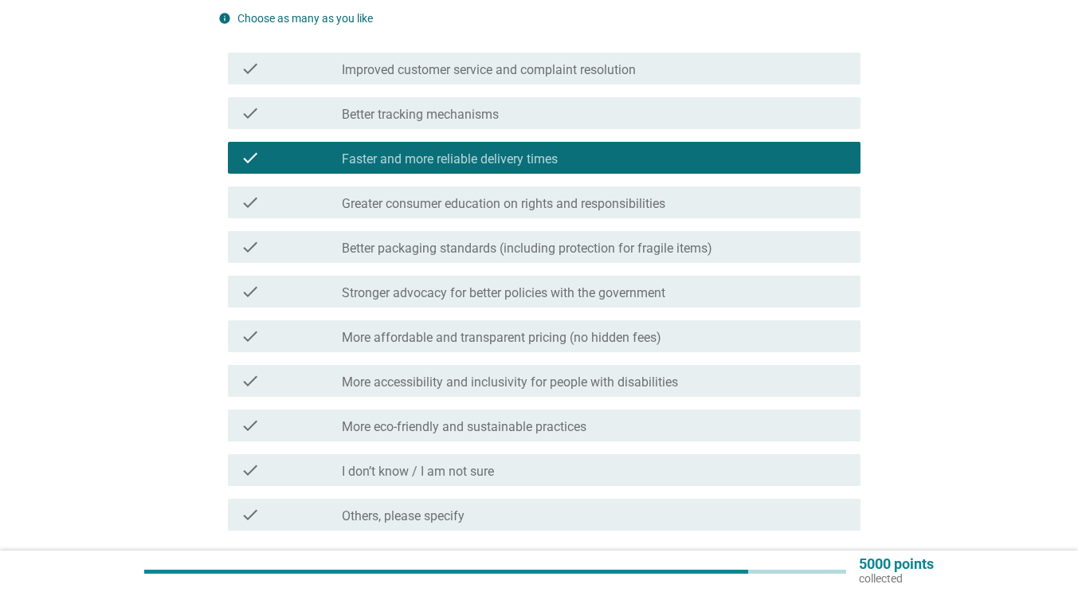
scroll to position [140, 0]
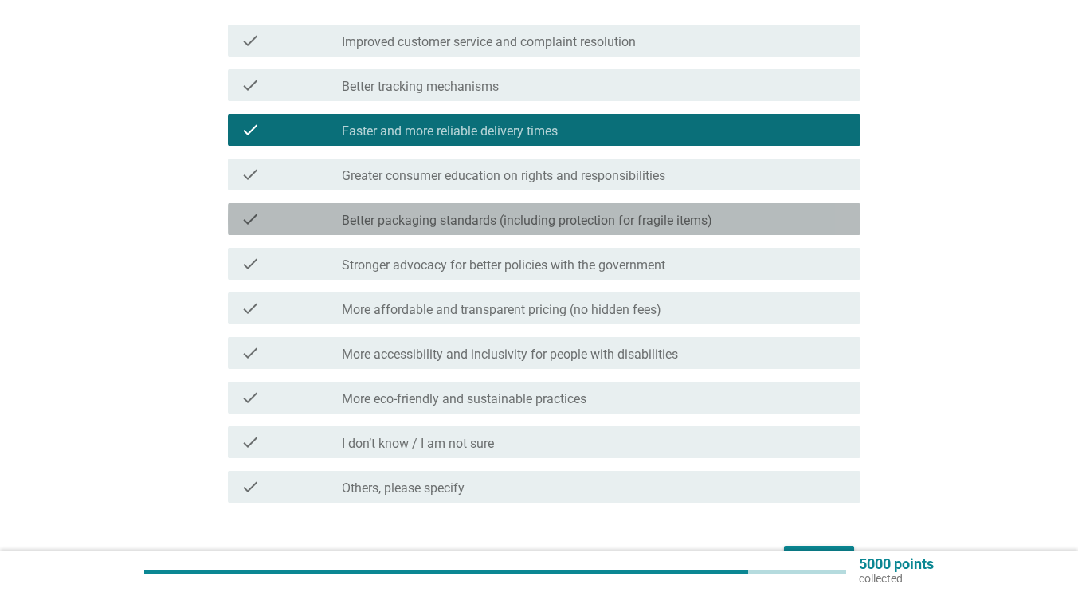
click at [464, 219] on label "Better packaging standards (including protection for fragile items)" at bounding box center [527, 221] width 370 height 16
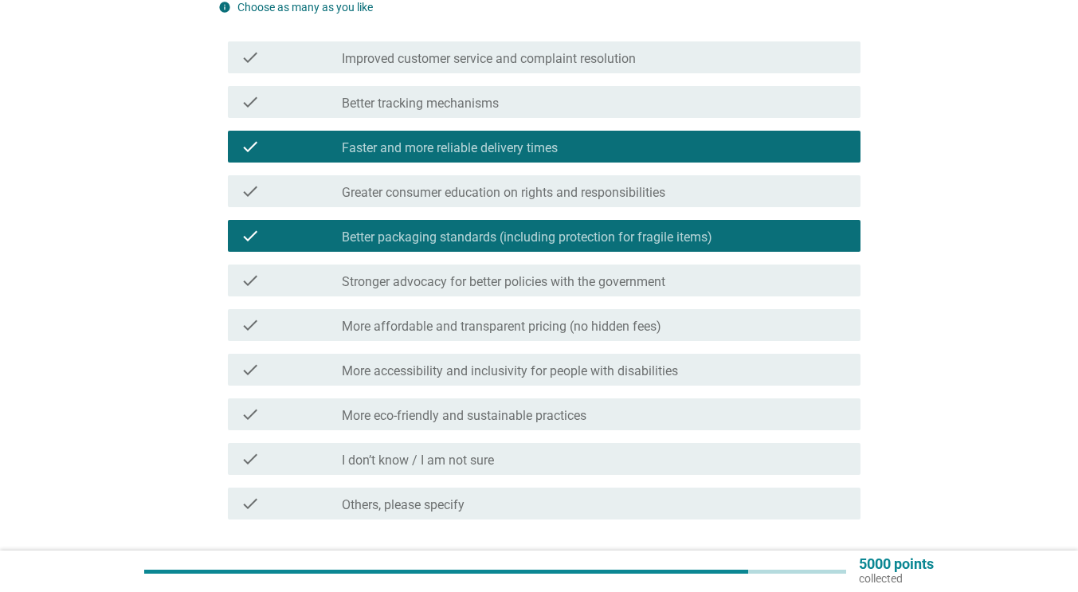
scroll to position [122, 0]
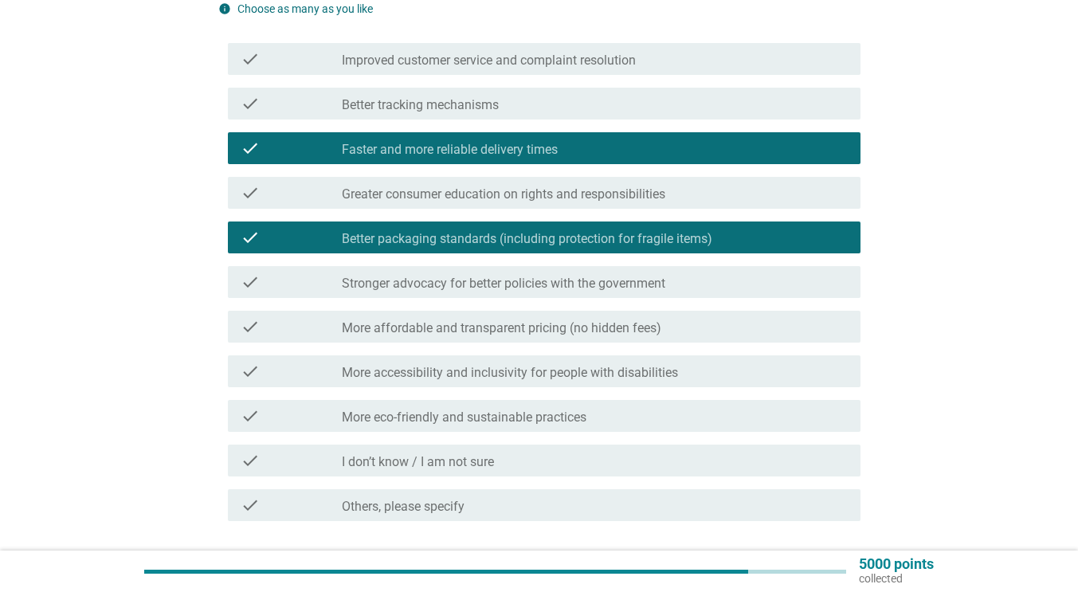
click at [507, 106] on div "check_box_outline_blank Better tracking mechanisms" at bounding box center [595, 103] width 506 height 19
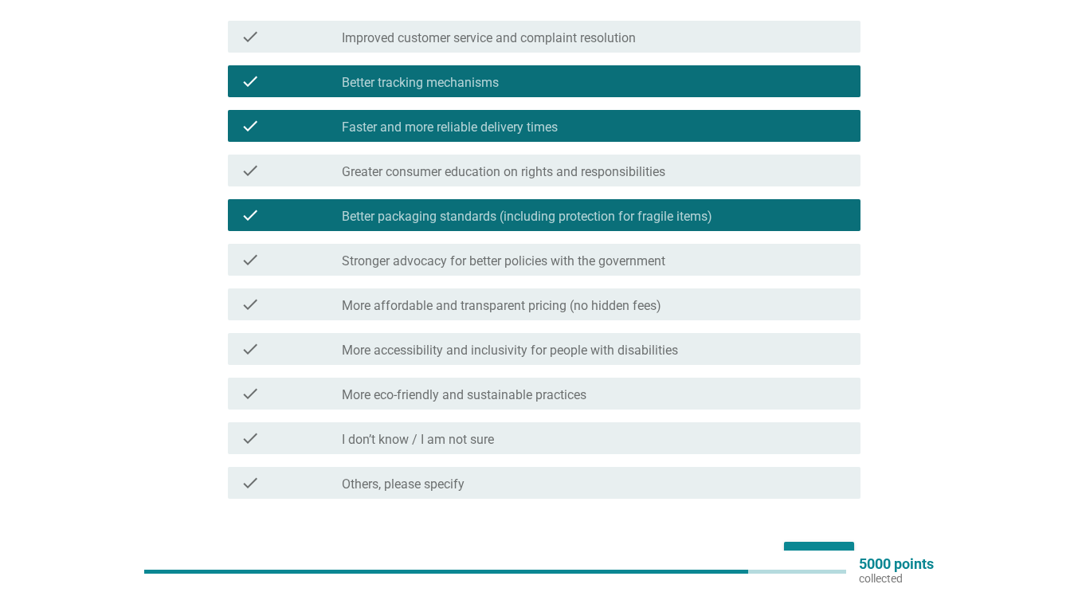
scroll to position [143, 0]
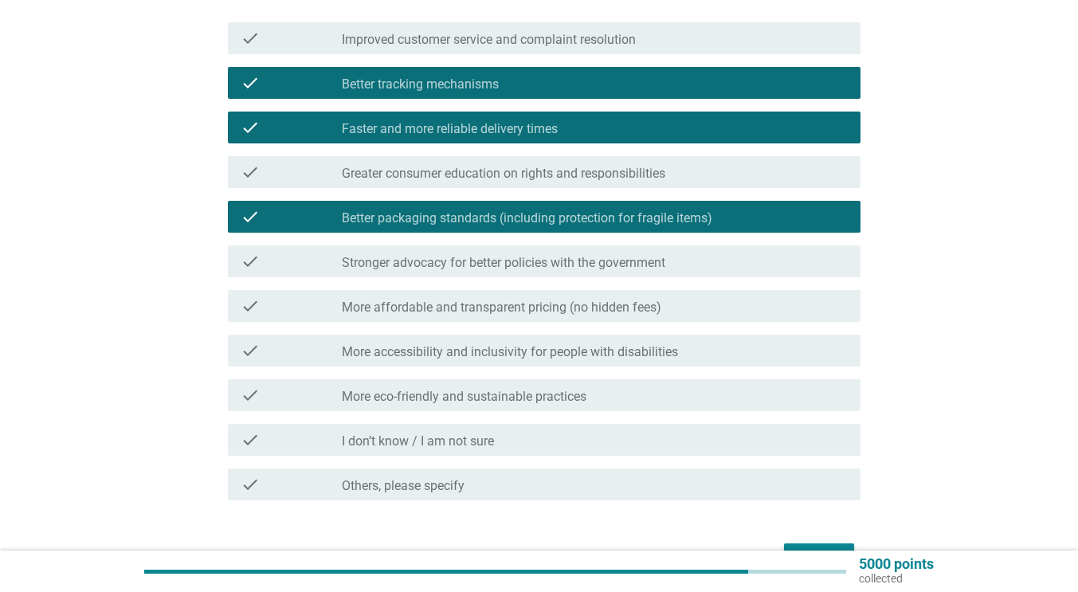
click at [680, 37] on div "check_box_outline_blank Improved customer service and complaint resolution" at bounding box center [595, 38] width 506 height 19
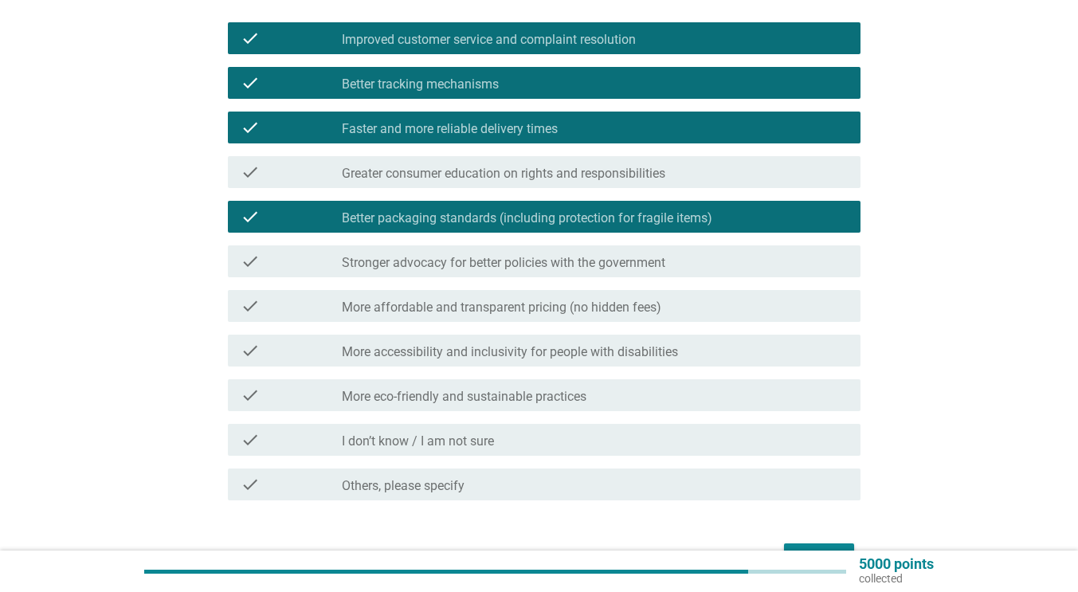
scroll to position [241, 0]
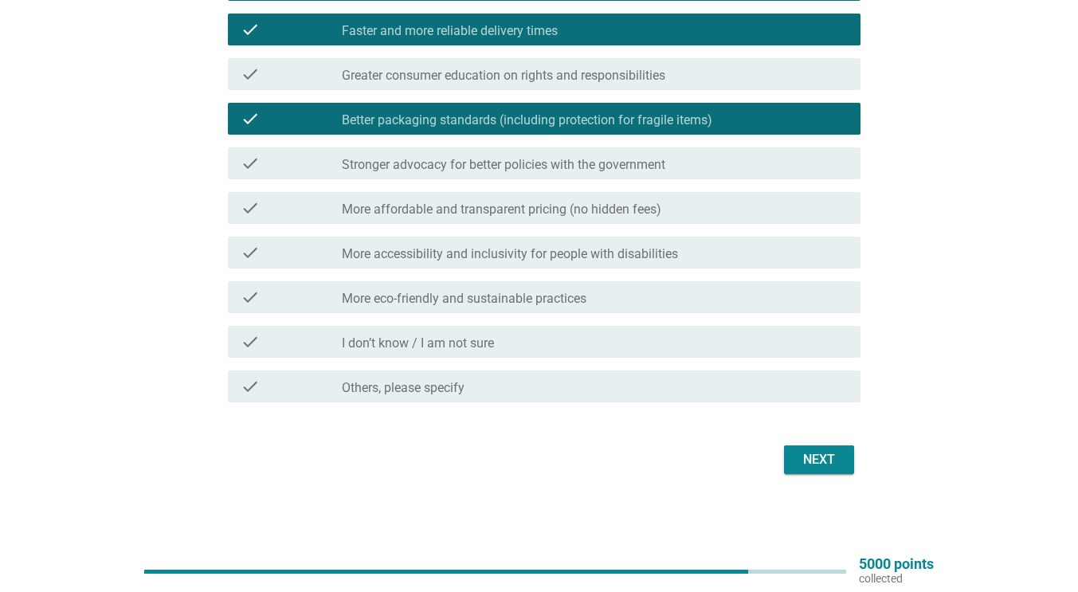
click at [819, 451] on div "Next" at bounding box center [819, 459] width 45 height 19
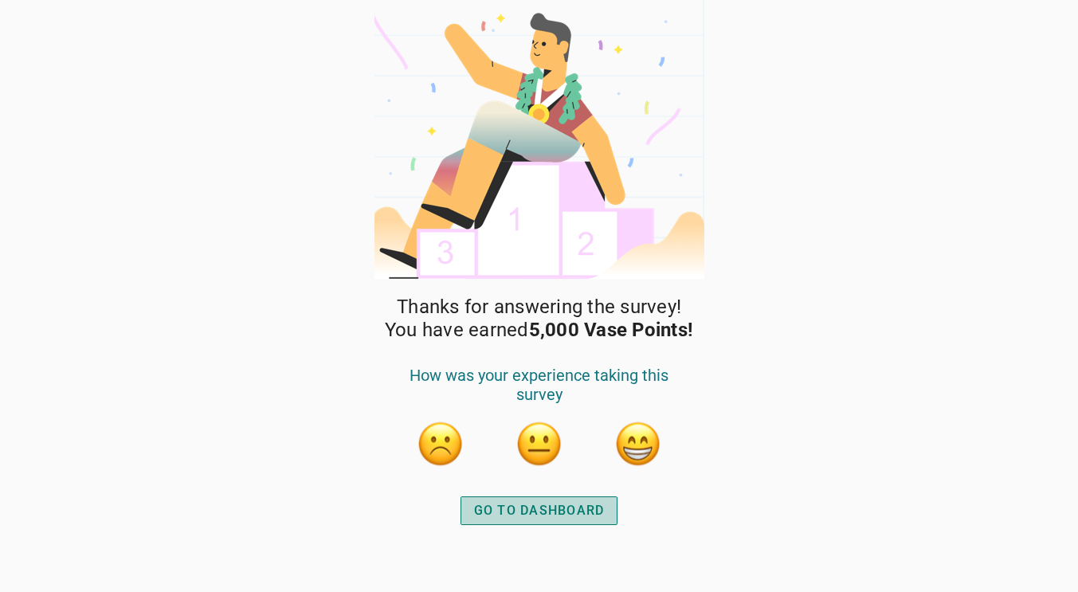
click at [569, 512] on div "GO TO DASHBOARD" at bounding box center [539, 510] width 131 height 19
